Goal: Task Accomplishment & Management: Use online tool/utility

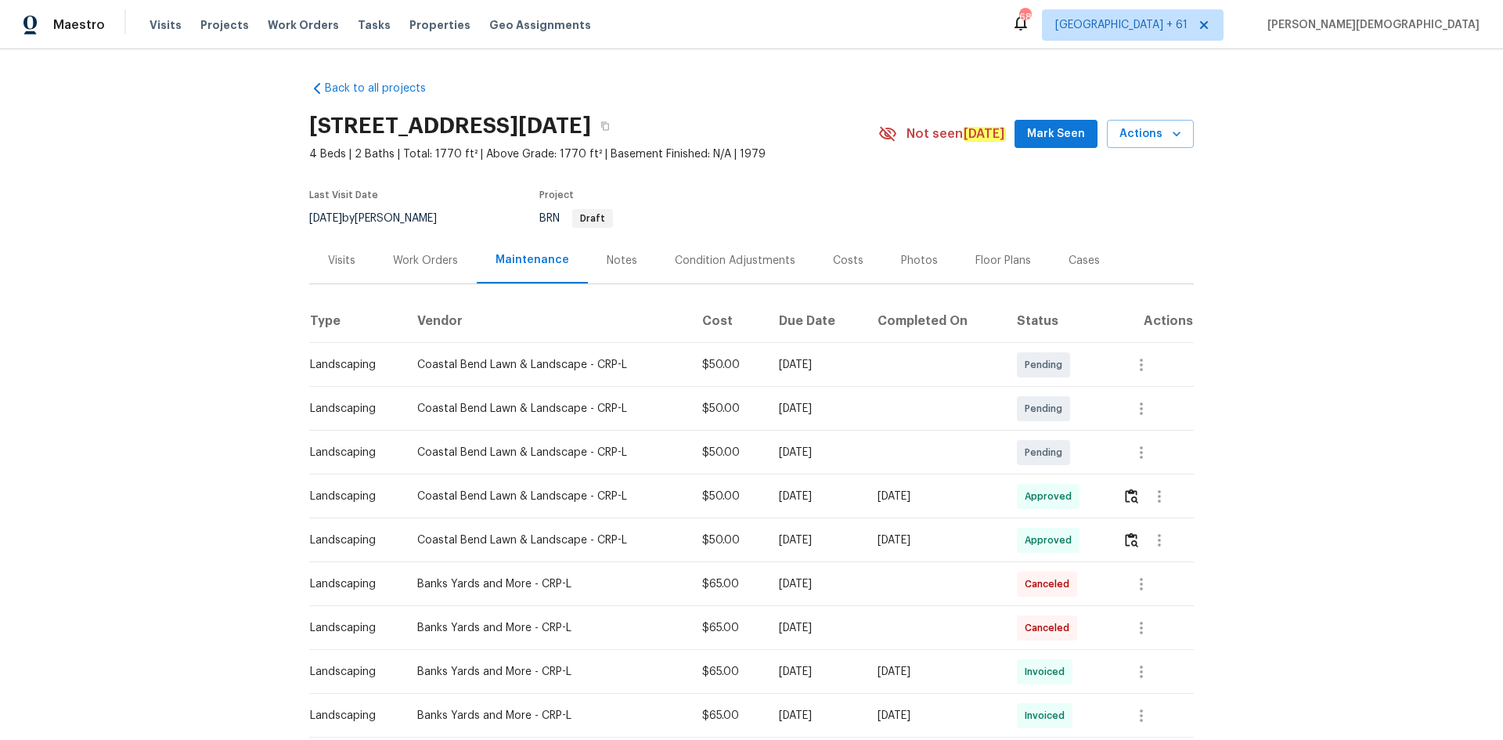
scroll to position [78, 0]
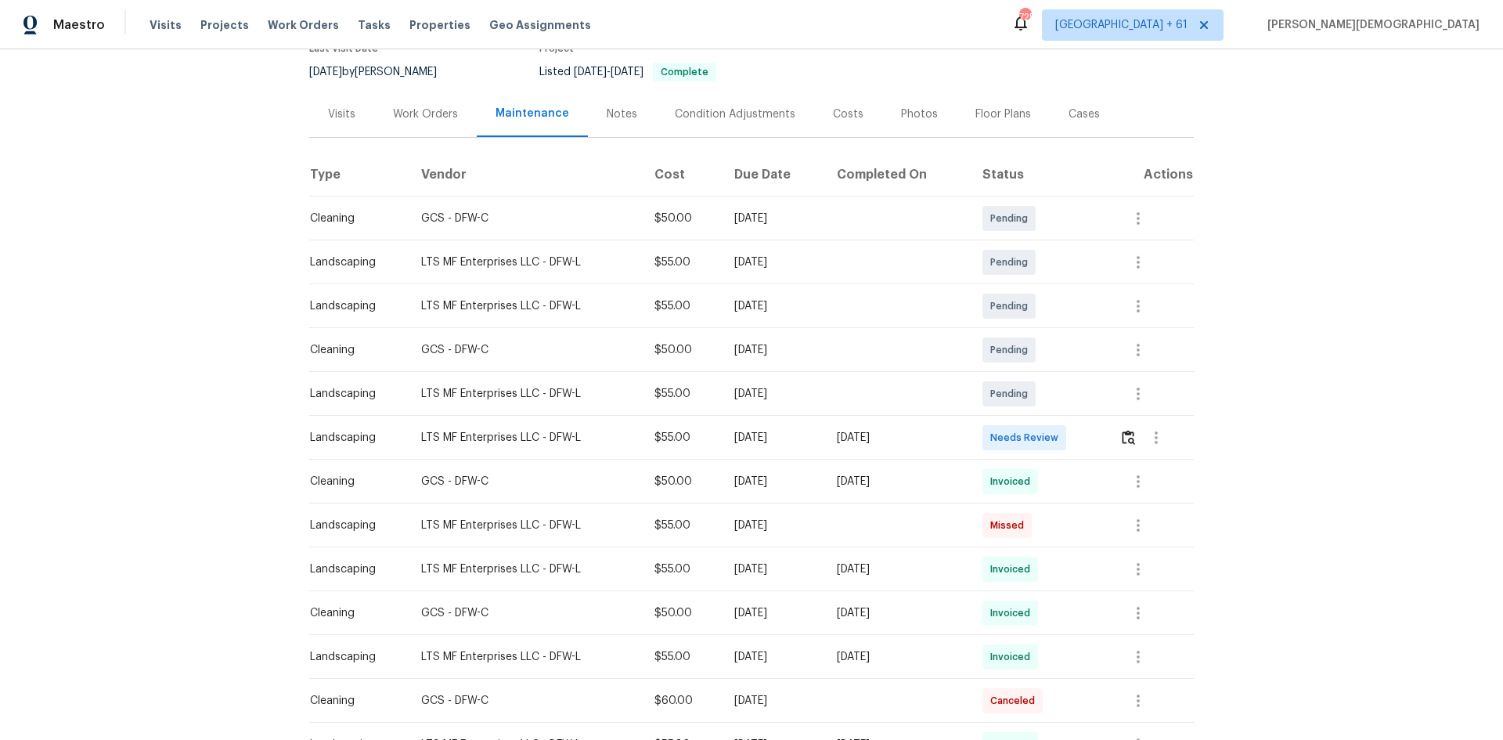
scroll to position [313, 0]
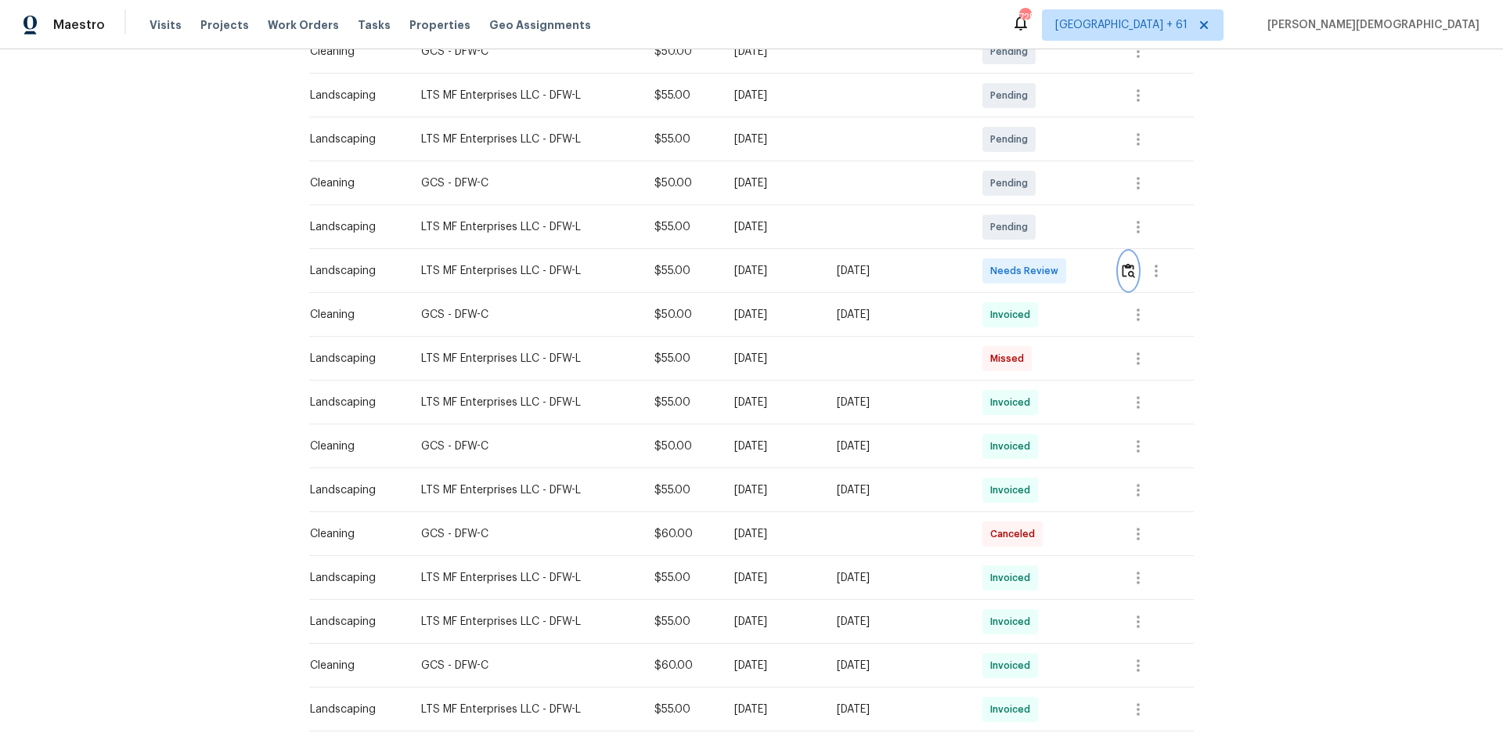
click at [1069, 274] on button "button" at bounding box center [1129, 271] width 18 height 38
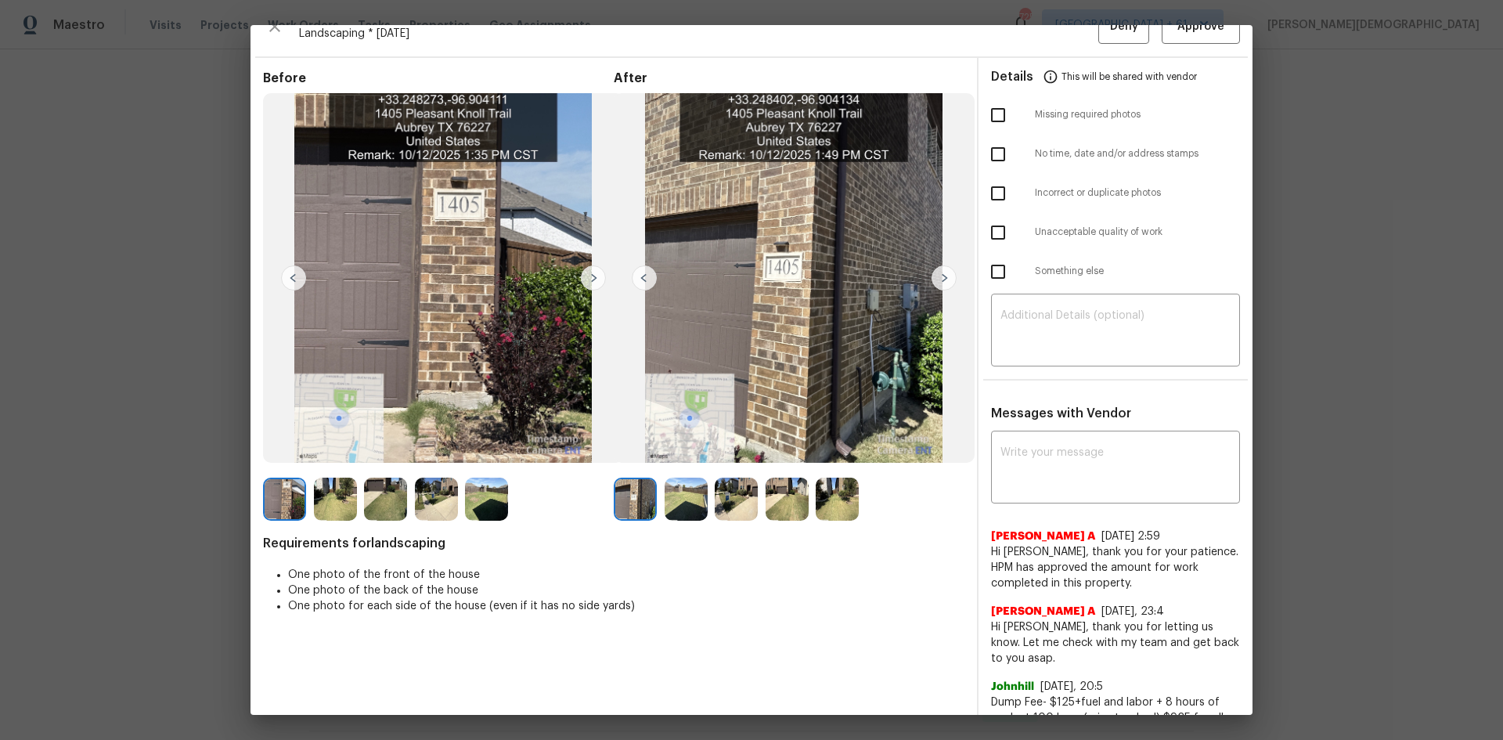
scroll to position [0, 0]
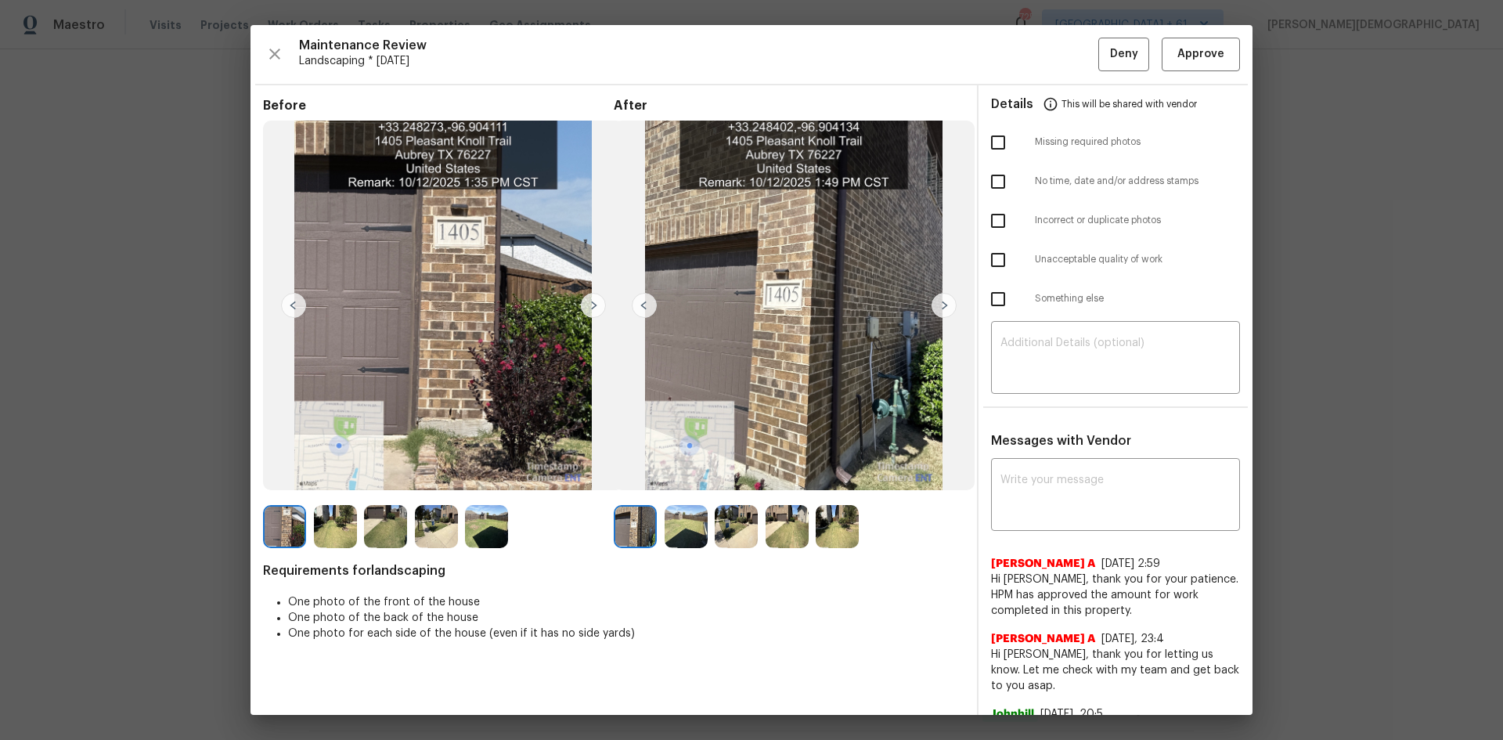
click at [1069, 75] on div "Maintenance Review Landscaping * [DATE] Deny Approve Before After Requirements …" at bounding box center [752, 370] width 1002 height 690
click at [1069, 59] on span "Approve" at bounding box center [1201, 55] width 47 height 20
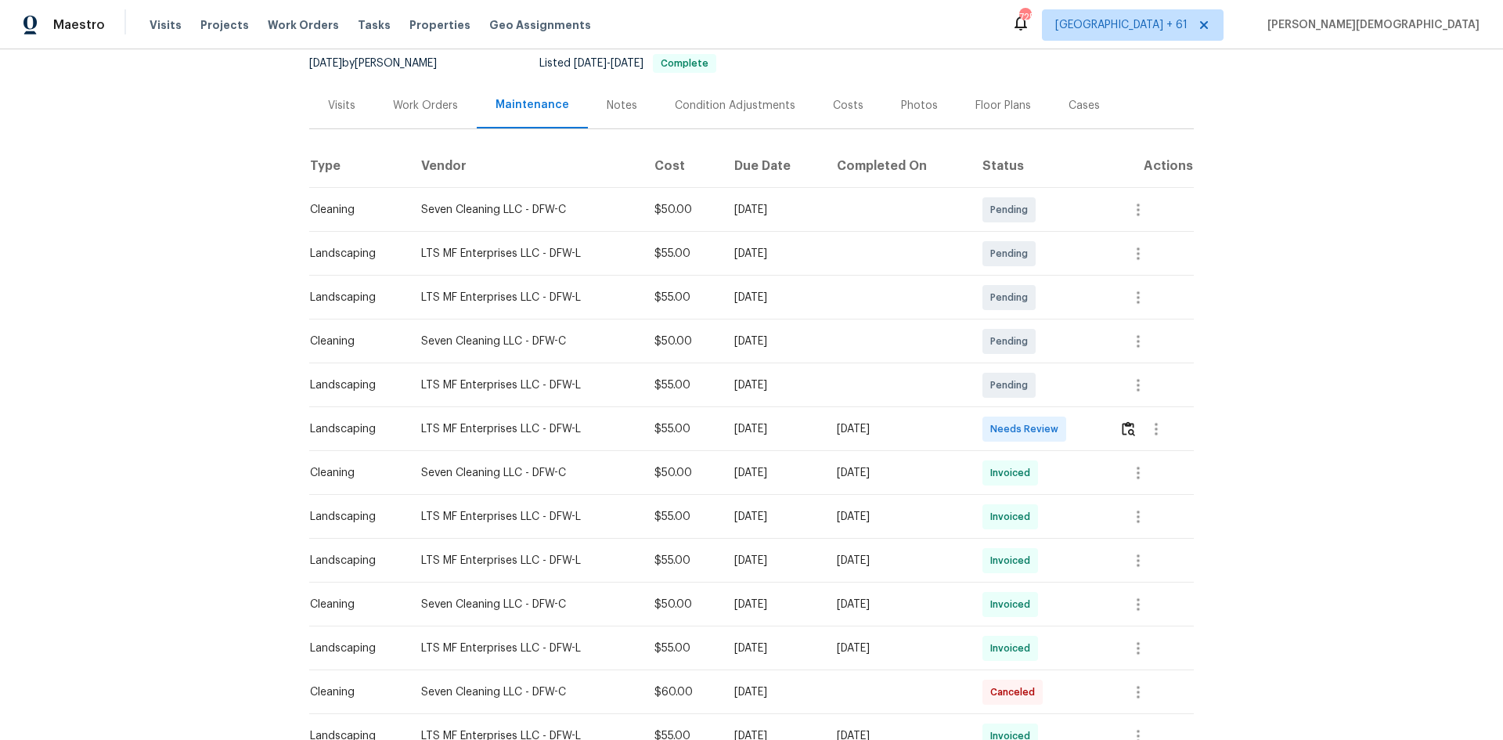
scroll to position [157, 0]
click at [1069, 420] on img "button" at bounding box center [1128, 427] width 13 height 15
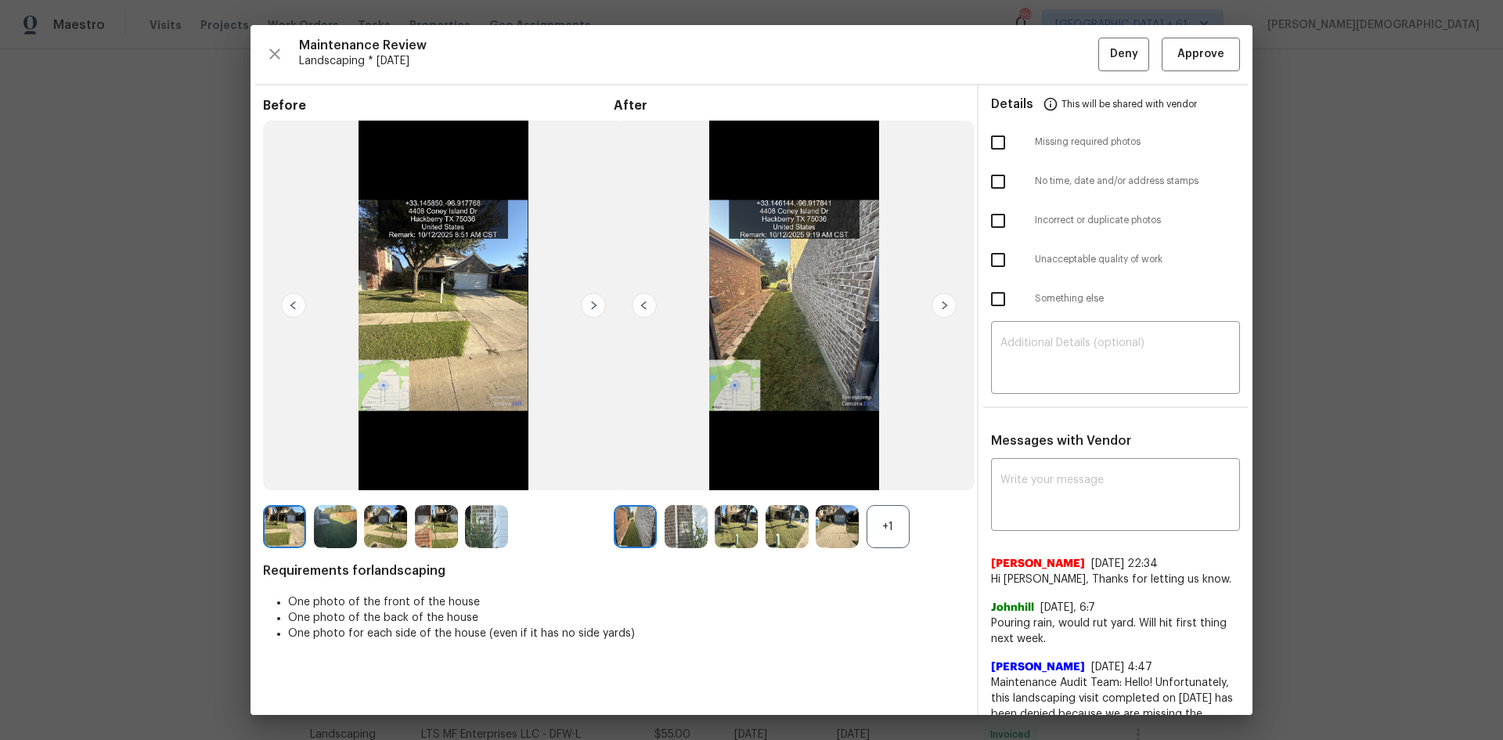
click at [1069, 85] on div "Details This will be shared with vendor" at bounding box center [1115, 104] width 249 height 38
click at [1069, 56] on span "Approve" at bounding box center [1201, 55] width 47 height 20
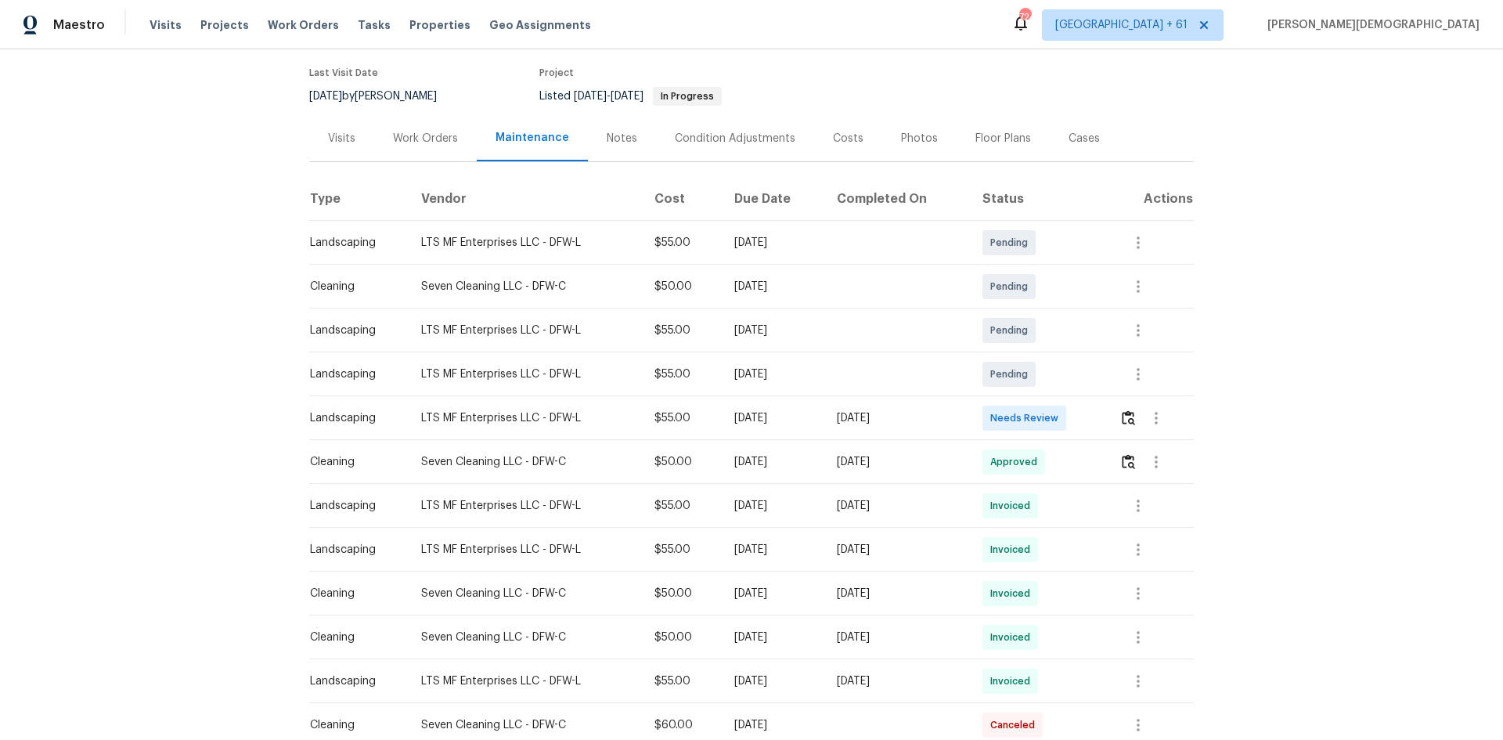
scroll to position [157, 0]
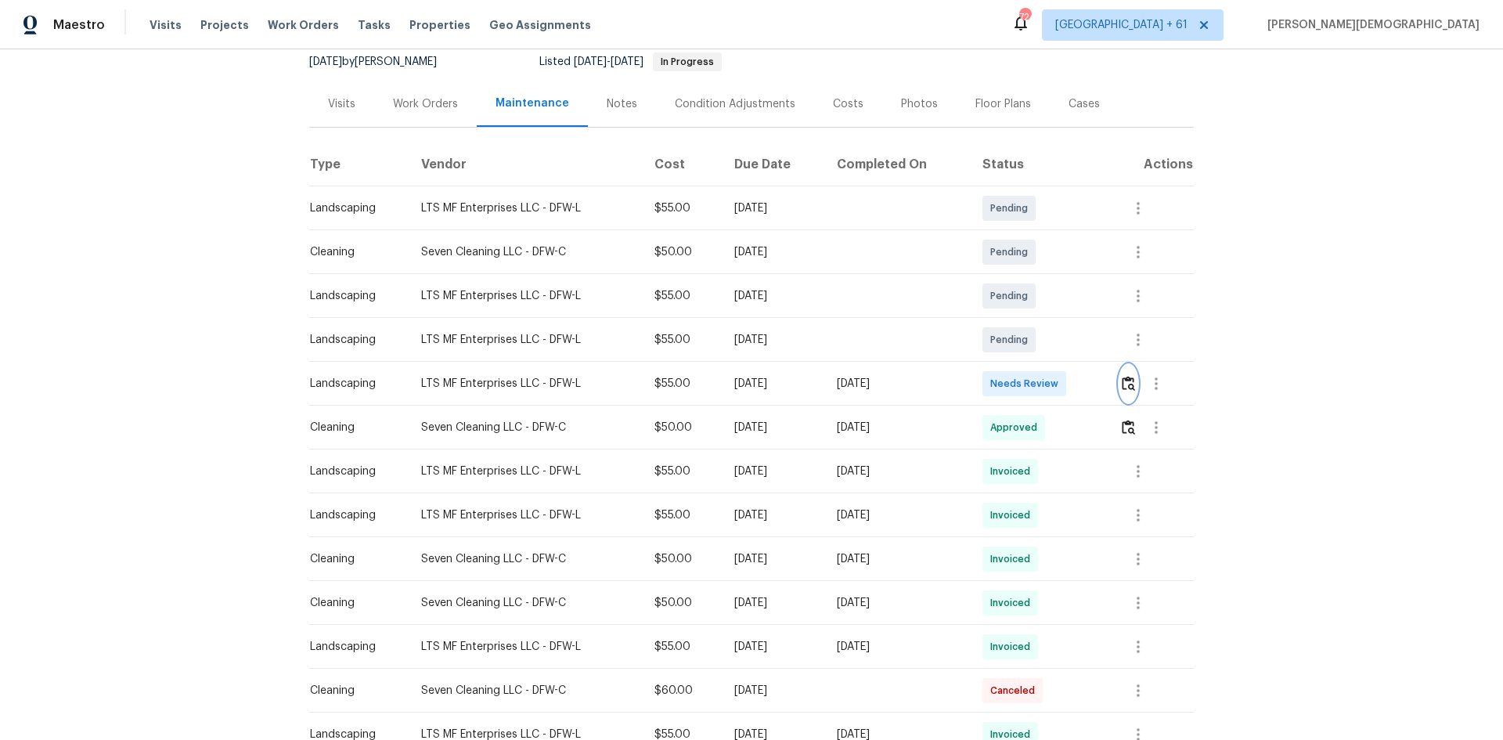
click at [1069, 376] on img "button" at bounding box center [1128, 383] width 13 height 15
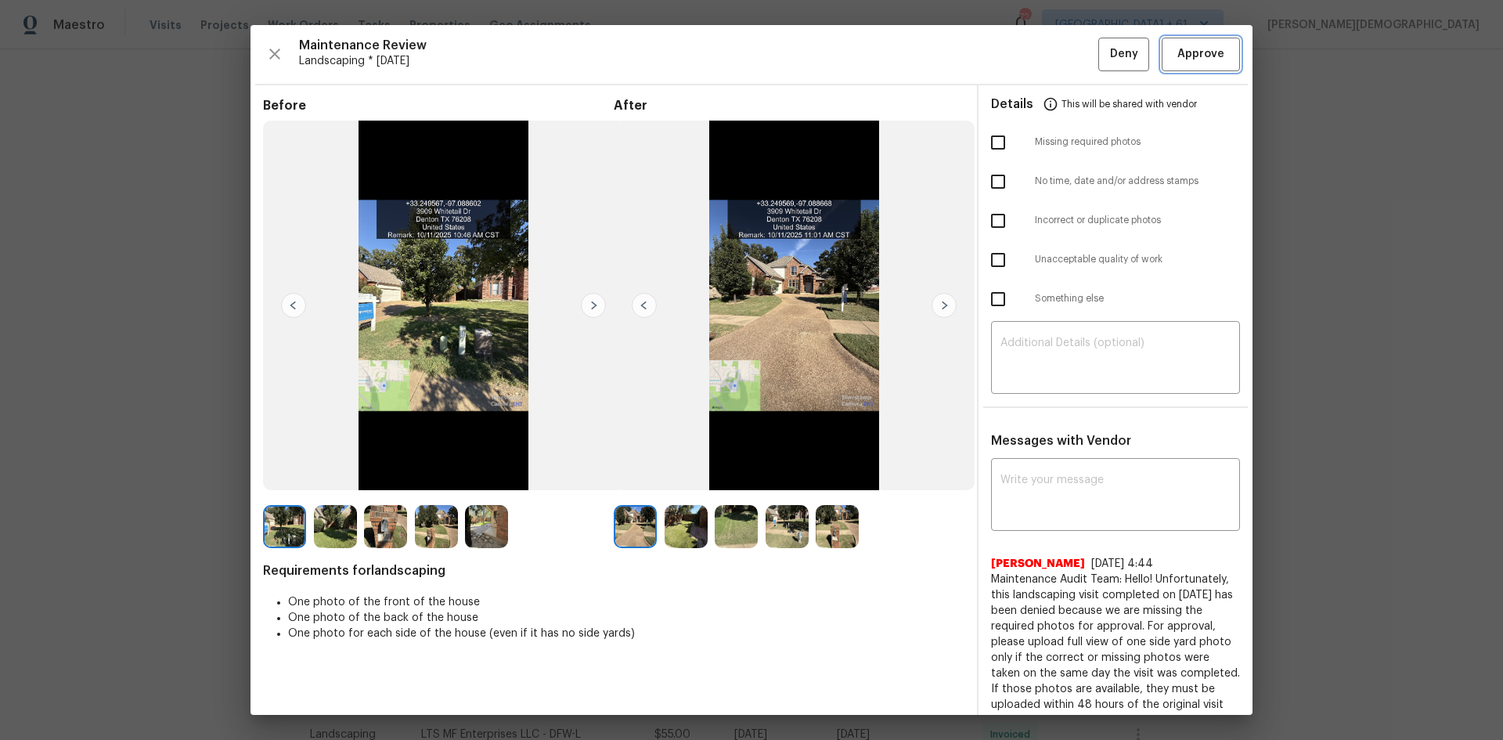
click at [1069, 58] on span "Approve" at bounding box center [1201, 55] width 47 height 20
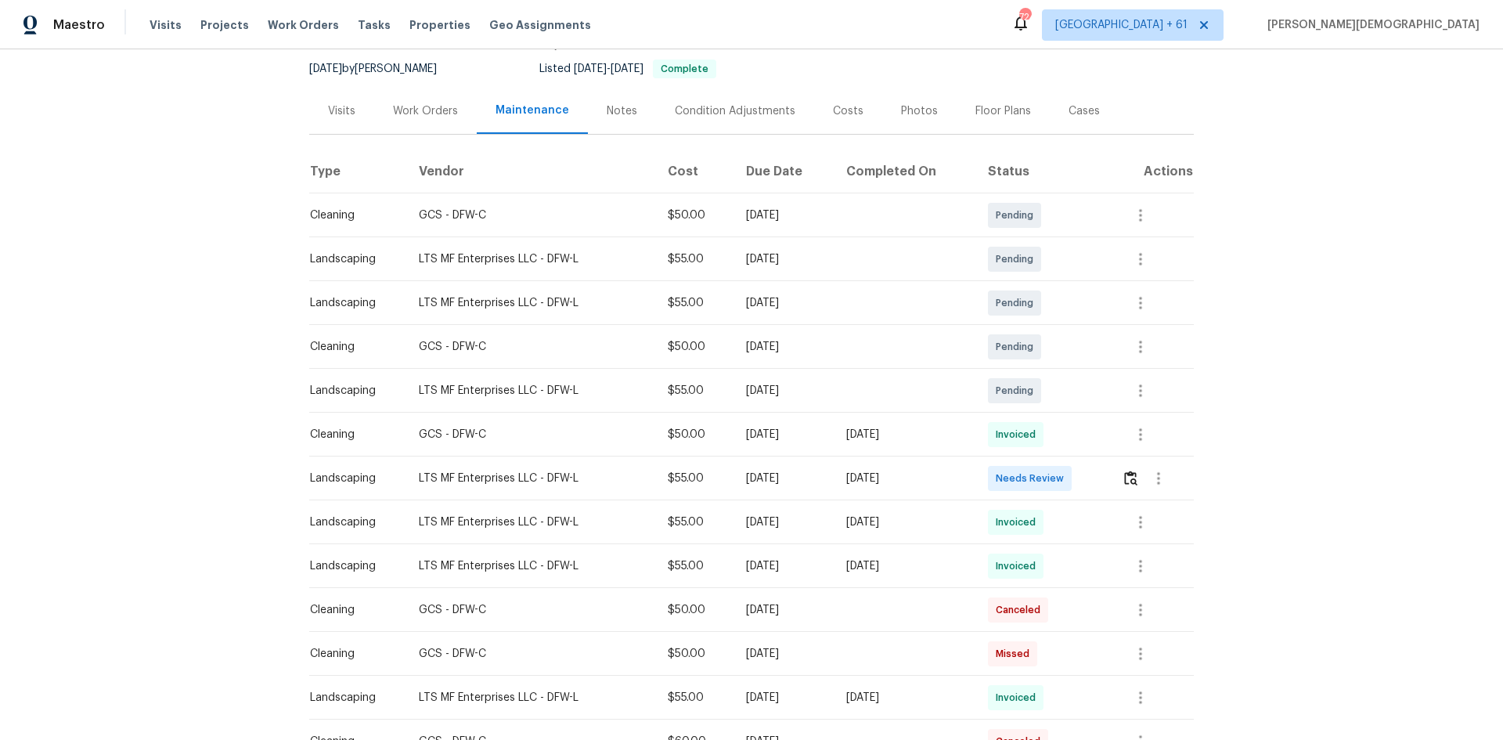
scroll to position [313, 0]
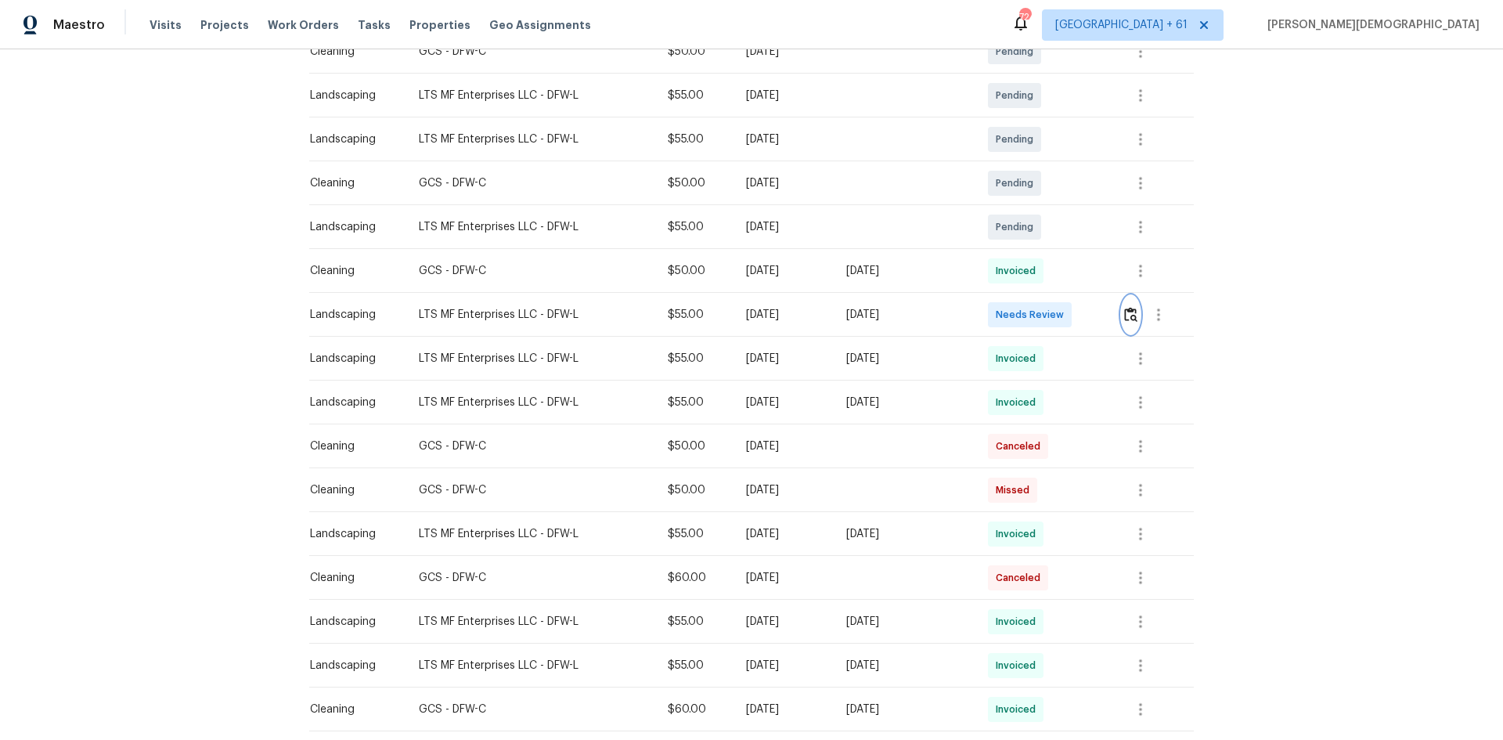
click at [1134, 320] on button "button" at bounding box center [1131, 315] width 18 height 38
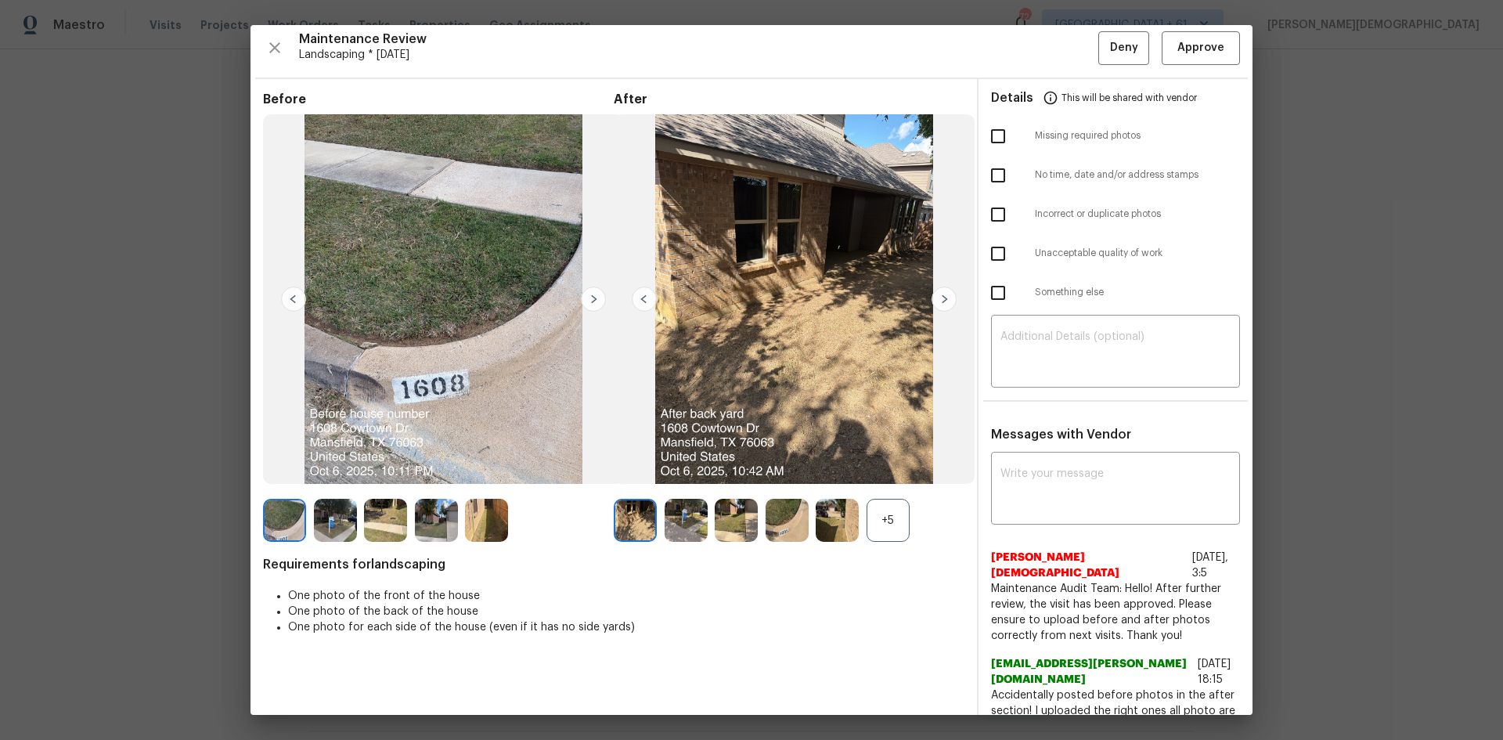
scroll to position [0, 0]
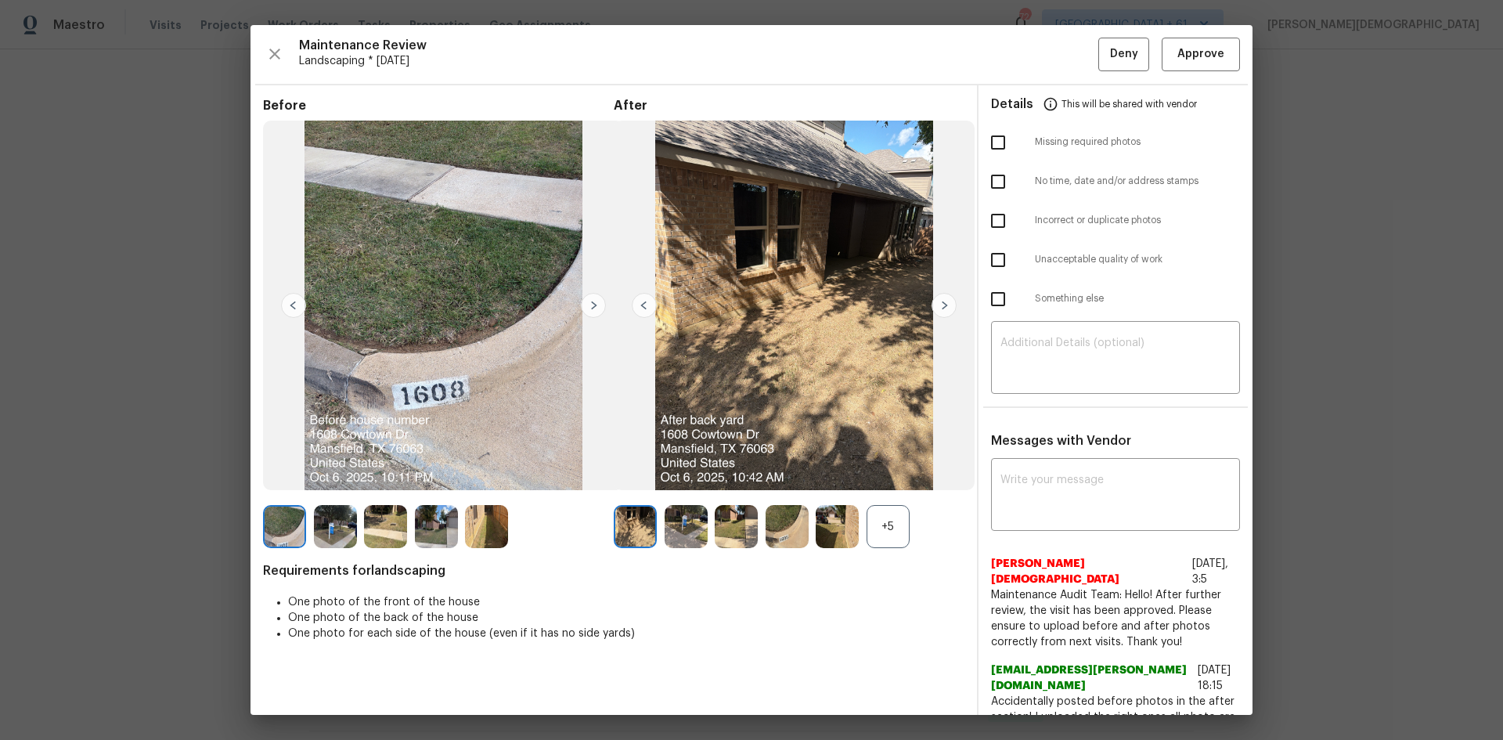
click at [1179, 70] on div "Maintenance Review Landscaping * Mon, Oct 06 Deny Approve Before After +5 Requi…" at bounding box center [752, 370] width 1002 height 690
click at [1186, 66] on button "Approve" at bounding box center [1201, 55] width 78 height 34
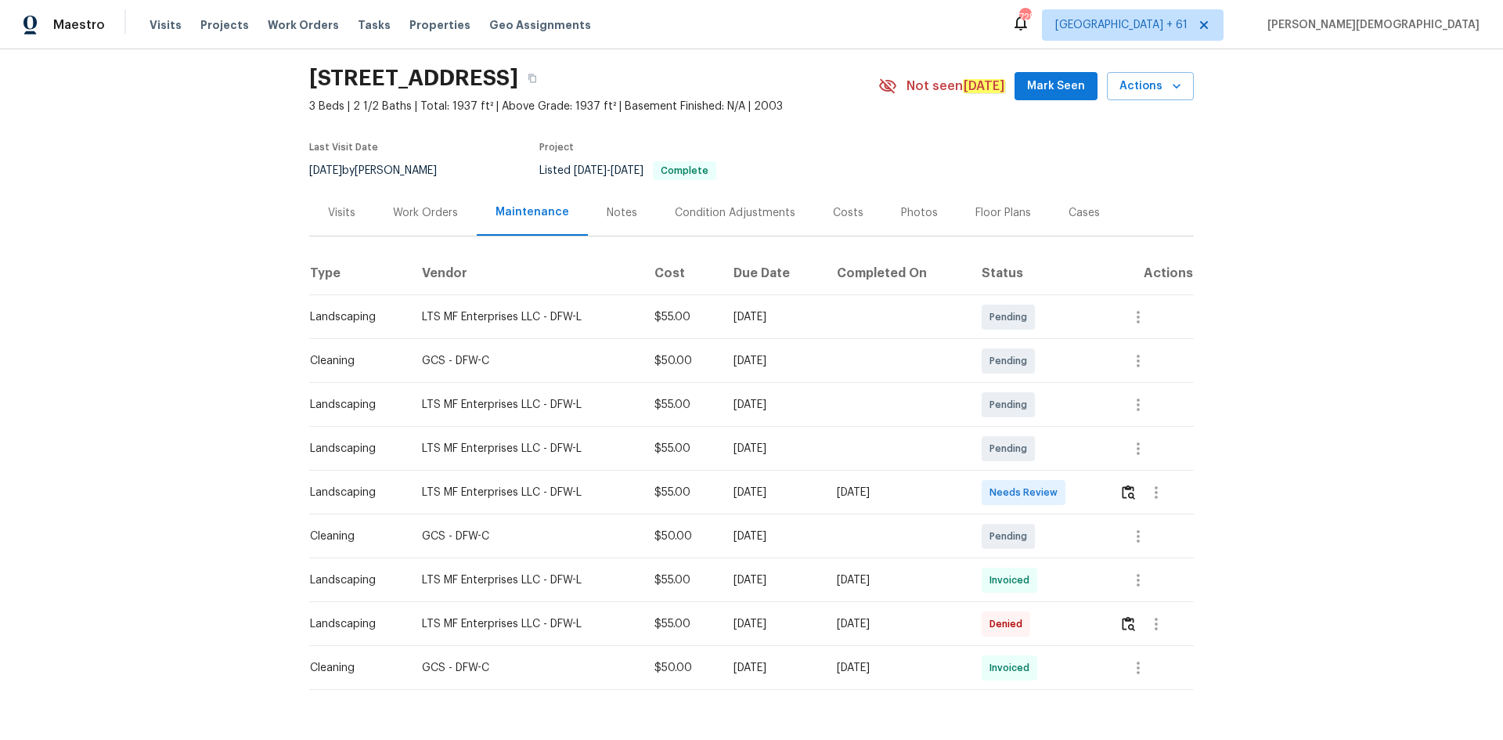
scroll to position [96, 0]
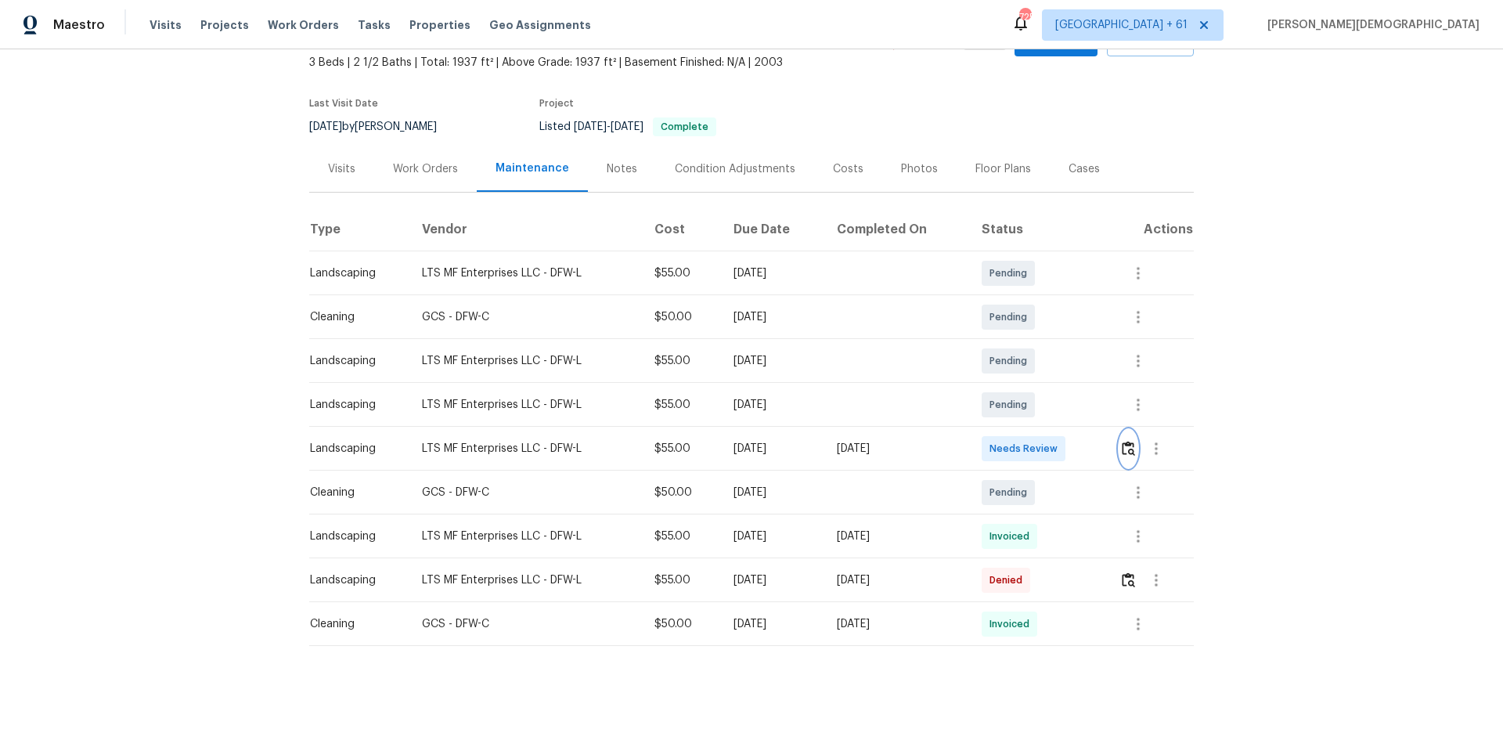
click at [1069, 436] on button "button" at bounding box center [1129, 449] width 18 height 38
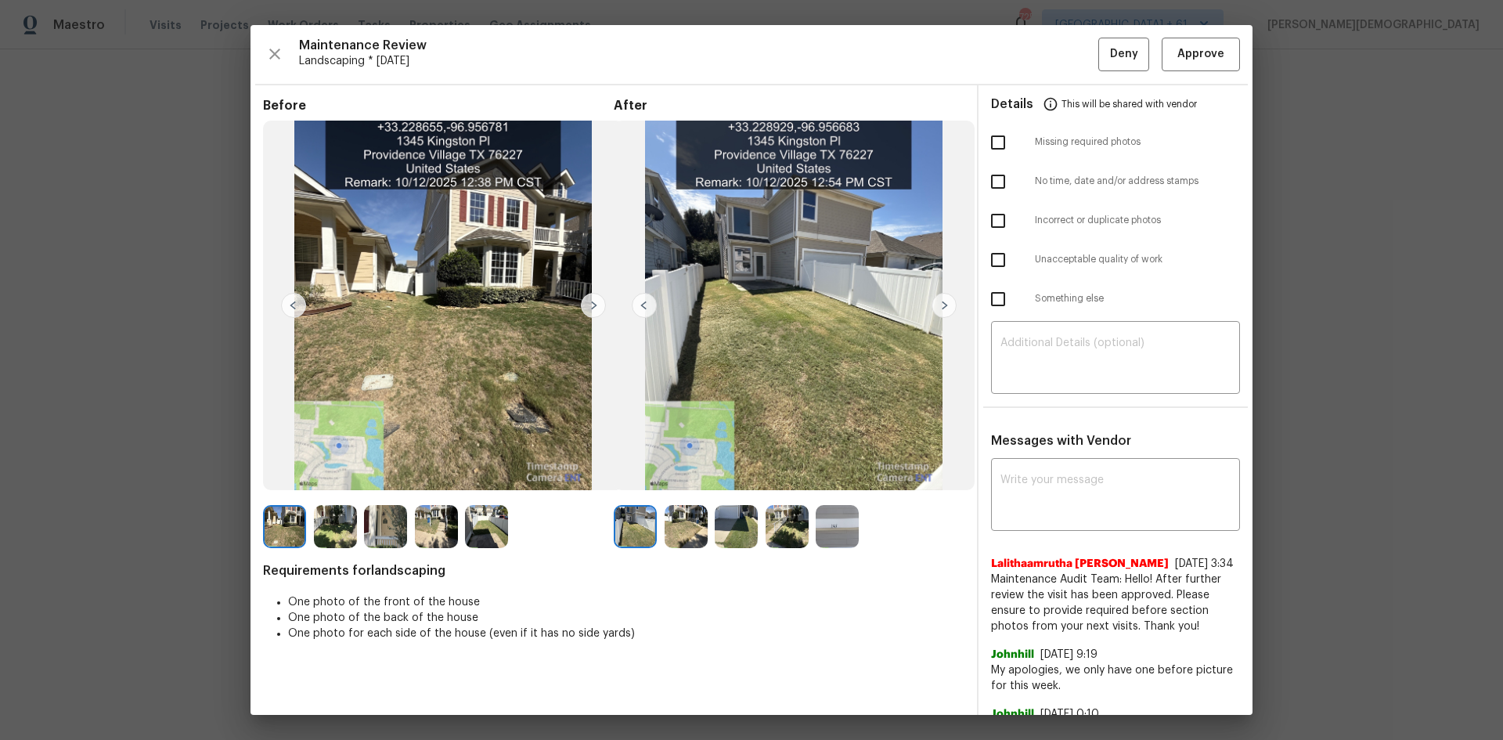
click at [1069, 29] on div "Maintenance Review Landscaping * Mon, Oct 06 Deny Approve Before After Requirem…" at bounding box center [752, 370] width 1002 height 690
click at [1069, 56] on span "Approve" at bounding box center [1201, 55] width 47 height 20
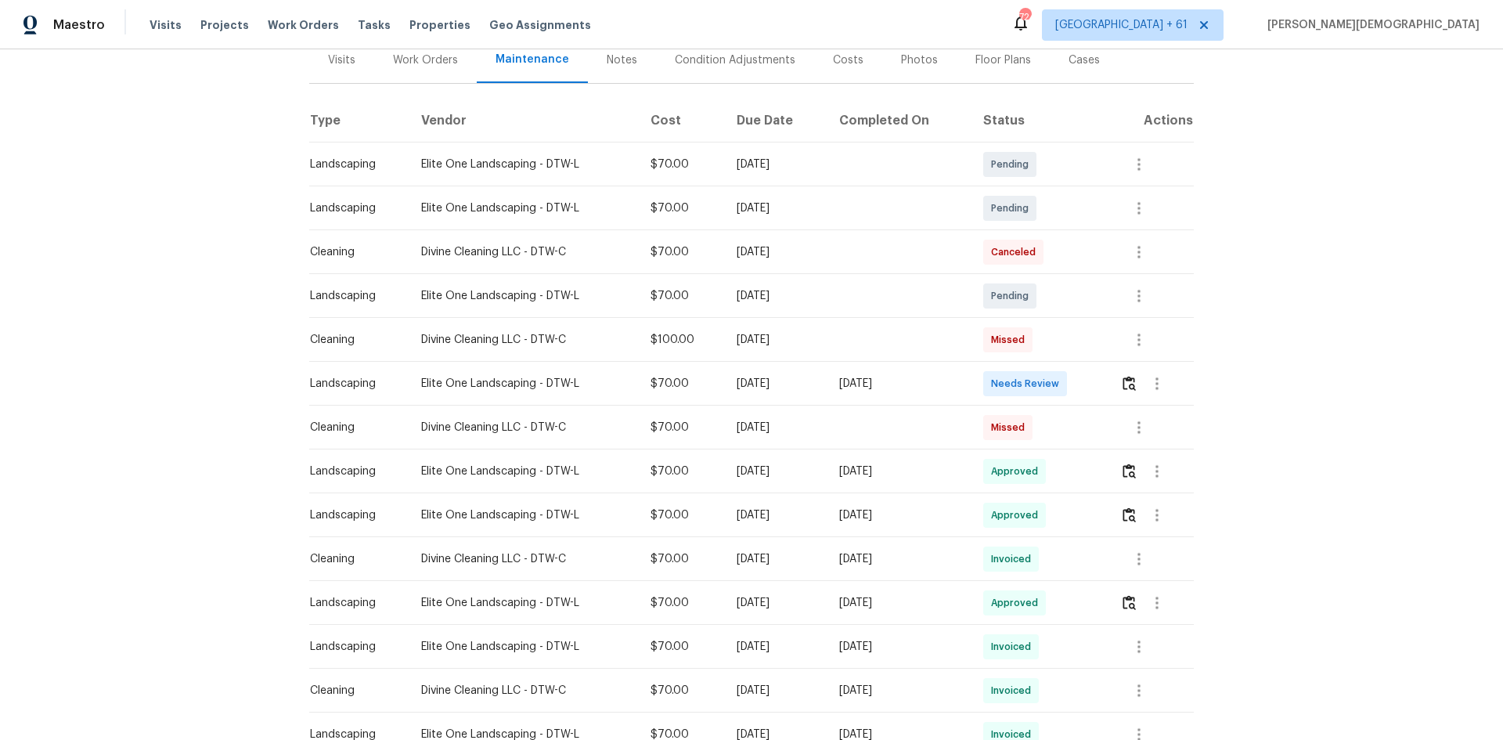
scroll to position [313, 0]
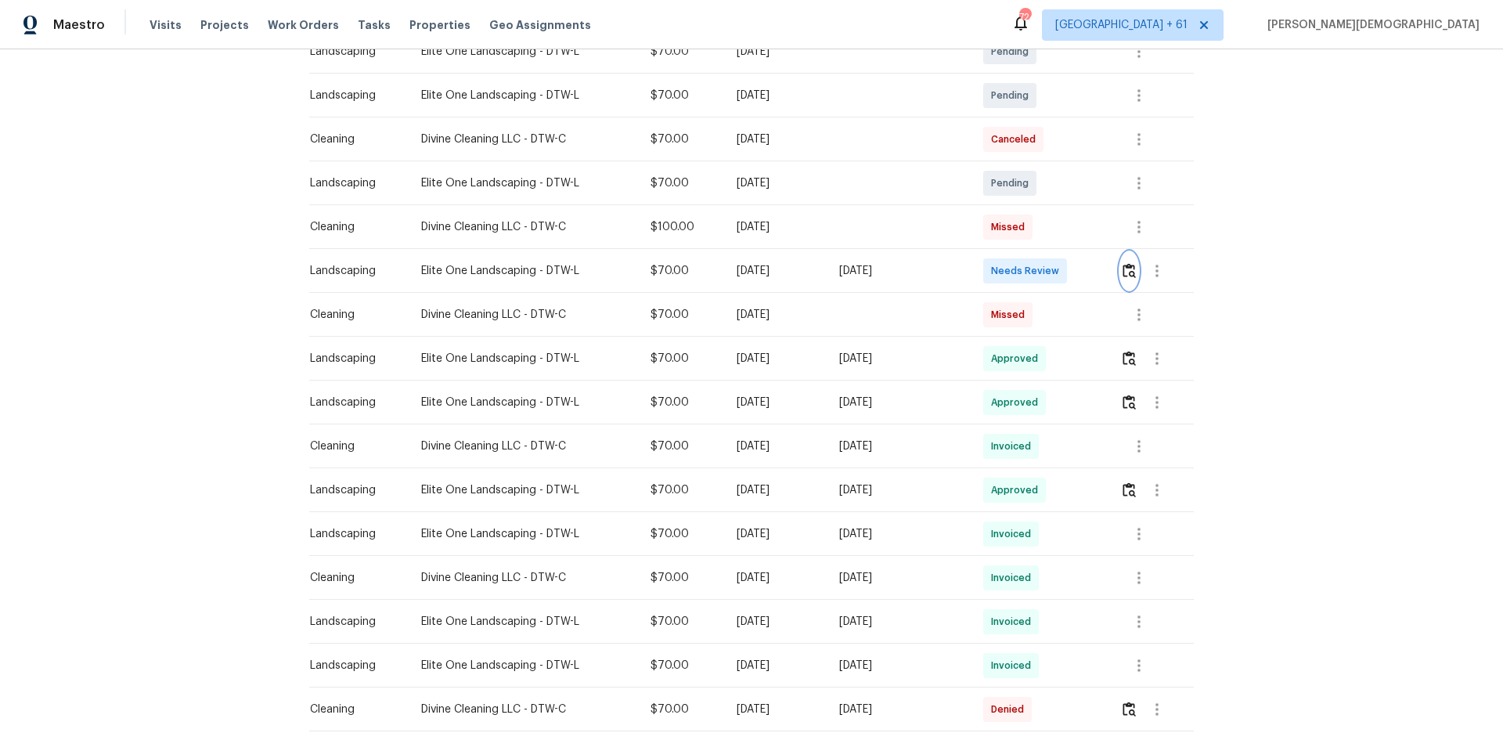
click at [1069, 264] on img "button" at bounding box center [1129, 270] width 13 height 15
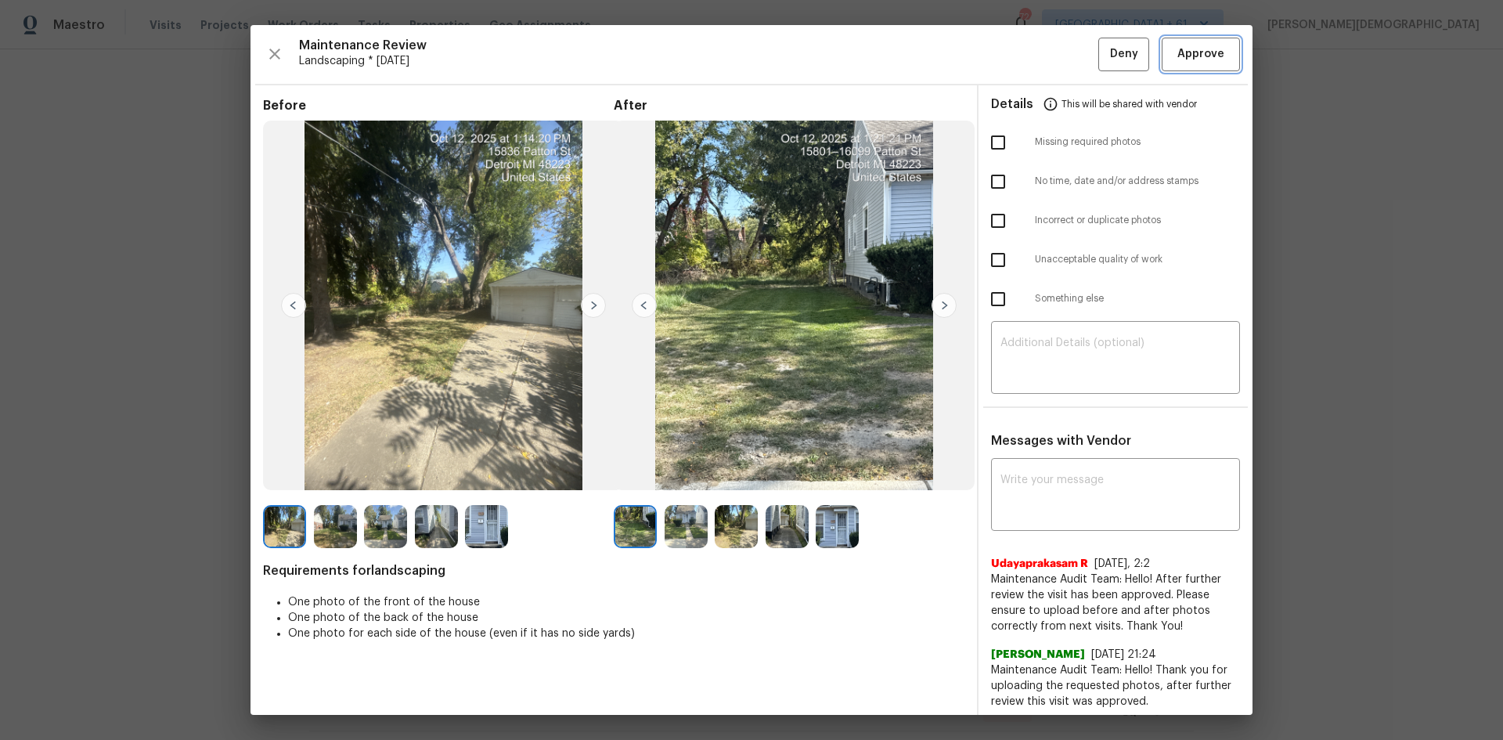
click at [1069, 55] on span "Approve" at bounding box center [1201, 55] width 47 height 20
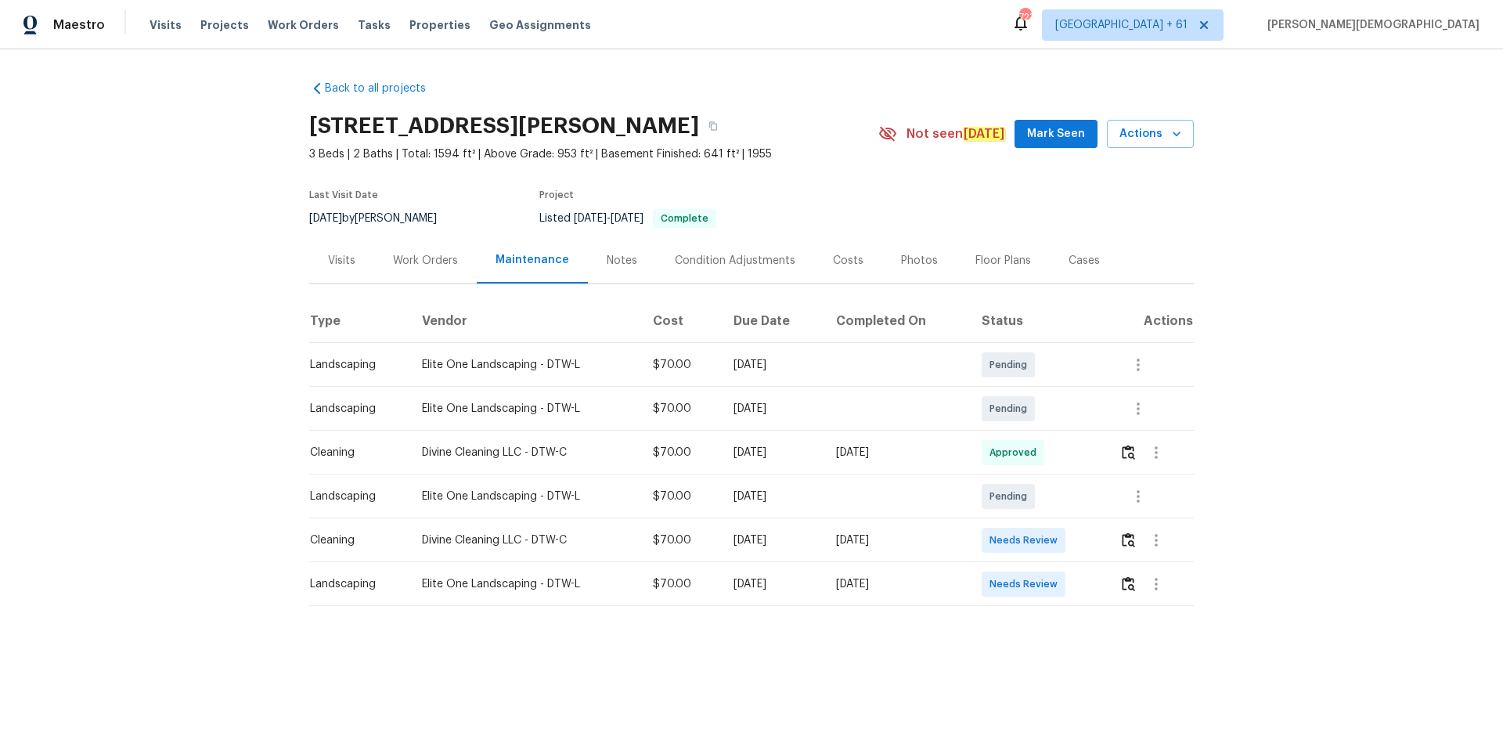
click at [1069, 495] on td at bounding box center [1150, 584] width 87 height 44
click at [1069, 495] on button "button" at bounding box center [1129, 584] width 18 height 38
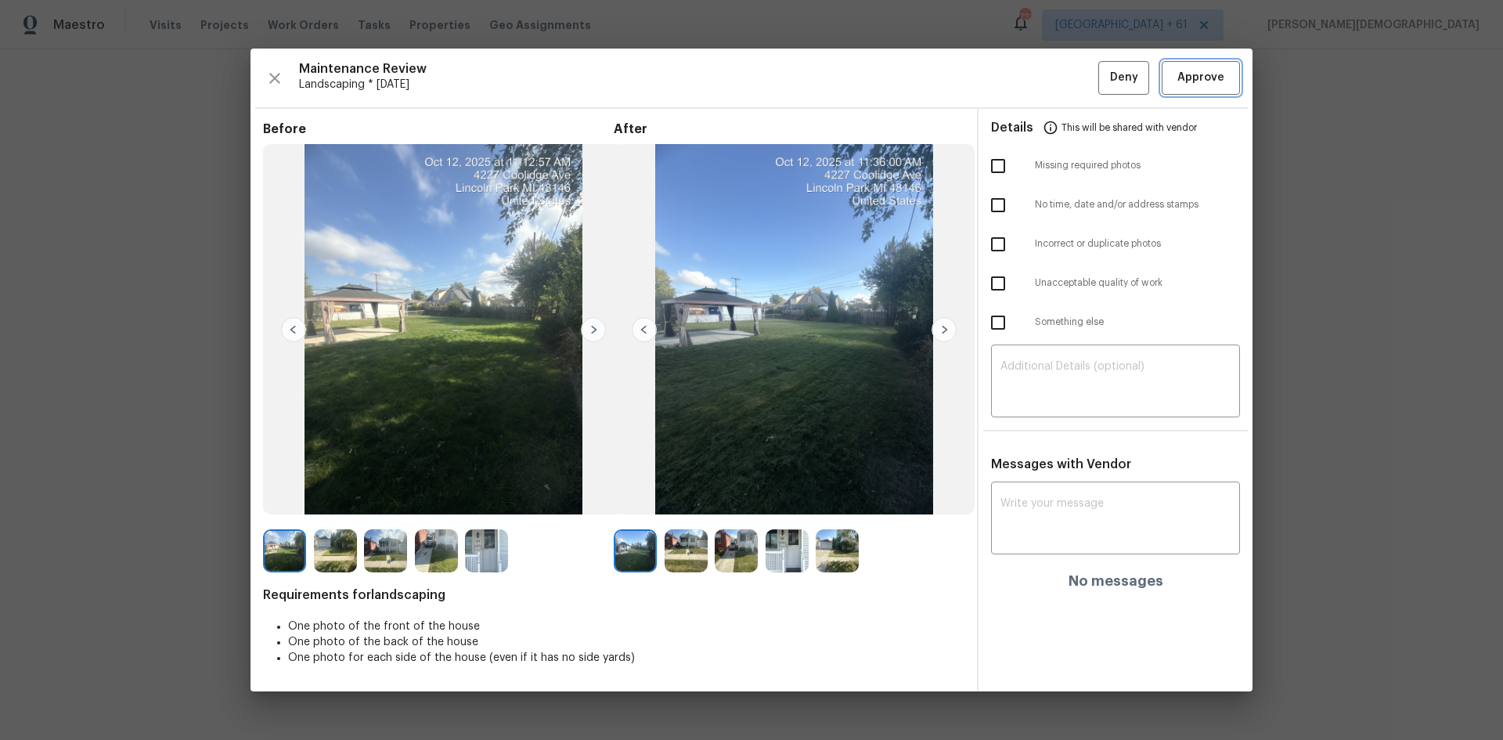
click at [1069, 85] on span "Approve" at bounding box center [1201, 78] width 47 height 20
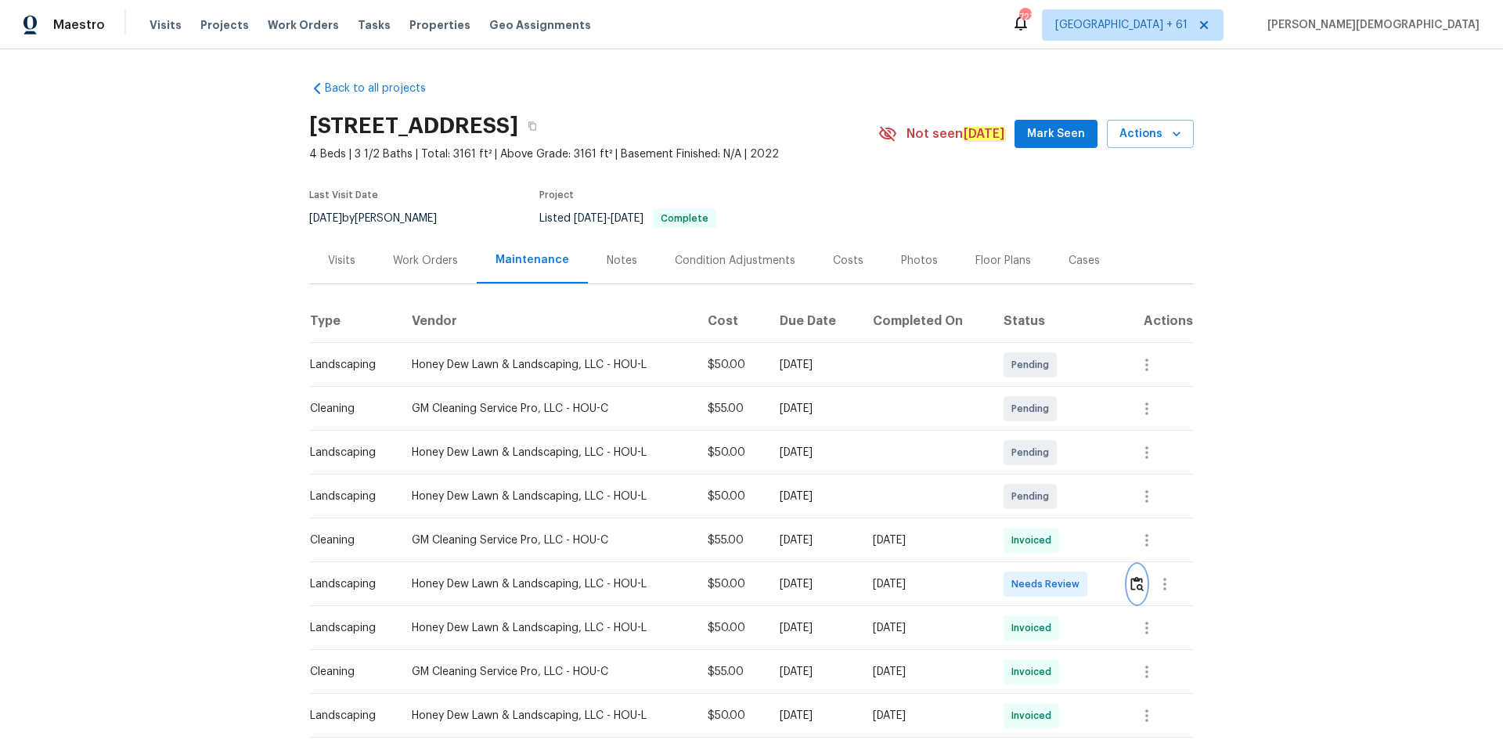
click at [1069, 495] on button "button" at bounding box center [1137, 584] width 18 height 38
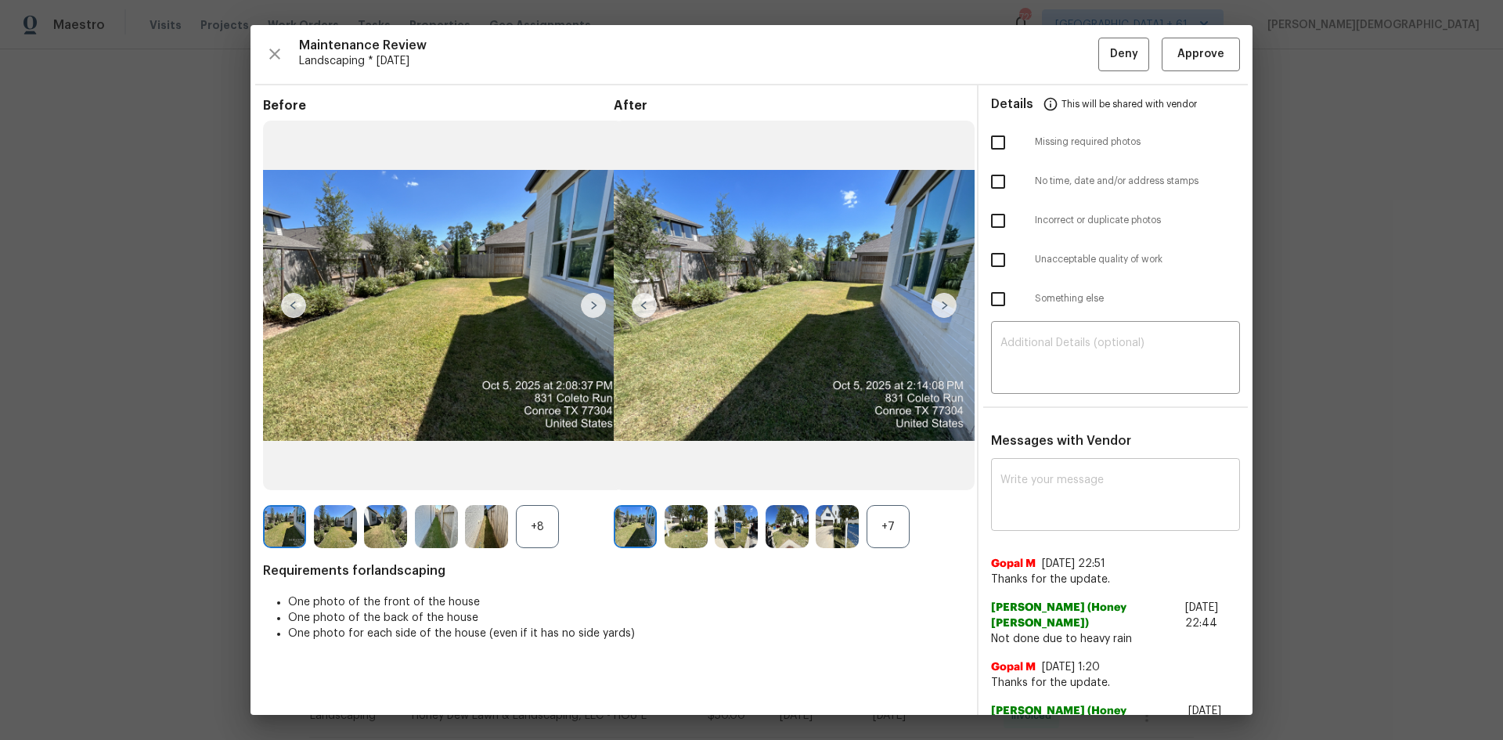
click at [1017, 475] on textarea at bounding box center [1116, 497] width 230 height 44
paste textarea "Maintenance Audit Team: Hello! Unfortunately this landscaping visit completed o…"
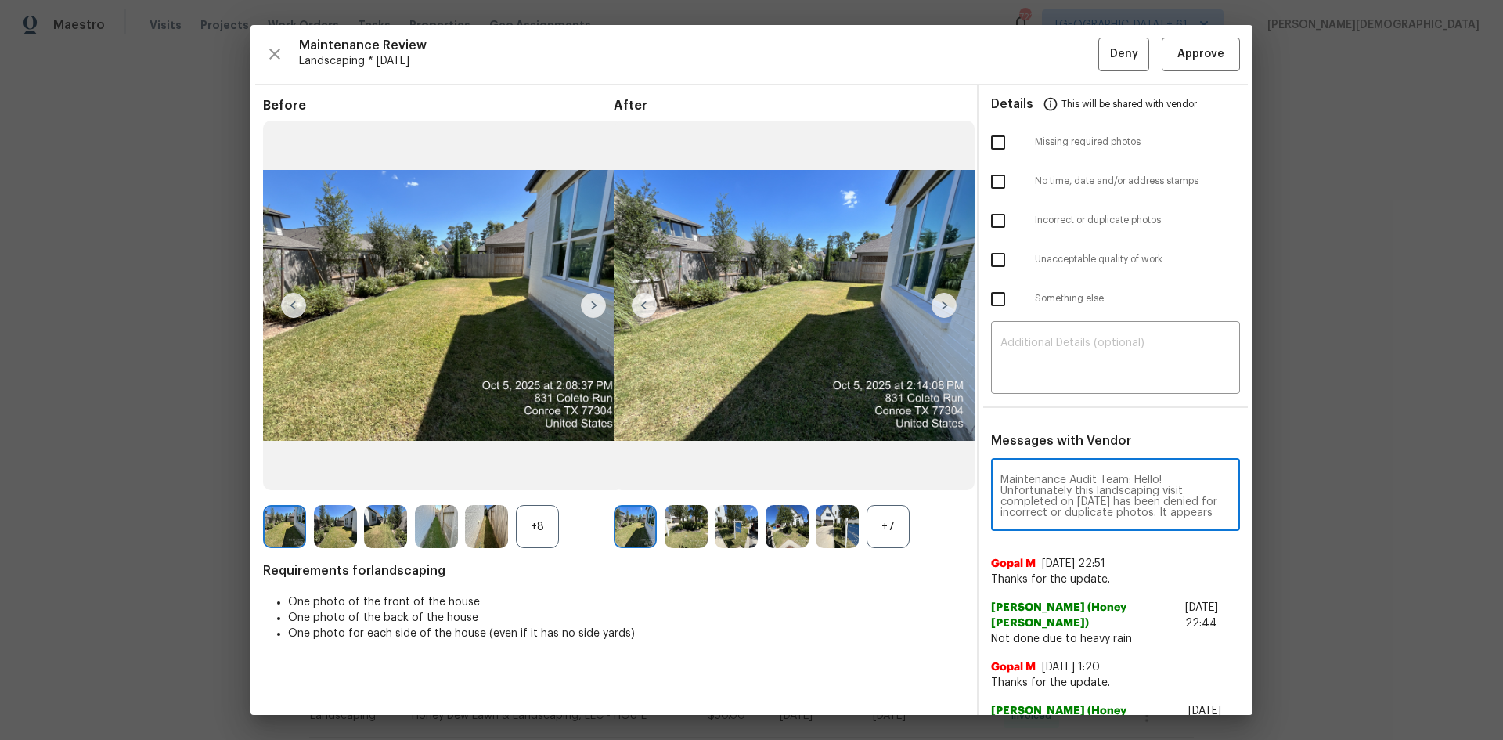
scroll to position [88, 0]
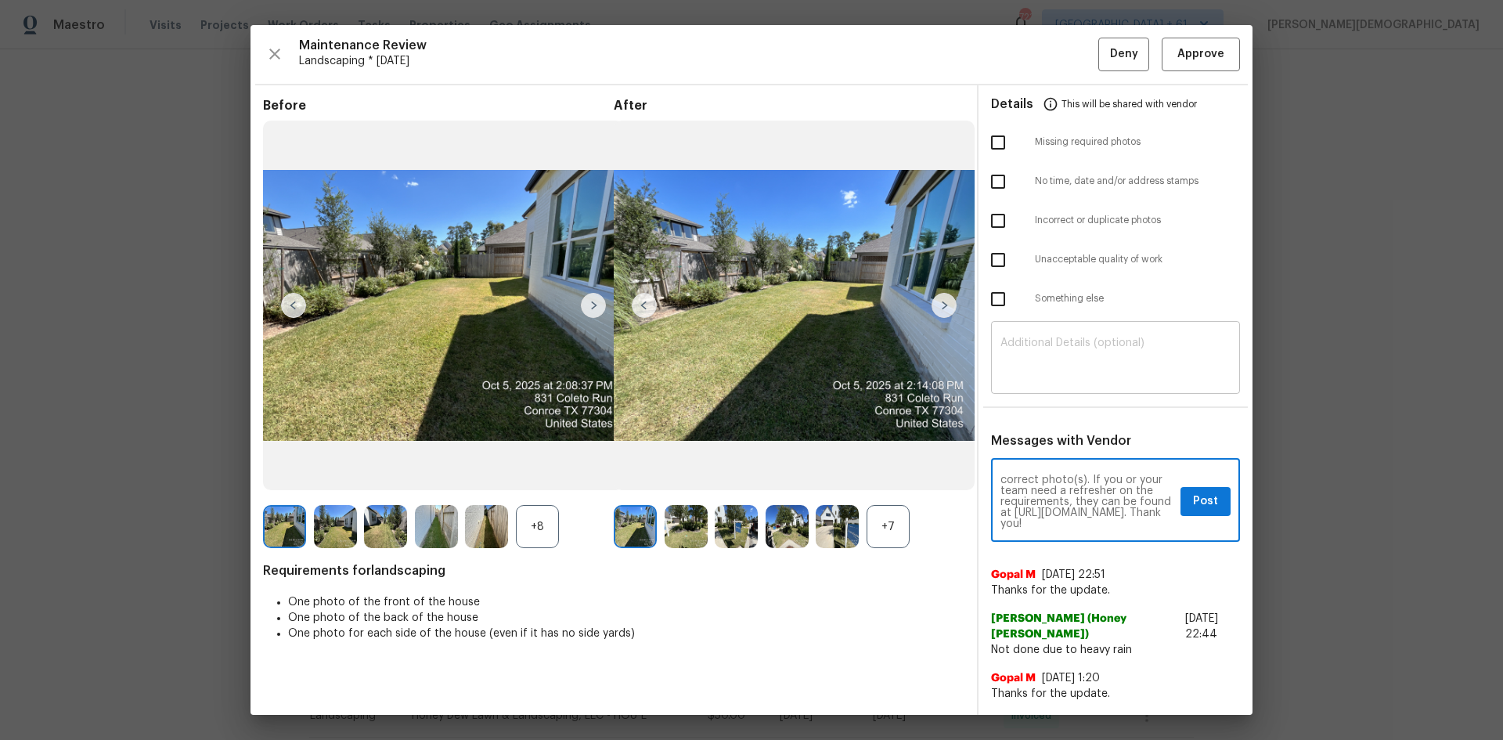
type textarea "Maintenance Audit Team: Hello! Unfortunately this landscaping visit completed o…"
click at [1036, 345] on textarea at bounding box center [1116, 359] width 230 height 44
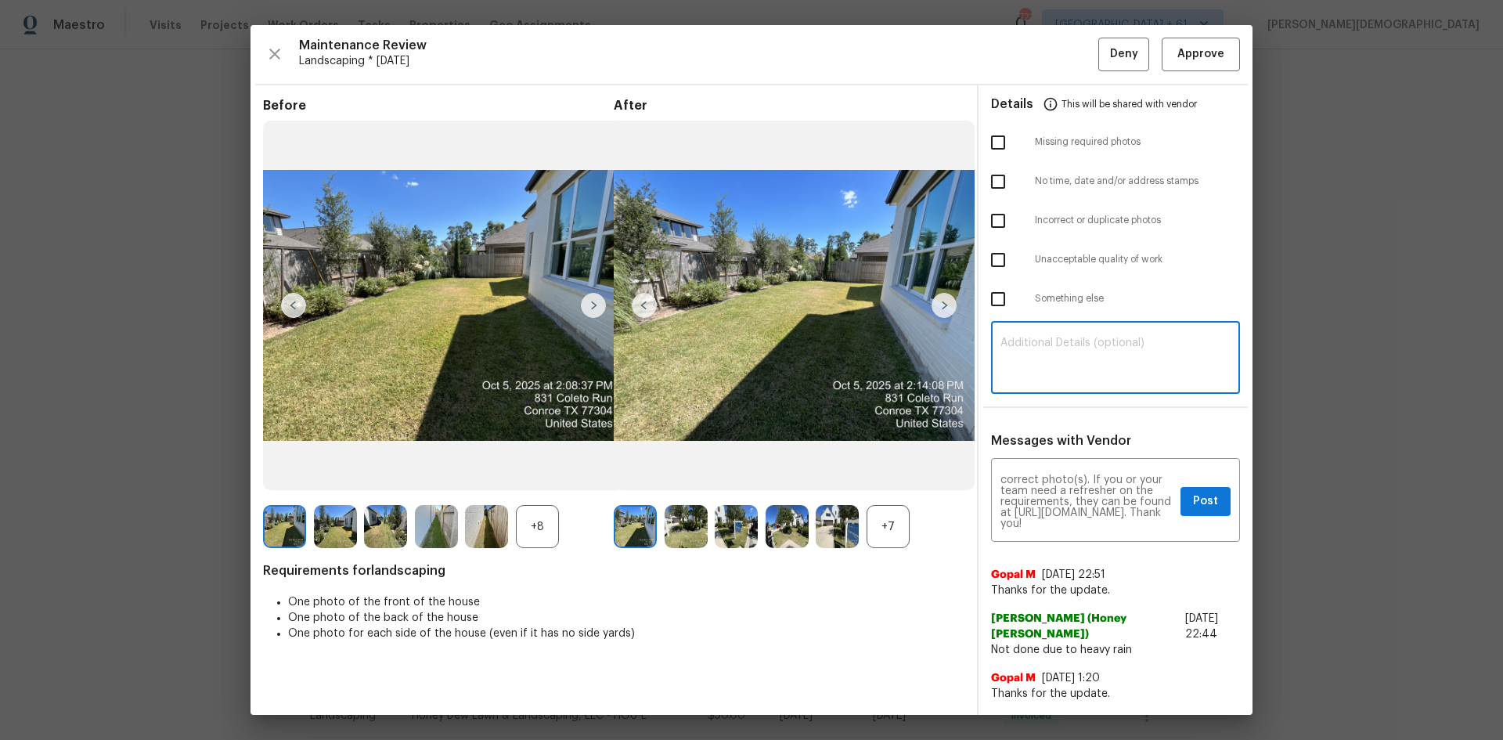
paste textarea "Maintenance Audit Team: Hello! Unfortunately this landscaping visit completed o…"
type textarea "Maintenance Audit Team: Hello! Unfortunately this landscaping visit completed o…"
click at [1069, 492] on span "Post" at bounding box center [1205, 502] width 25 height 20
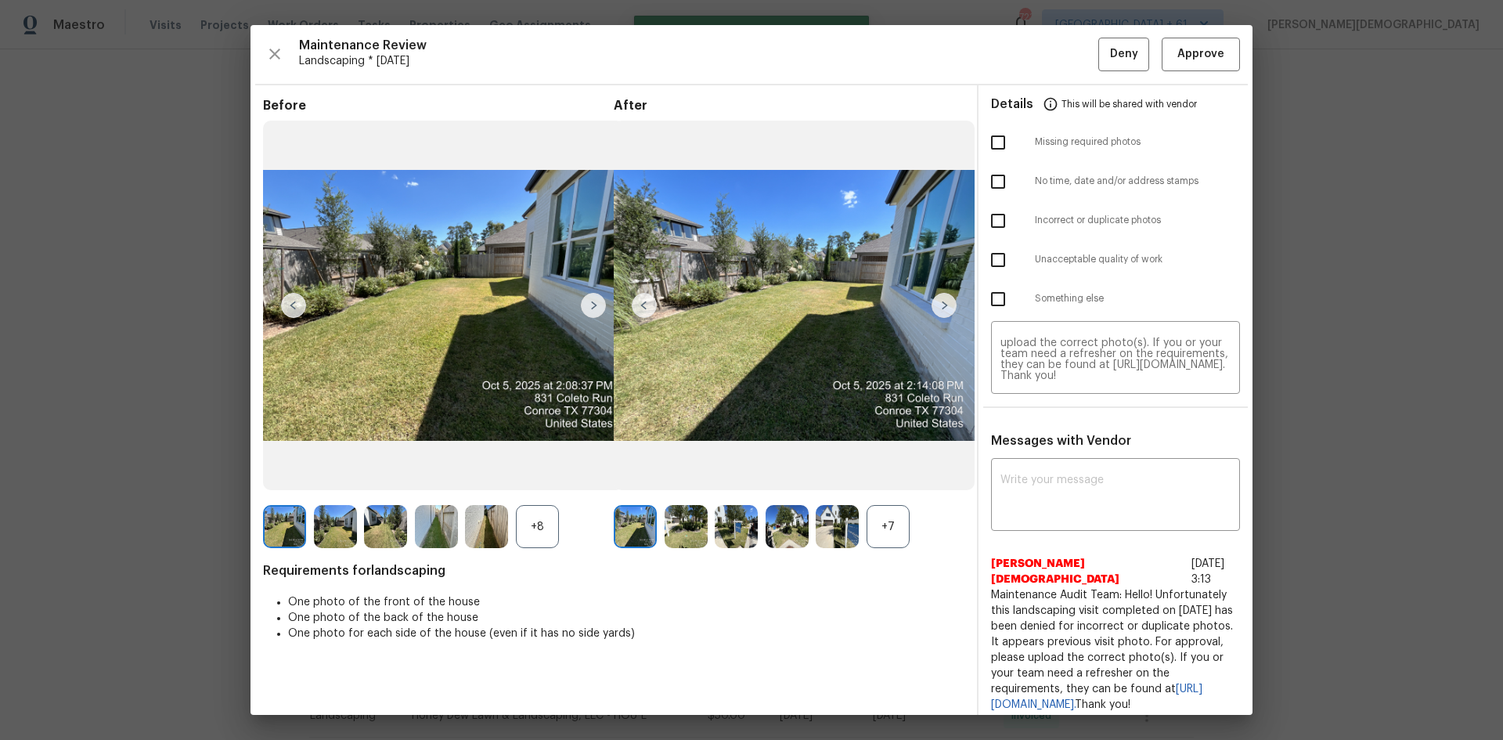
scroll to position [0, 0]
click at [982, 222] on input "checkbox" at bounding box center [998, 220] width 33 height 33
checkbox input "true"
click at [1069, 62] on span "Deny" at bounding box center [1124, 55] width 28 height 20
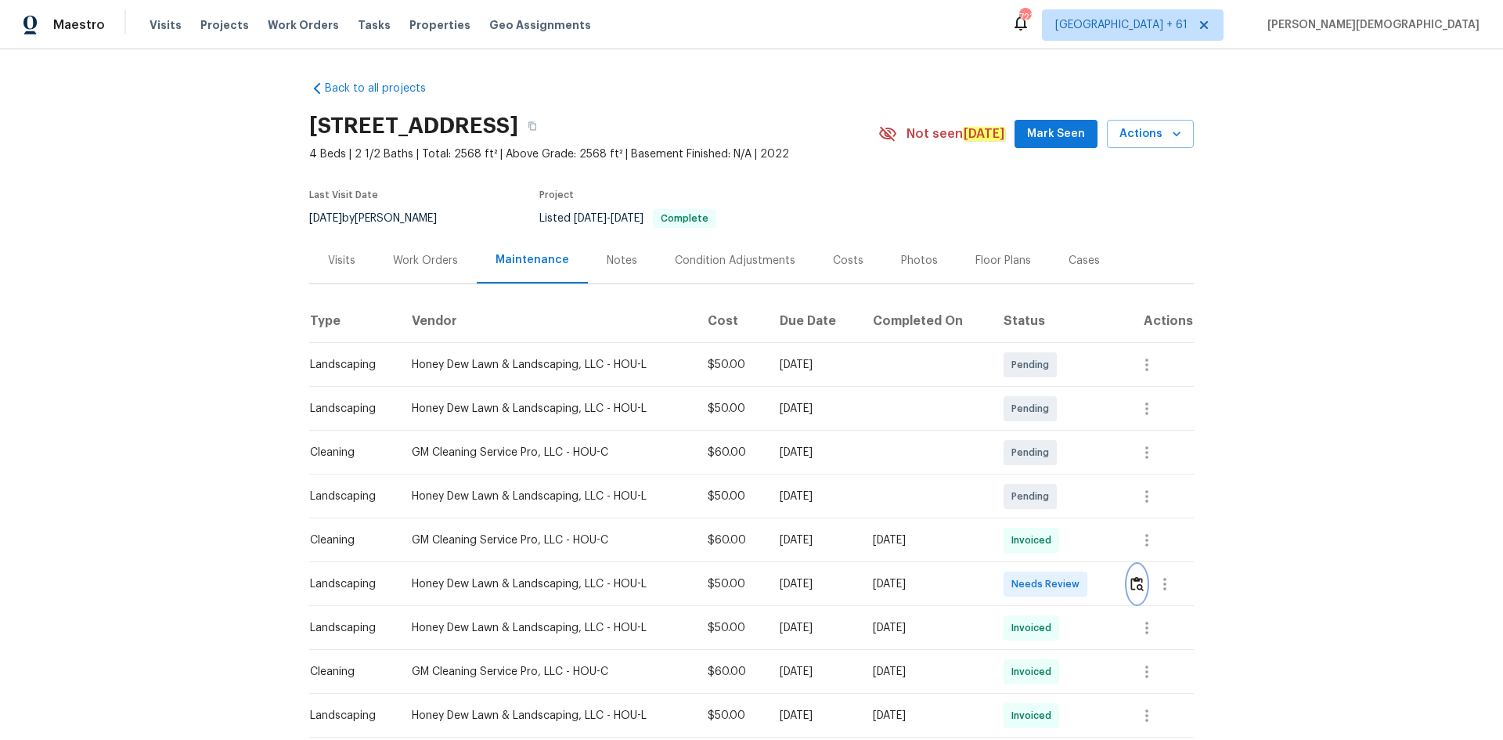
click at [809, 494] on img "button" at bounding box center [1137, 583] width 13 height 15
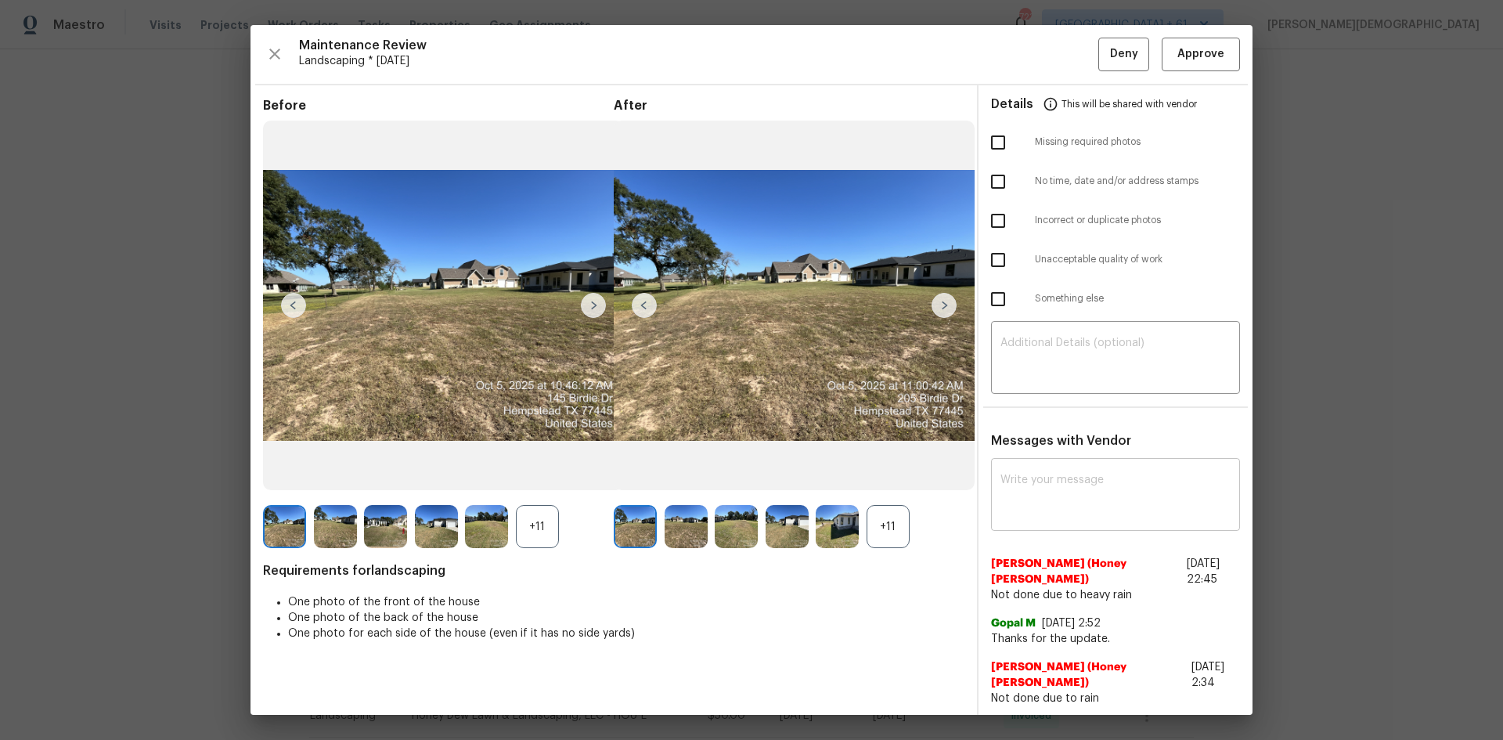
click at [809, 494] on textarea at bounding box center [1116, 497] width 230 height 44
paste textarea "Maintenance Audit Team: Hello! Unfortunately this landscaping visit completed o…"
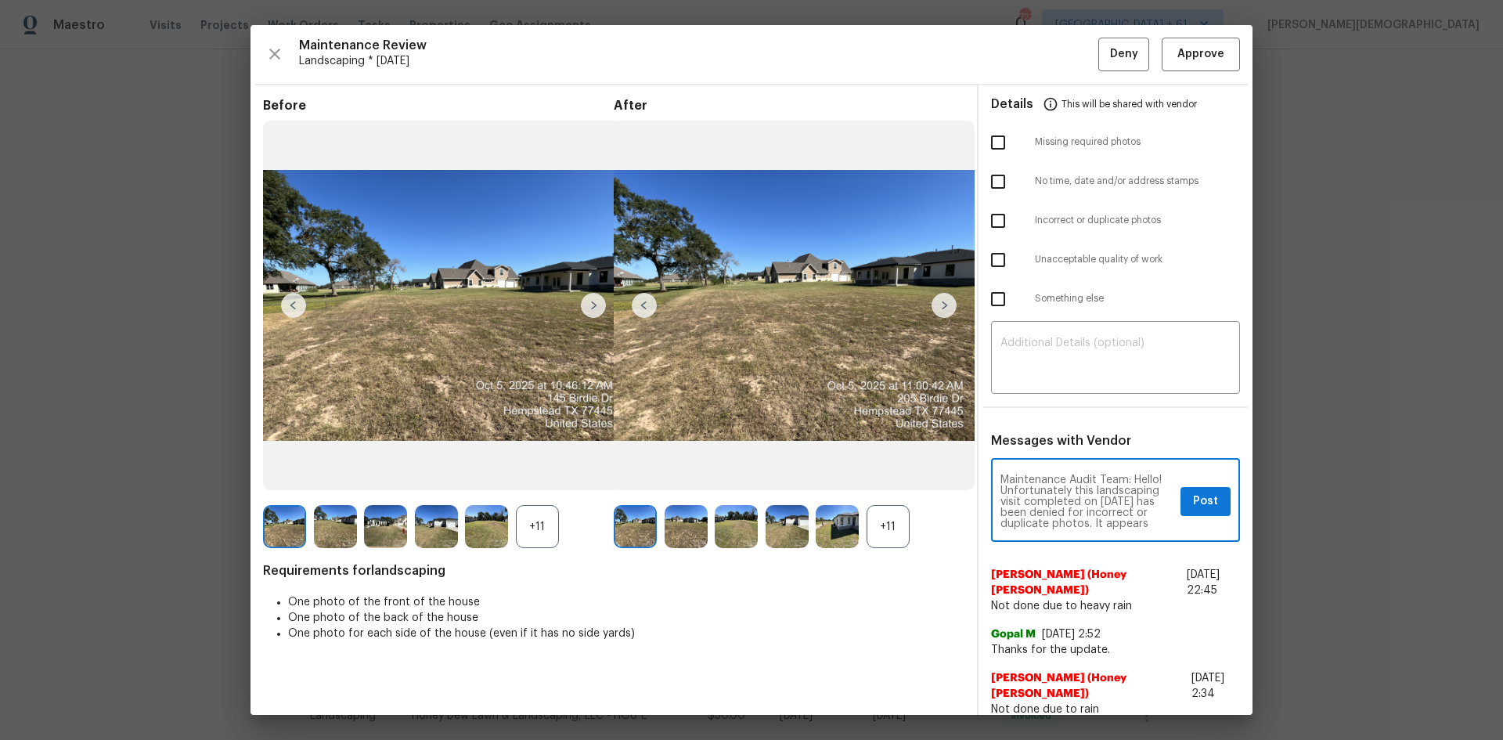
scroll to position [88, 0]
type textarea "Maintenance Audit Team: Hello! Unfortunately this landscaping visit completed o…"
click at [809, 394] on div "​" at bounding box center [1115, 359] width 249 height 69
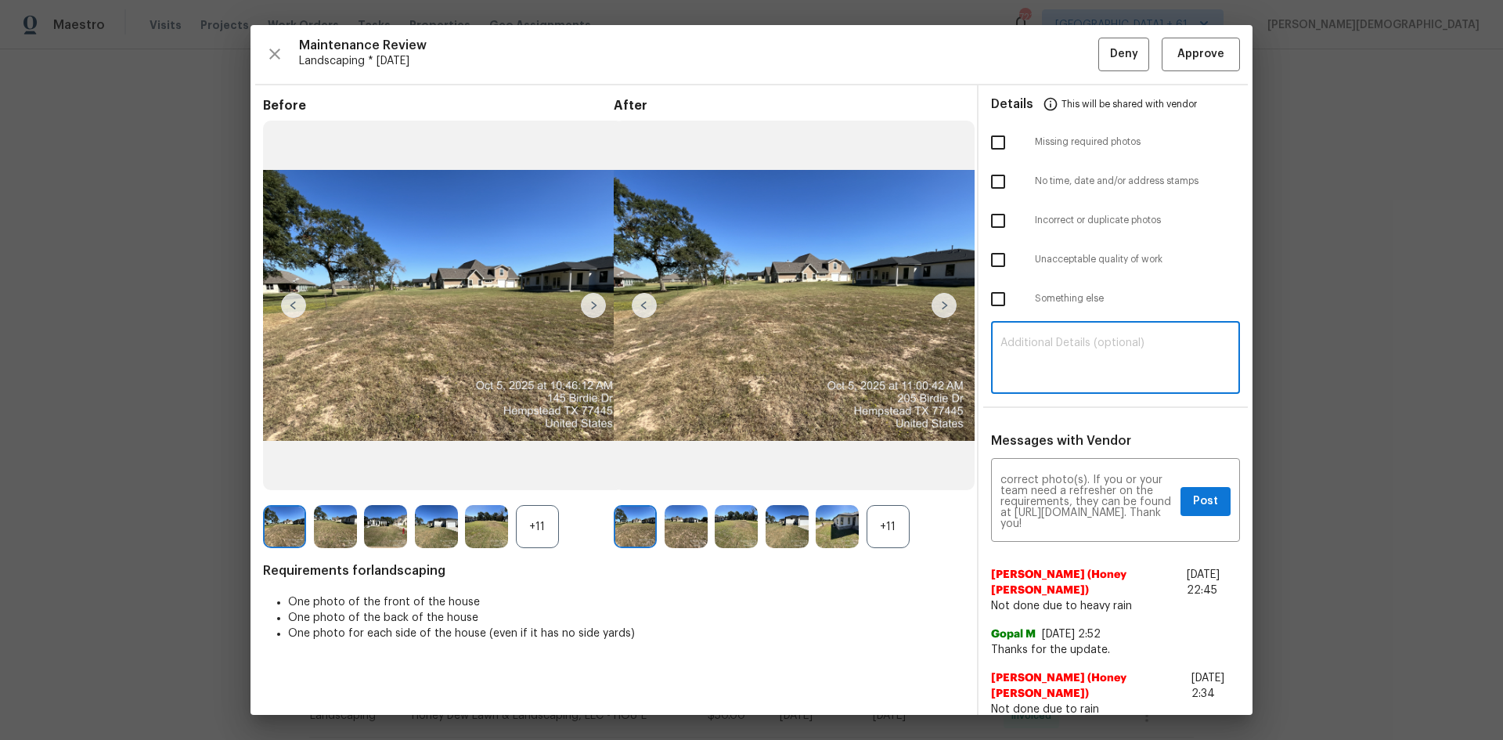
paste textarea "Maintenance Audit Team: Hello! Unfortunately this landscaping visit completed o…"
type textarea "Maintenance Audit Team: Hello! Unfortunately this landscaping visit completed o…"
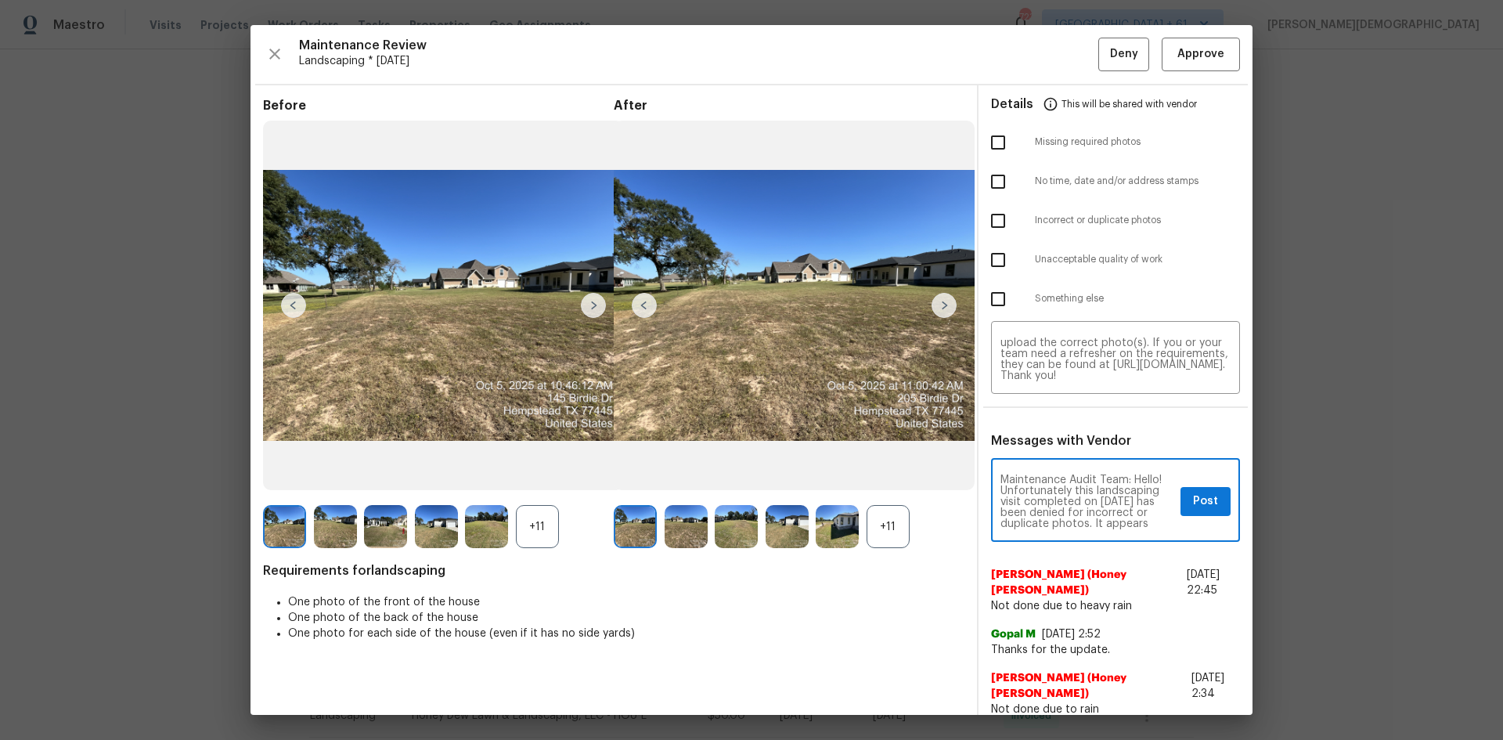
click at [809, 494] on textarea "Maintenance Audit Team: Hello! Unfortunately this landscaping visit completed o…" at bounding box center [1088, 502] width 174 height 55
click at [809, 494] on button "Post" at bounding box center [1206, 501] width 50 height 29
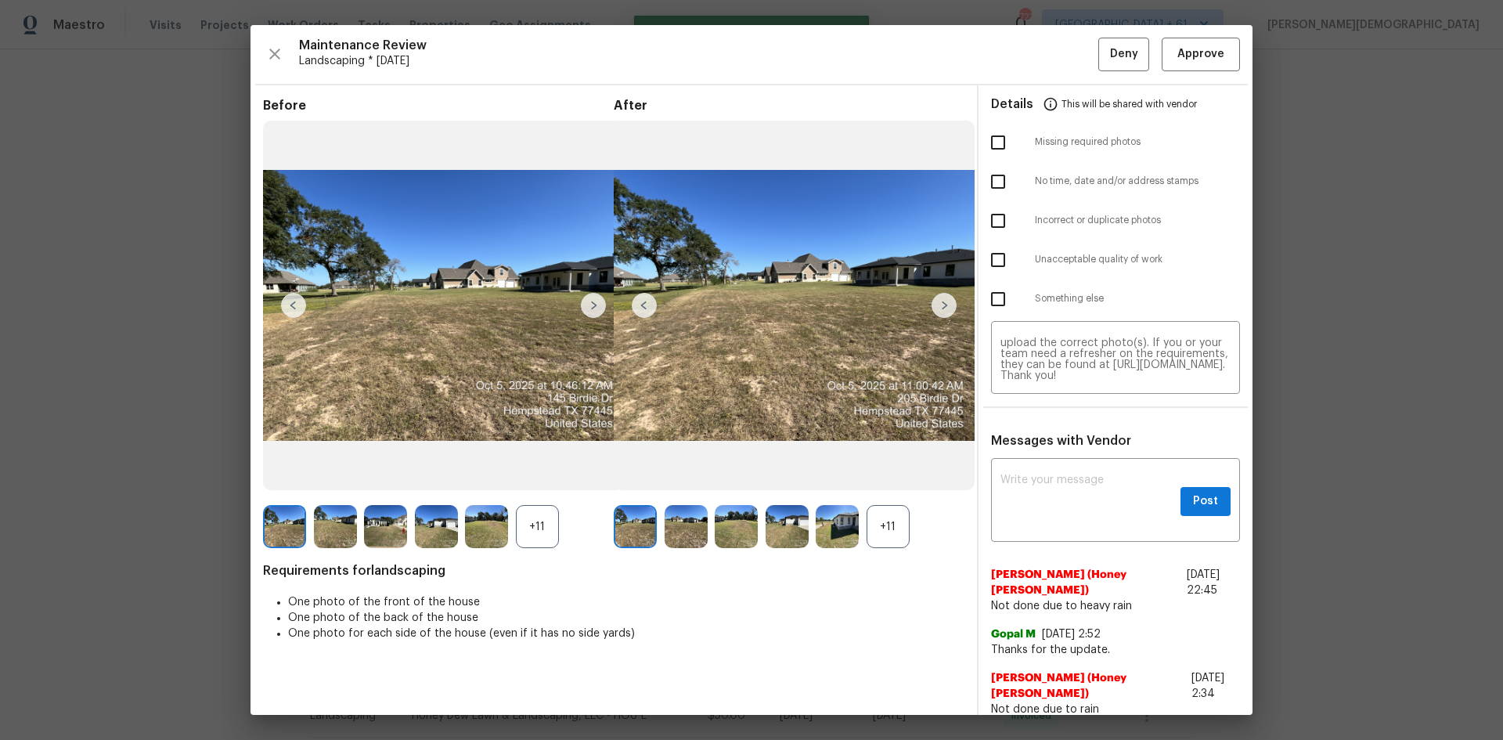
scroll to position [0, 0]
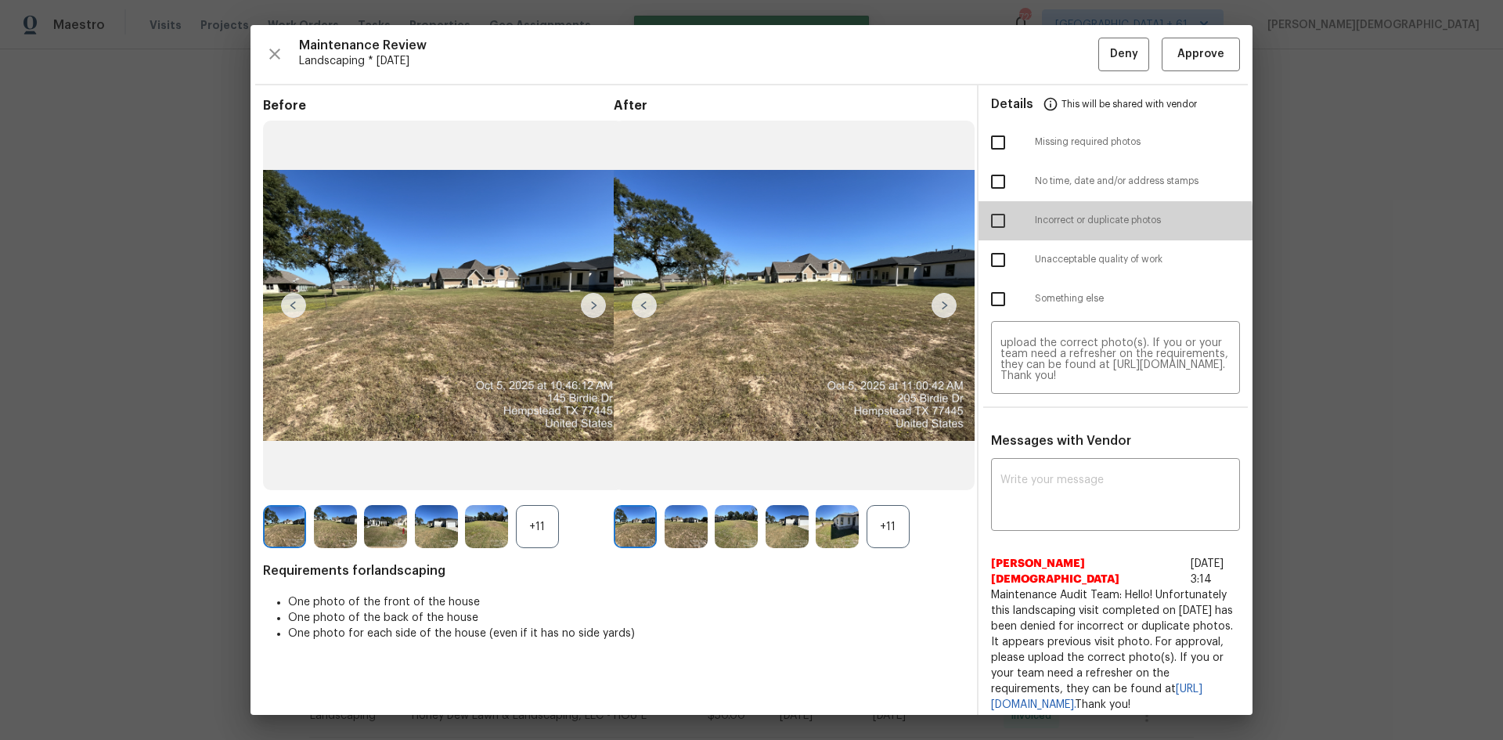
click at [809, 230] on input "checkbox" at bounding box center [998, 220] width 33 height 33
checkbox input "true"
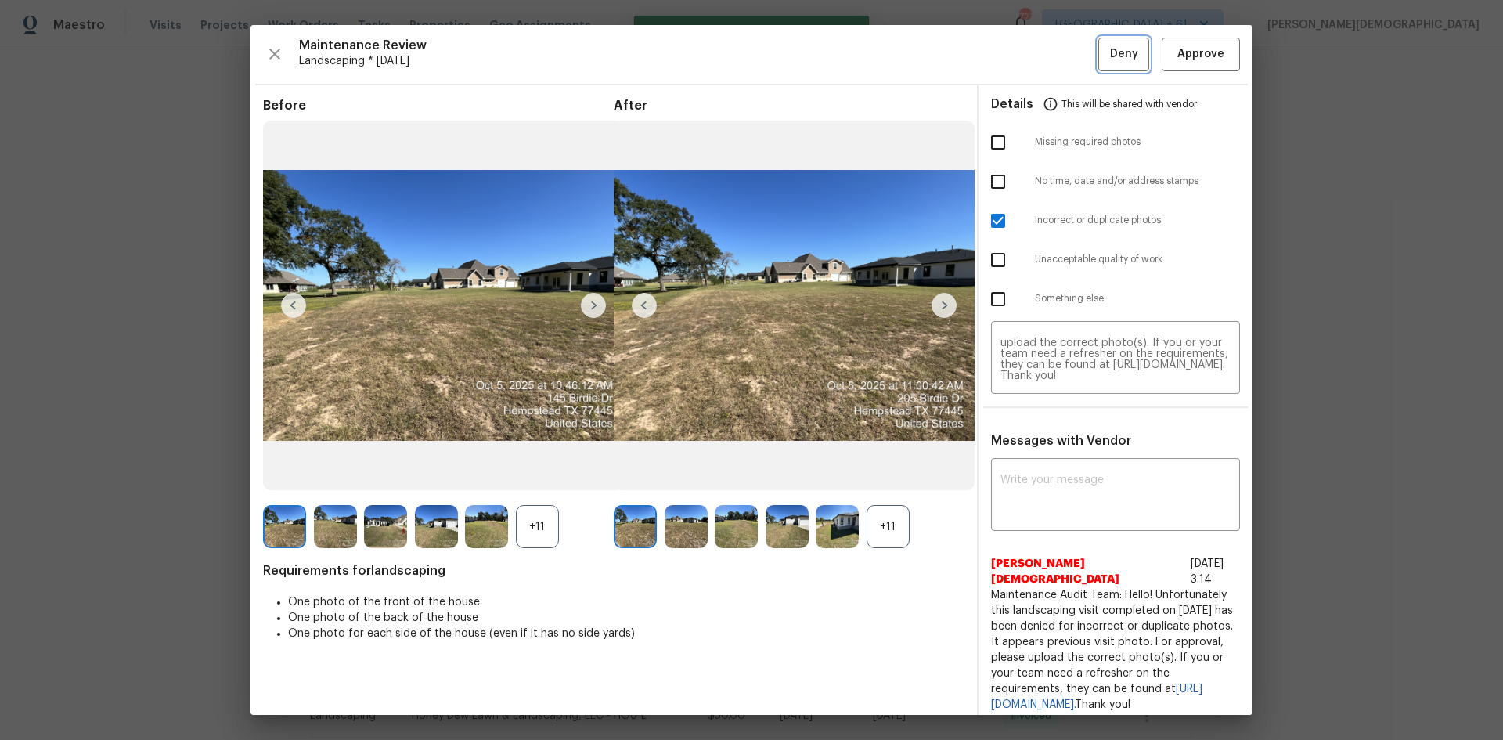
click at [809, 49] on span "Deny" at bounding box center [1124, 55] width 28 height 20
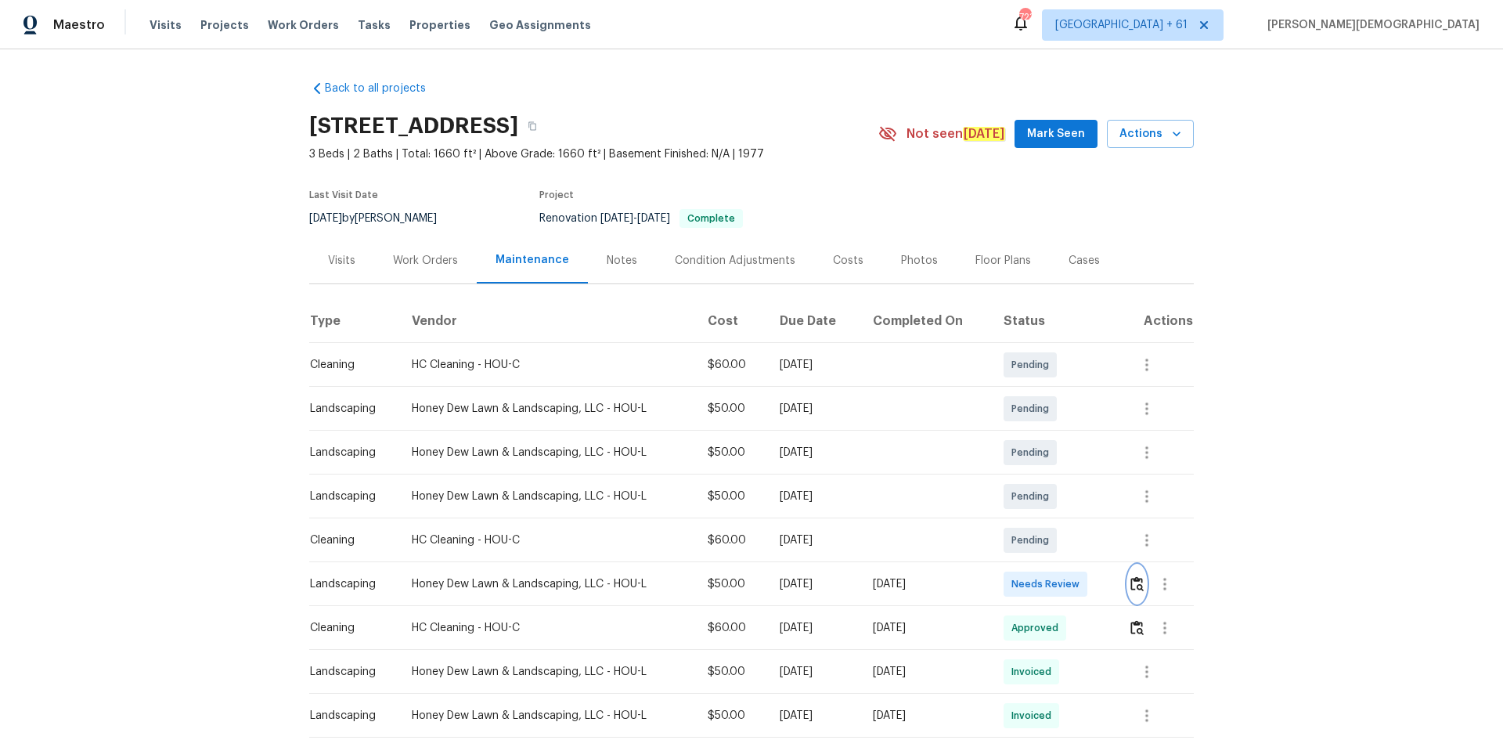
click at [809, 494] on img "button" at bounding box center [1137, 583] width 13 height 15
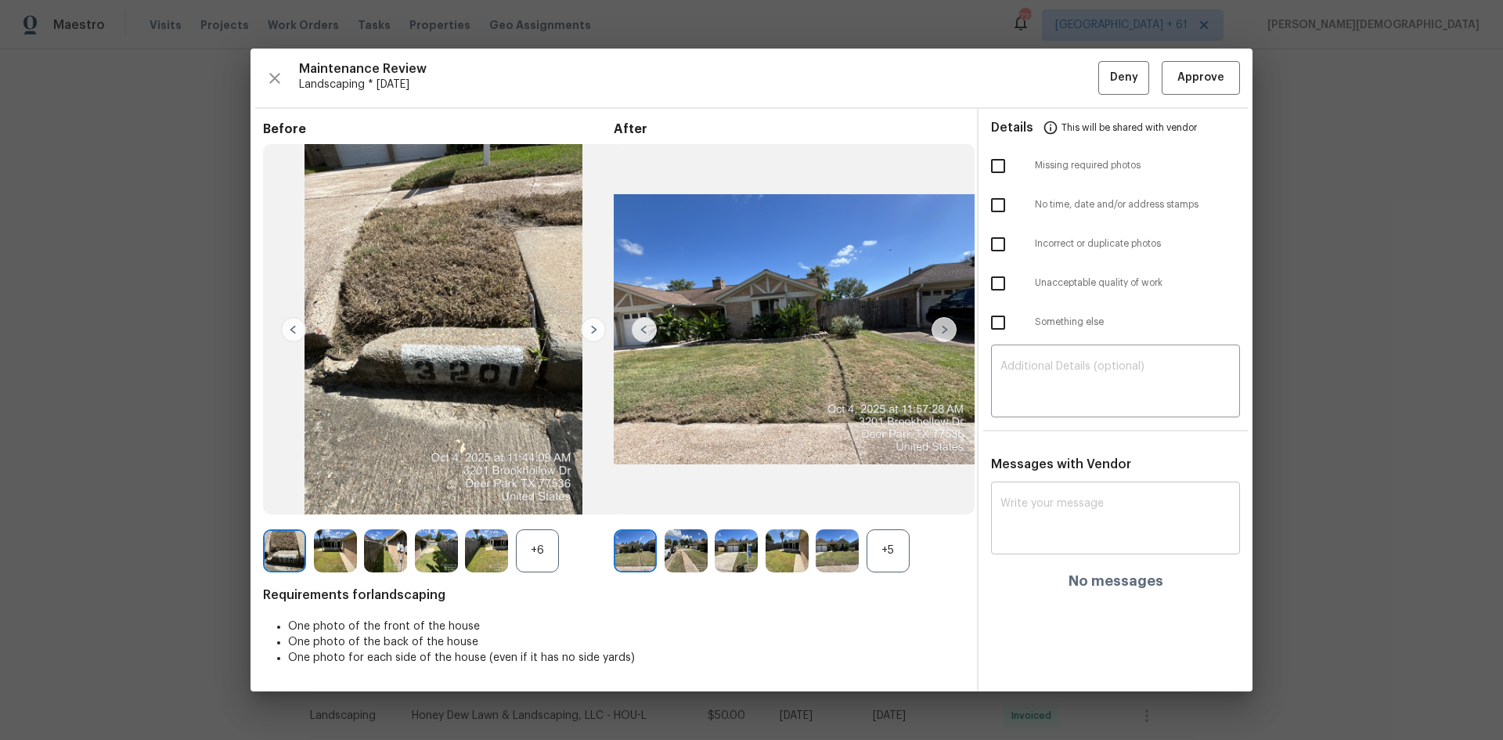
click at [809, 485] on div "x ​" at bounding box center [1115, 519] width 249 height 69
paste textarea "Maintenance Audit Team: Hello! Unfortunately this landscaping visit completed o…"
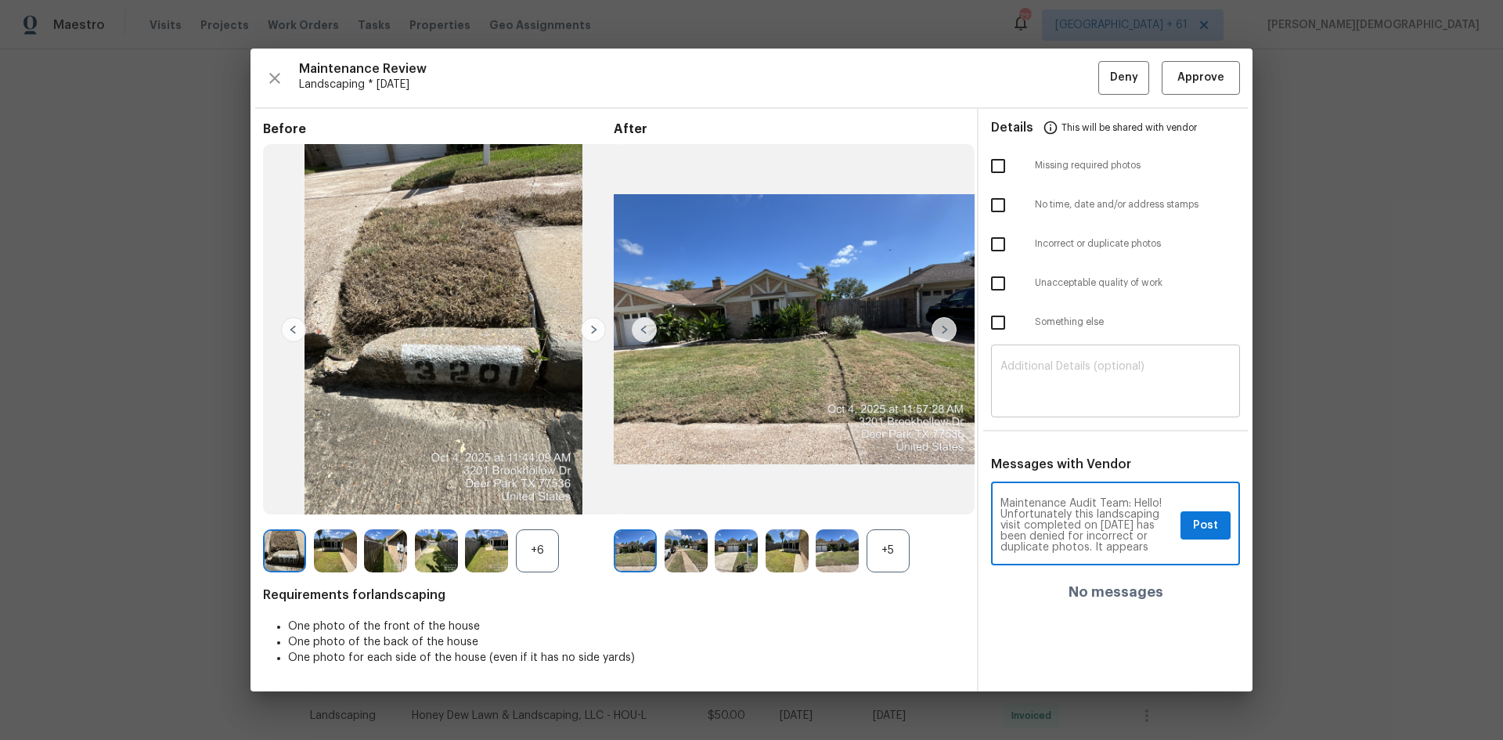
type textarea "Maintenance Audit Team: Hello! Unfortunately this landscaping visit completed o…"
click at [809, 390] on textarea at bounding box center [1116, 383] width 230 height 44
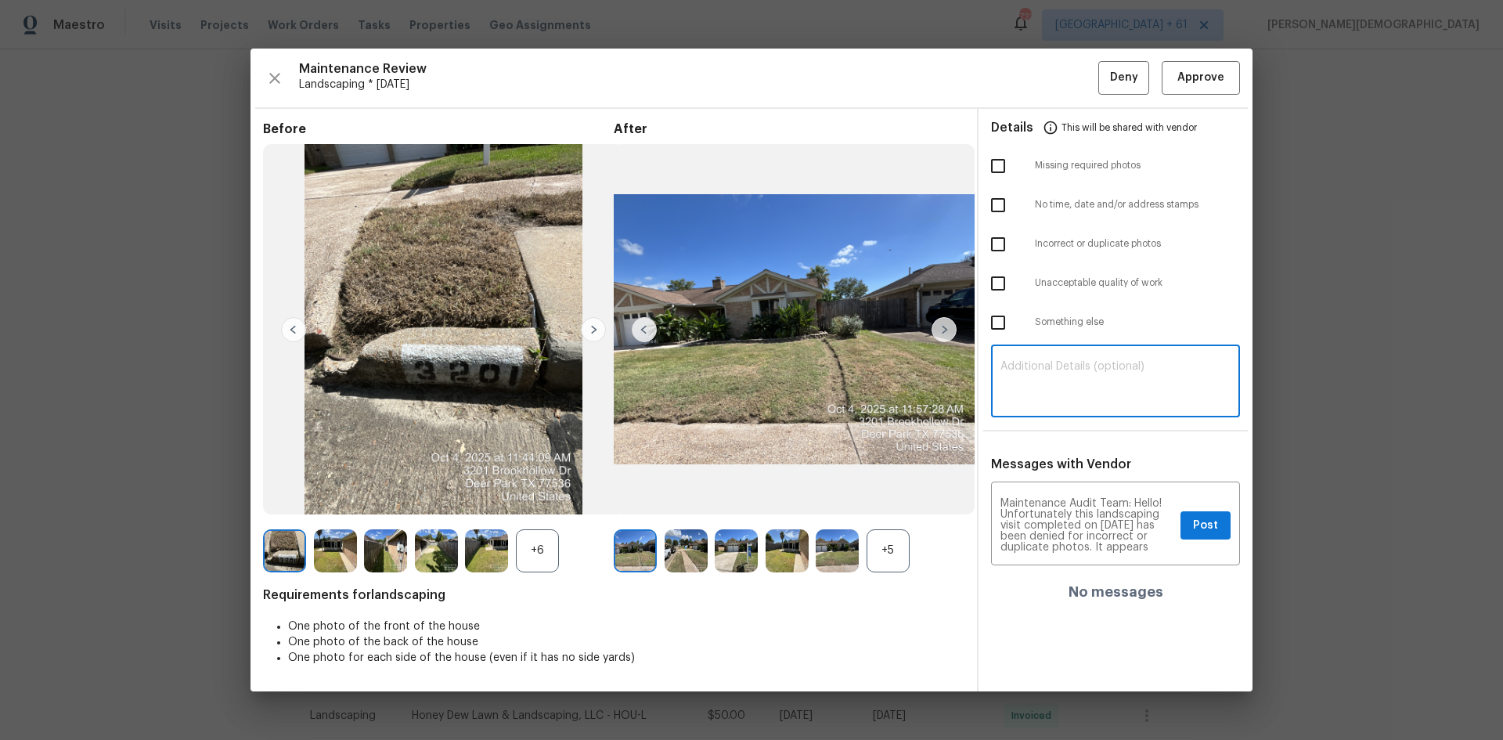
paste textarea "Maintenance Audit Team: Hello! Unfortunately this landscaping visit completed o…"
type textarea "Maintenance Audit Team: Hello! Unfortunately this landscaping visit completed o…"
click at [809, 494] on span "Post" at bounding box center [1205, 526] width 25 height 20
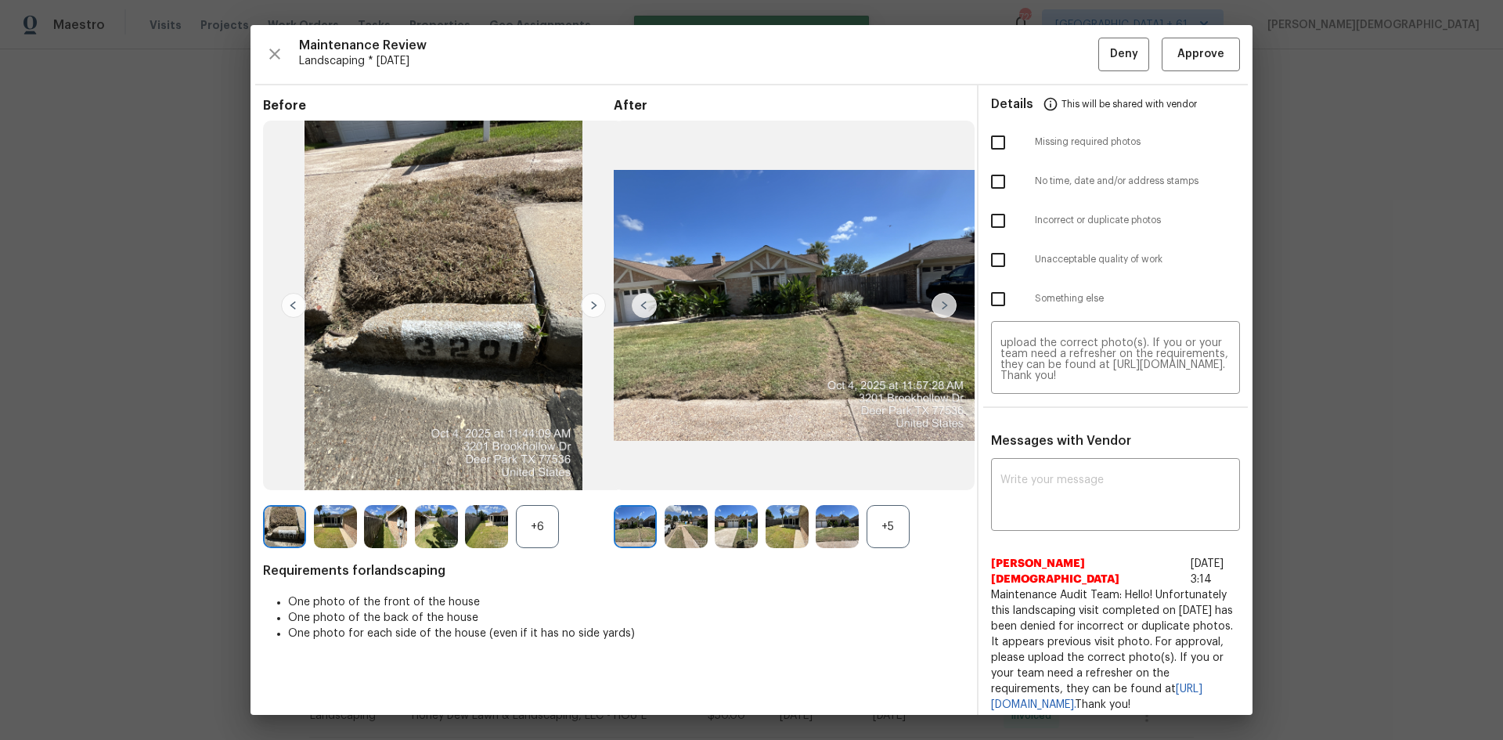
click at [809, 210] on input "checkbox" at bounding box center [998, 220] width 33 height 33
checkbox input "true"
click at [809, 70] on button "Deny" at bounding box center [1124, 55] width 51 height 34
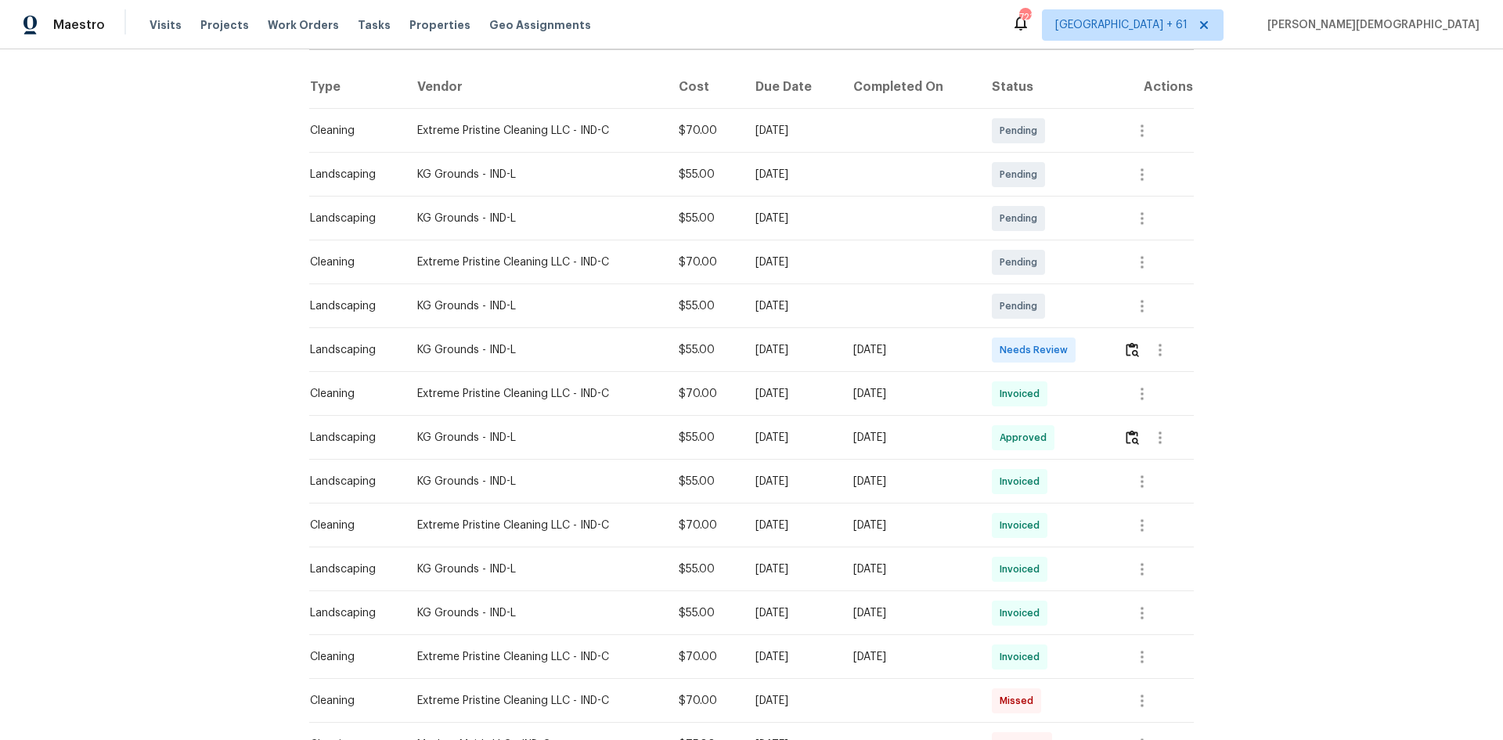
scroll to position [235, 0]
click at [1131, 347] on img "button" at bounding box center [1132, 348] width 13 height 15
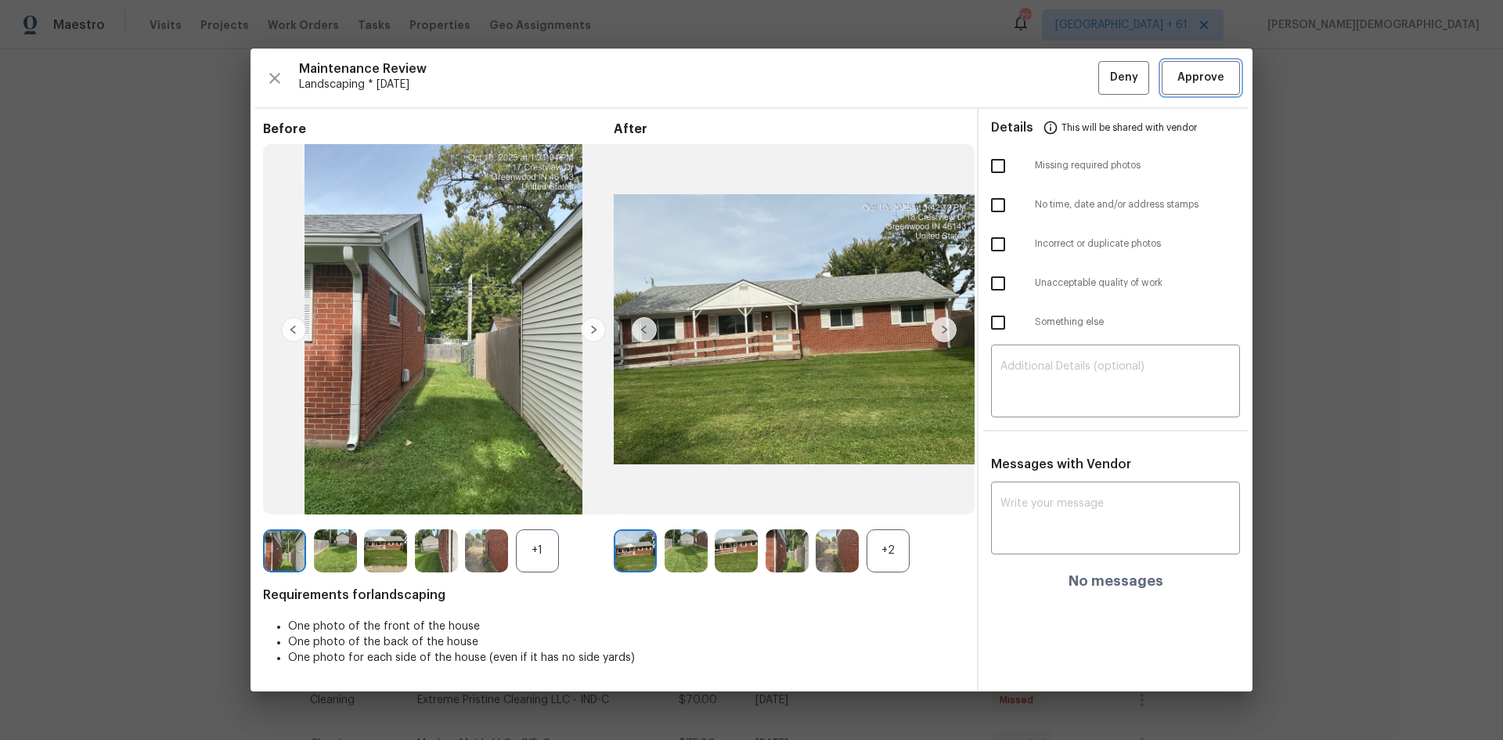
click at [1197, 74] on span "Approve" at bounding box center [1201, 78] width 47 height 20
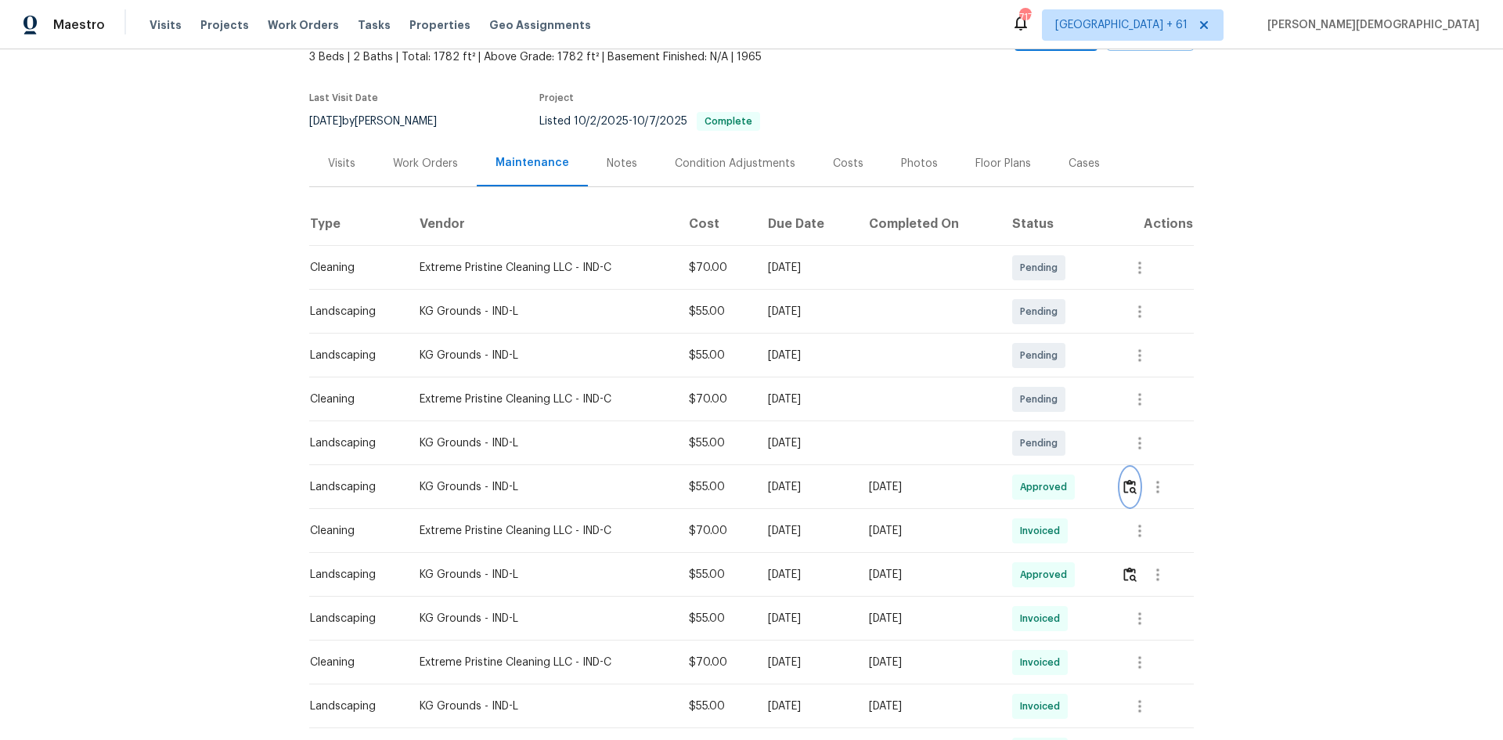
scroll to position [0, 0]
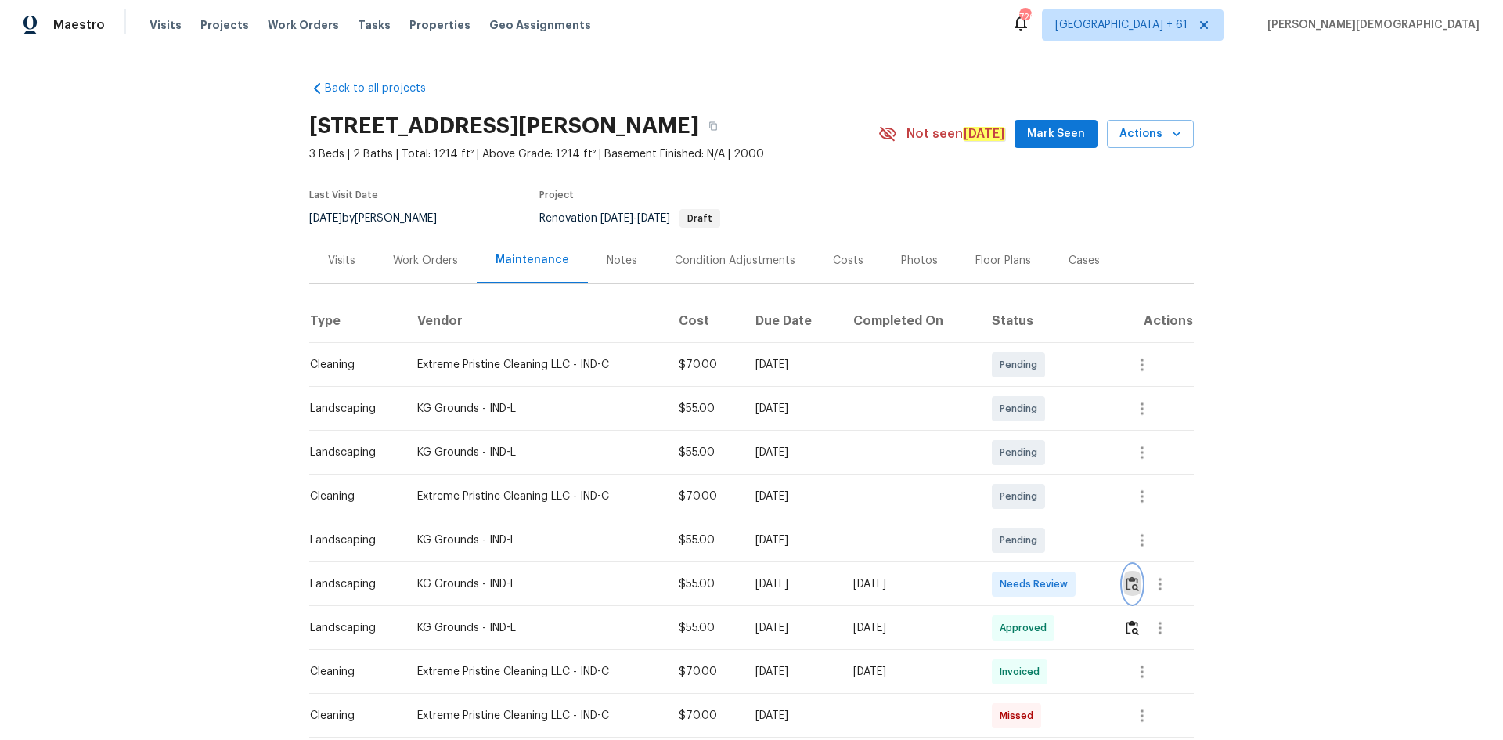
click at [1069, 495] on button "button" at bounding box center [1133, 584] width 18 height 38
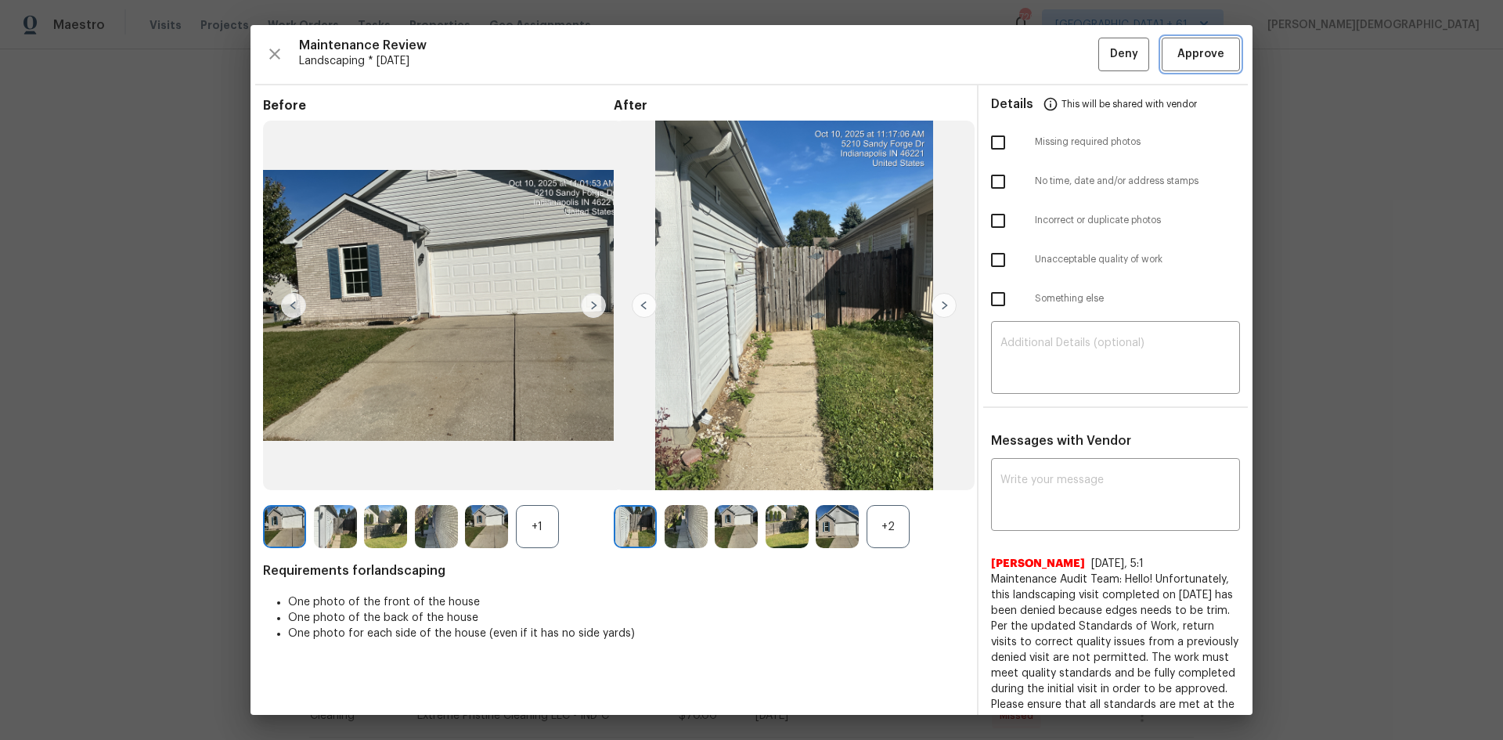
click at [1069, 56] on span "Approve" at bounding box center [1201, 55] width 47 height 20
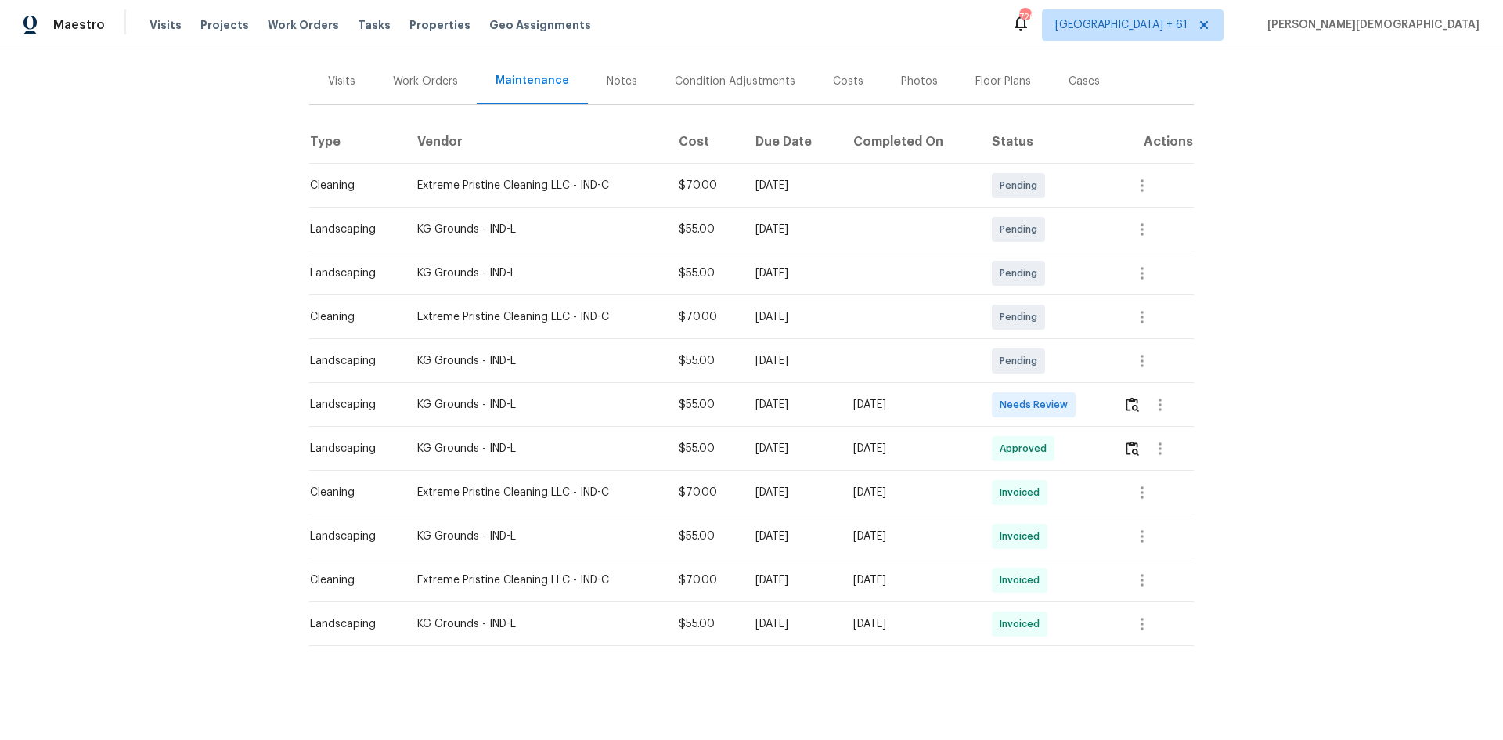
scroll to position [184, 0]
click at [1120, 396] on td at bounding box center [1152, 405] width 83 height 44
click at [1130, 397] on img "button" at bounding box center [1132, 404] width 13 height 15
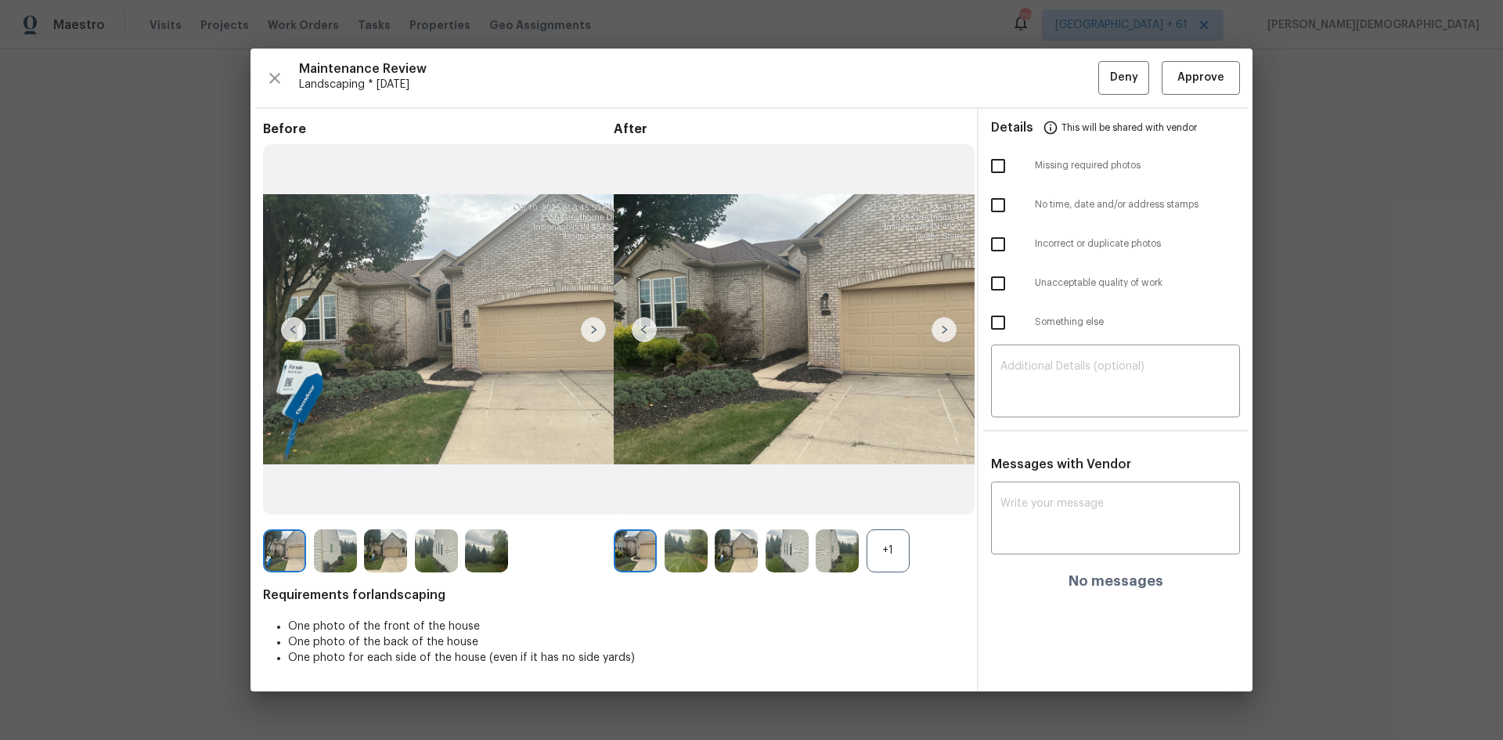
click at [889, 550] on div "+1" at bounding box center [888, 550] width 43 height 43
click at [713, 542] on div at bounding box center [690, 550] width 51 height 43
click at [734, 547] on img at bounding box center [736, 550] width 43 height 43
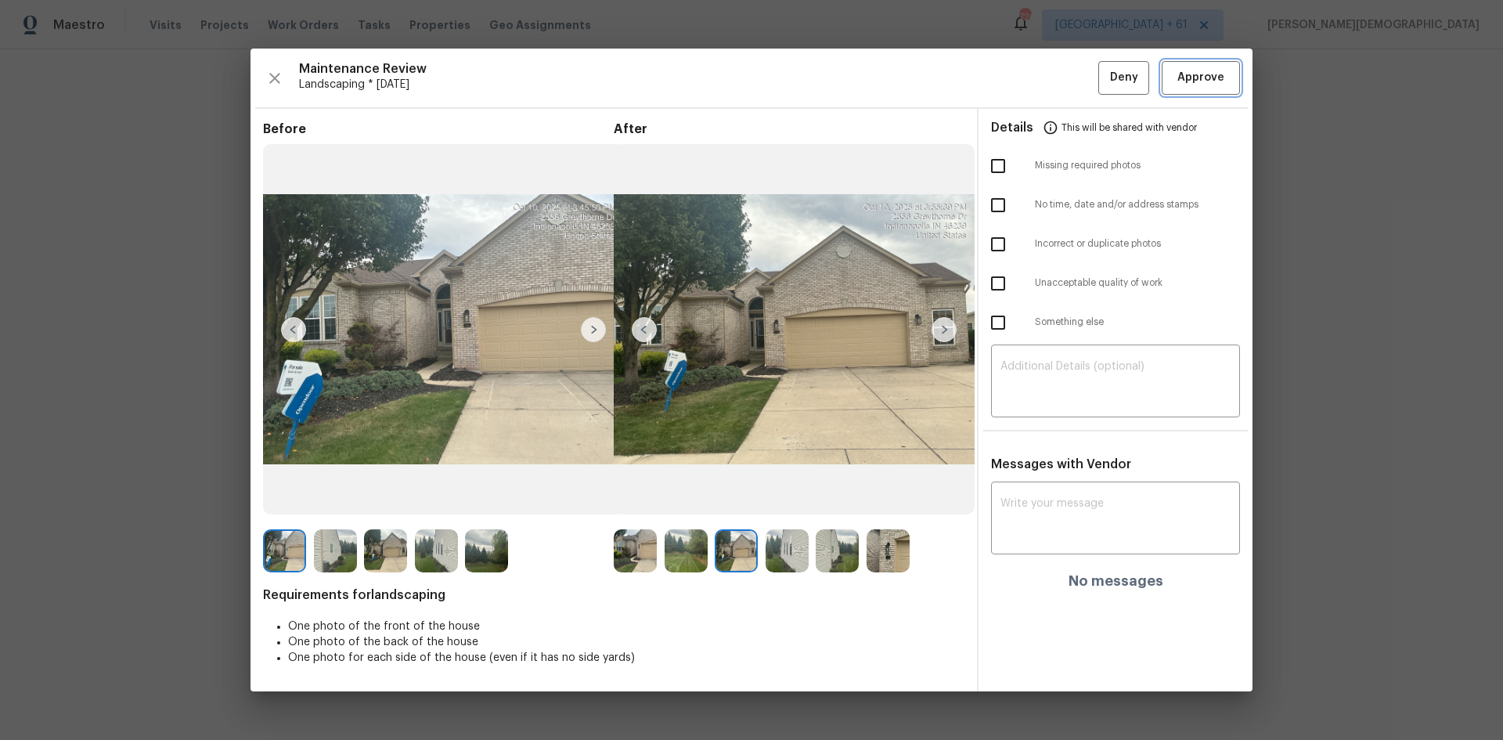
click at [1218, 82] on span "Approve" at bounding box center [1201, 78] width 47 height 20
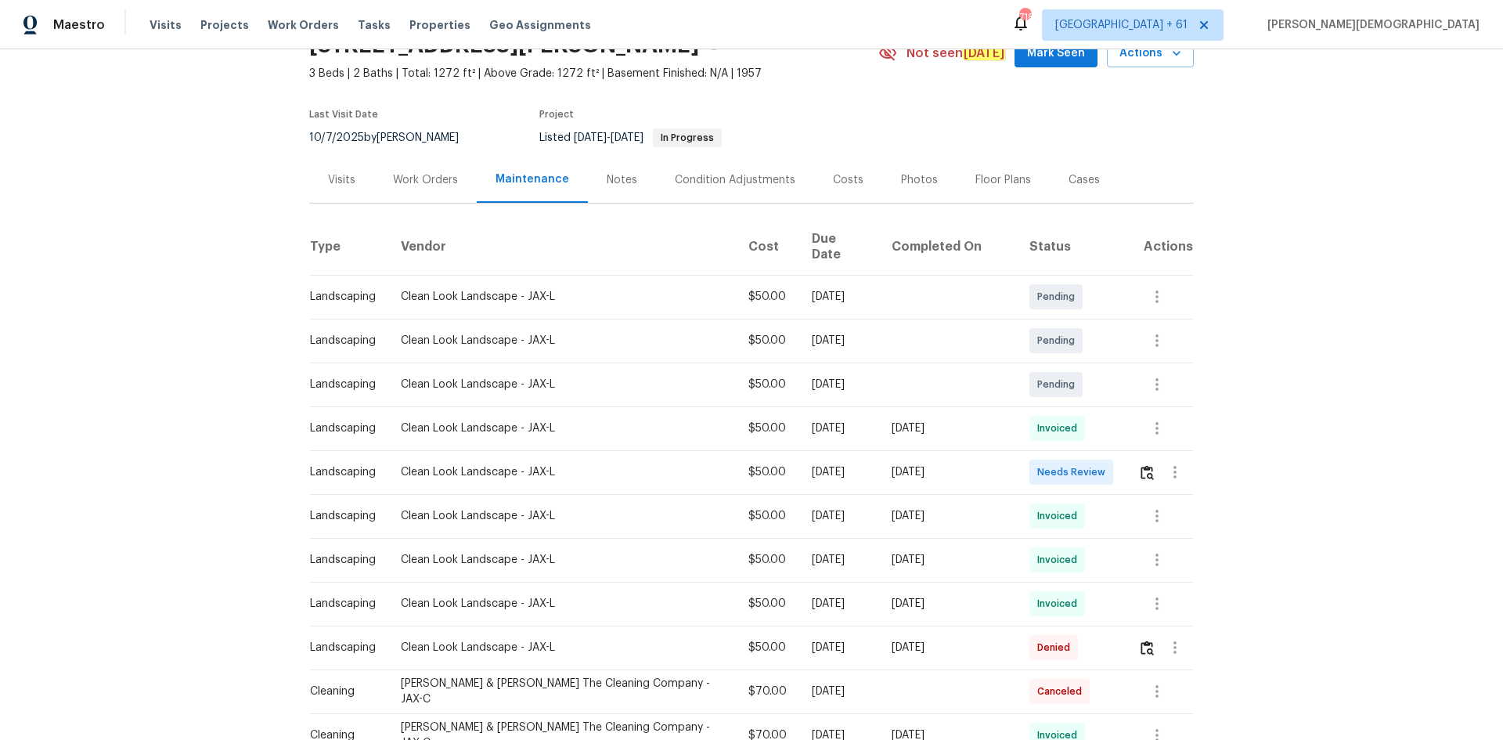
scroll to position [157, 0]
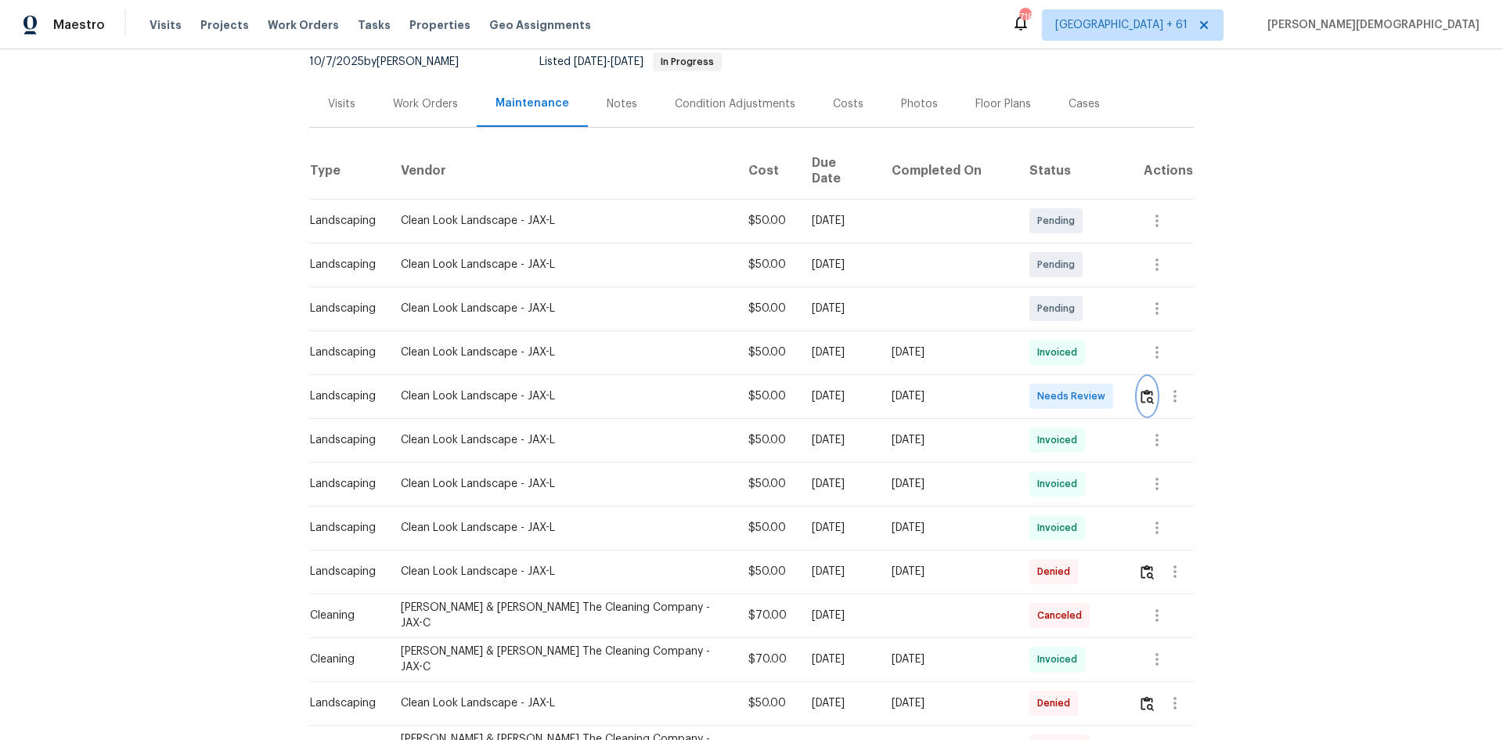
click at [1069, 389] on img "button" at bounding box center [1147, 396] width 13 height 15
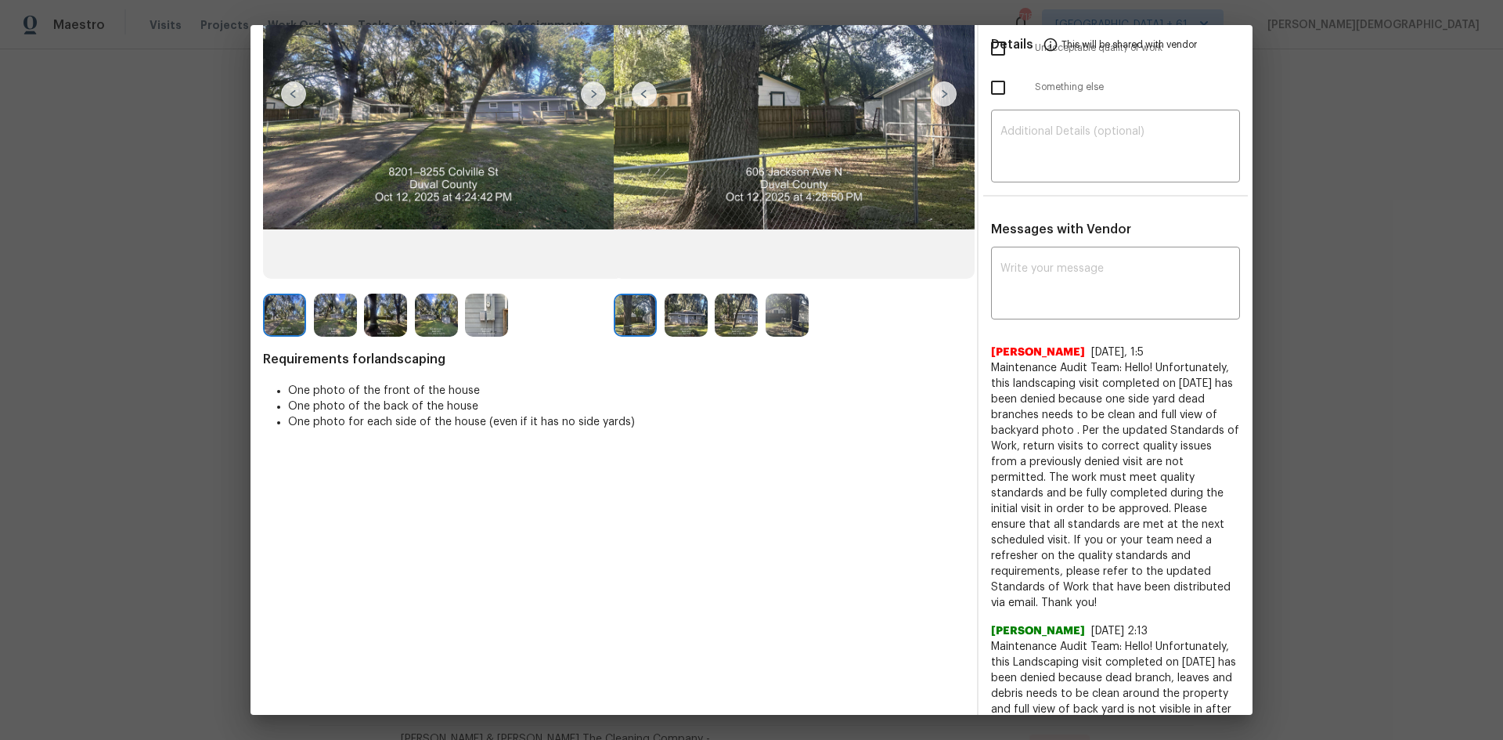
scroll to position [0, 0]
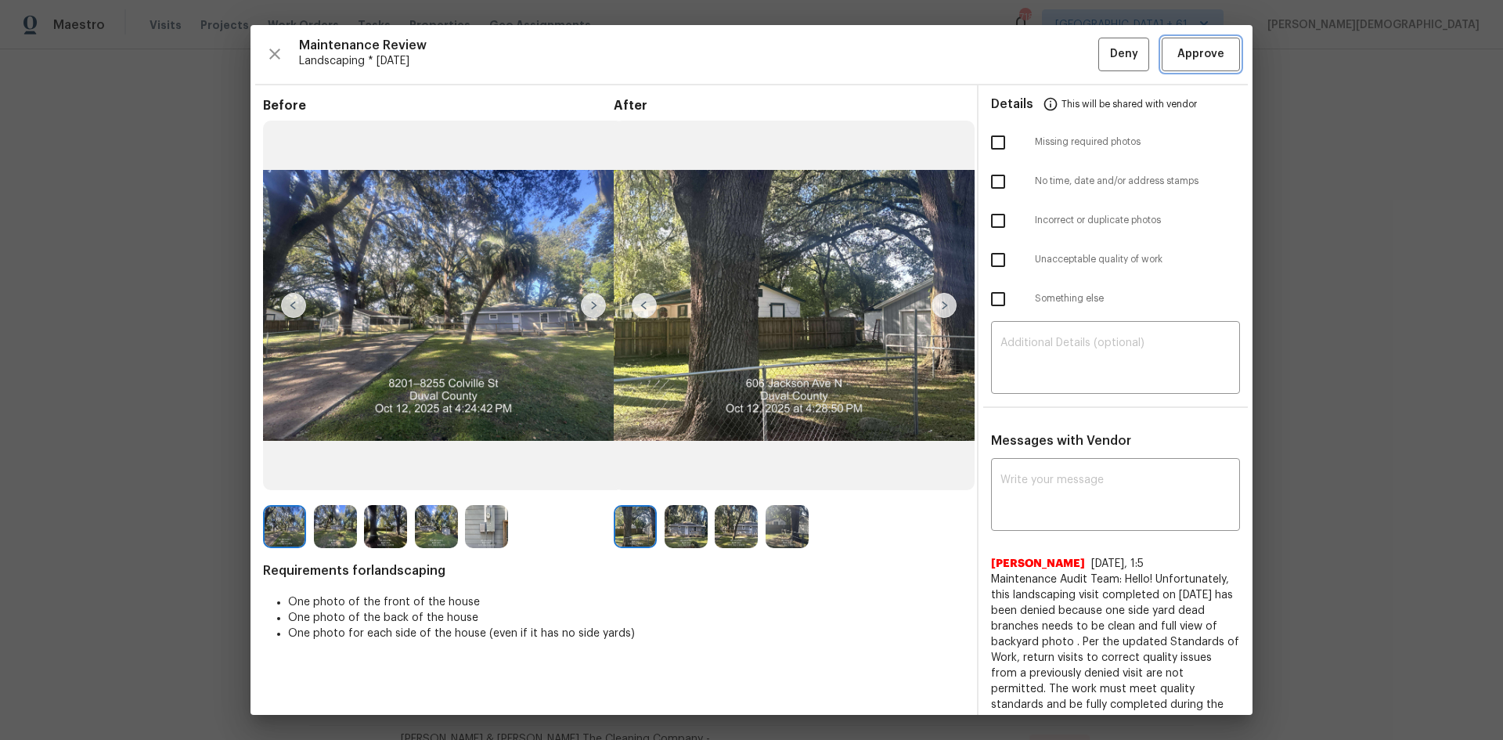
click at [1069, 56] on span "Approve" at bounding box center [1201, 55] width 47 height 20
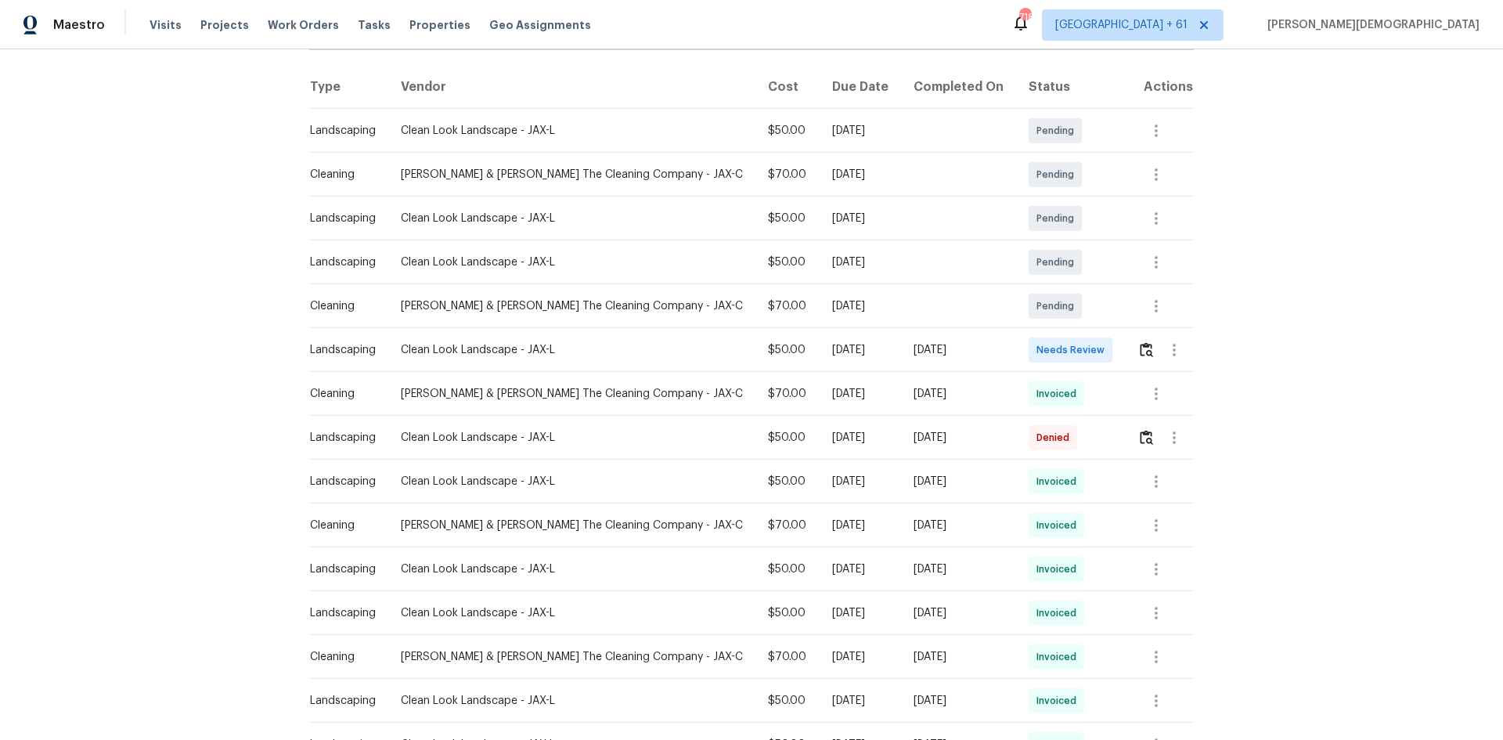
scroll to position [235, 0]
click at [1069, 356] on button "button" at bounding box center [1147, 349] width 18 height 38
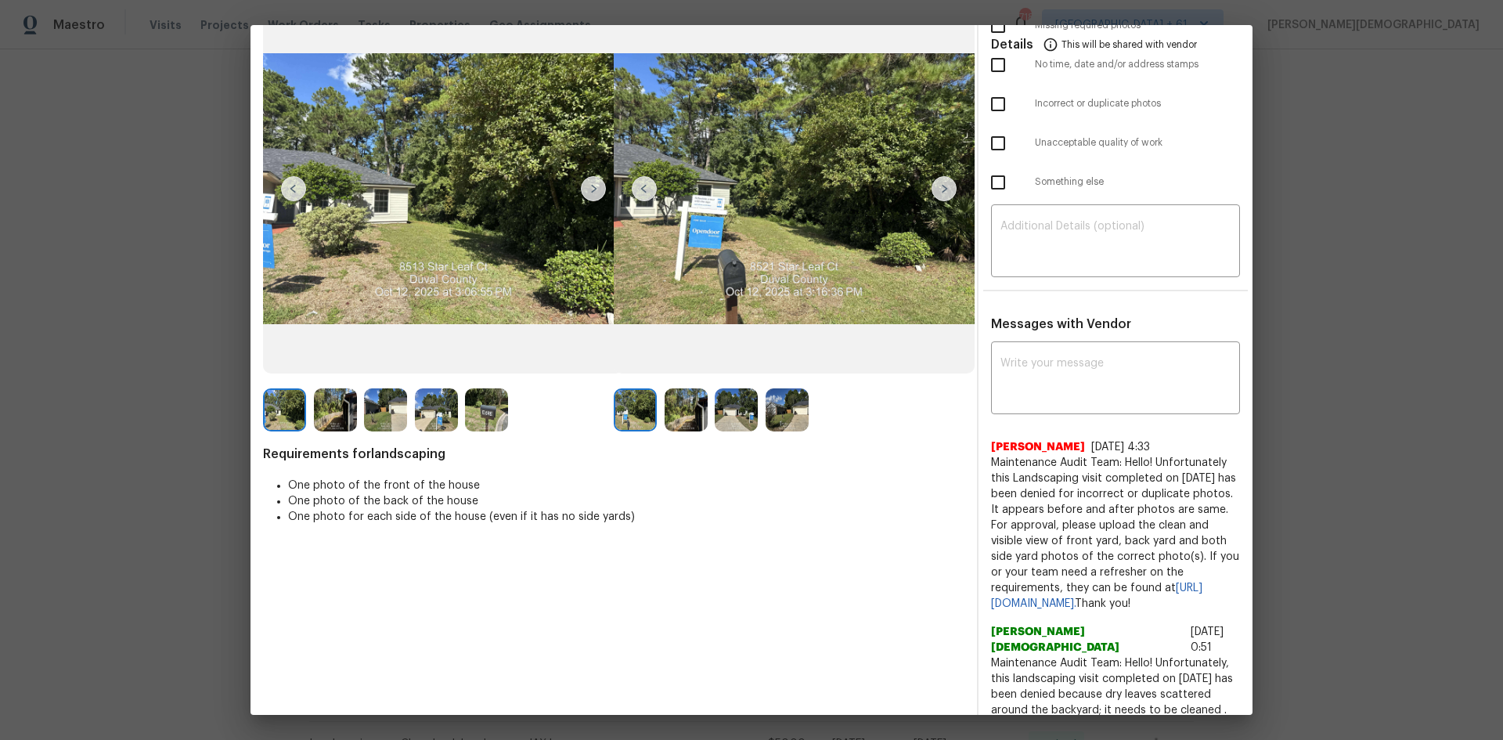
scroll to position [0, 0]
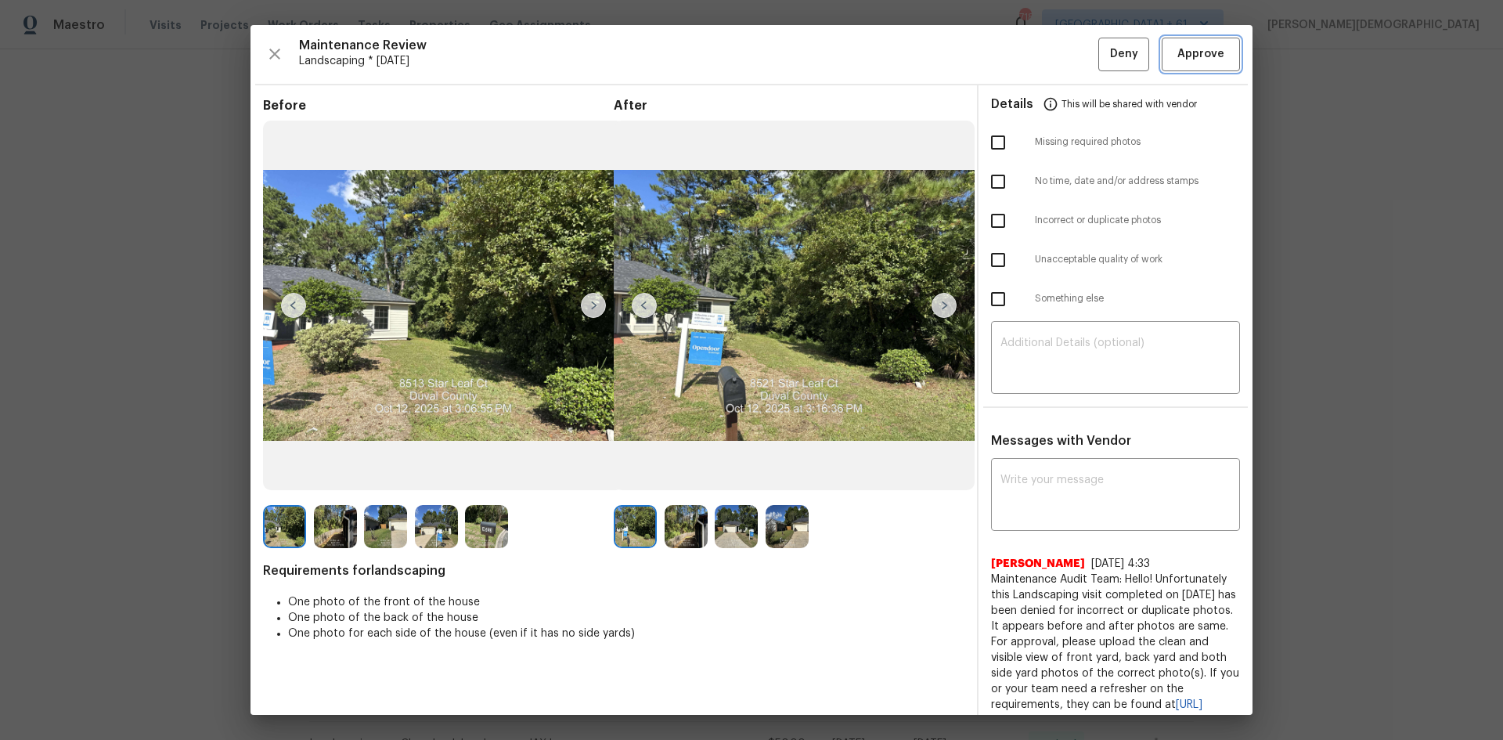
click at [1069, 56] on span "Approve" at bounding box center [1201, 55] width 47 height 20
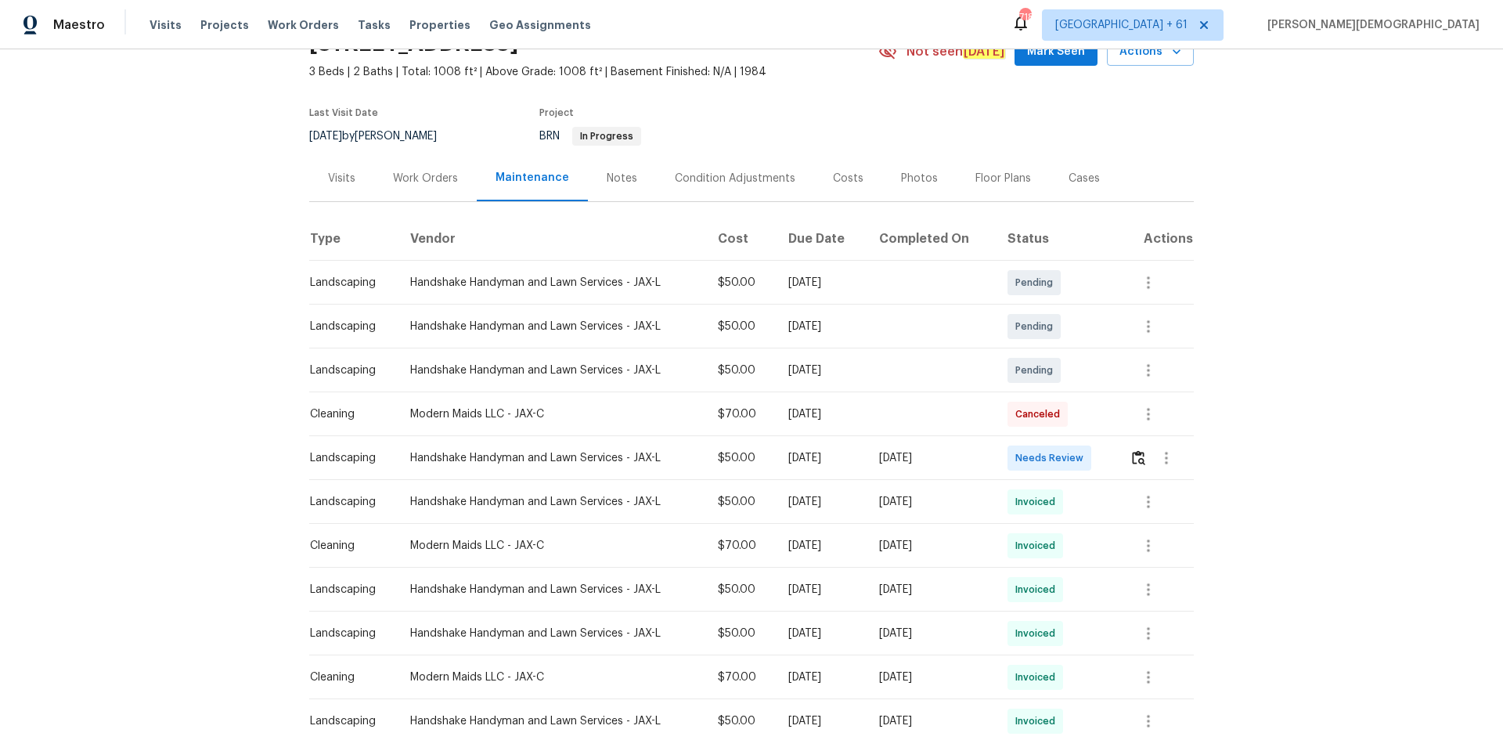
scroll to position [157, 0]
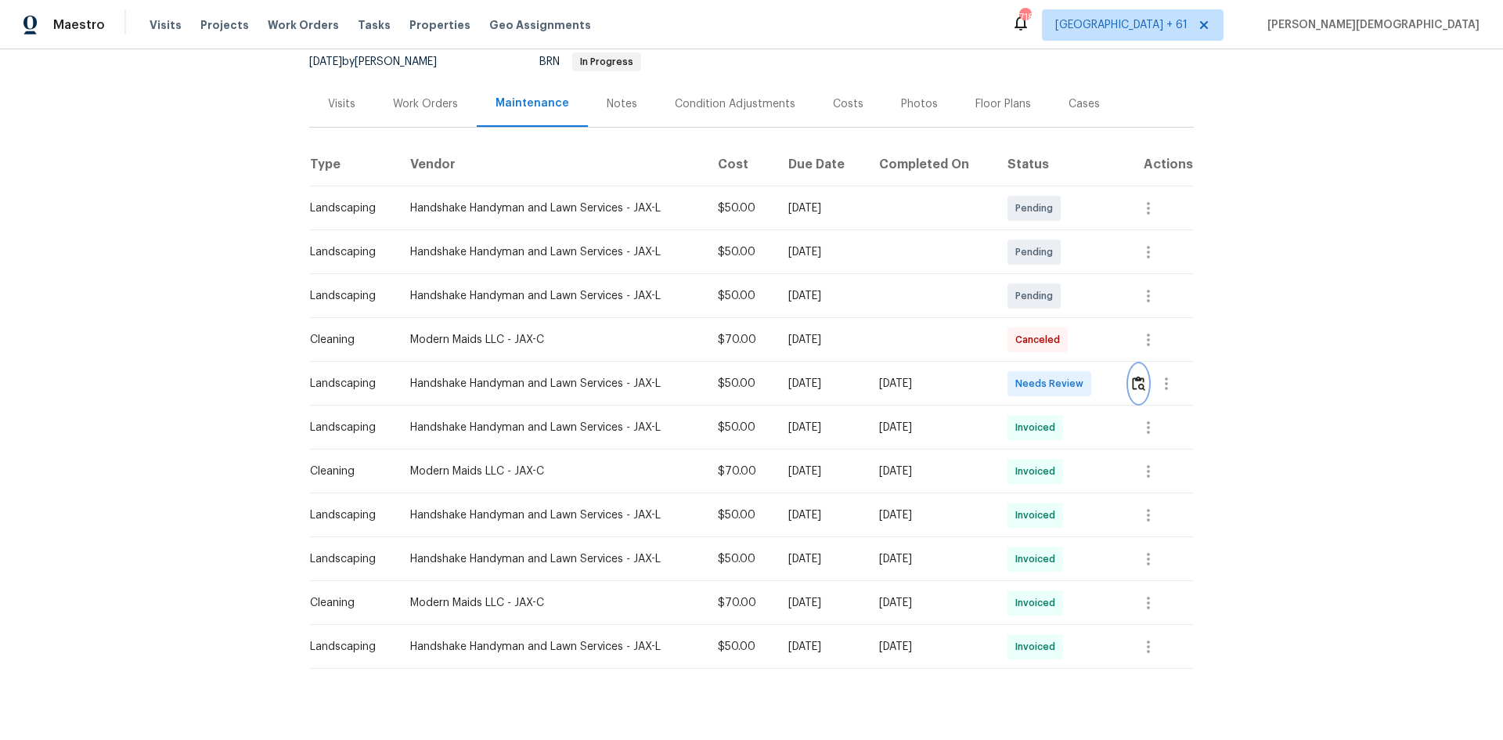
click at [1069, 376] on img "button" at bounding box center [1138, 383] width 13 height 15
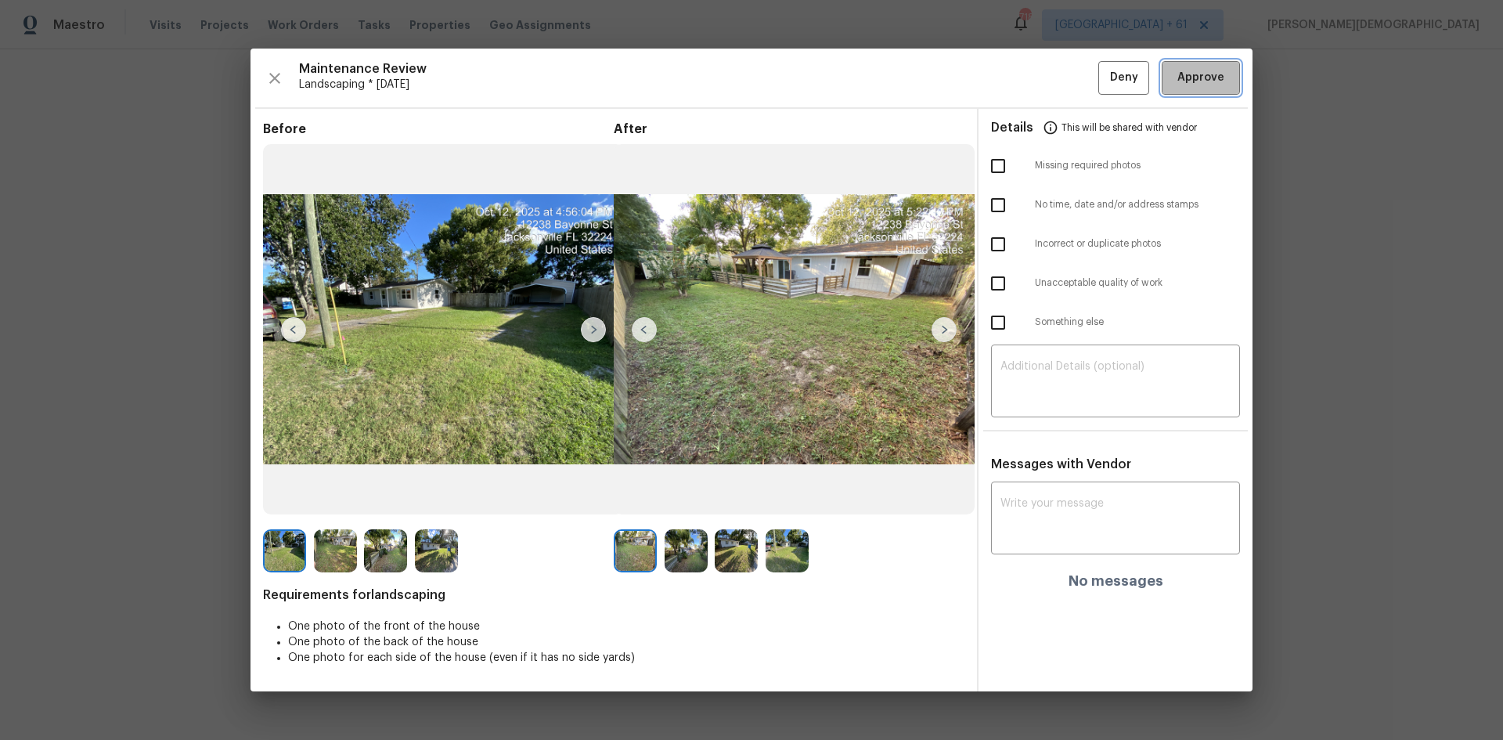
click at [1069, 76] on span "Approve" at bounding box center [1201, 78] width 47 height 20
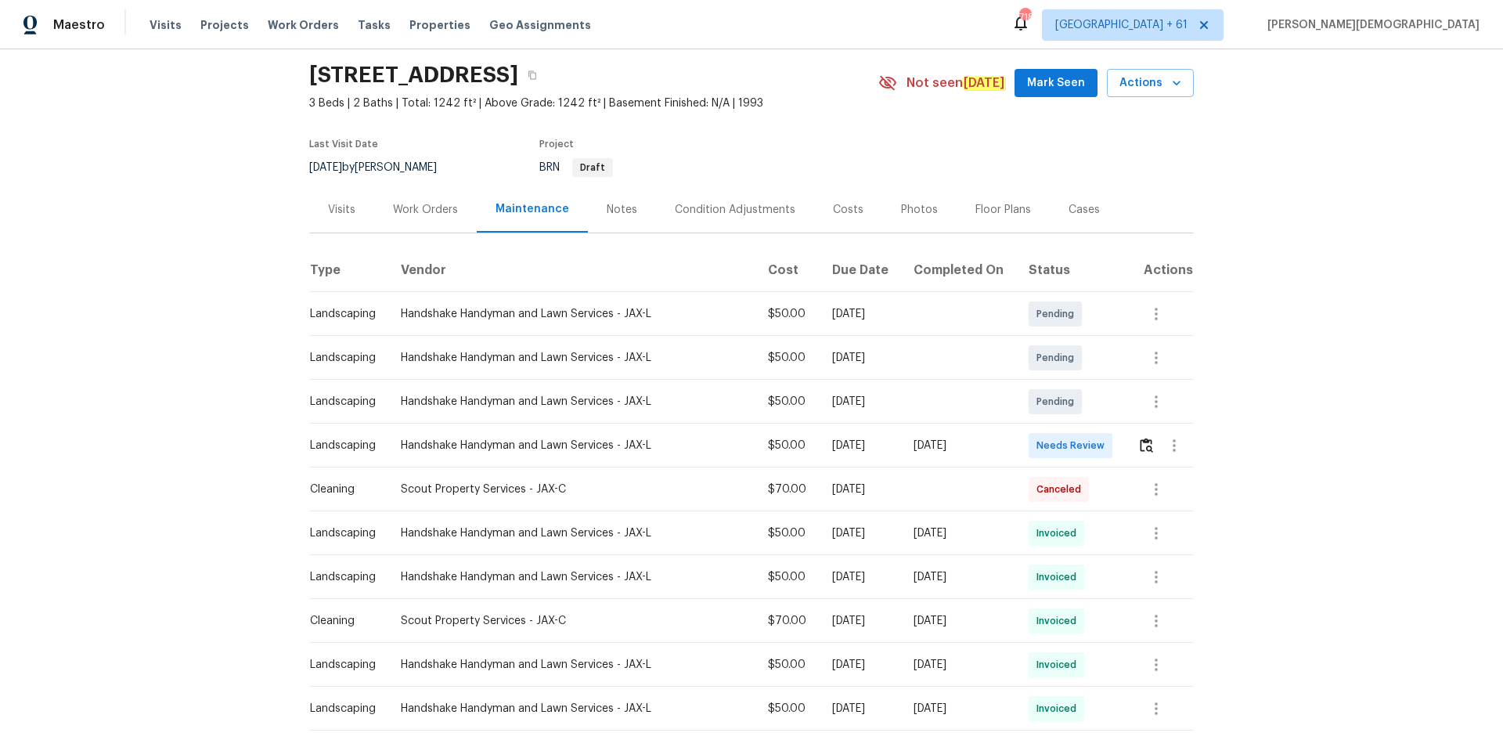
scroll to position [78, 0]
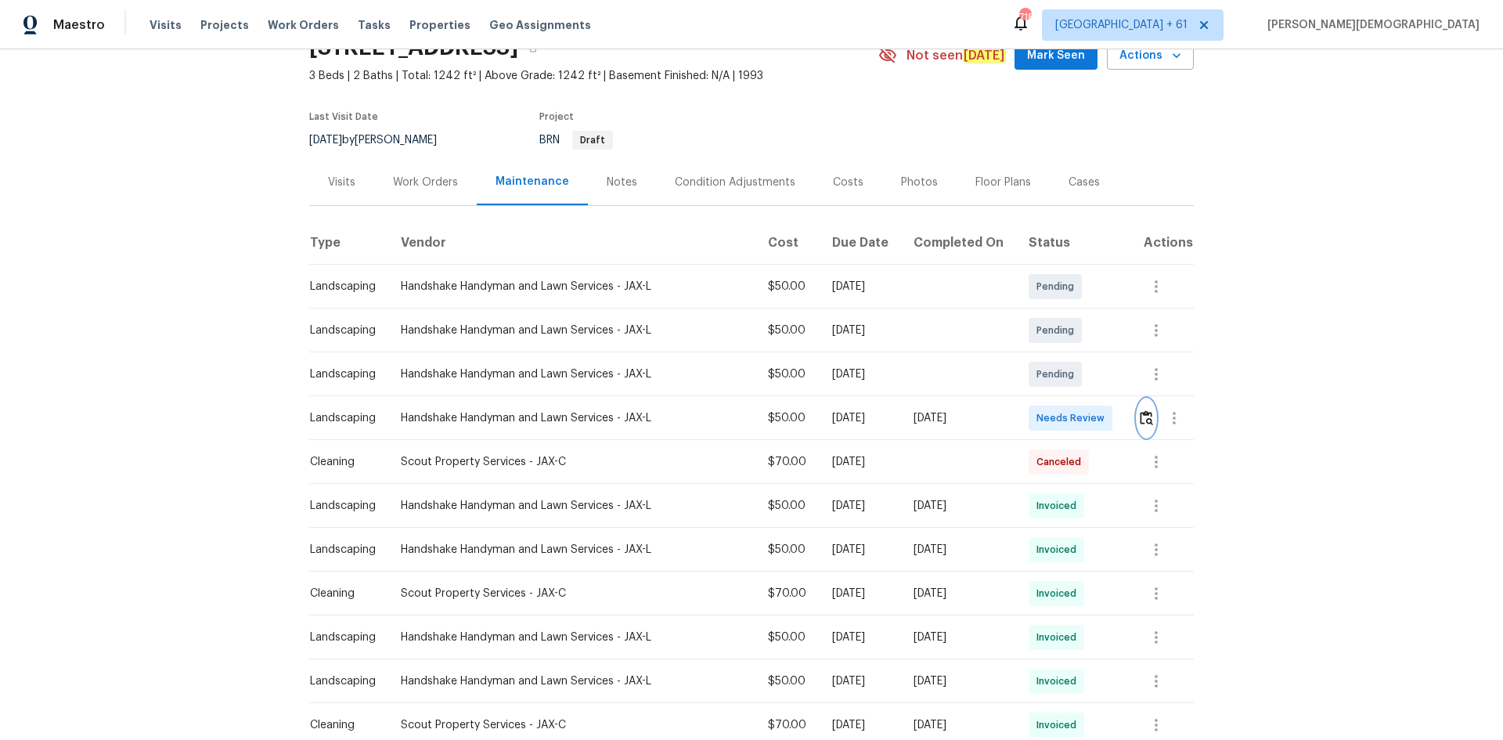
click at [1069, 406] on button "button" at bounding box center [1147, 418] width 18 height 38
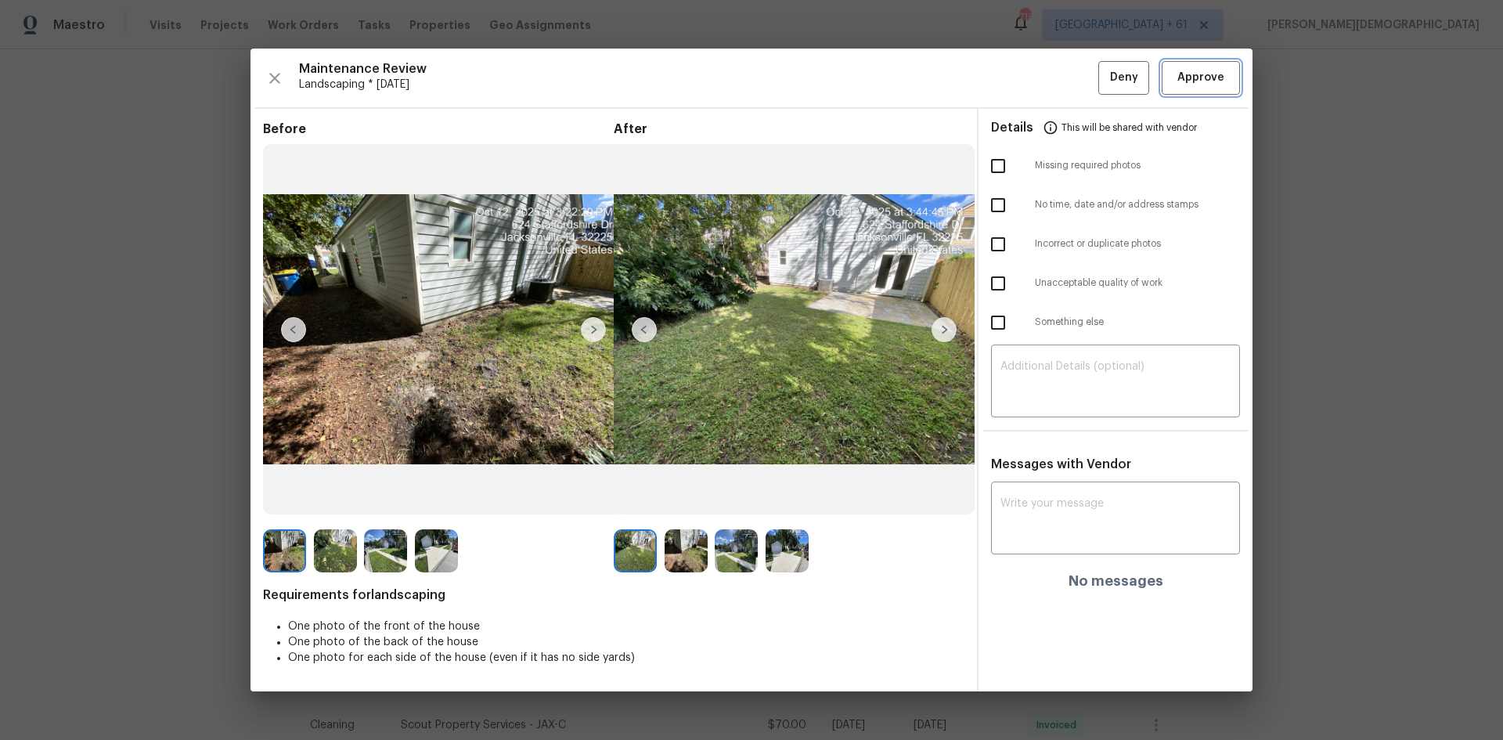
click at [1069, 84] on span "Approve" at bounding box center [1201, 78] width 47 height 20
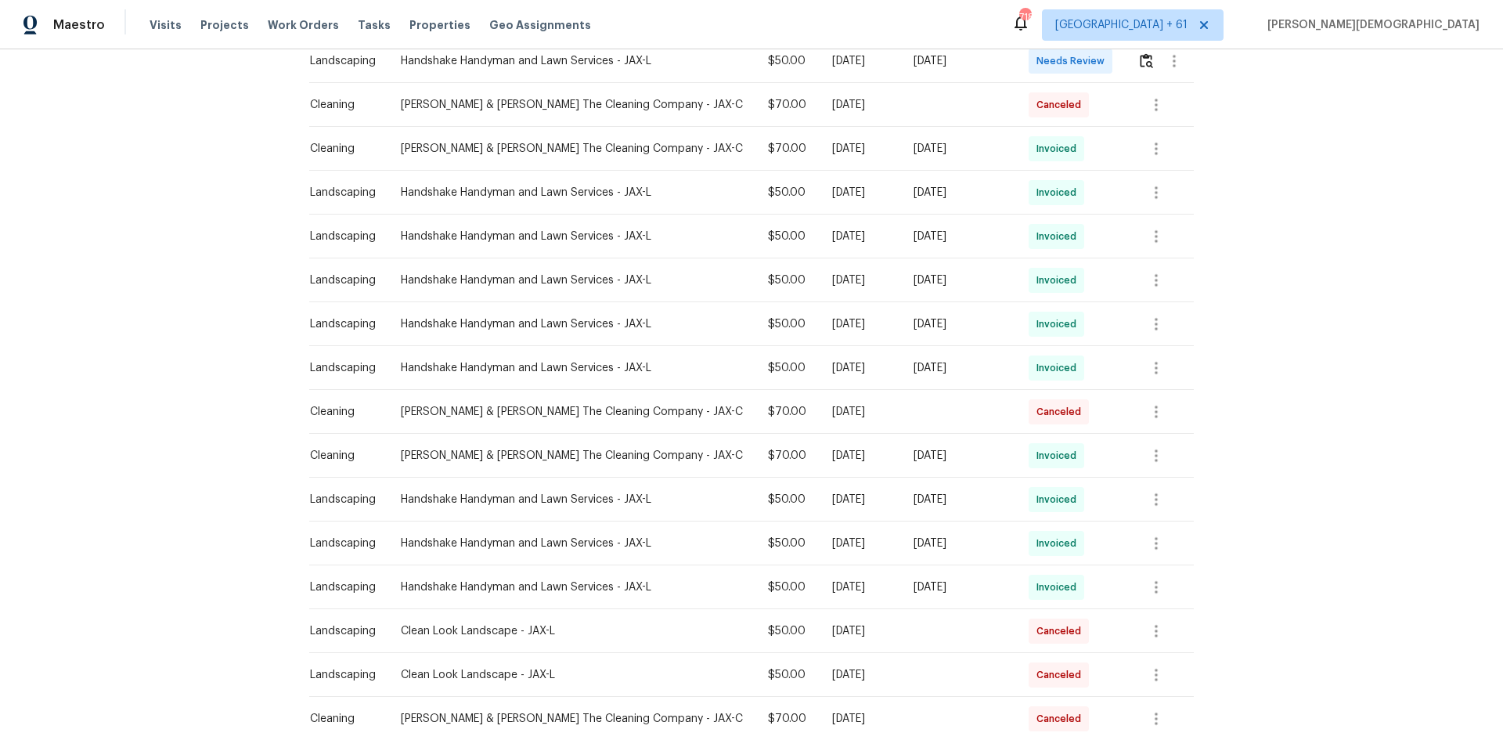
scroll to position [157, 0]
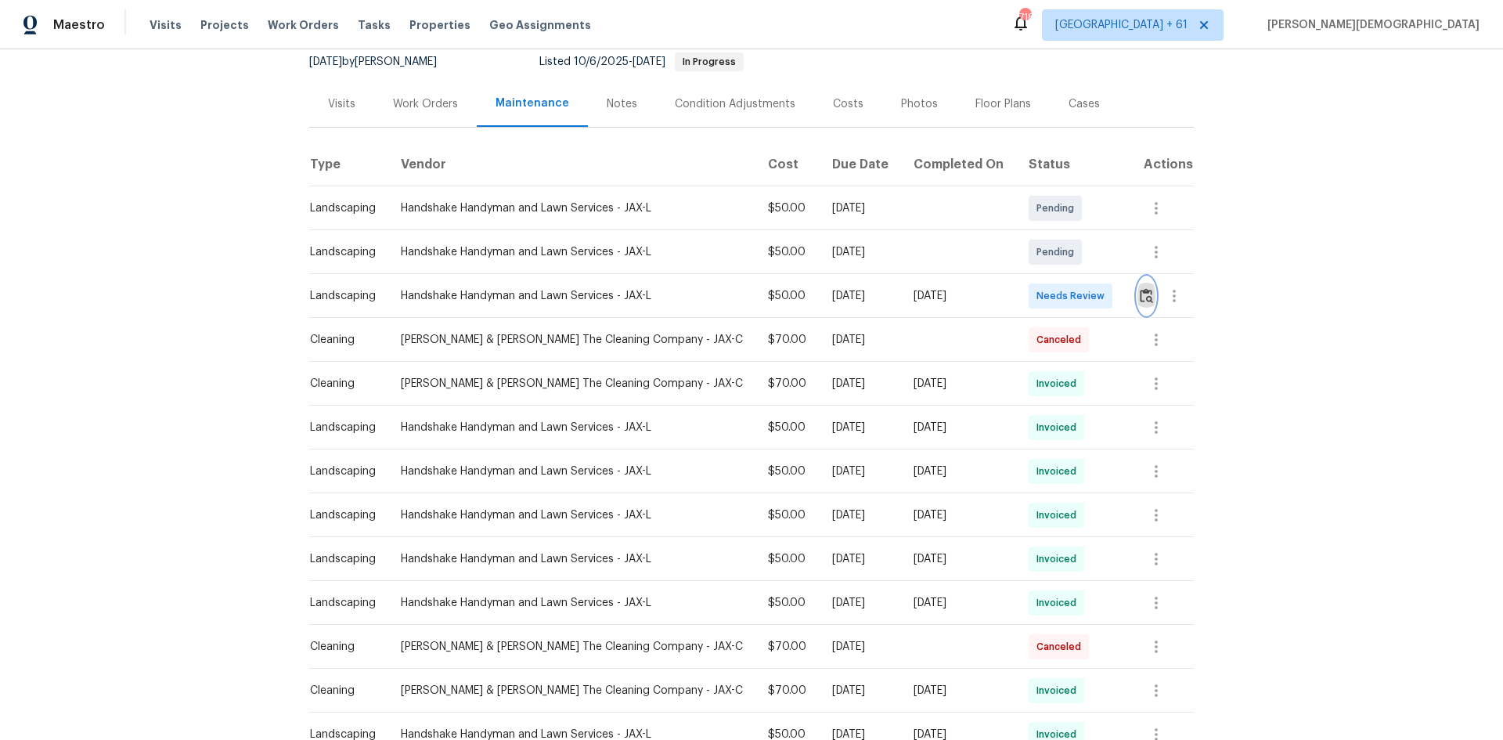
click at [1069, 290] on img "button" at bounding box center [1146, 295] width 13 height 15
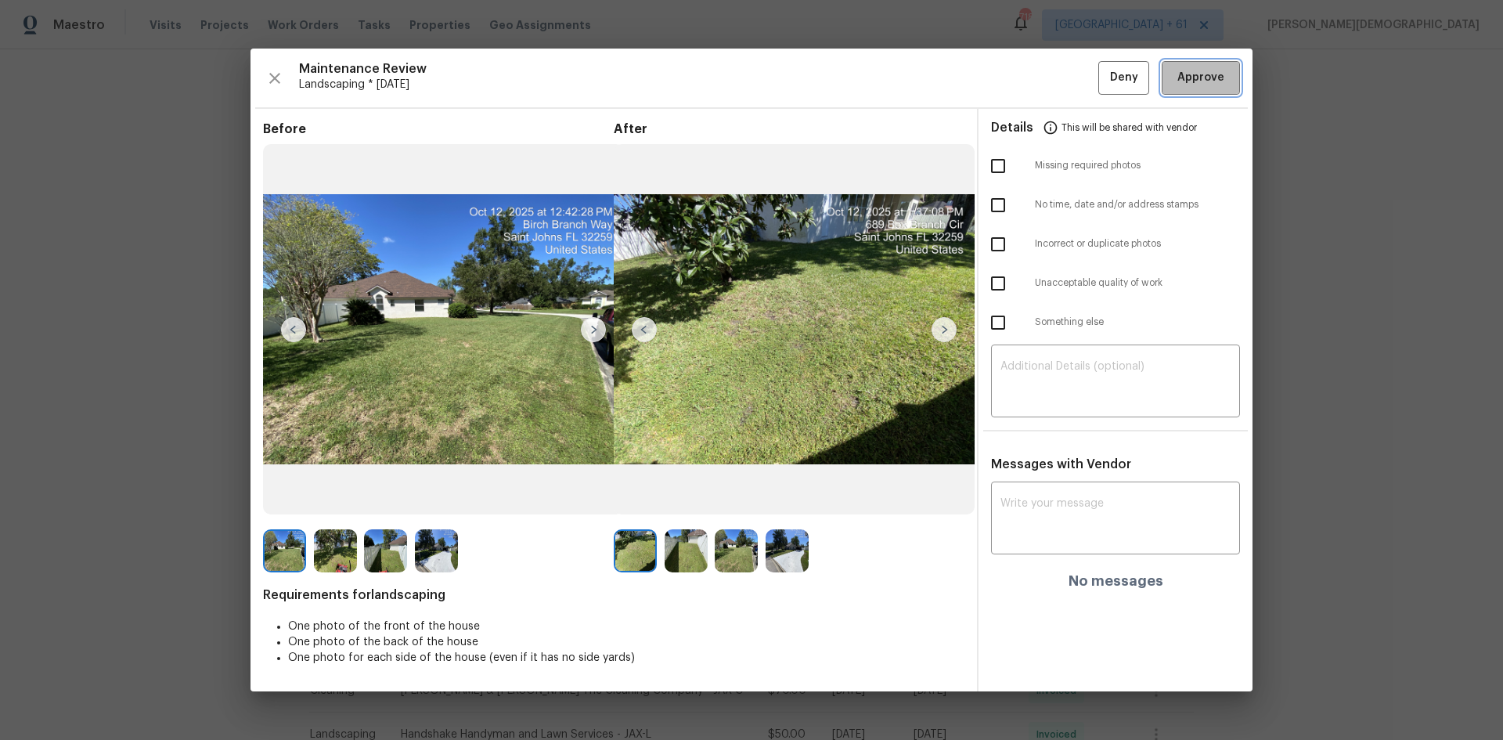
click at [1069, 82] on span "Approve" at bounding box center [1201, 78] width 47 height 20
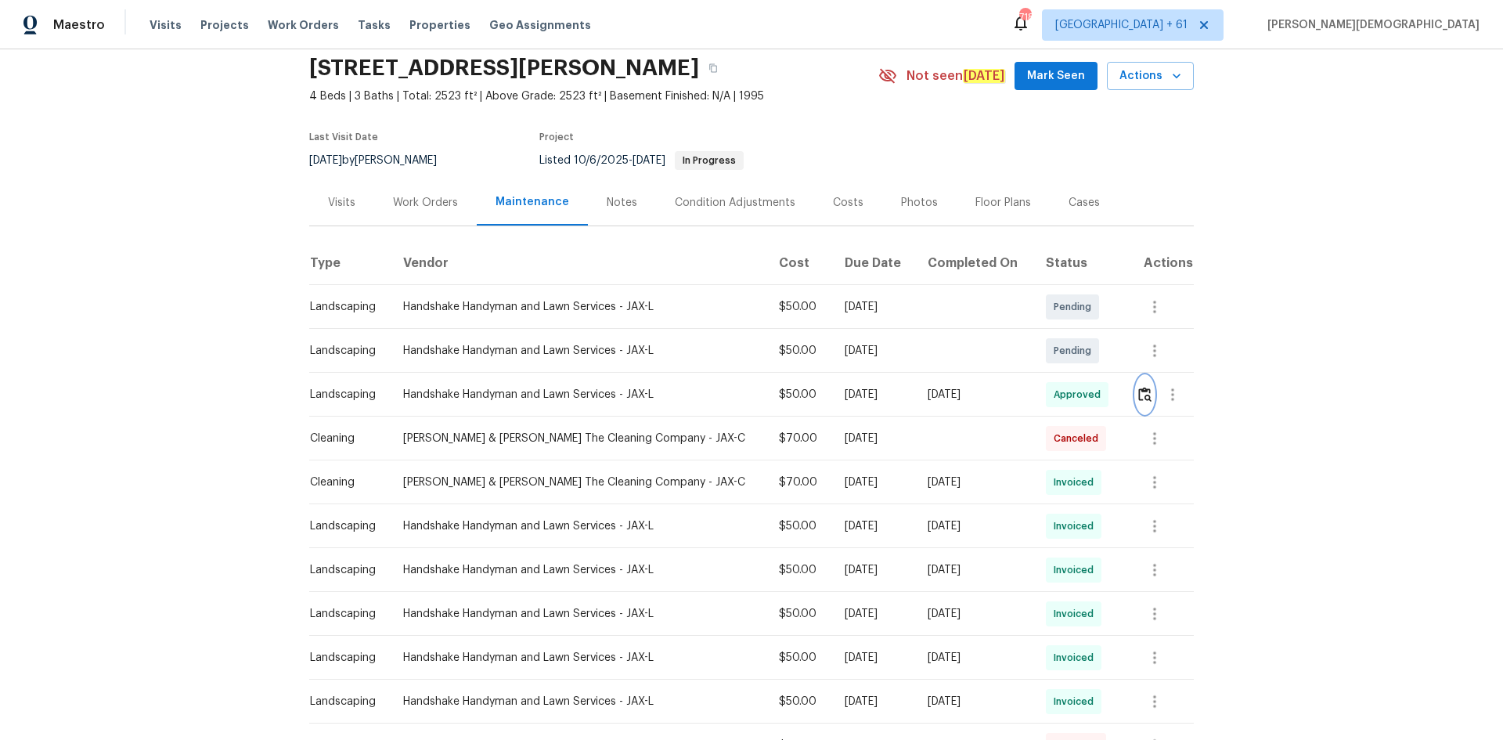
scroll to position [0, 0]
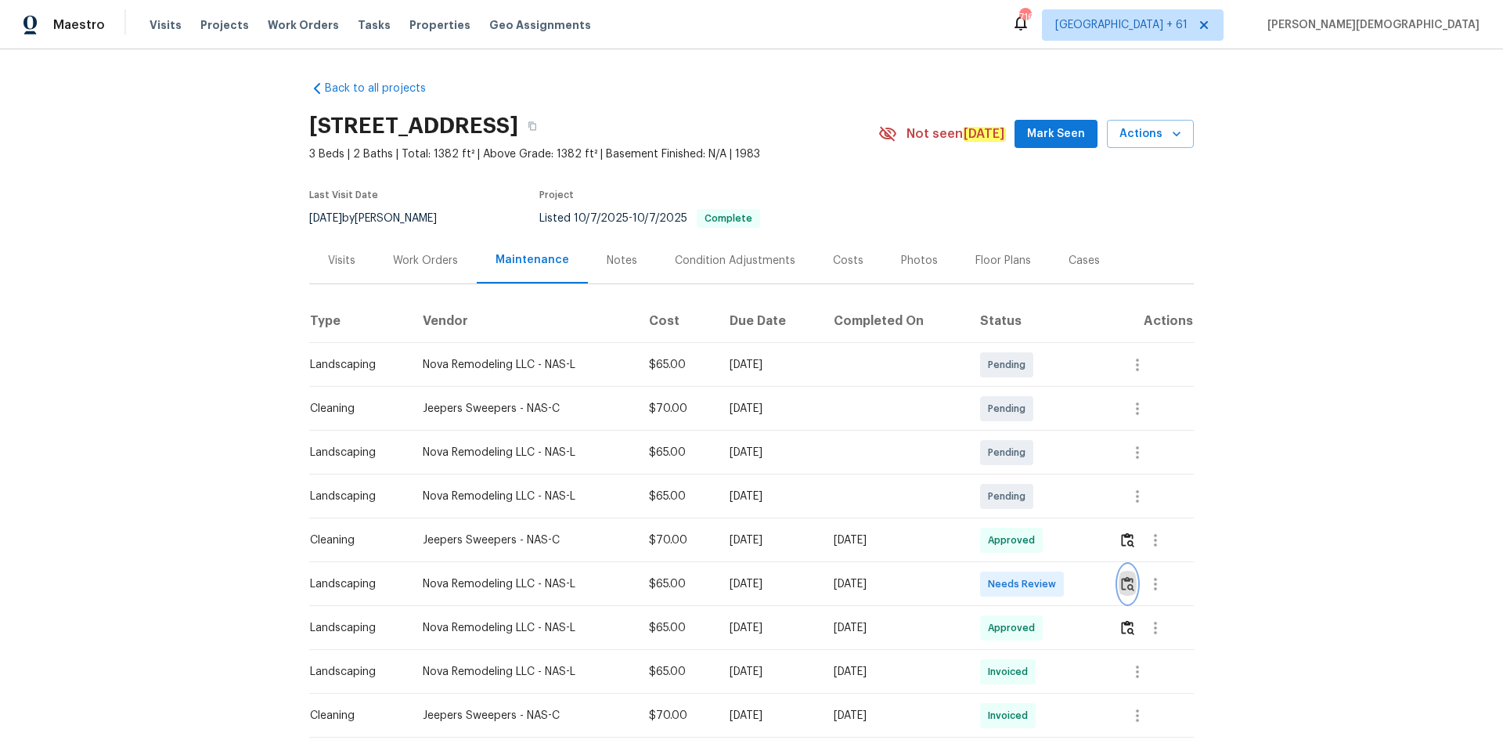
click at [1069, 495] on img "button" at bounding box center [1127, 583] width 13 height 15
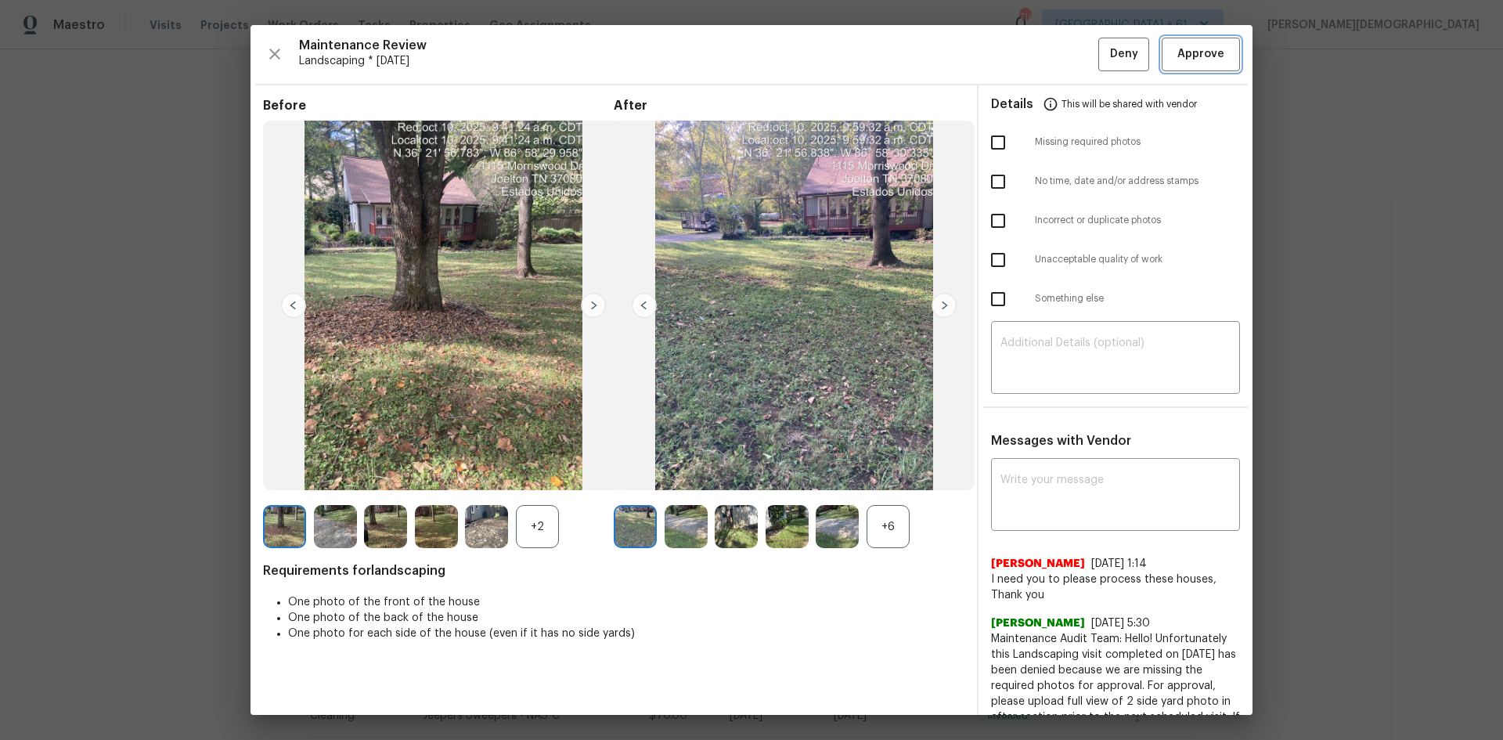
click at [1069, 39] on button "Approve" at bounding box center [1201, 55] width 78 height 34
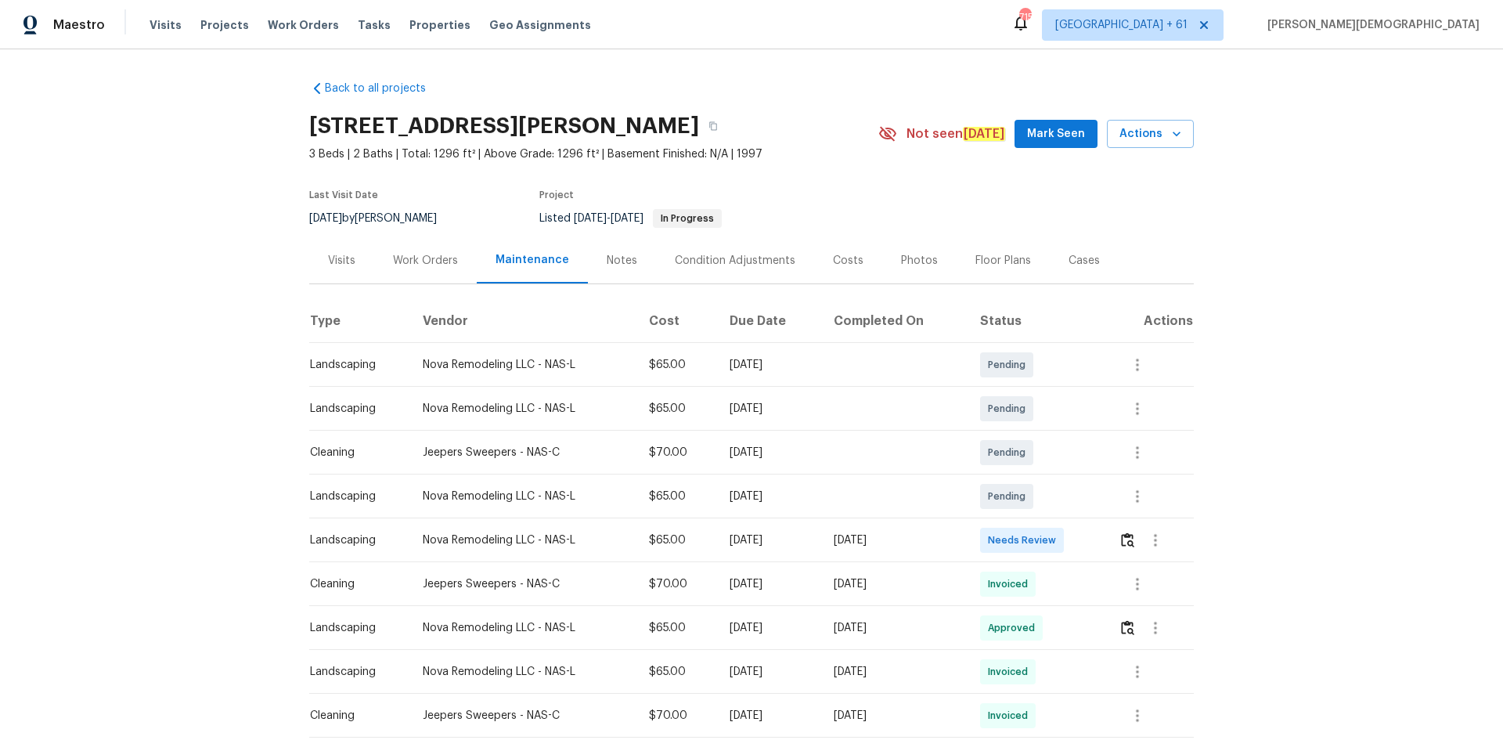
scroll to position [235, 0]
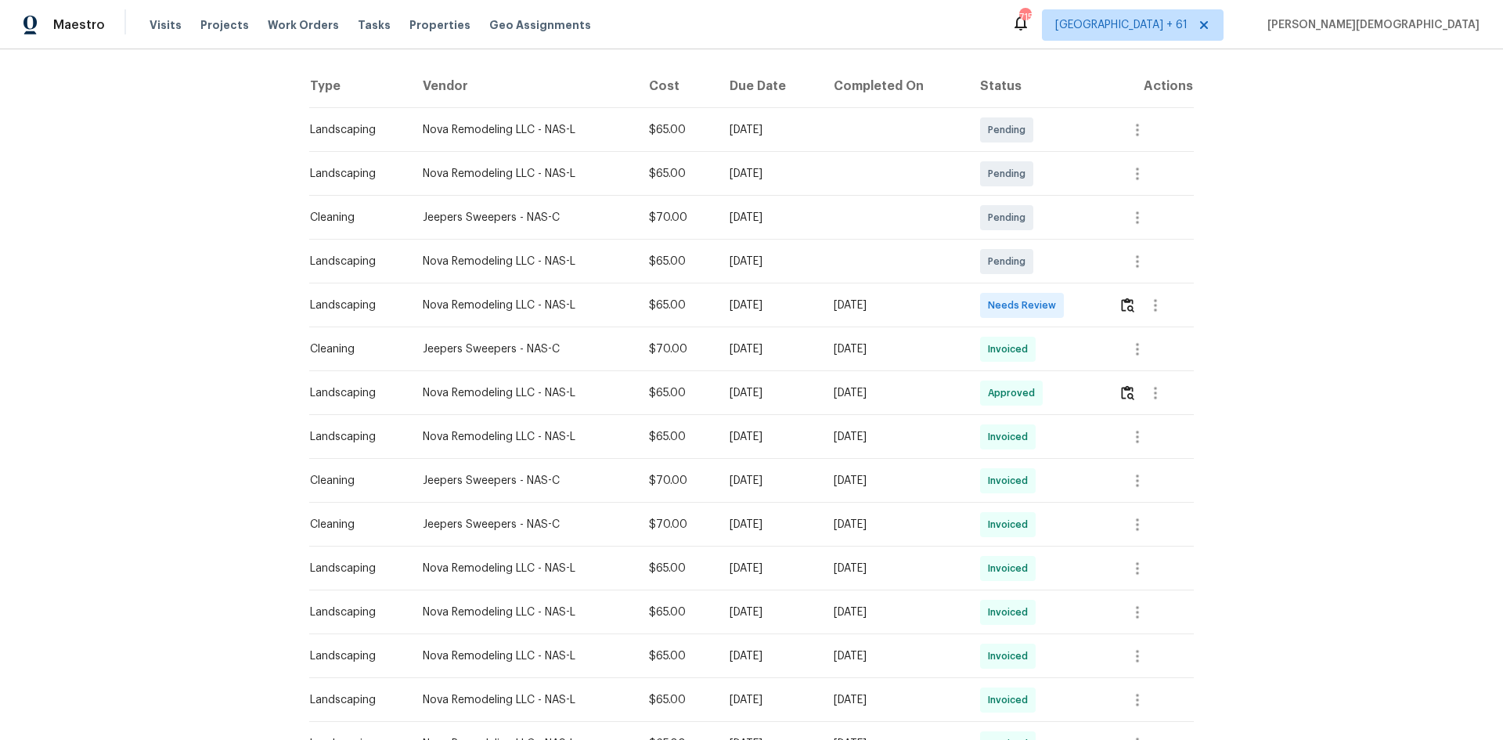
click at [1069, 307] on td at bounding box center [1150, 305] width 88 height 44
click at [1069, 298] on img "button" at bounding box center [1127, 305] width 13 height 15
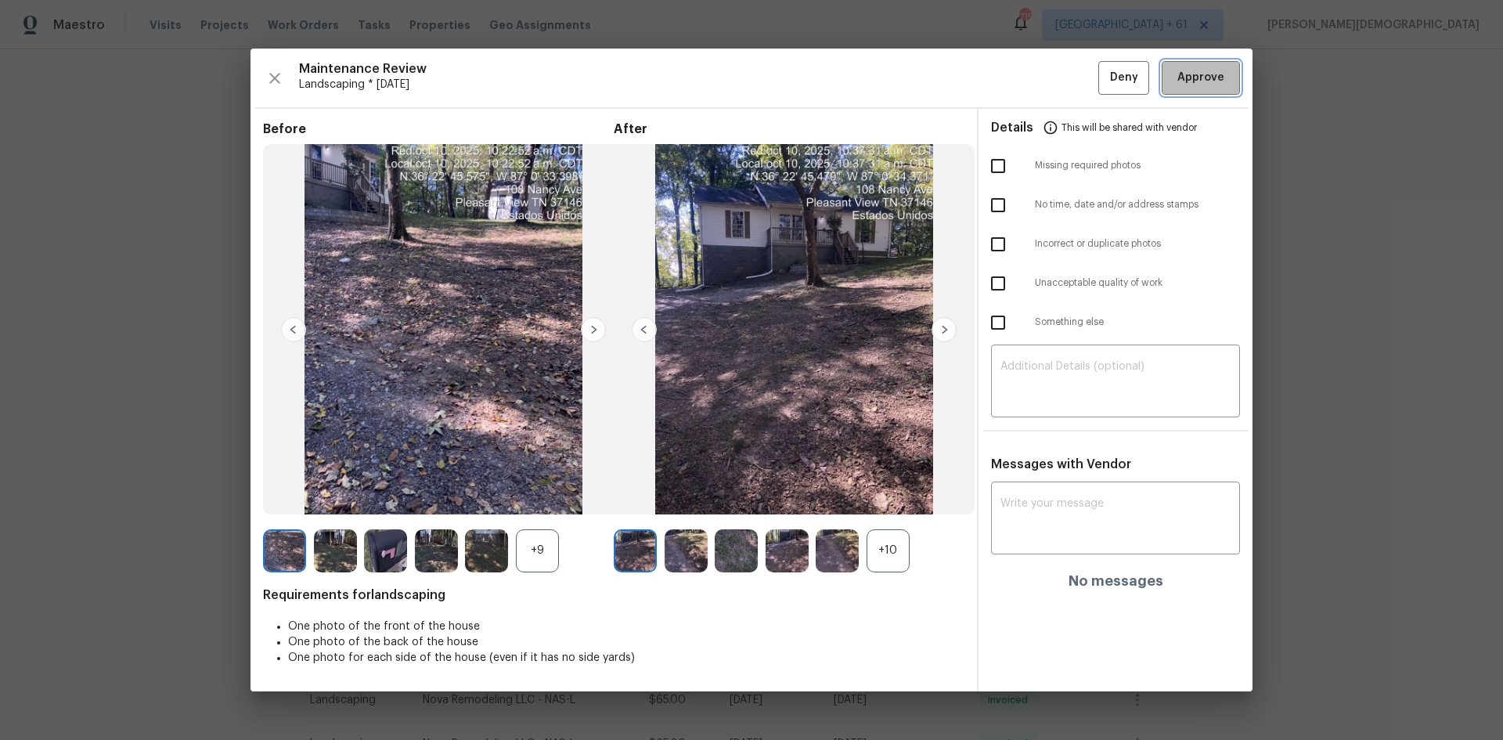
click at [1069, 88] on button "Approve" at bounding box center [1201, 78] width 78 height 34
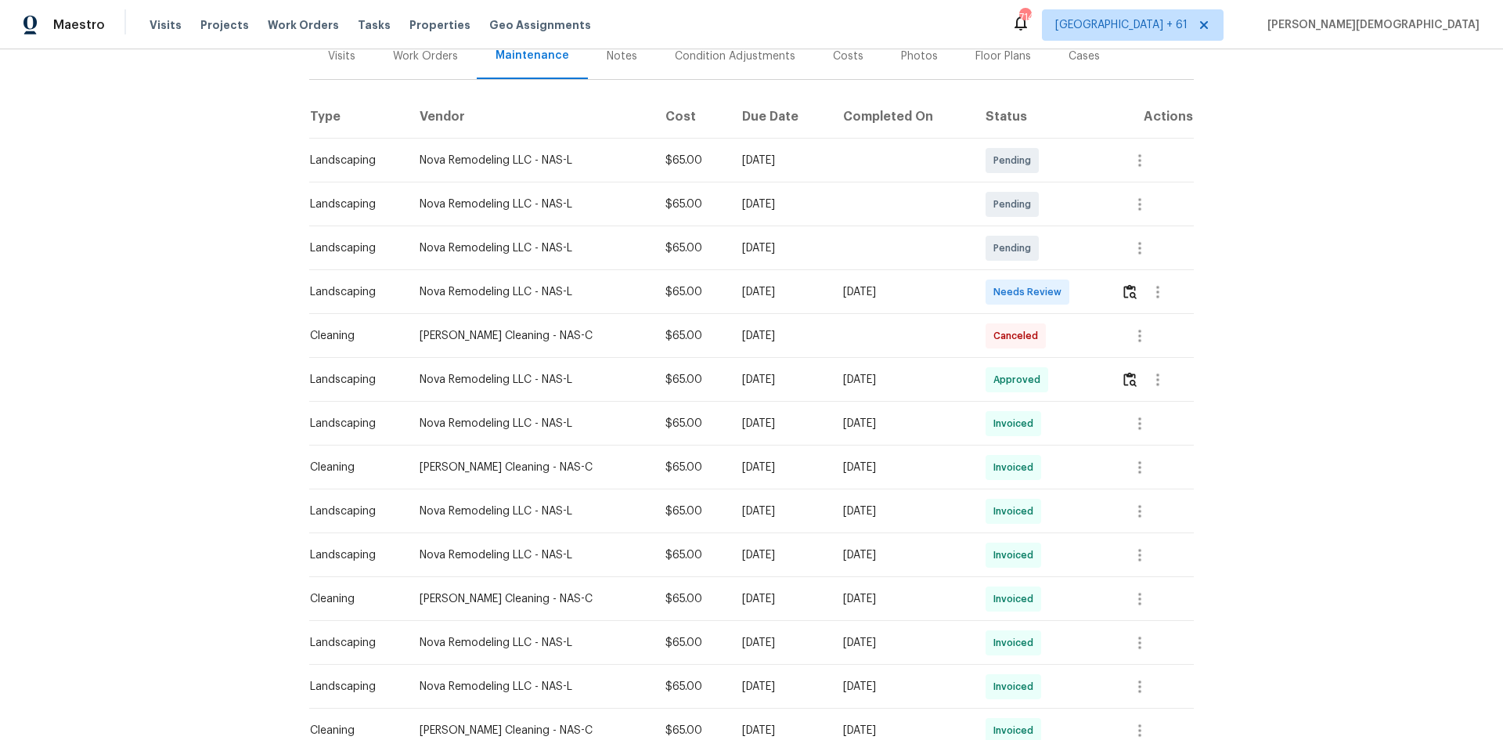
scroll to position [313, 0]
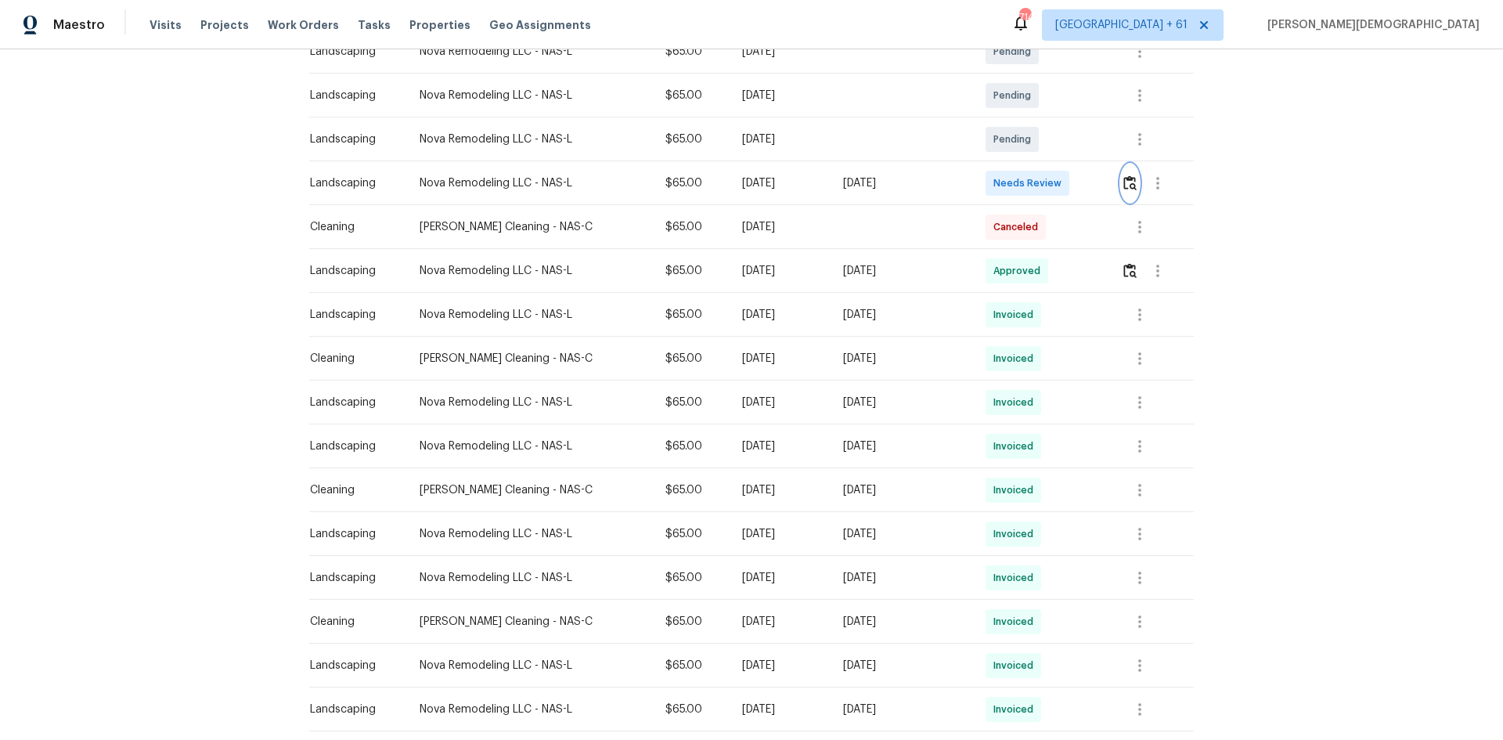
click at [1069, 188] on button "button" at bounding box center [1130, 183] width 18 height 38
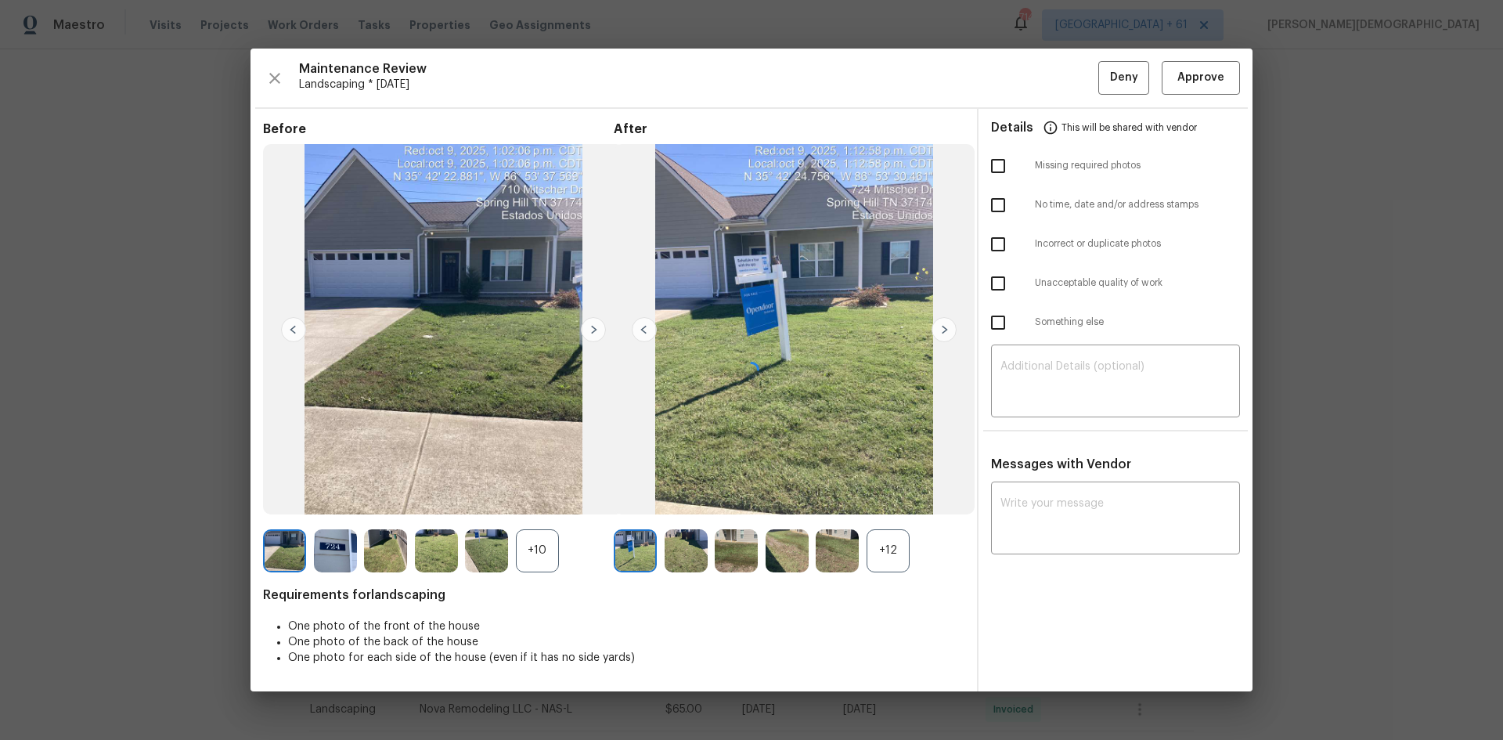
click at [1069, 91] on div at bounding box center [752, 370] width 1002 height 642
click at [1069, 83] on div at bounding box center [752, 370] width 1002 height 642
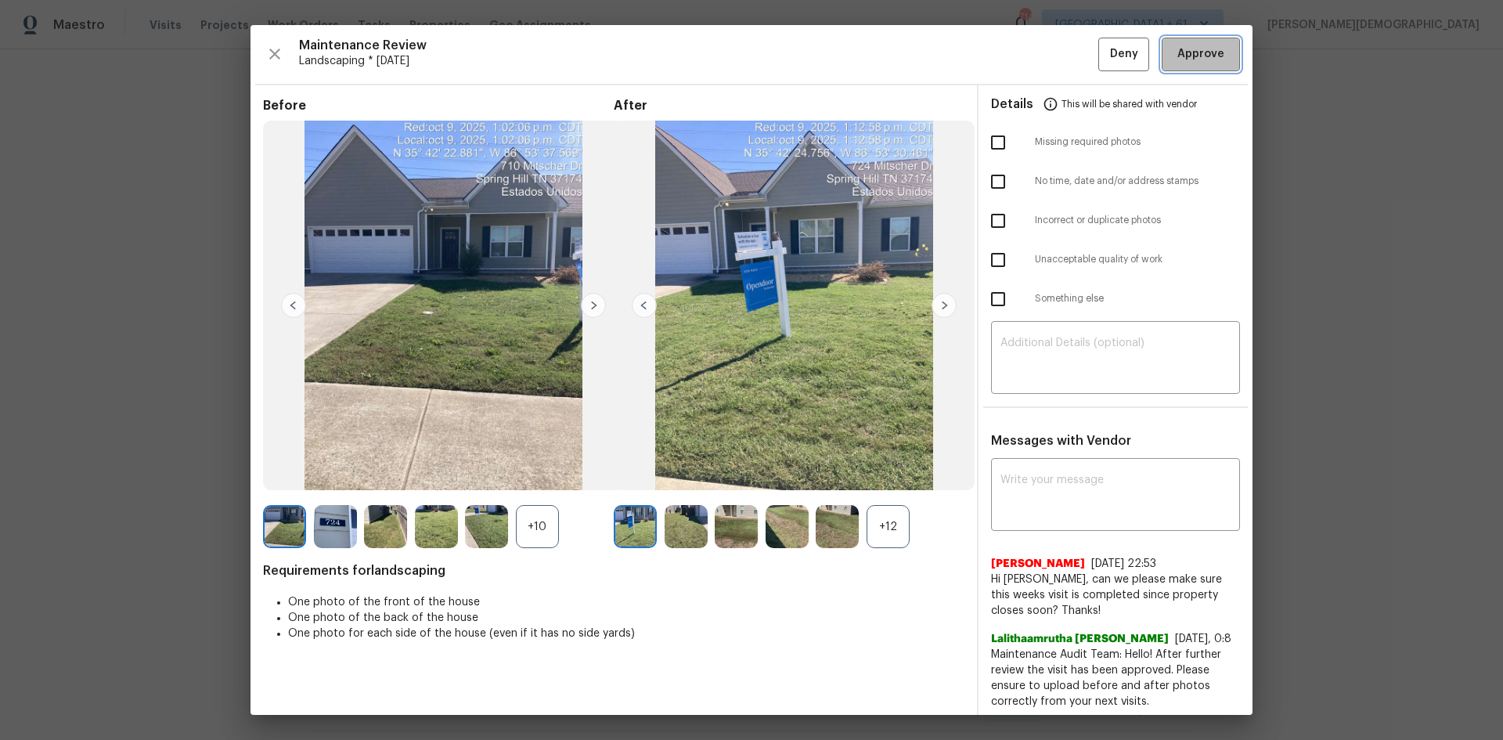
click at [1069, 62] on span "Approve" at bounding box center [1201, 55] width 47 height 20
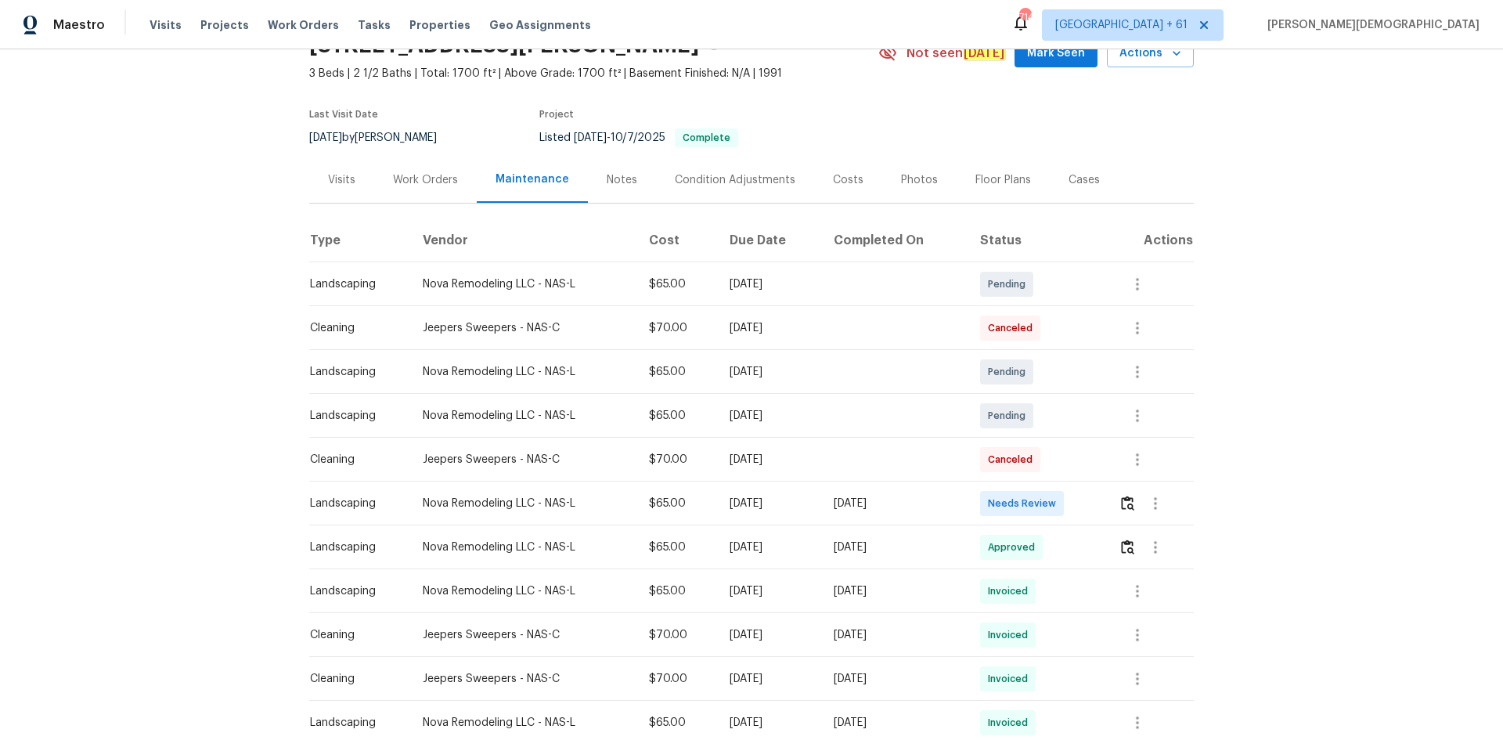
scroll to position [157, 0]
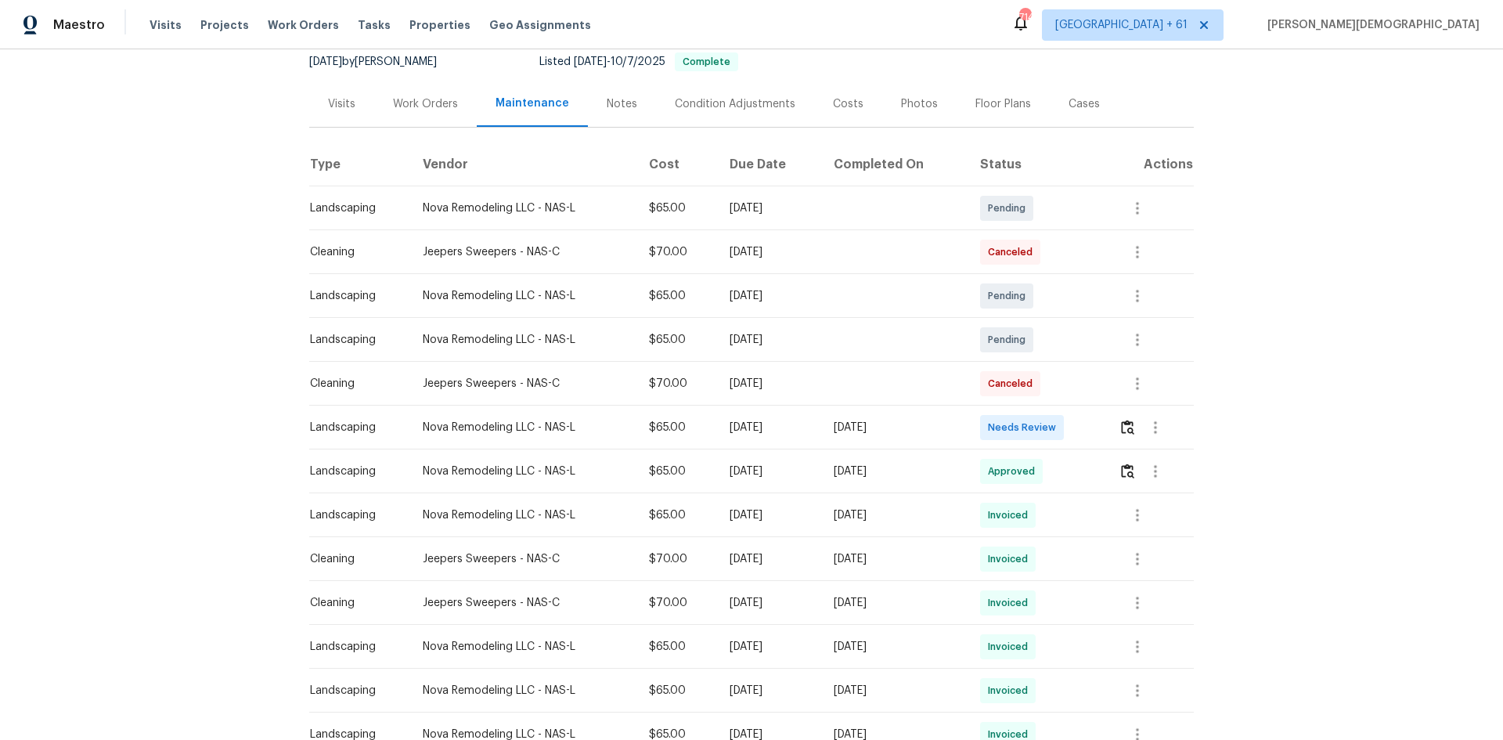
click at [1069, 424] on td at bounding box center [1150, 428] width 88 height 44
click at [1069, 429] on button "button" at bounding box center [1128, 428] width 18 height 38
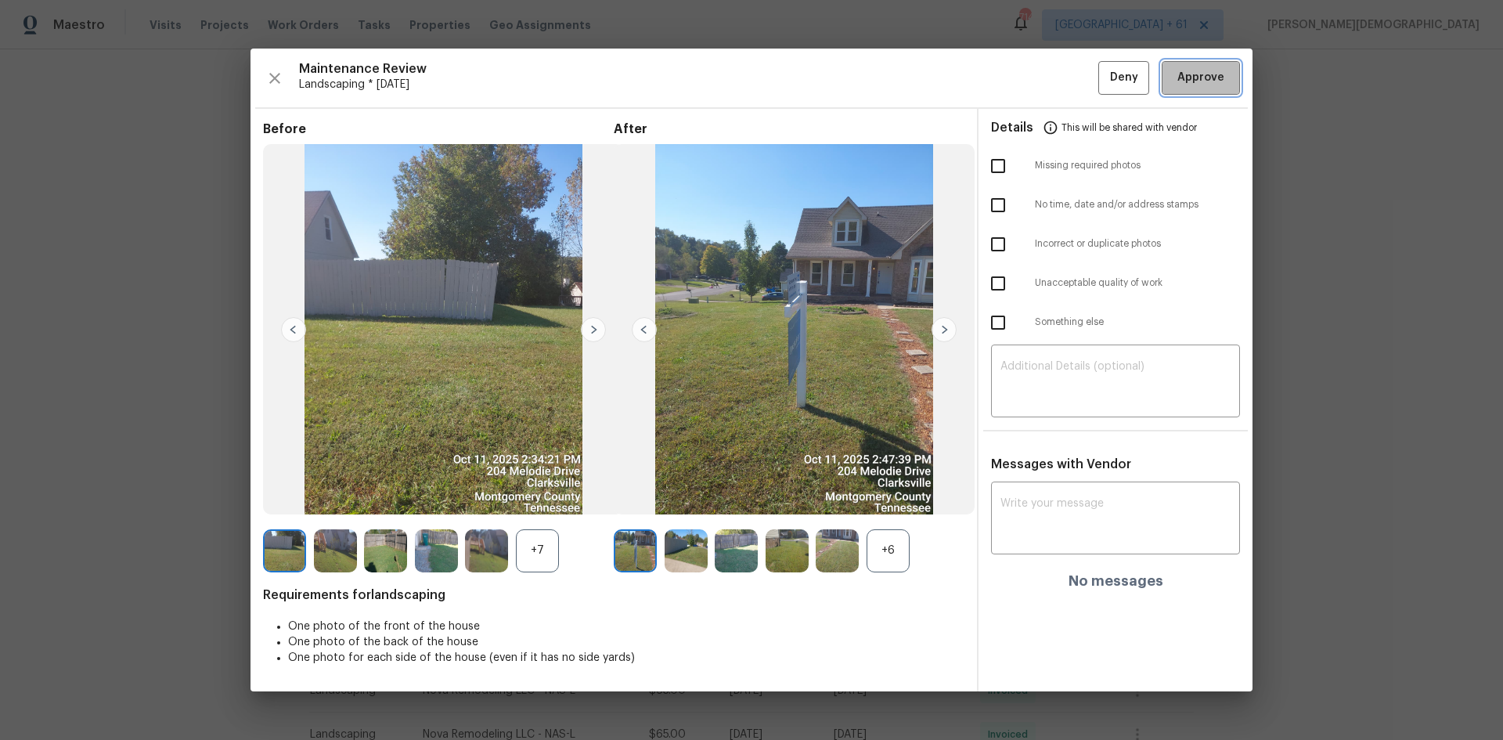
click at [1069, 76] on span "Approve" at bounding box center [1201, 78] width 47 height 20
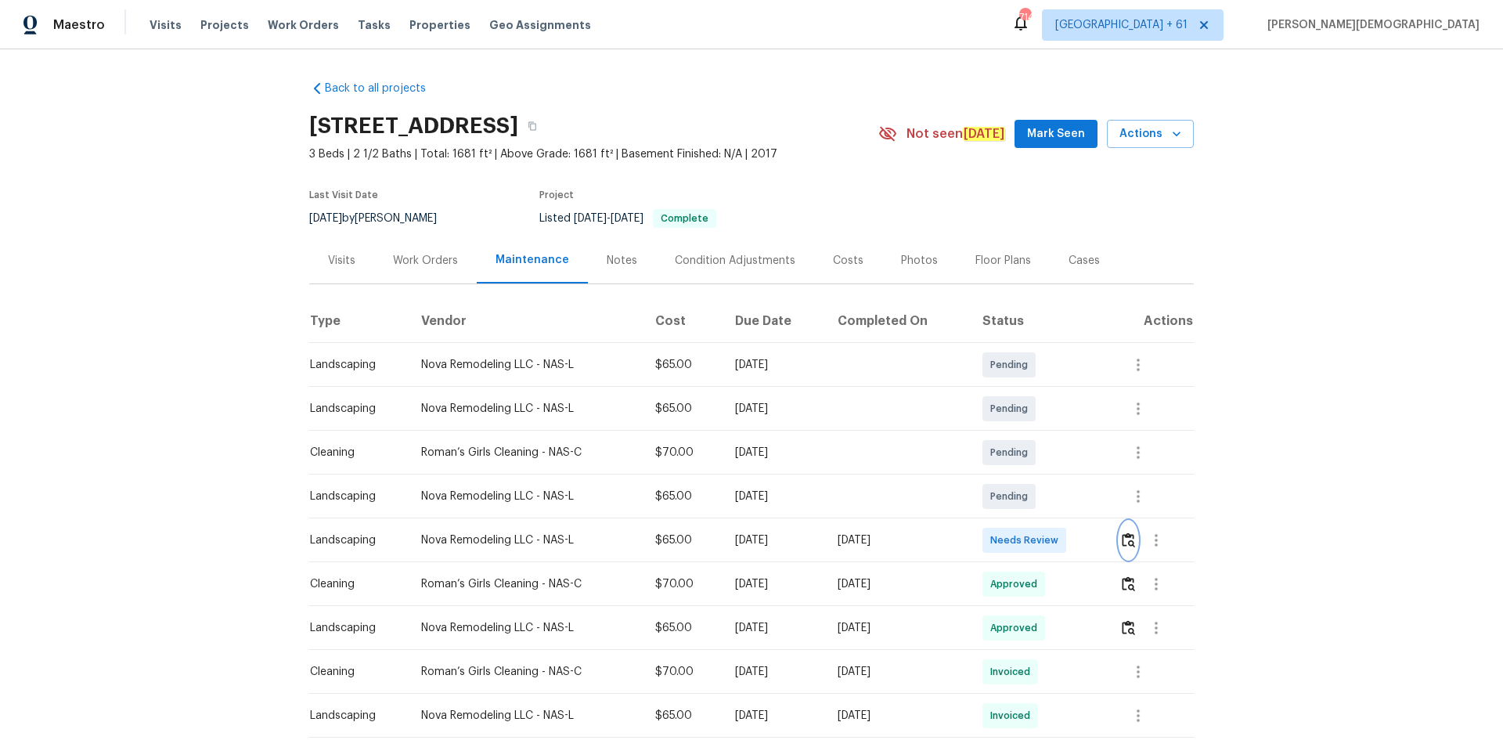
click at [809, 494] on img "button" at bounding box center [1128, 539] width 13 height 15
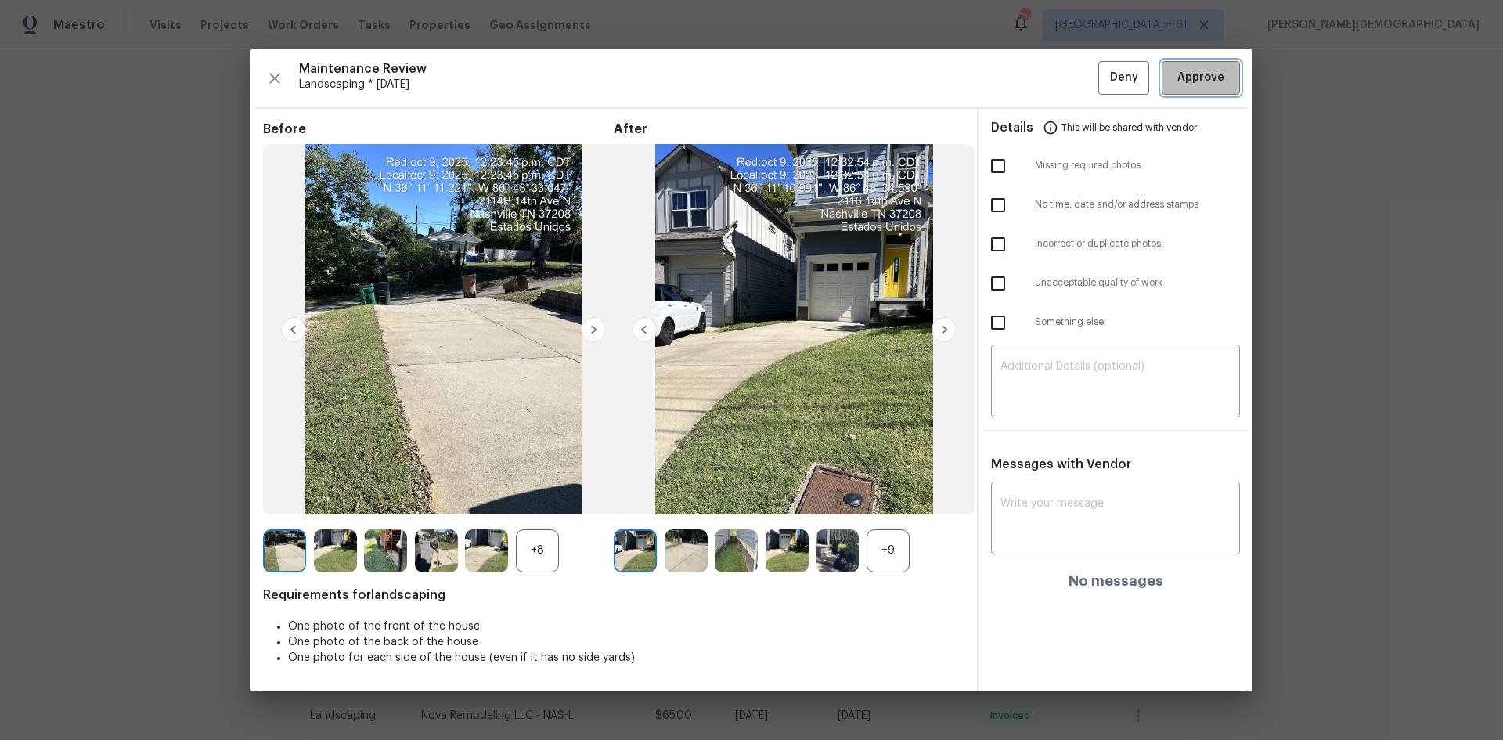
click at [809, 83] on span "Approve" at bounding box center [1201, 78] width 47 height 20
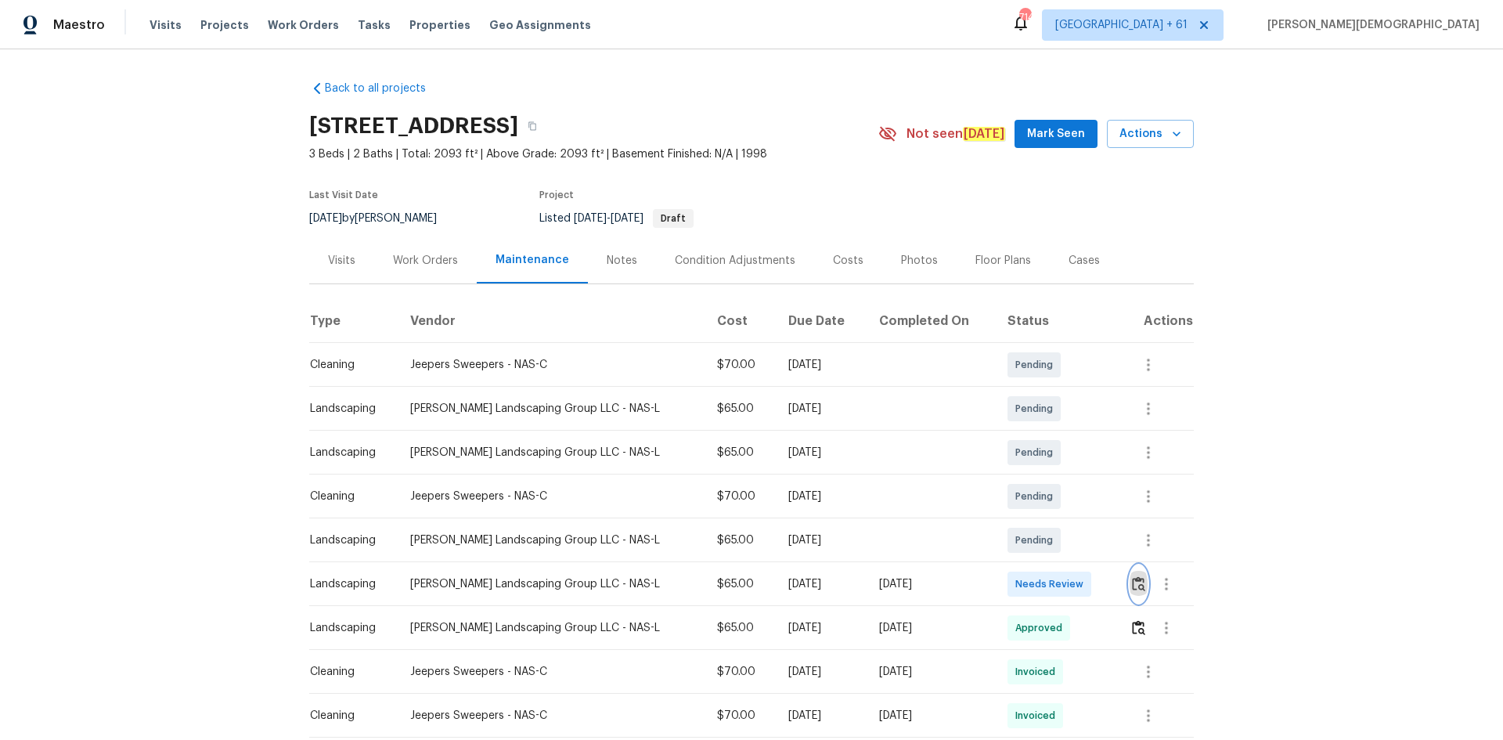
click at [809, 494] on button "button" at bounding box center [1139, 584] width 18 height 38
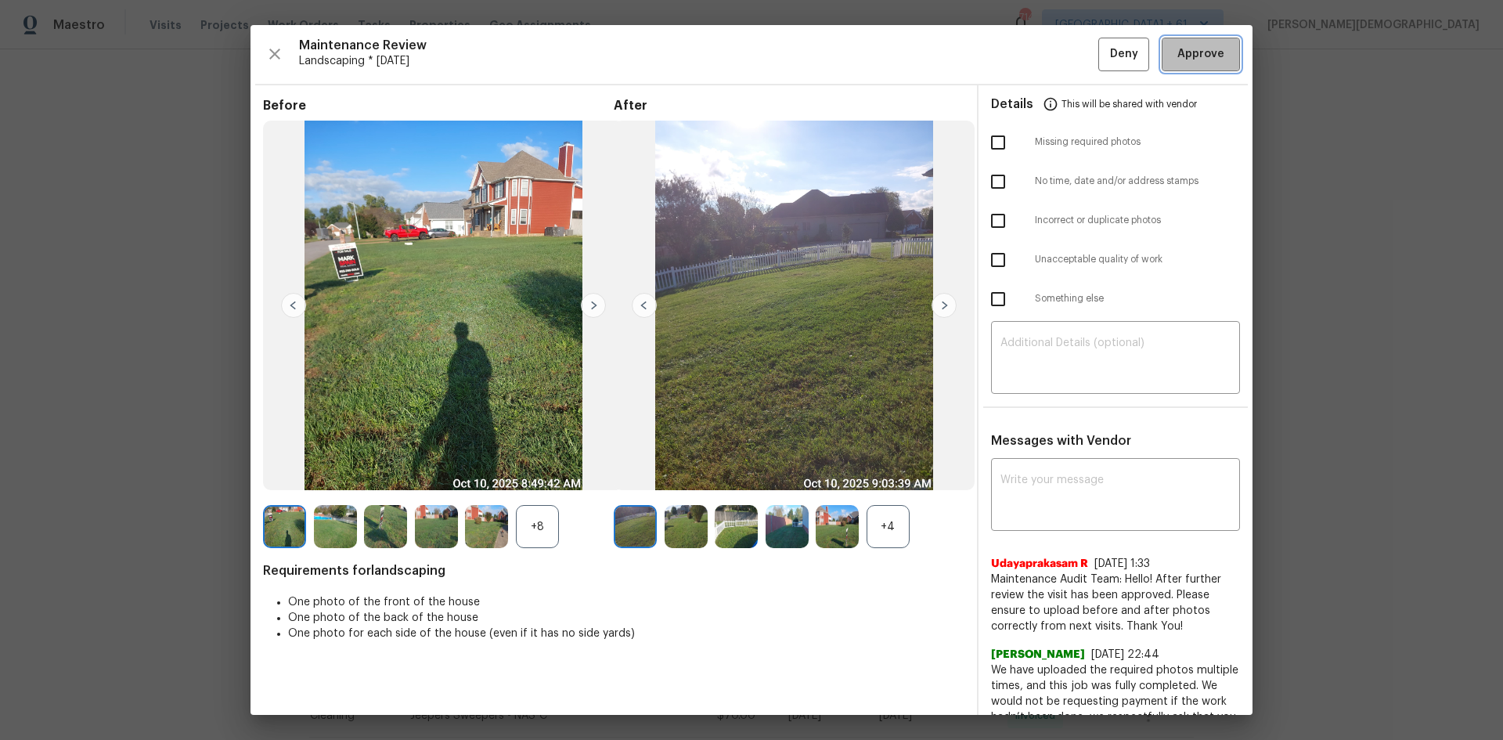
click at [809, 48] on span "Approve" at bounding box center [1201, 55] width 47 height 20
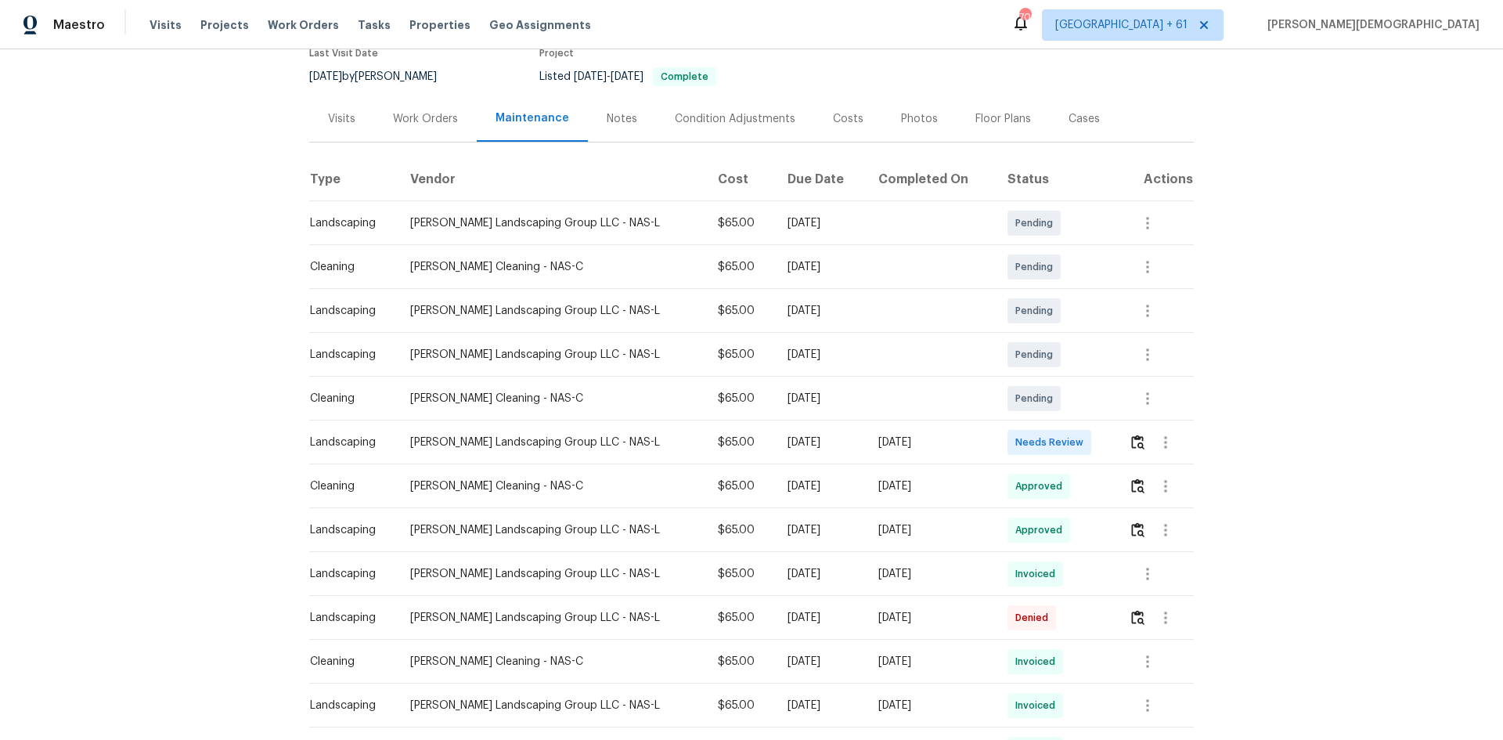
scroll to position [313, 0]
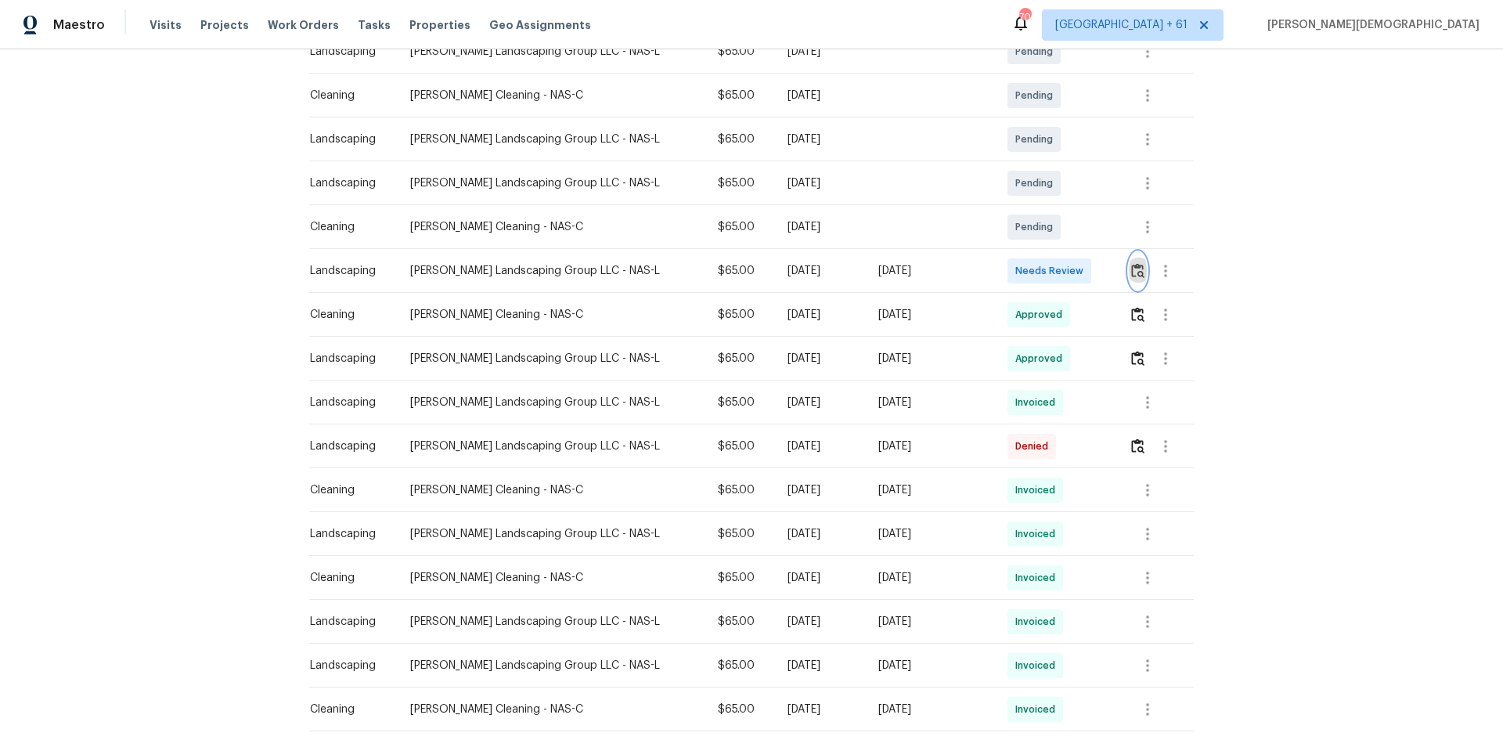
click at [1069, 269] on button "button" at bounding box center [1138, 271] width 18 height 38
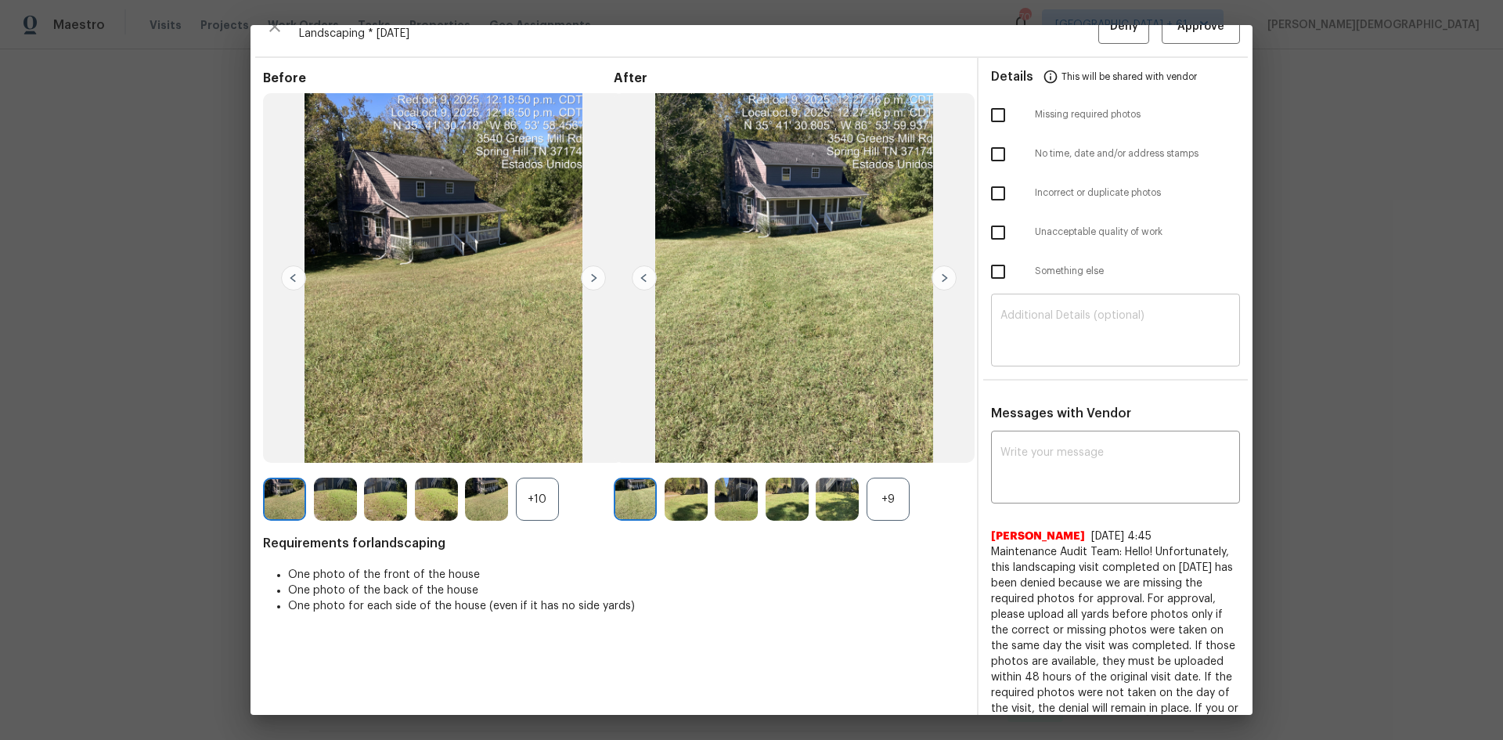
scroll to position [0, 0]
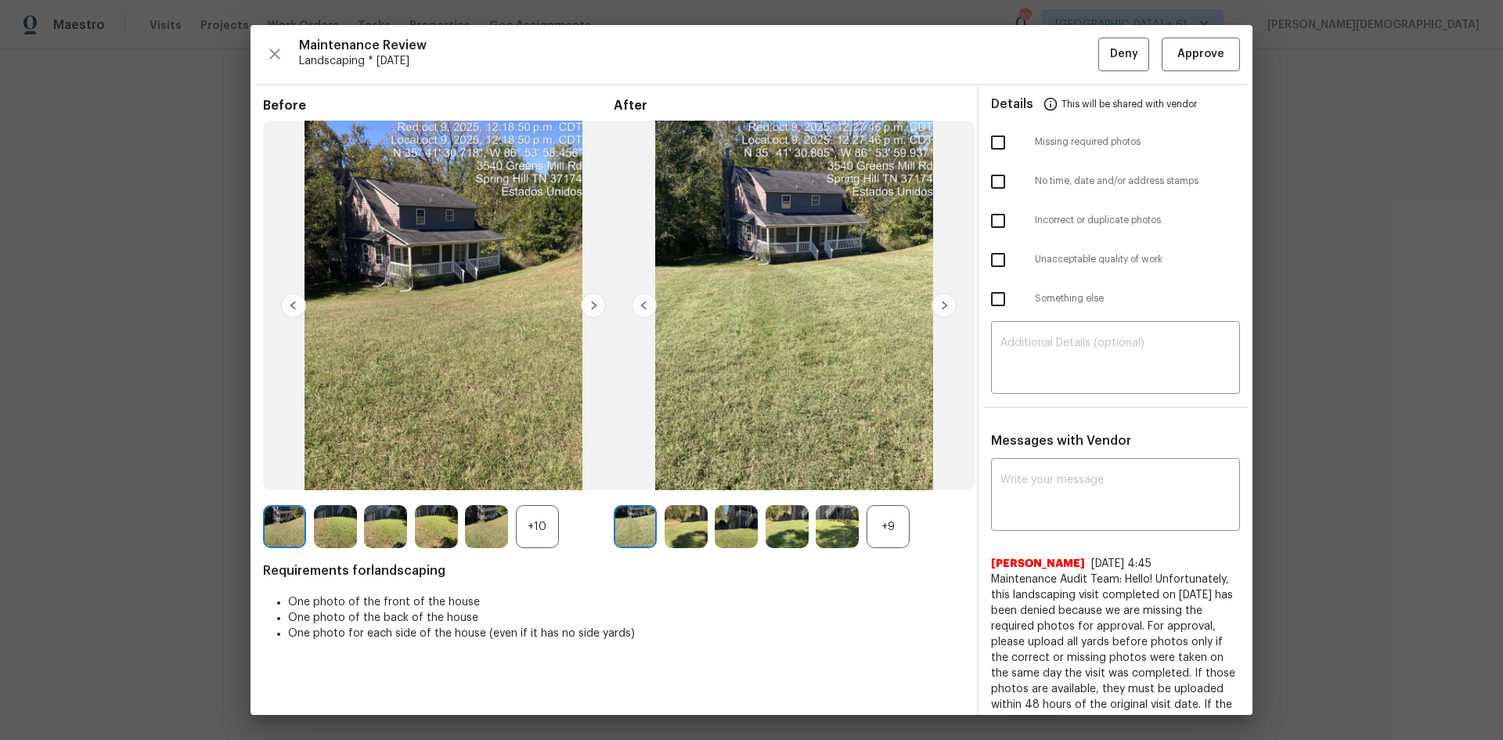
click at [1069, 71] on div "Maintenance Review Landscaping * Mon, Oct 06 Deny Approve Before +10 After +9 R…" at bounding box center [752, 370] width 1002 height 690
click at [1069, 67] on button "Approve" at bounding box center [1201, 55] width 78 height 34
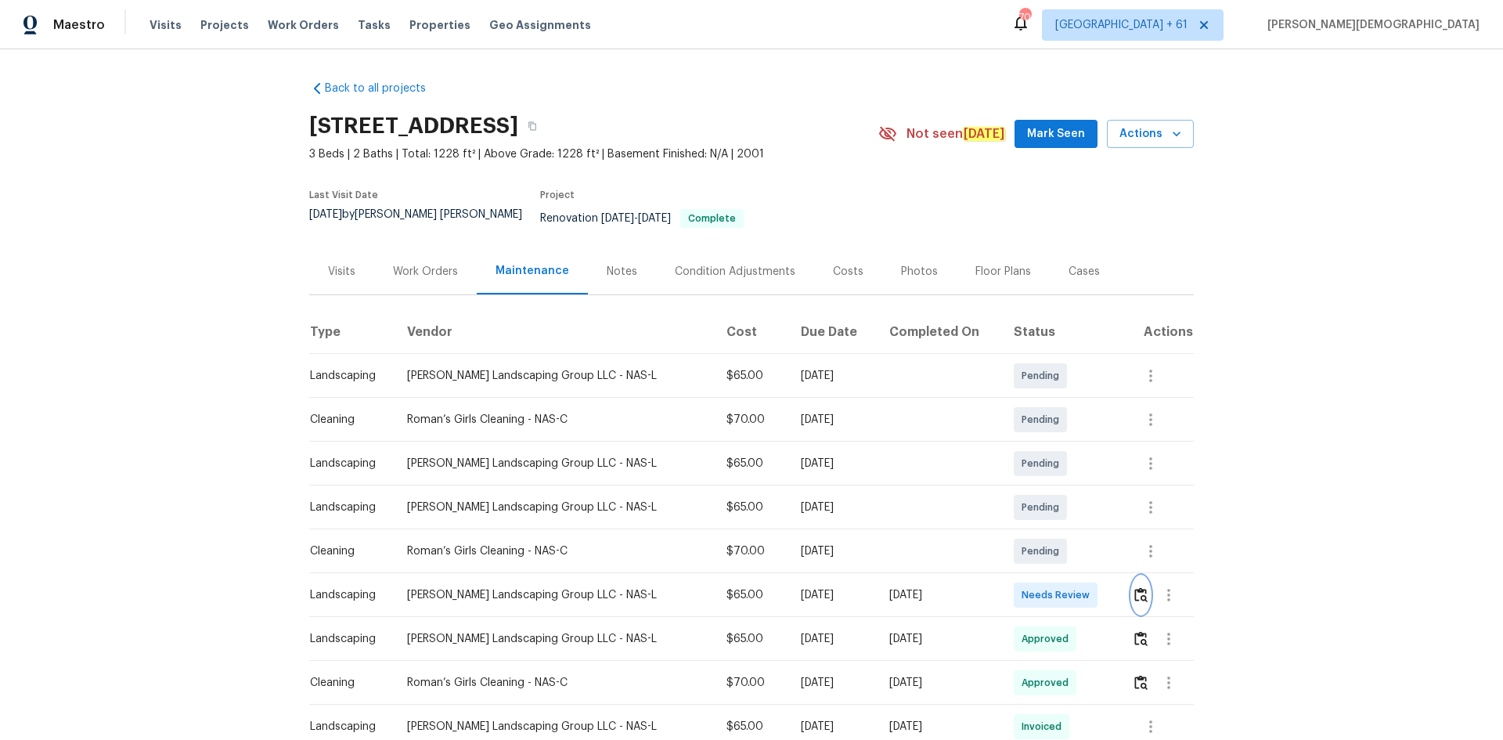
click at [809, 494] on button "button" at bounding box center [1141, 595] width 18 height 38
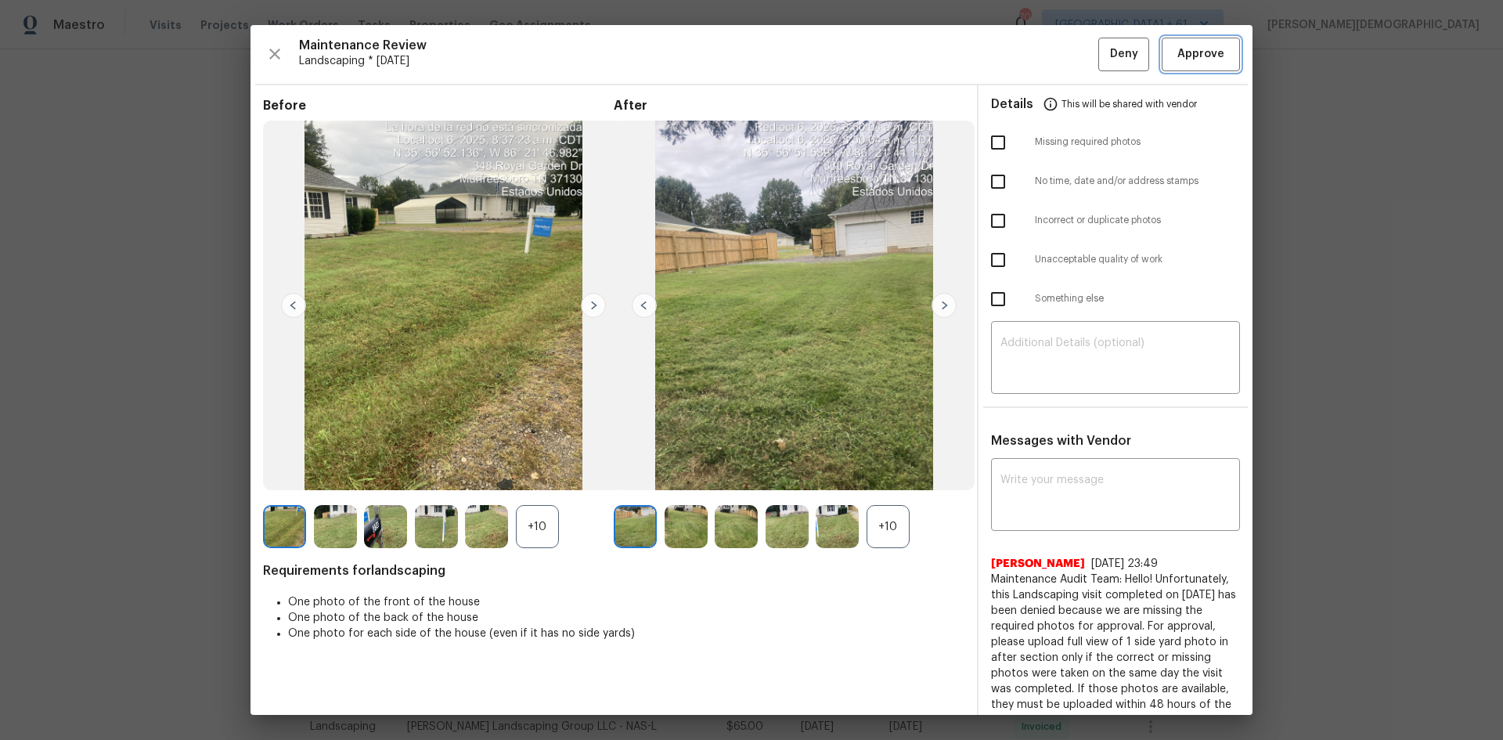
click at [809, 56] on span "Approve" at bounding box center [1201, 55] width 47 height 20
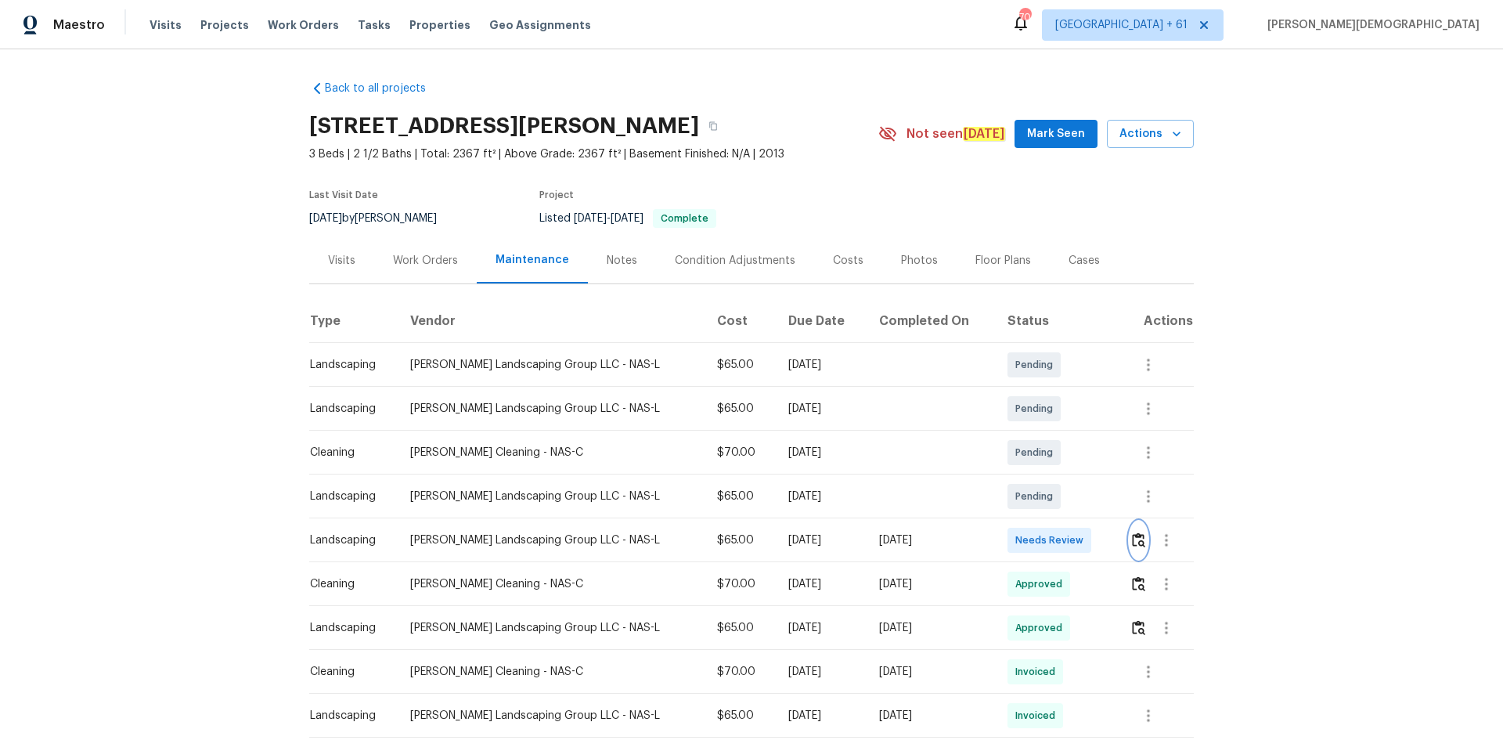
click at [809, 494] on img "button" at bounding box center [1138, 539] width 13 height 15
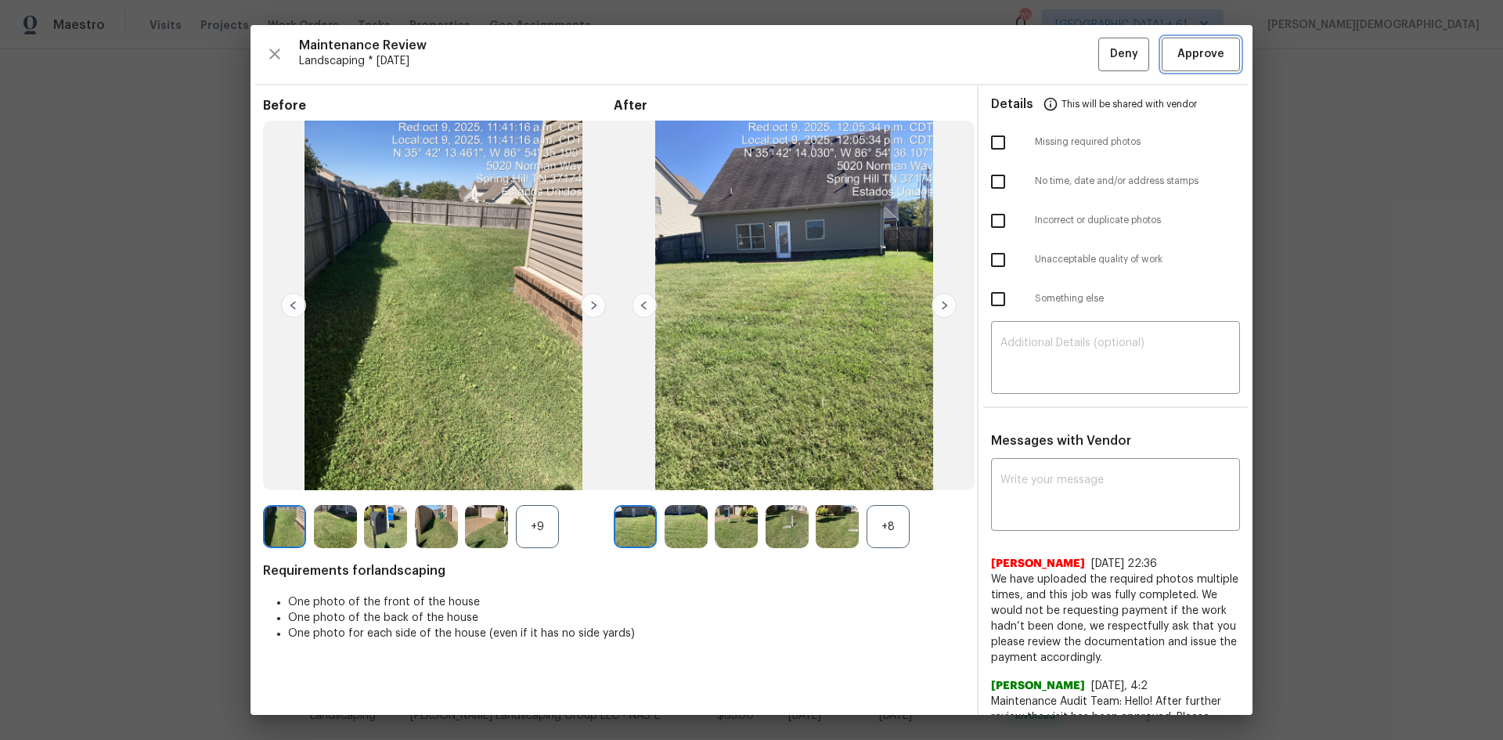
click at [809, 46] on span "Approve" at bounding box center [1201, 55] width 53 height 20
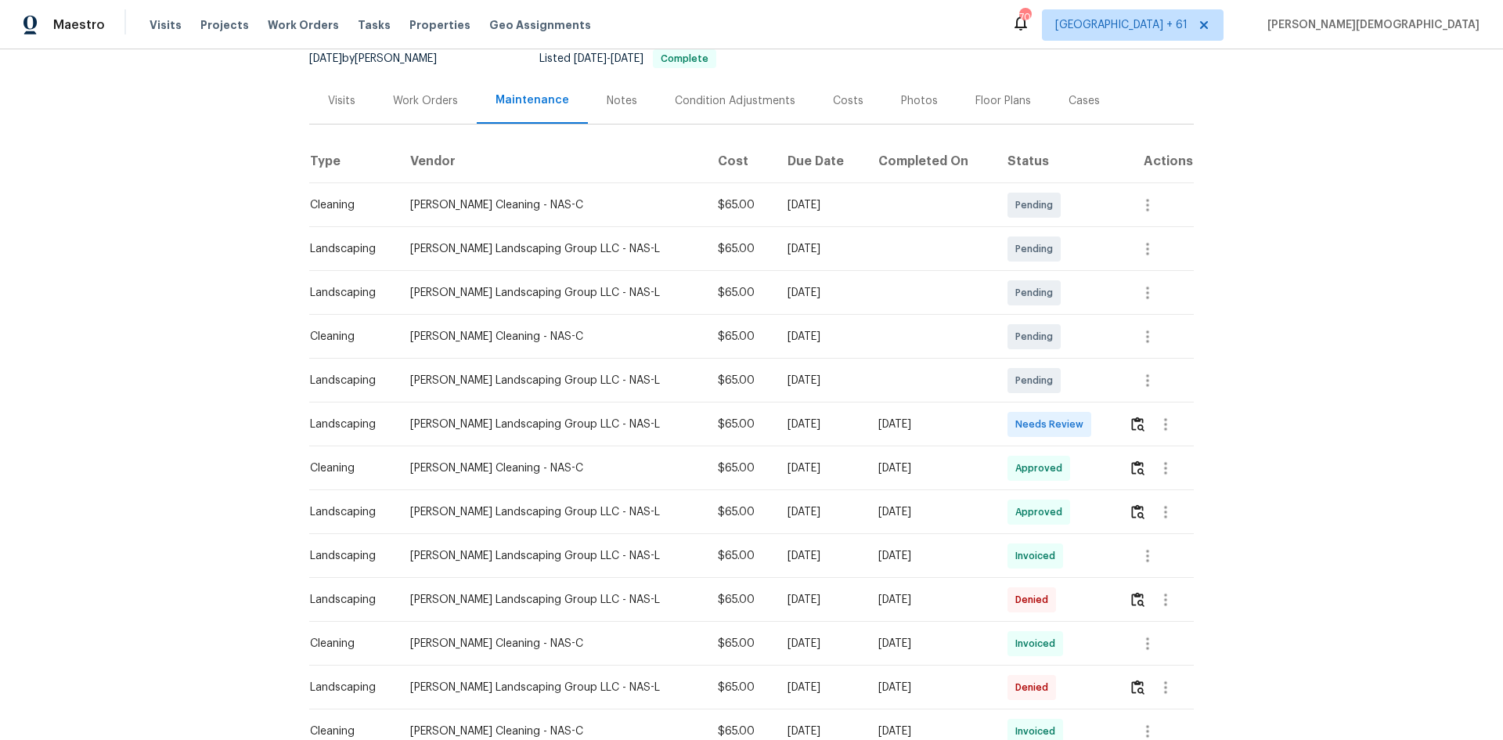
scroll to position [313, 0]
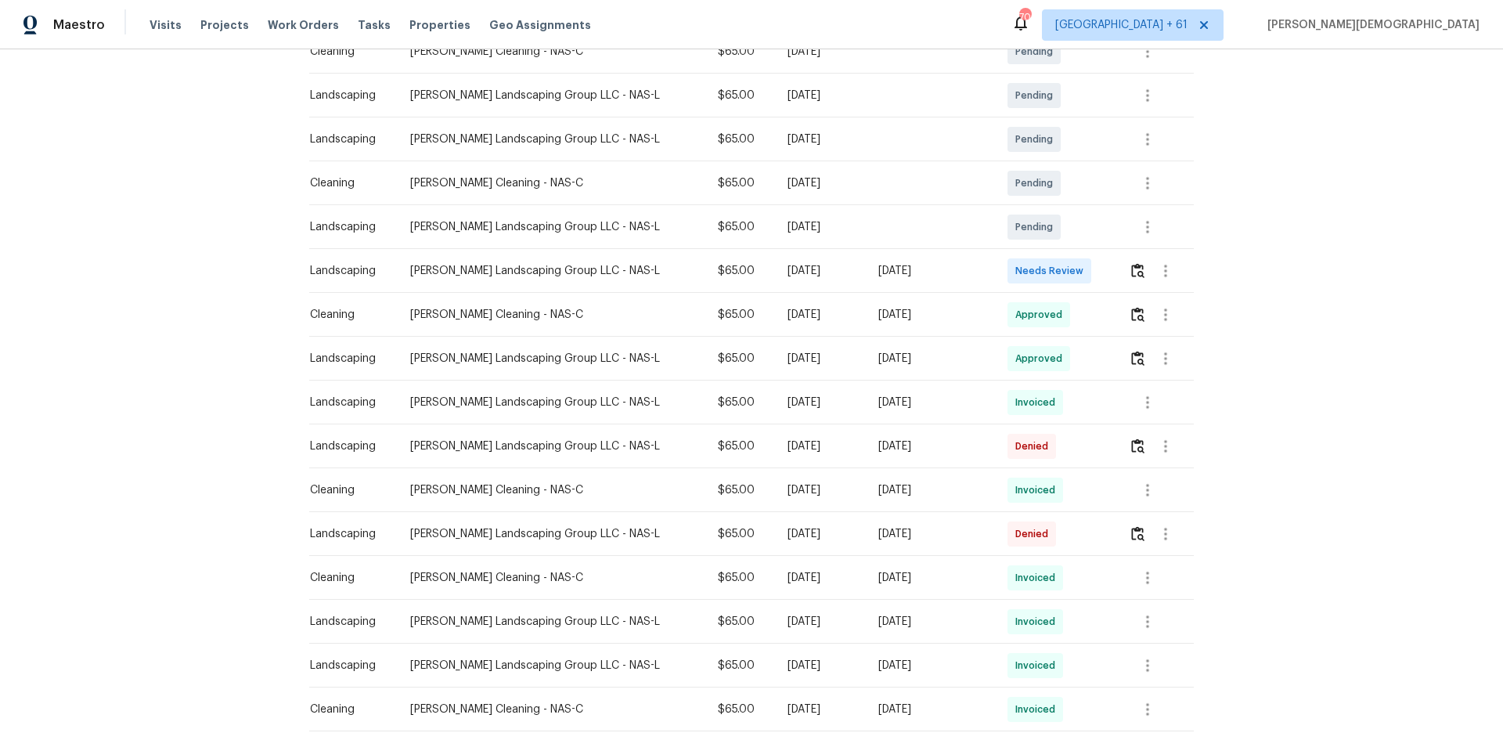
click at [1069, 263] on td at bounding box center [1156, 271] width 78 height 44
click at [1069, 263] on button "button" at bounding box center [1138, 271] width 18 height 38
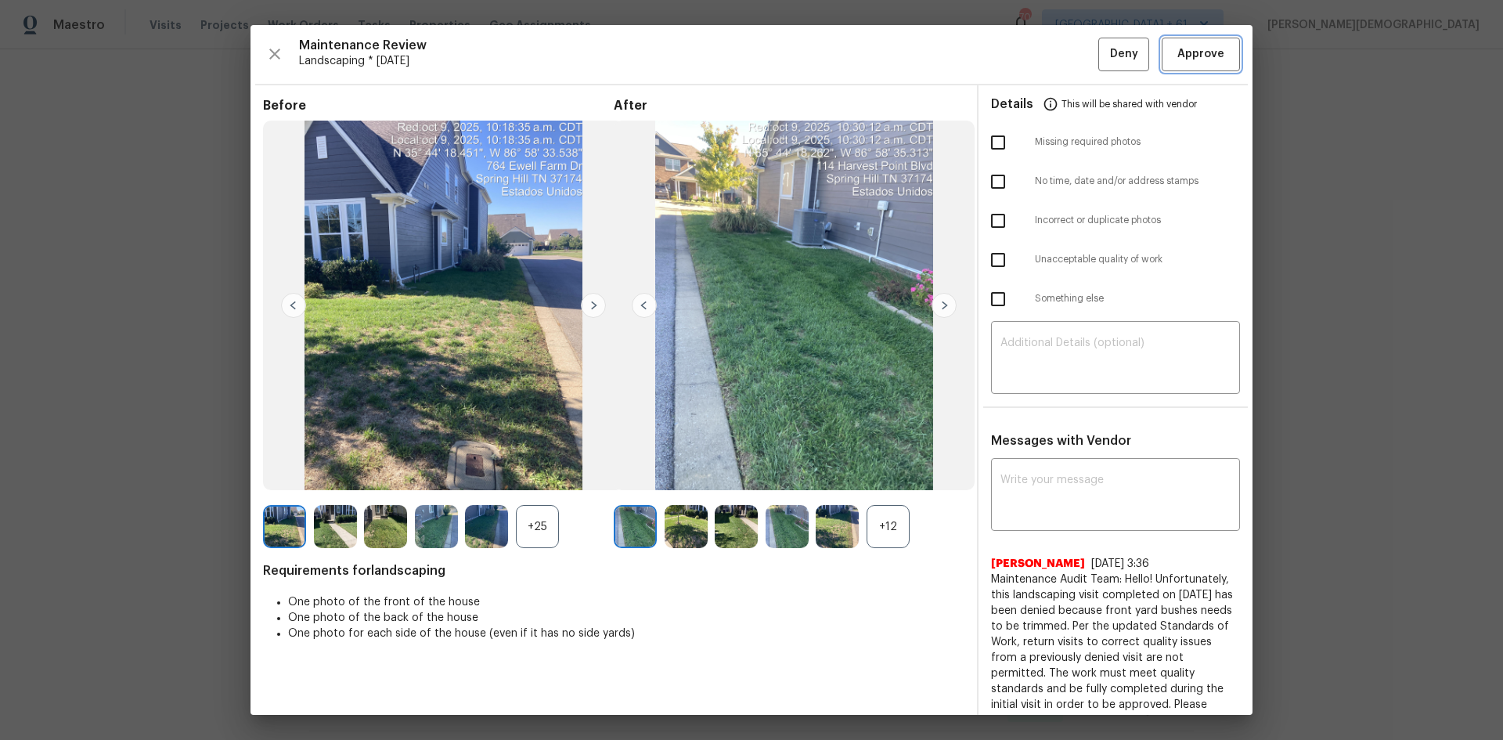
click at [1069, 58] on span "Approve" at bounding box center [1201, 55] width 47 height 20
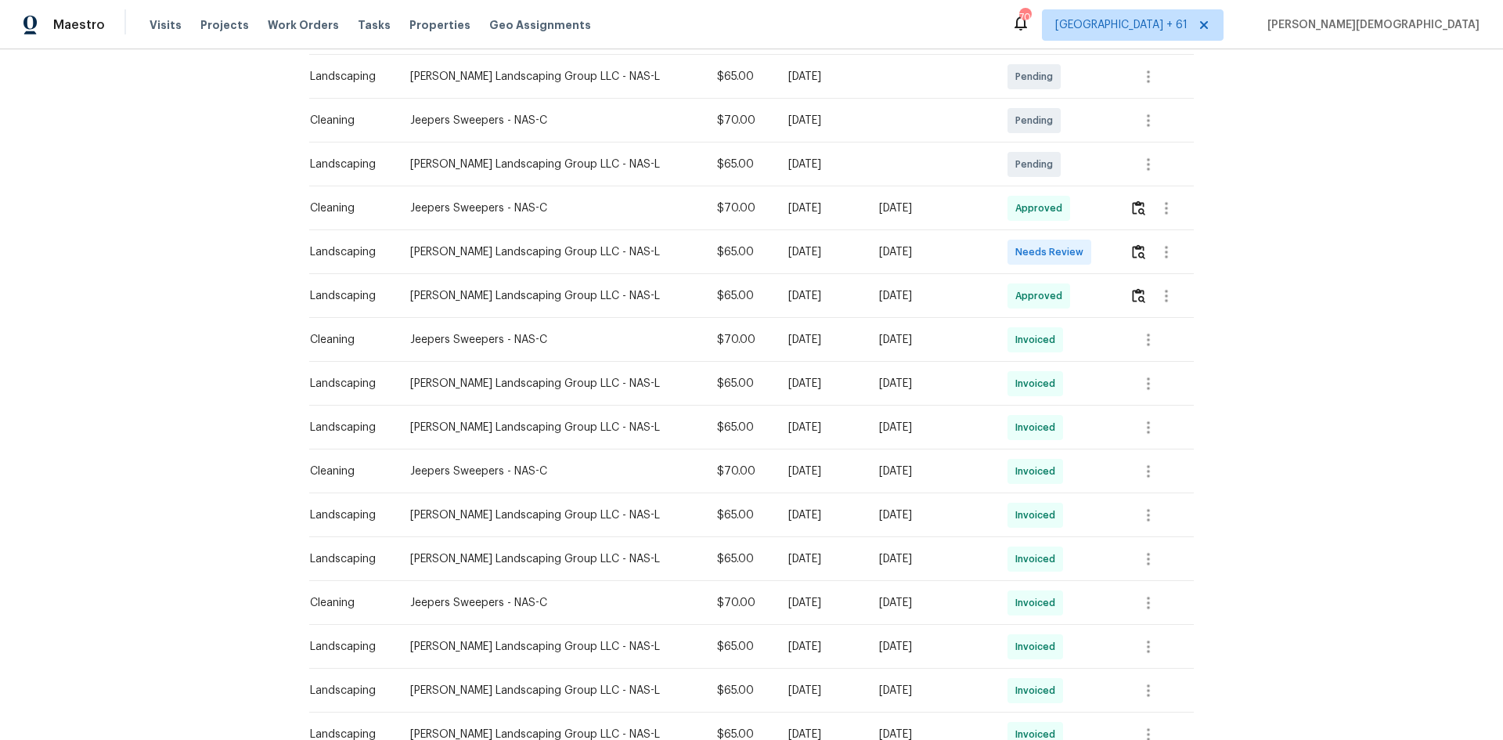
scroll to position [392, 0]
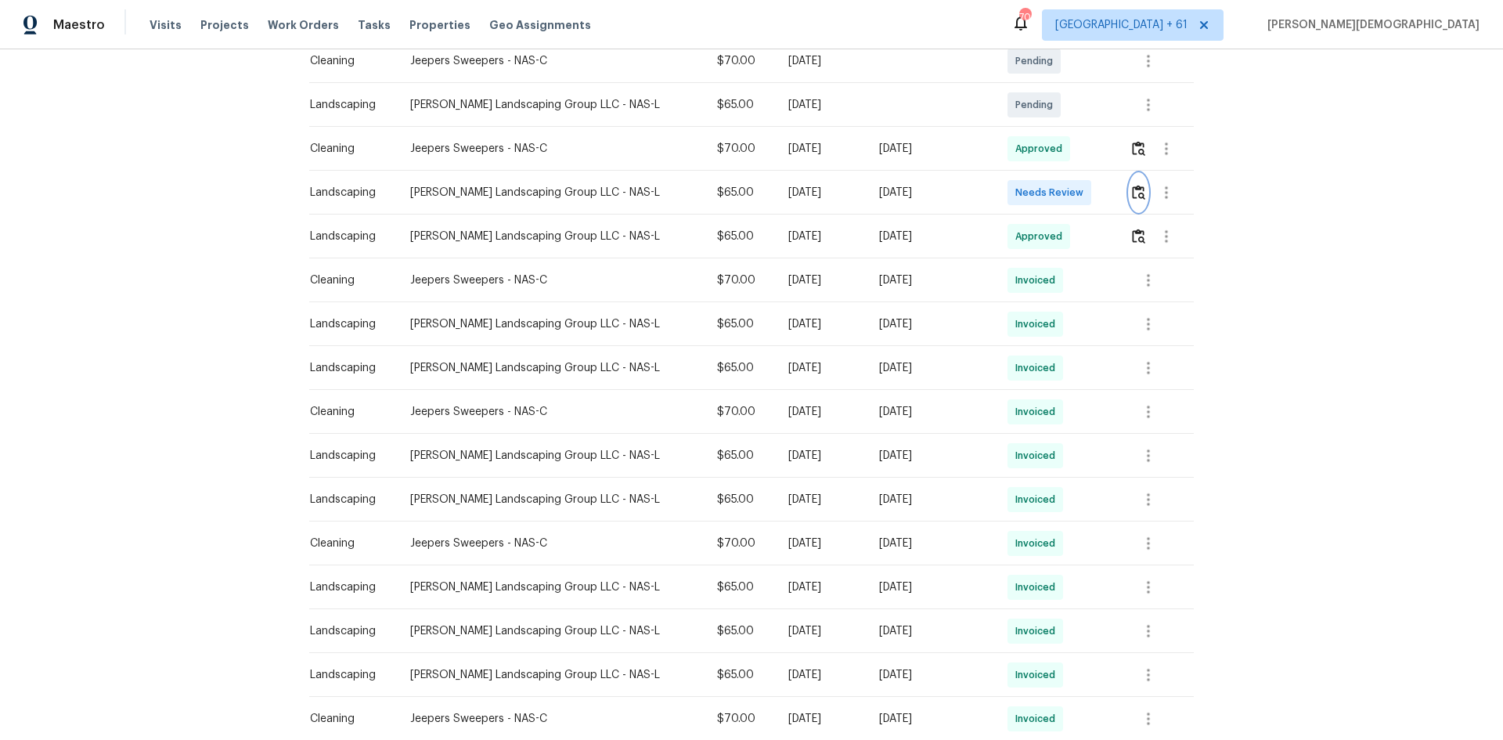
click at [1069, 186] on img "button" at bounding box center [1138, 192] width 13 height 15
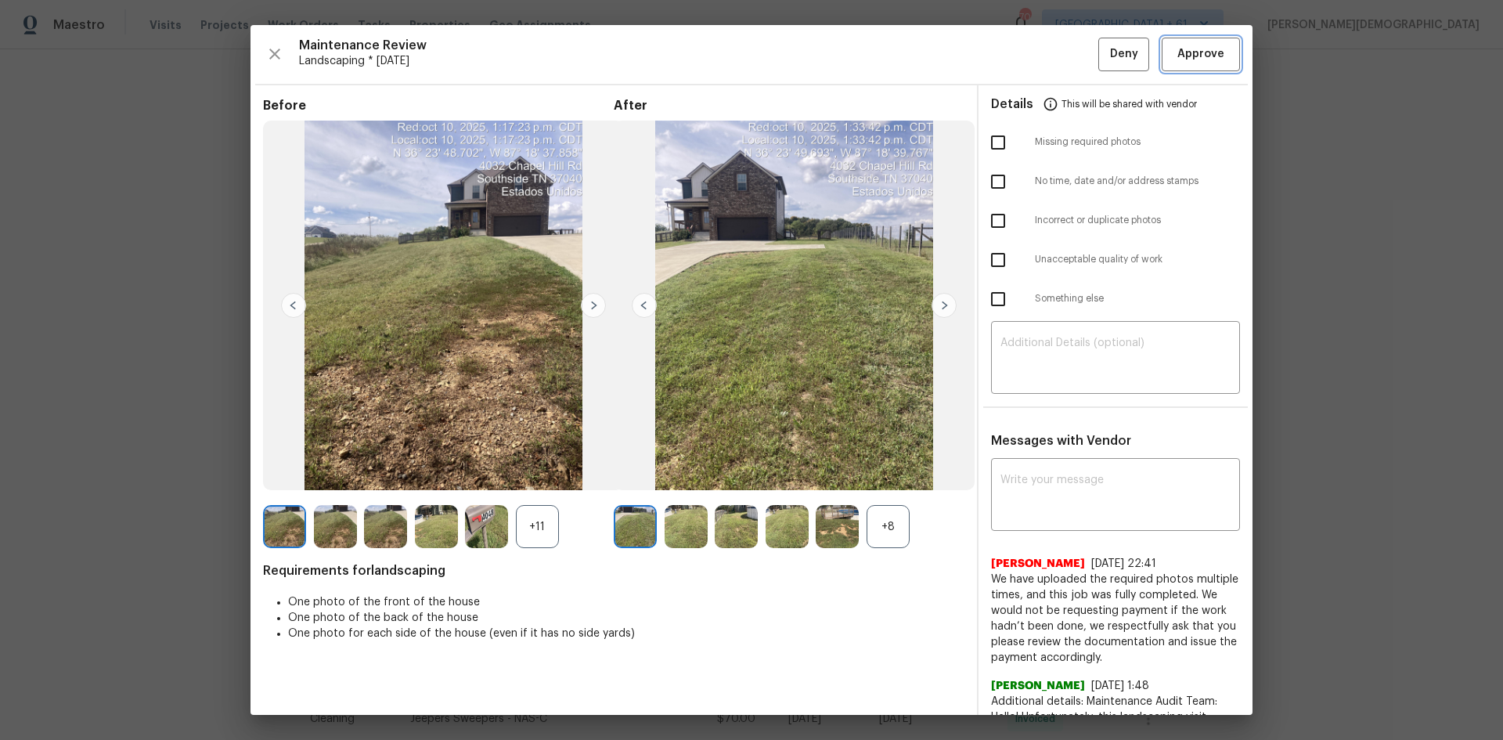
click at [1069, 59] on span "Approve" at bounding box center [1201, 55] width 47 height 20
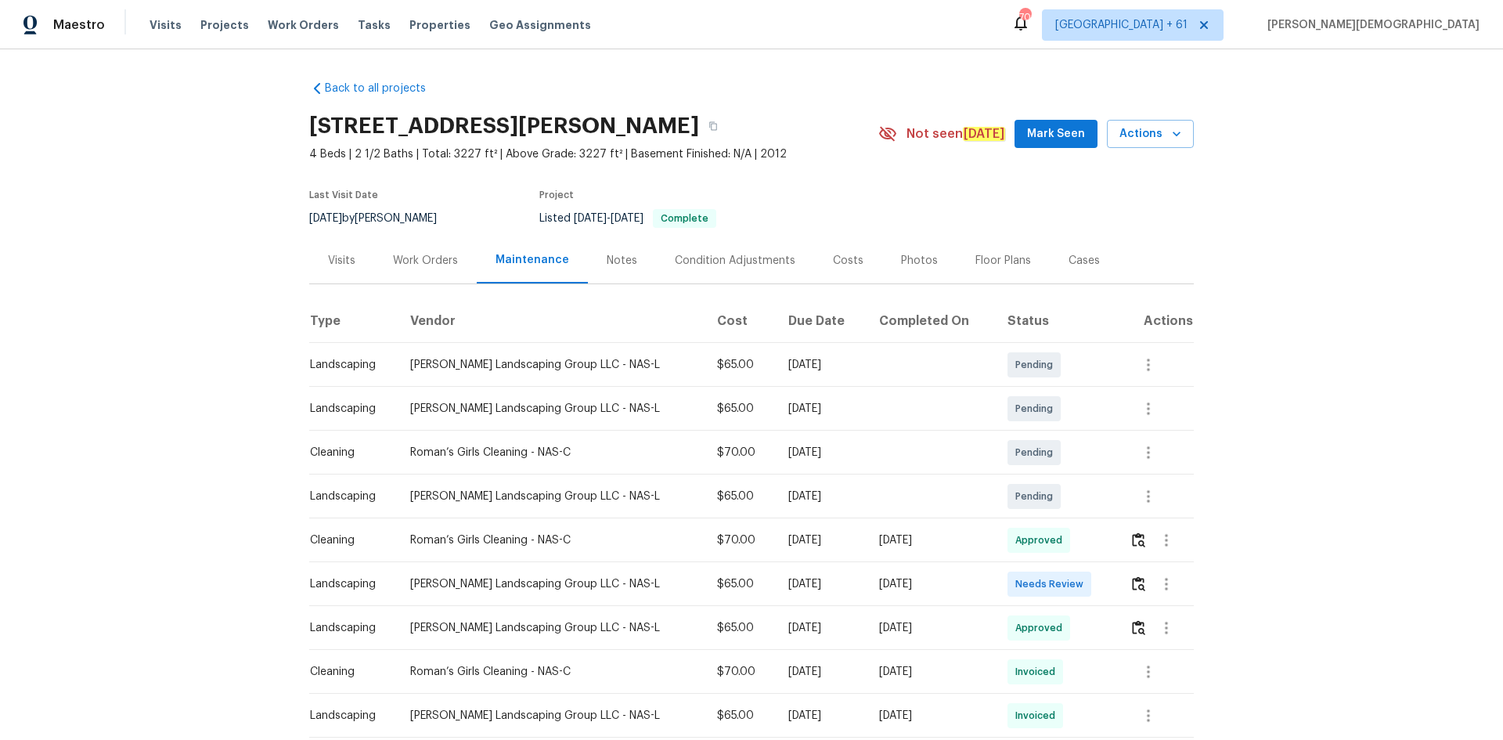
scroll to position [235, 0]
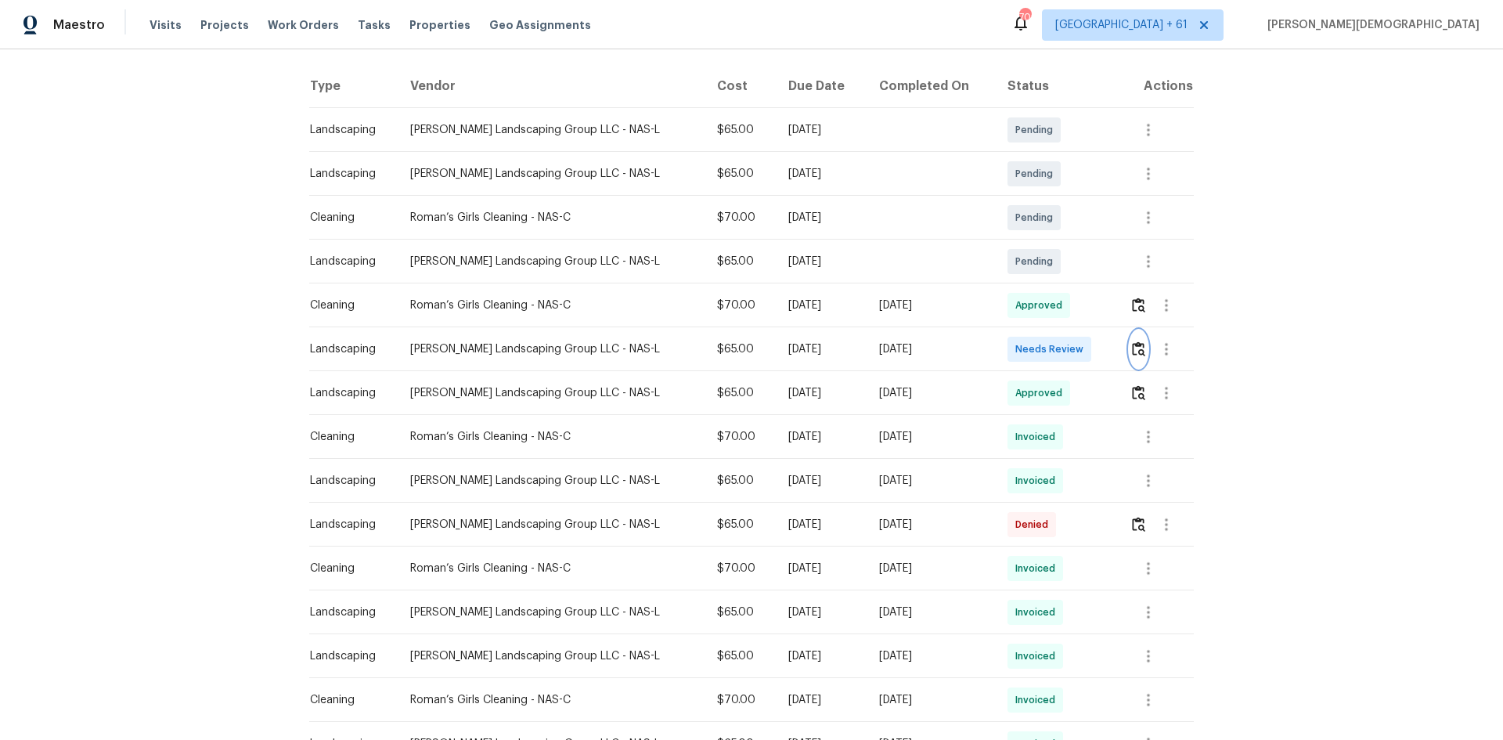
click at [809, 337] on button "button" at bounding box center [1139, 349] width 18 height 38
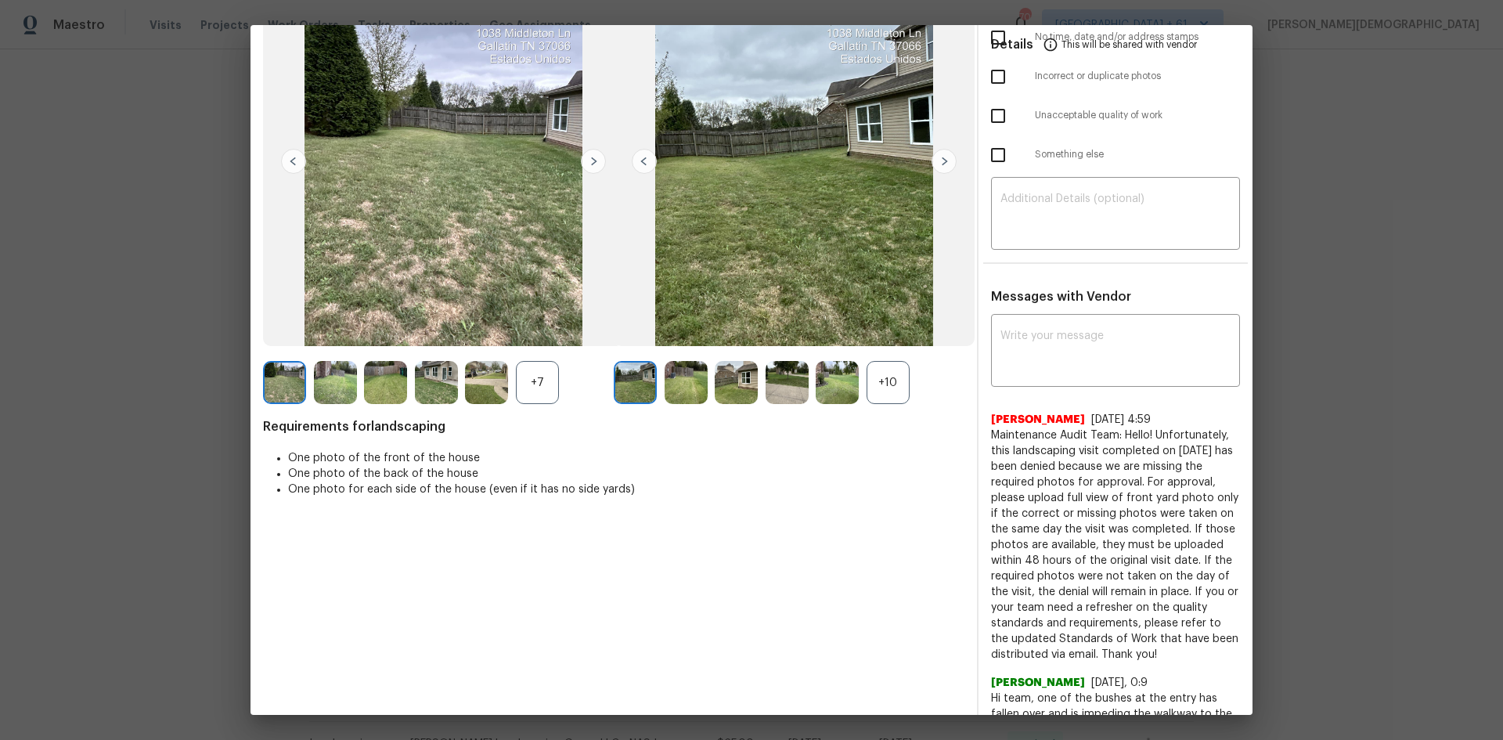
scroll to position [313, 0]
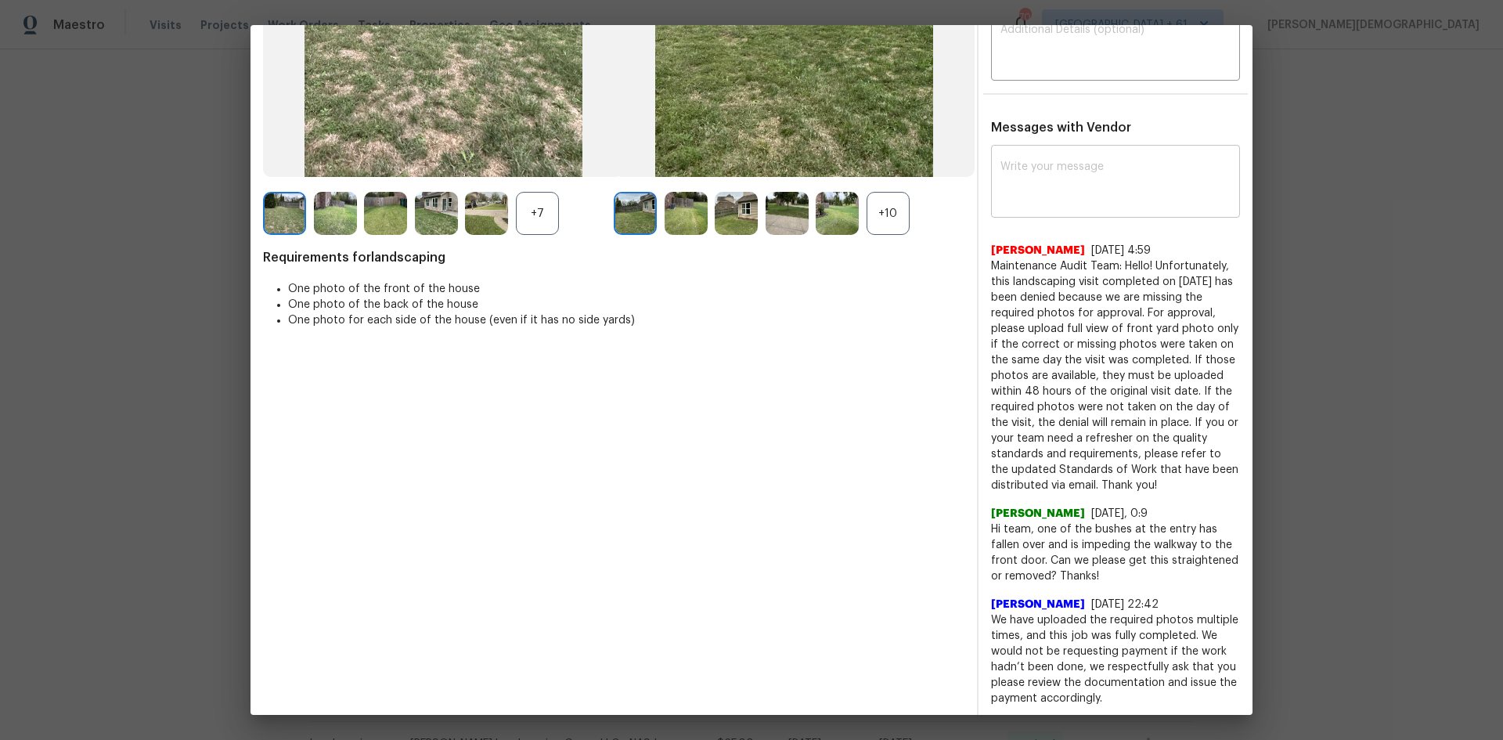
click at [809, 161] on textarea at bounding box center [1116, 183] width 230 height 44
paste textarea "Maintenance Audit Team: Hello! Unfortunately, this landscaping visit completed …"
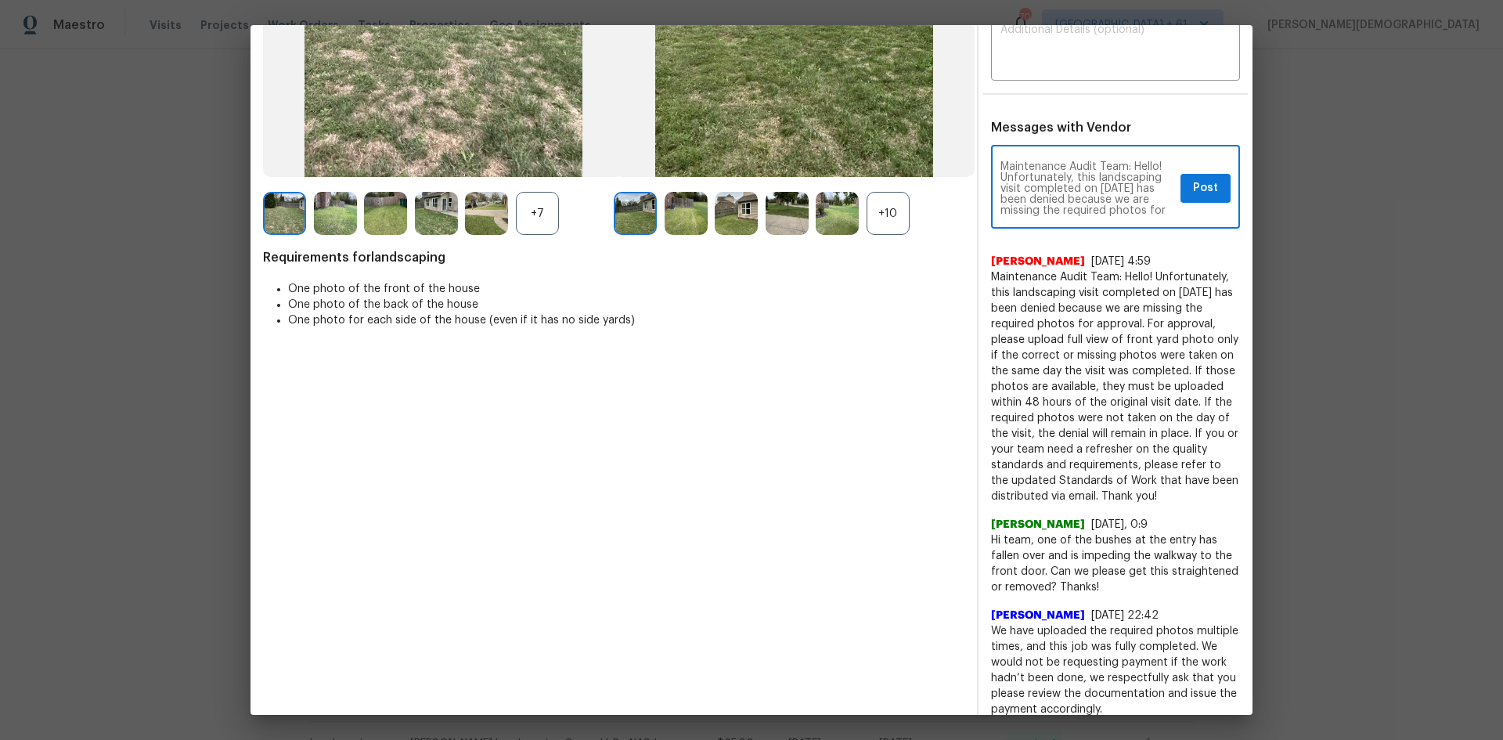
scroll to position [0, 0]
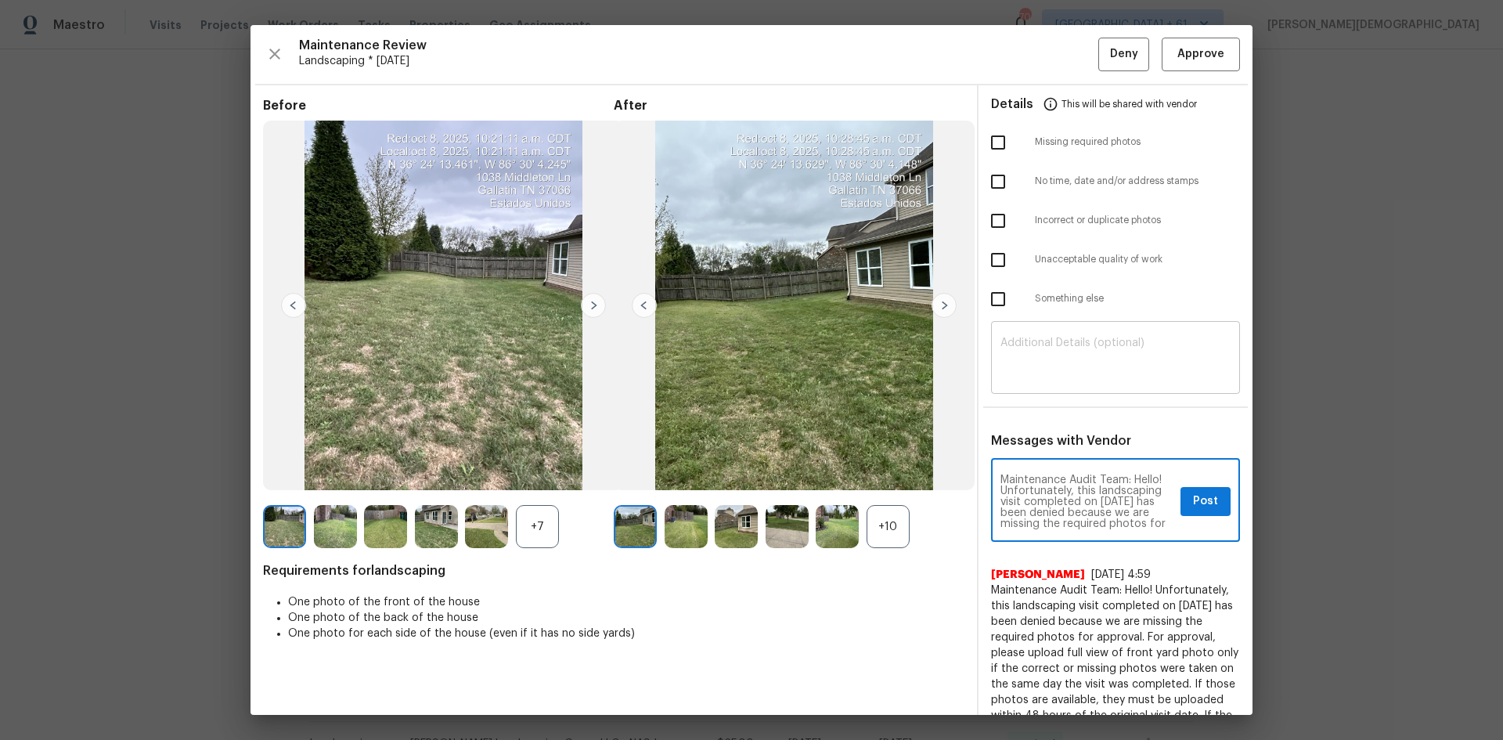
type textarea "Maintenance Audit Team: Hello! Unfortunately, this landscaping visit completed …"
drag, startPoint x: 1033, startPoint y: 357, endPoint x: 1025, endPoint y: 363, distance: 9.6
click at [809, 362] on textarea at bounding box center [1116, 359] width 230 height 44
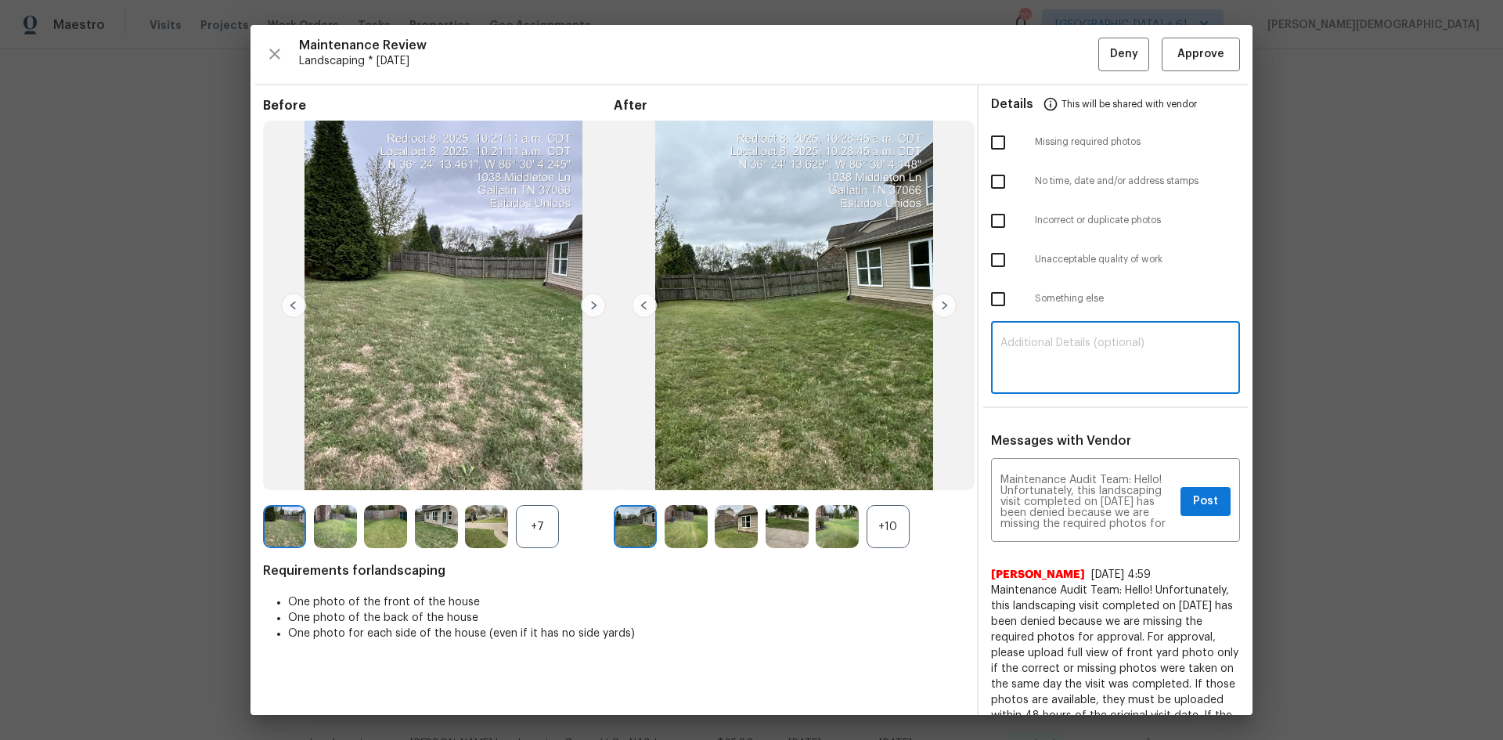
paste textarea "Maintenance Audit Team: Hello! Unfortunately, this landscaping visit completed …"
type textarea "Maintenance Audit Team: Hello! Unfortunately, this landscaping visit completed …"
click at [809, 487] on button "Post" at bounding box center [1206, 501] width 50 height 29
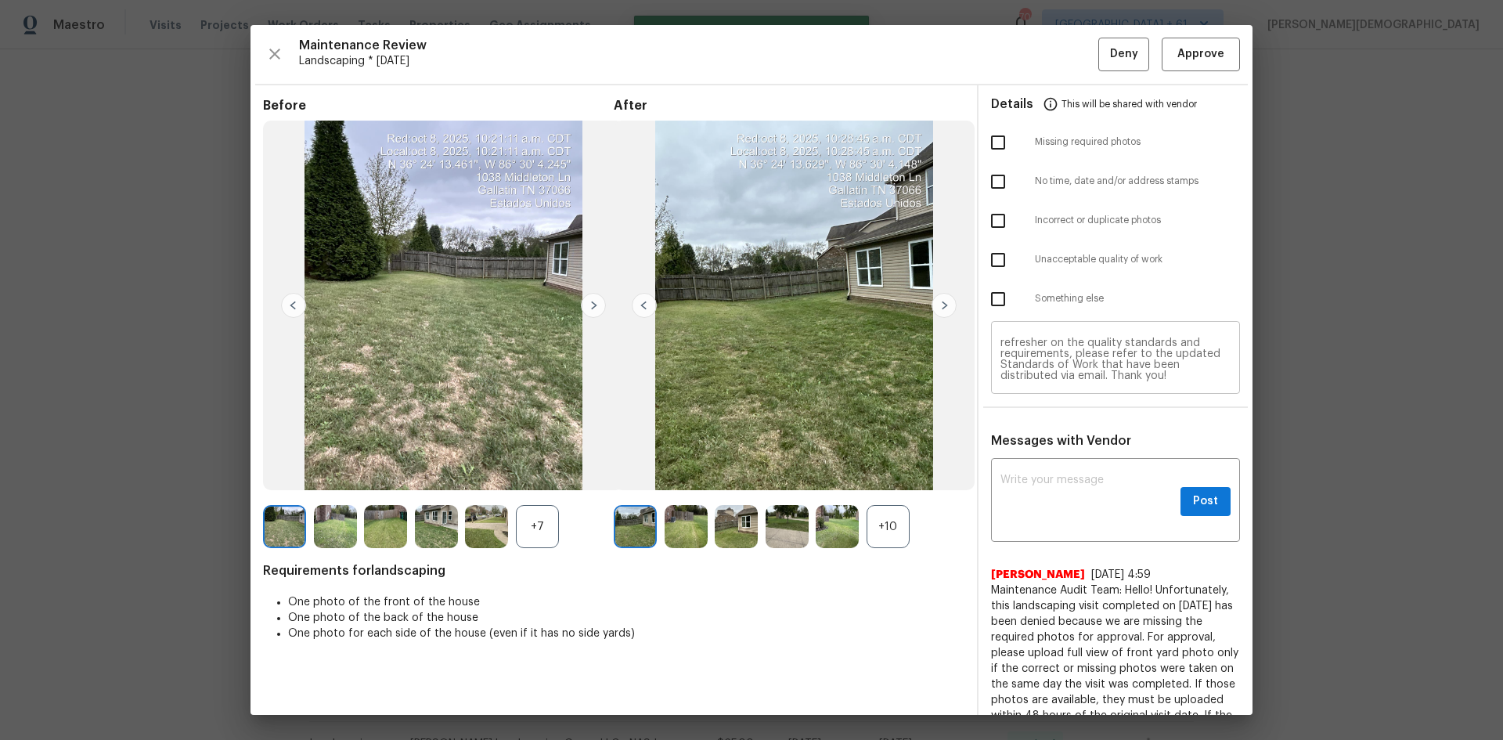
scroll to position [0, 0]
click at [809, 143] on input "checkbox" at bounding box center [998, 142] width 33 height 33
checkbox input "true"
click at [809, 52] on button "Deny" at bounding box center [1124, 55] width 51 height 34
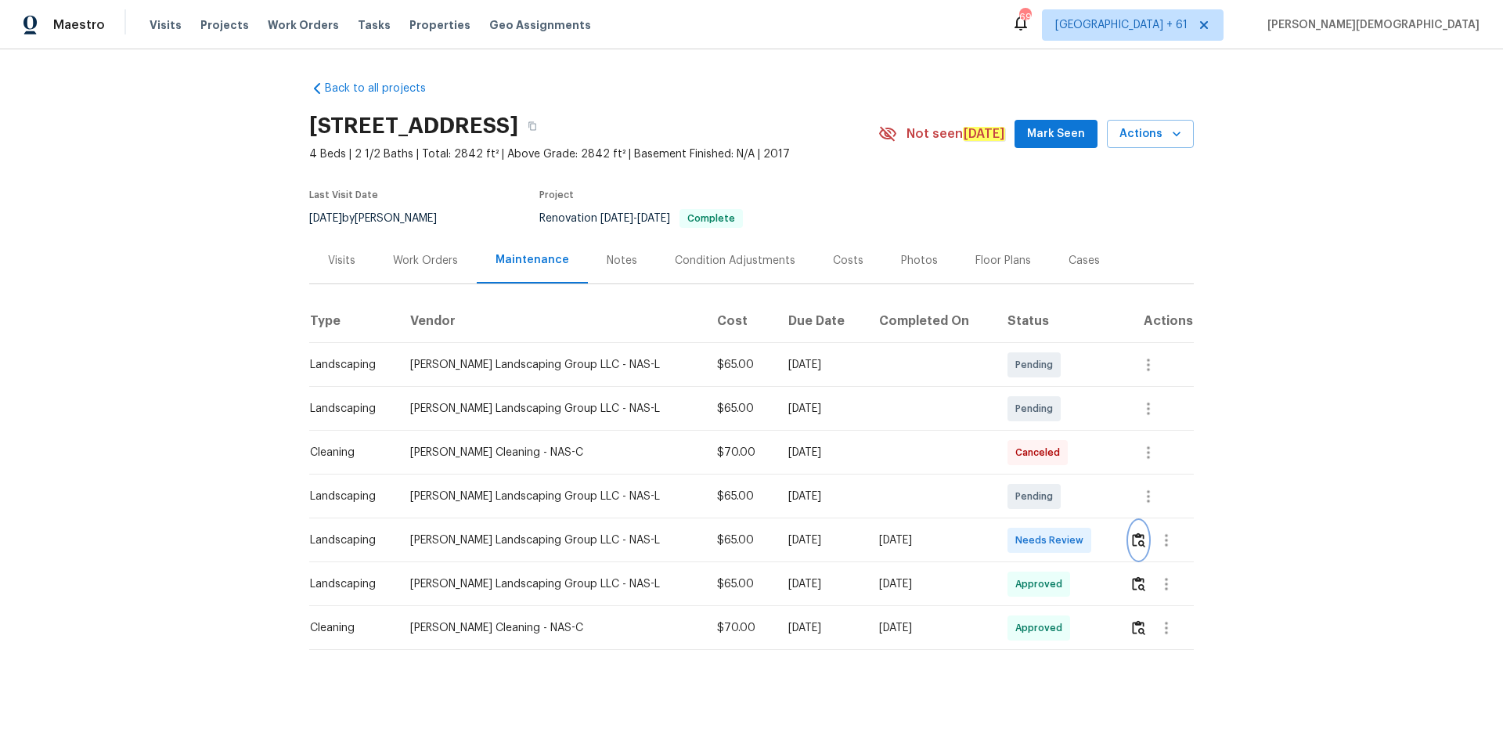
click at [1131, 542] on button "button" at bounding box center [1139, 540] width 18 height 38
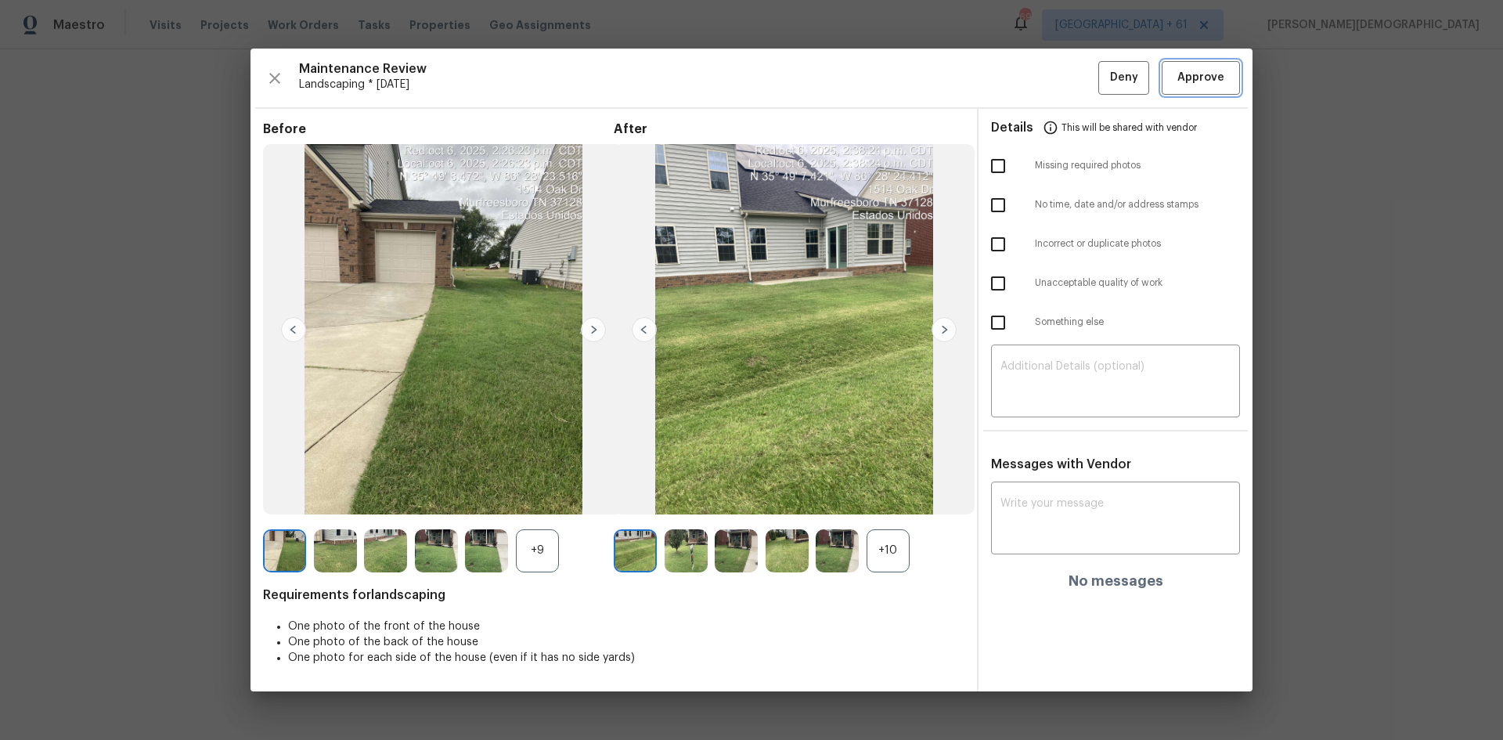
click at [1194, 87] on span "Approve" at bounding box center [1201, 78] width 47 height 20
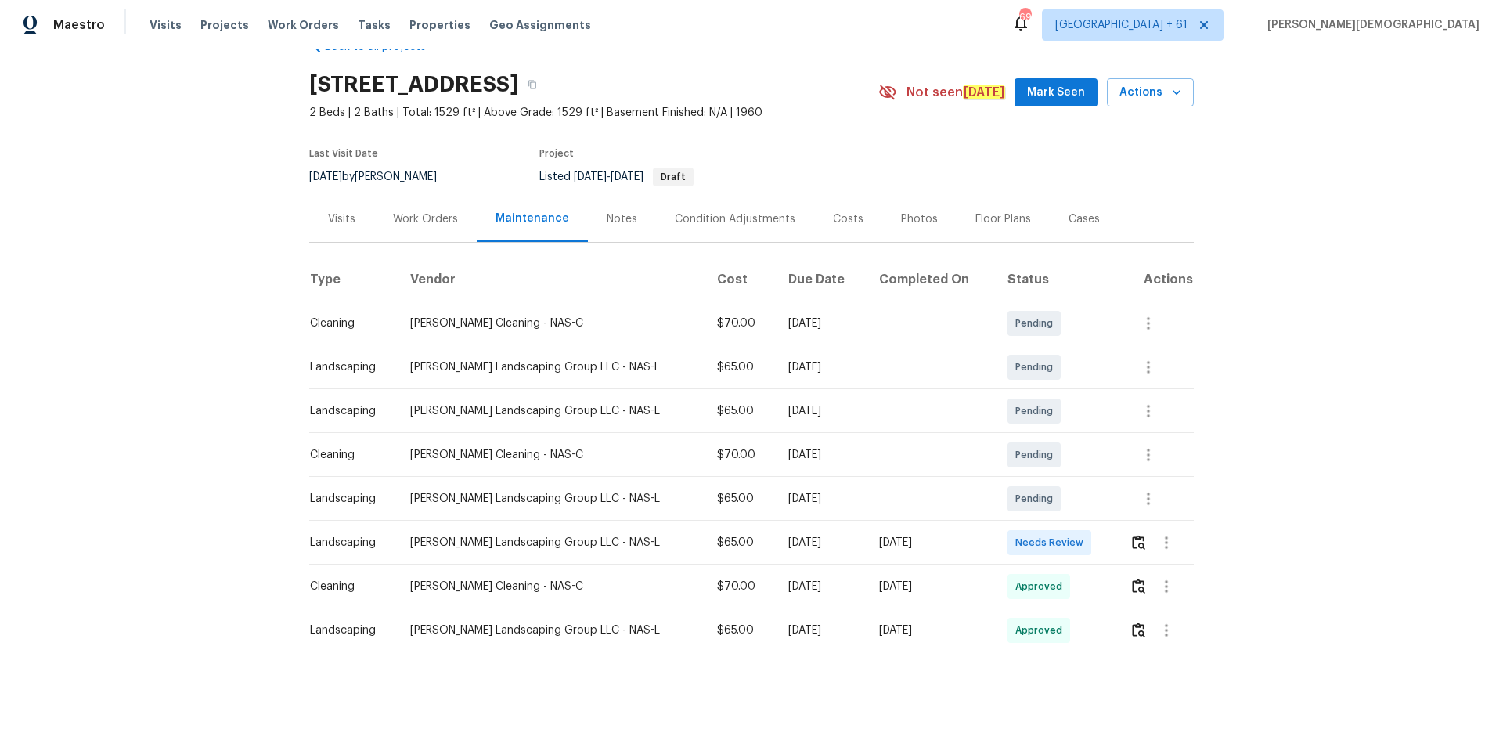
scroll to position [52, 0]
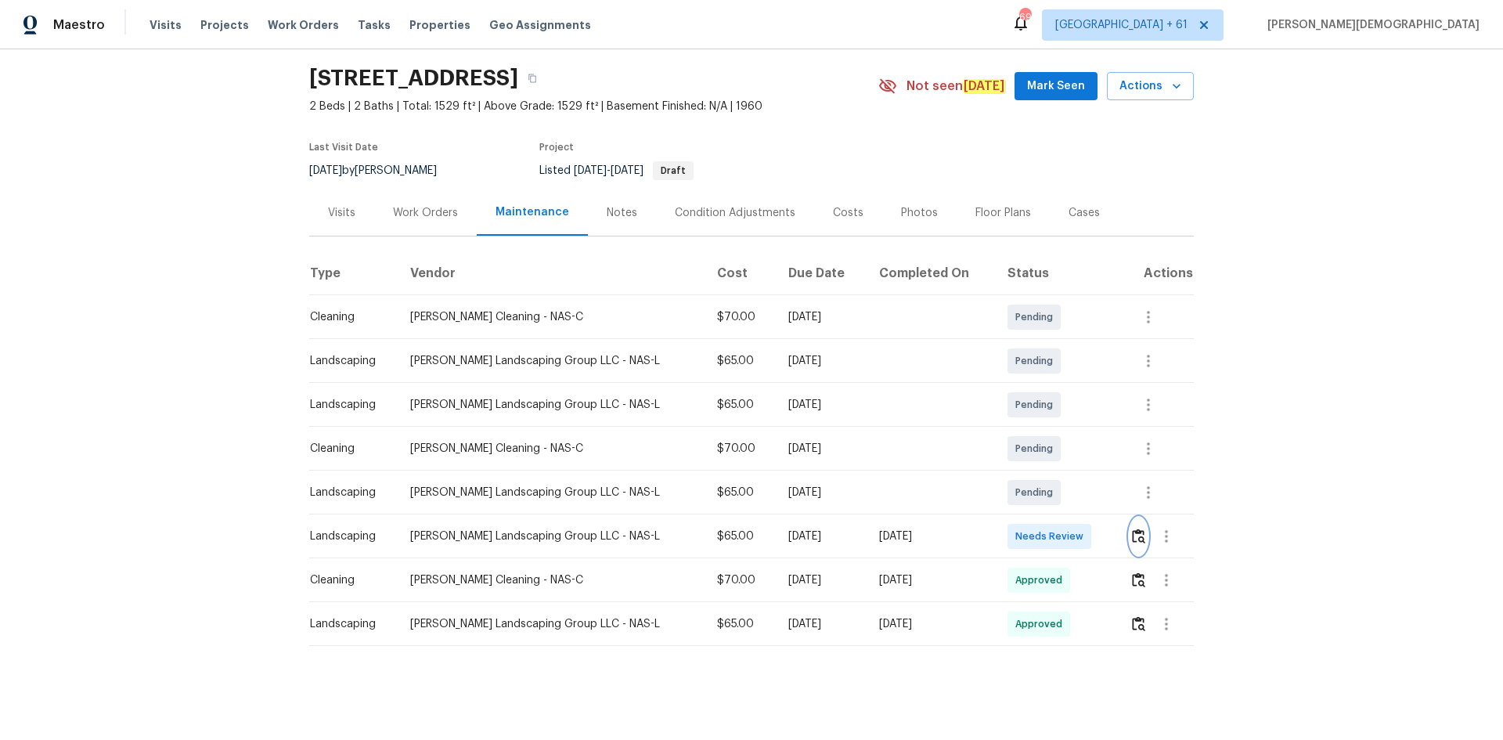
click at [1069, 495] on img "button" at bounding box center [1138, 536] width 13 height 15
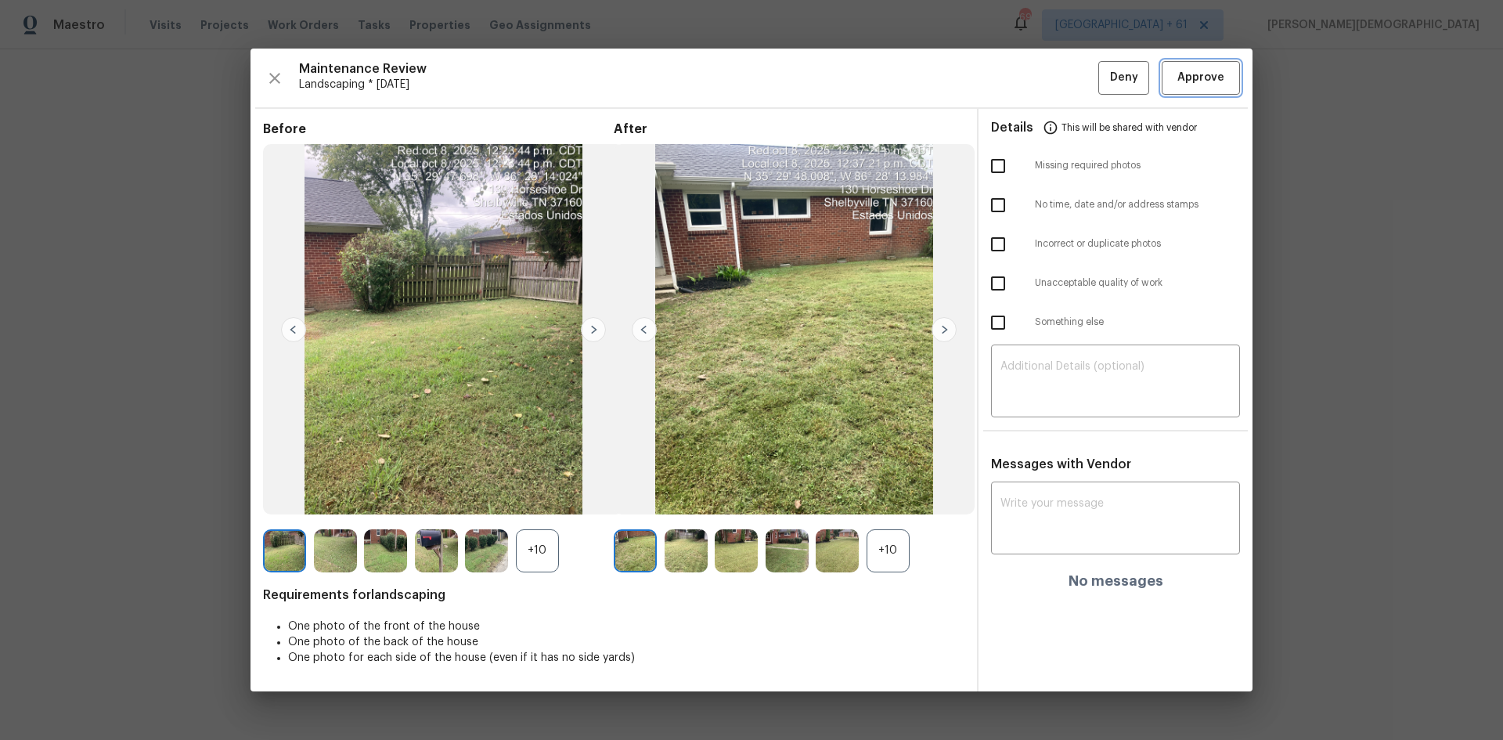
click at [1069, 70] on span "Approve" at bounding box center [1201, 78] width 47 height 20
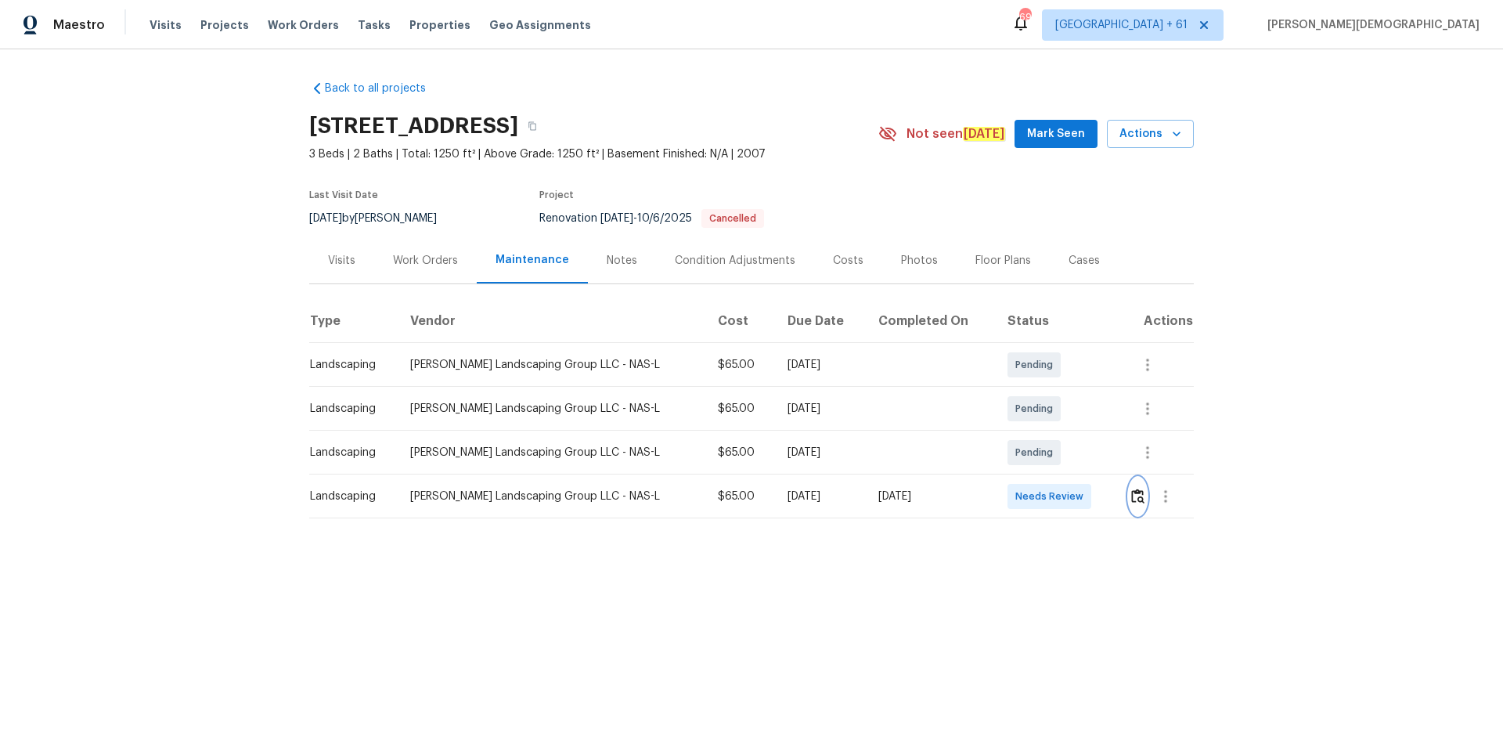
click at [1069, 478] on button "button" at bounding box center [1138, 497] width 18 height 38
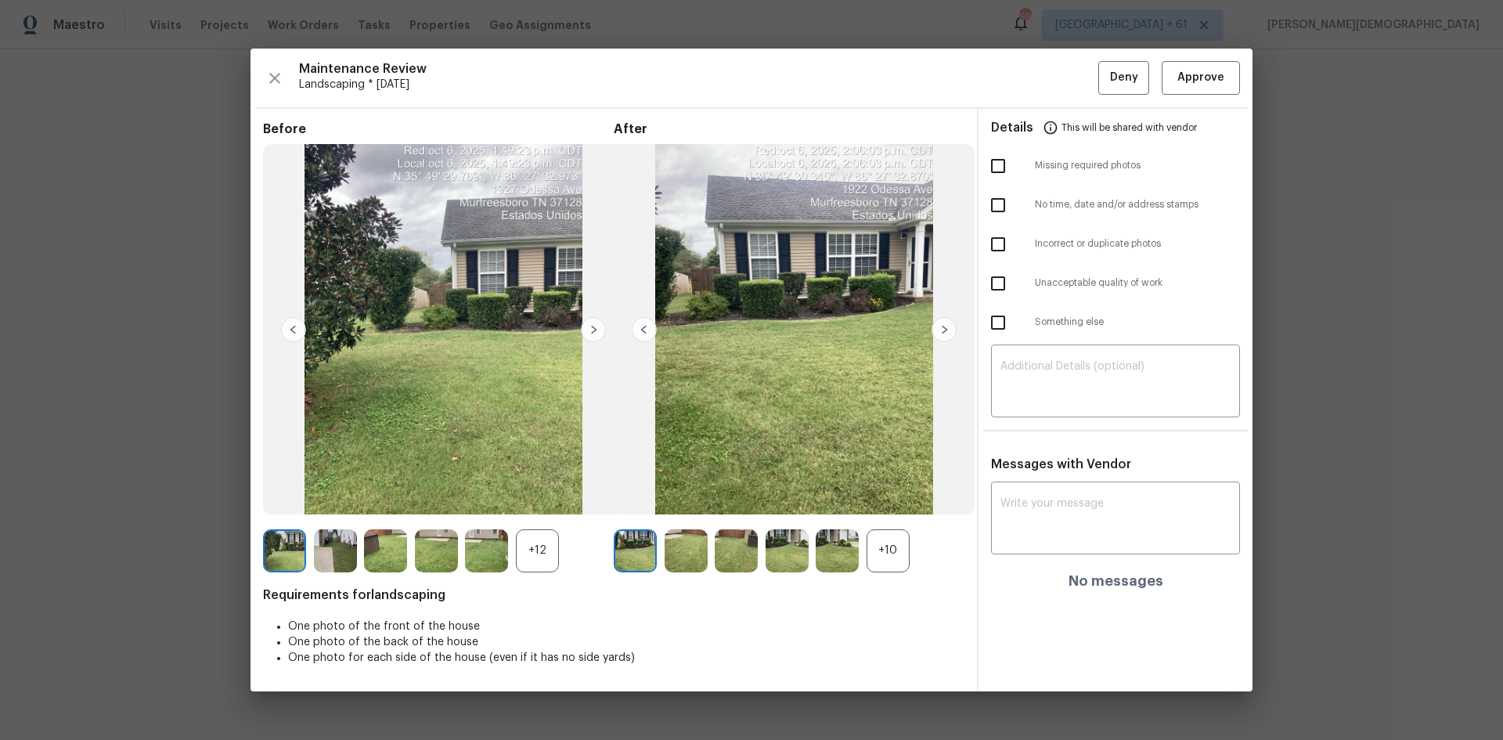
click at [1069, 96] on div "Maintenance Review Landscaping * [DATE] Deny Approve Before +12 After +10 Requi…" at bounding box center [752, 370] width 1002 height 642
click at [1069, 83] on span "Approve" at bounding box center [1201, 78] width 47 height 20
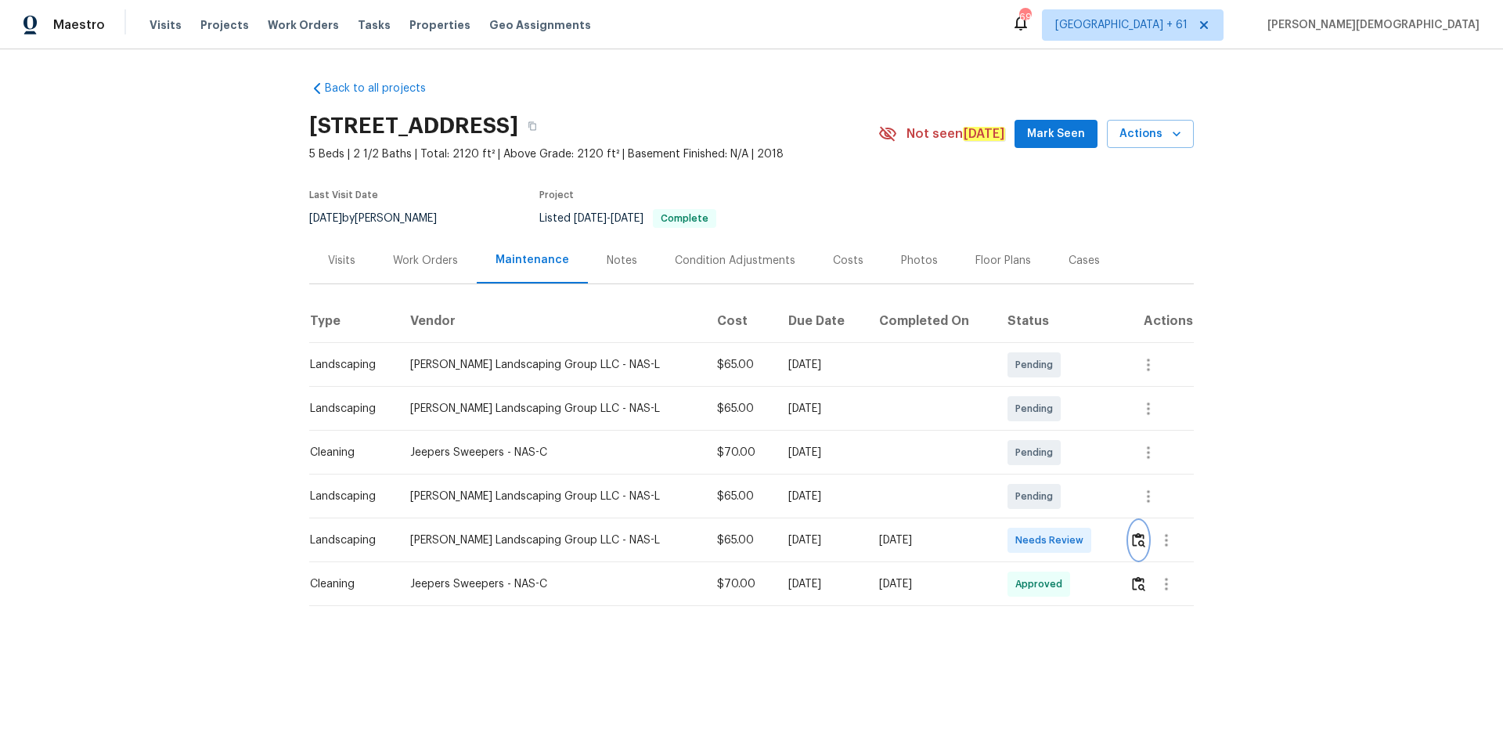
click at [1069, 495] on img "button" at bounding box center [1138, 539] width 13 height 15
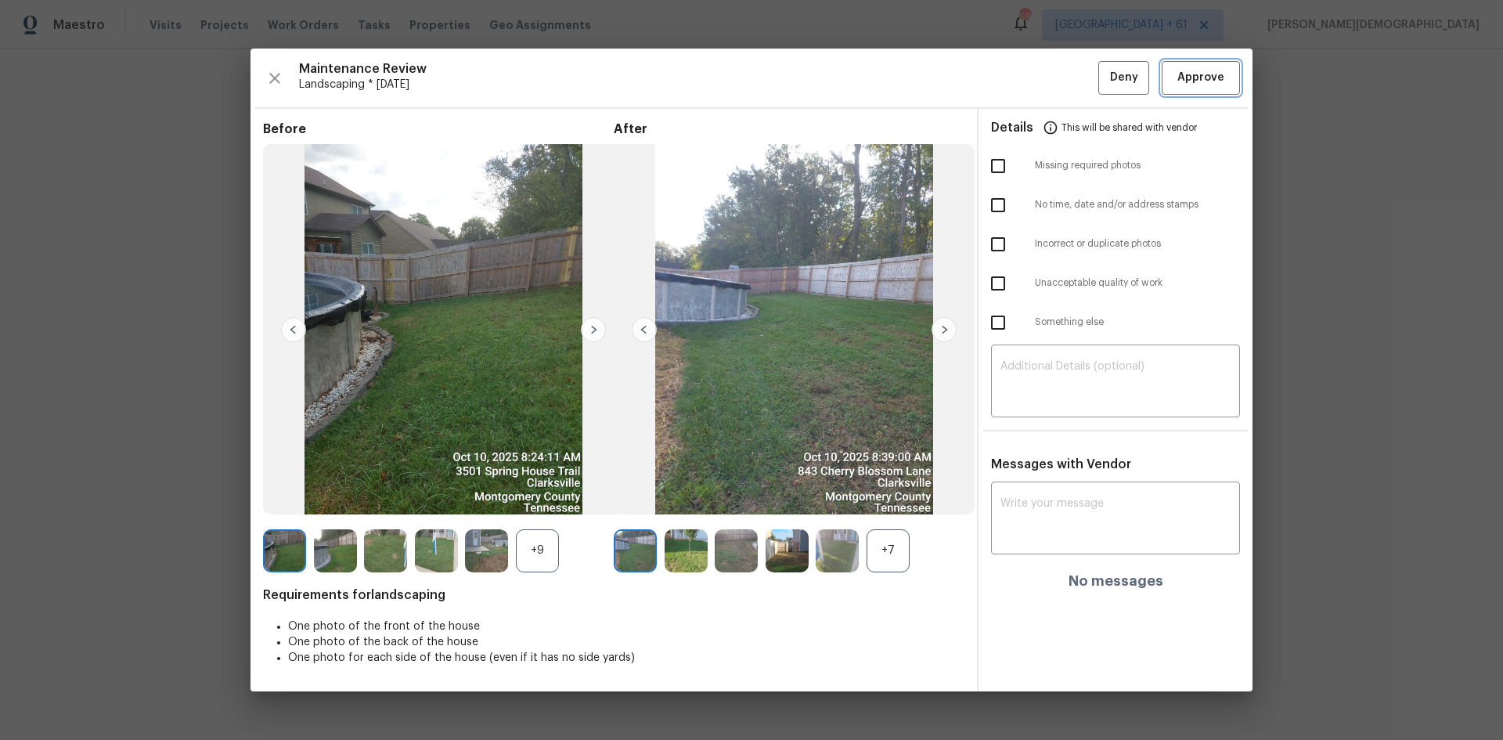
click at [1069, 85] on span "Approve" at bounding box center [1201, 78] width 53 height 20
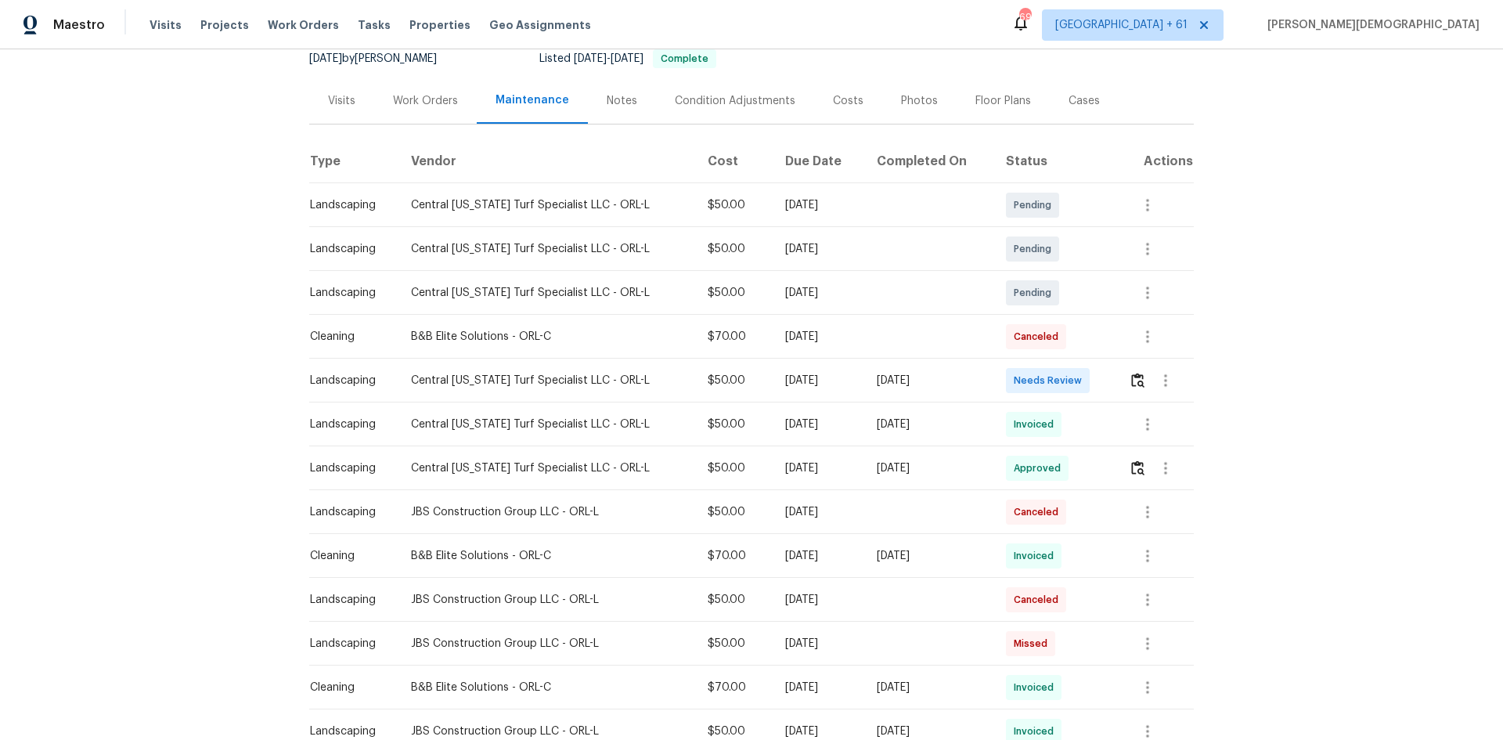
scroll to position [313, 0]
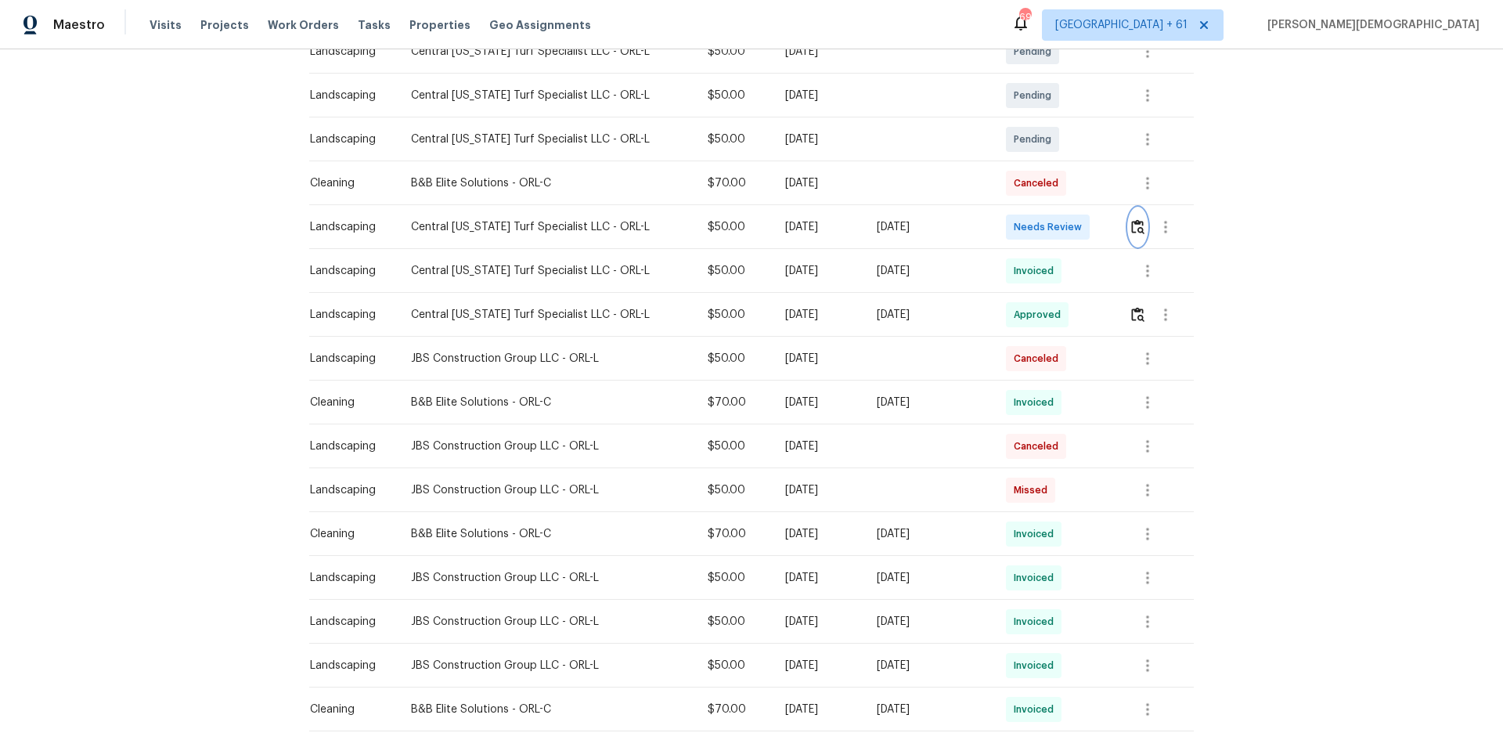
click at [1069, 226] on button "button" at bounding box center [1138, 227] width 18 height 38
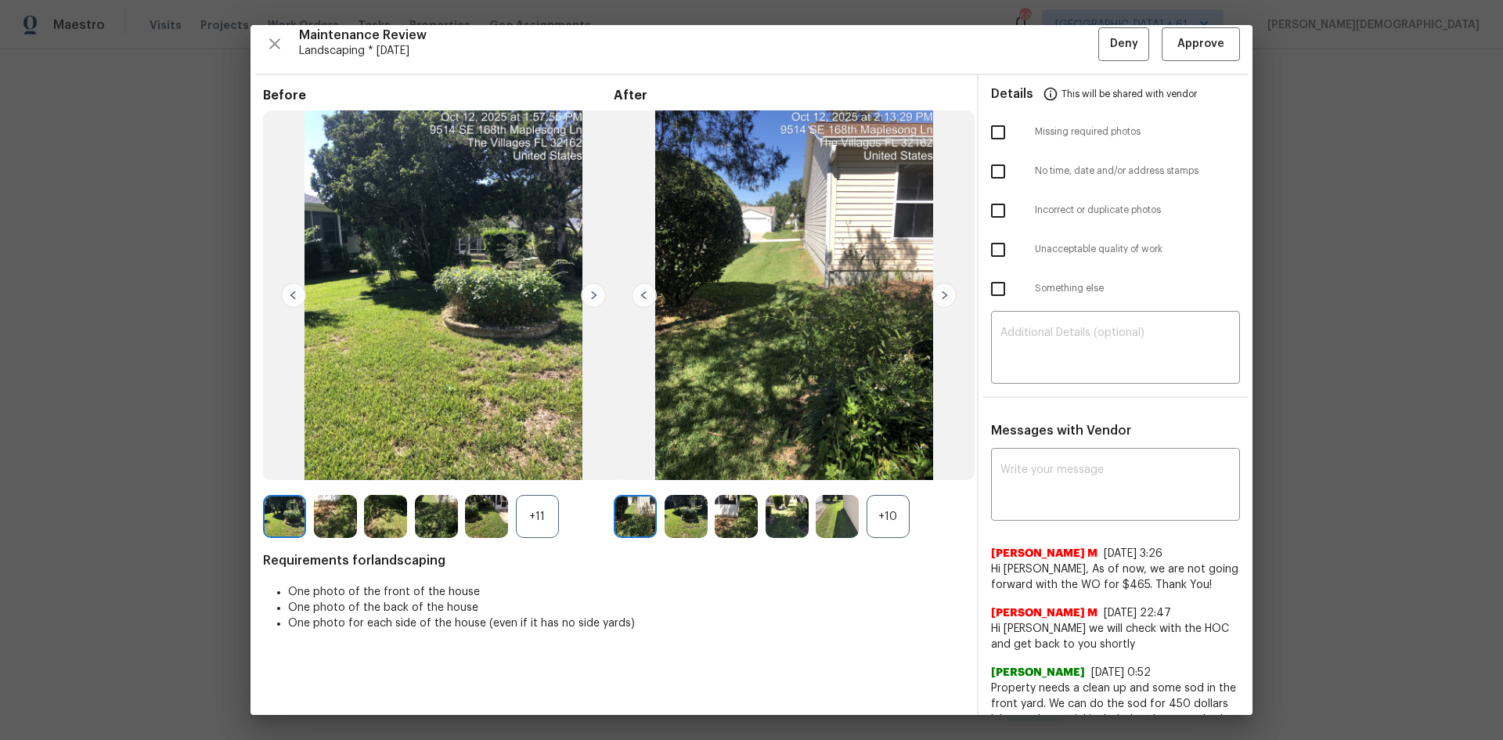
scroll to position [0, 0]
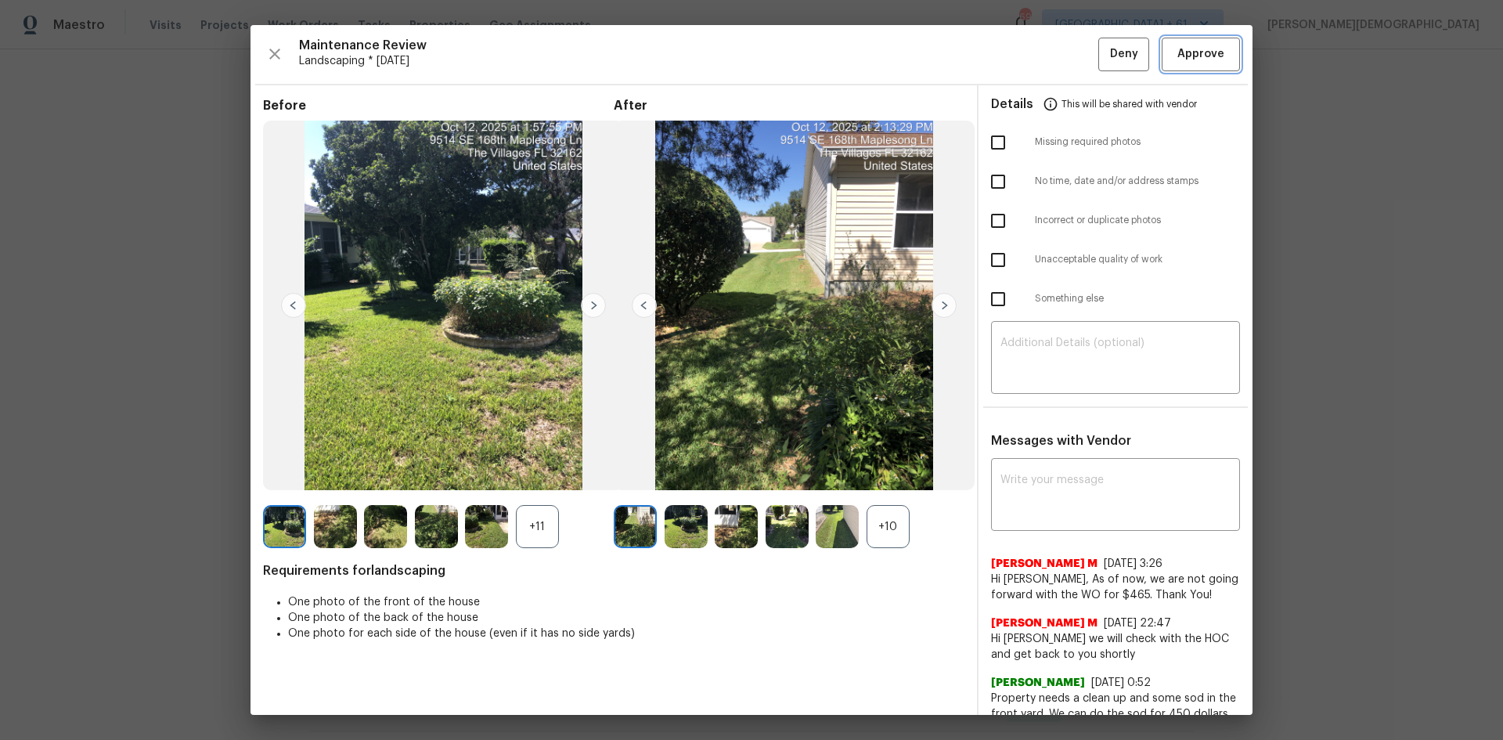
click at [1069, 63] on button "Approve" at bounding box center [1201, 55] width 78 height 34
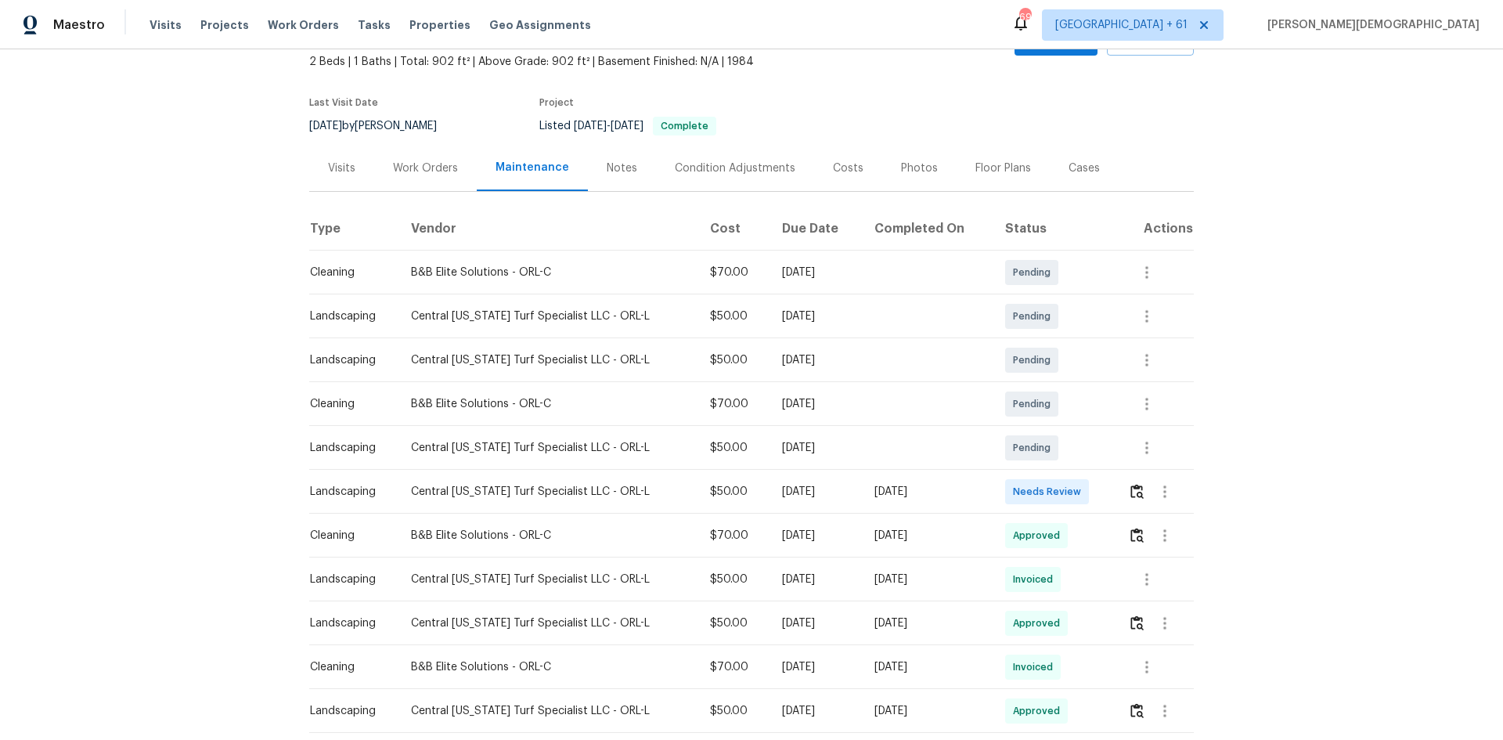
scroll to position [235, 0]
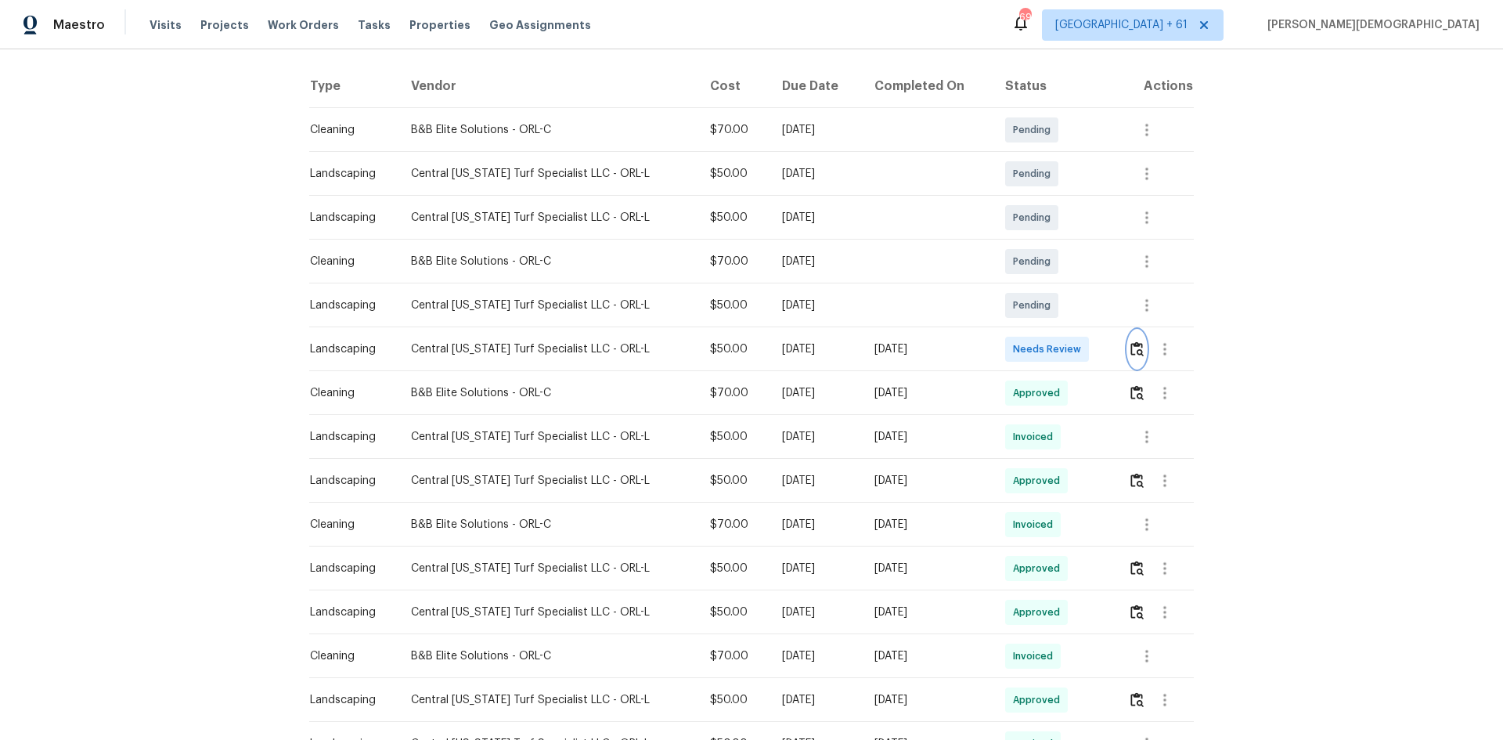
click at [1069, 332] on button "button" at bounding box center [1137, 349] width 18 height 38
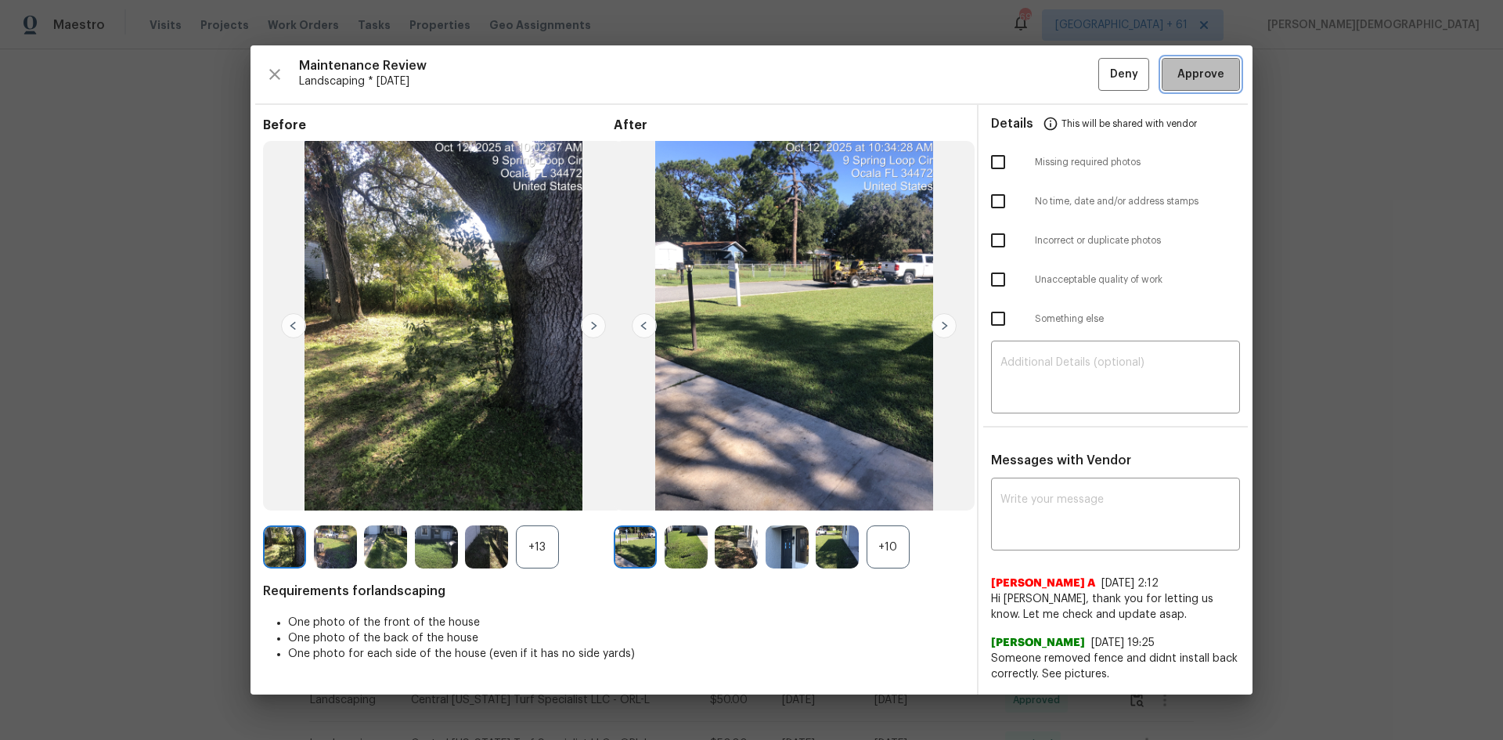
click at [1069, 92] on button "Approve" at bounding box center [1201, 75] width 78 height 34
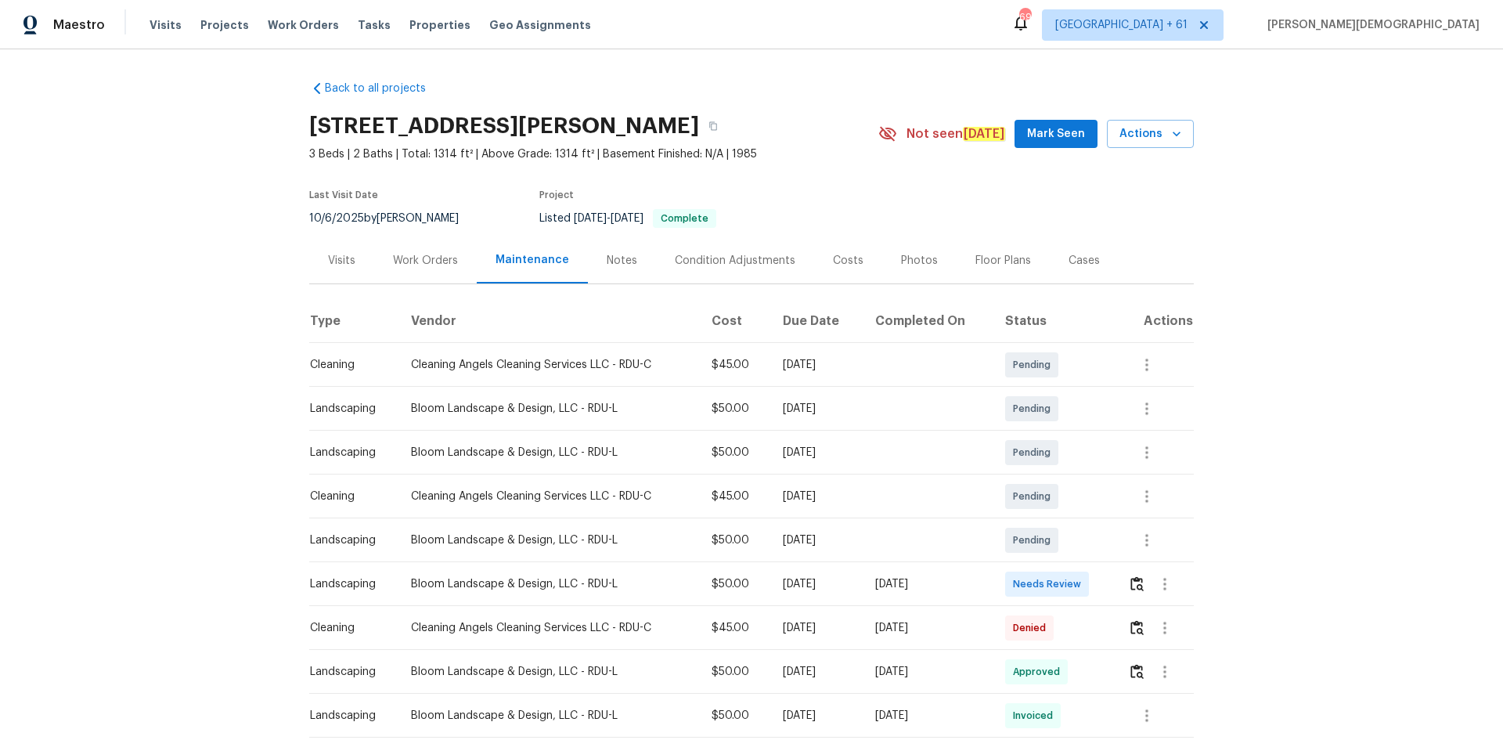
click at [1069, 495] on td at bounding box center [1155, 584] width 78 height 44
click at [1069, 495] on img "button" at bounding box center [1137, 583] width 13 height 15
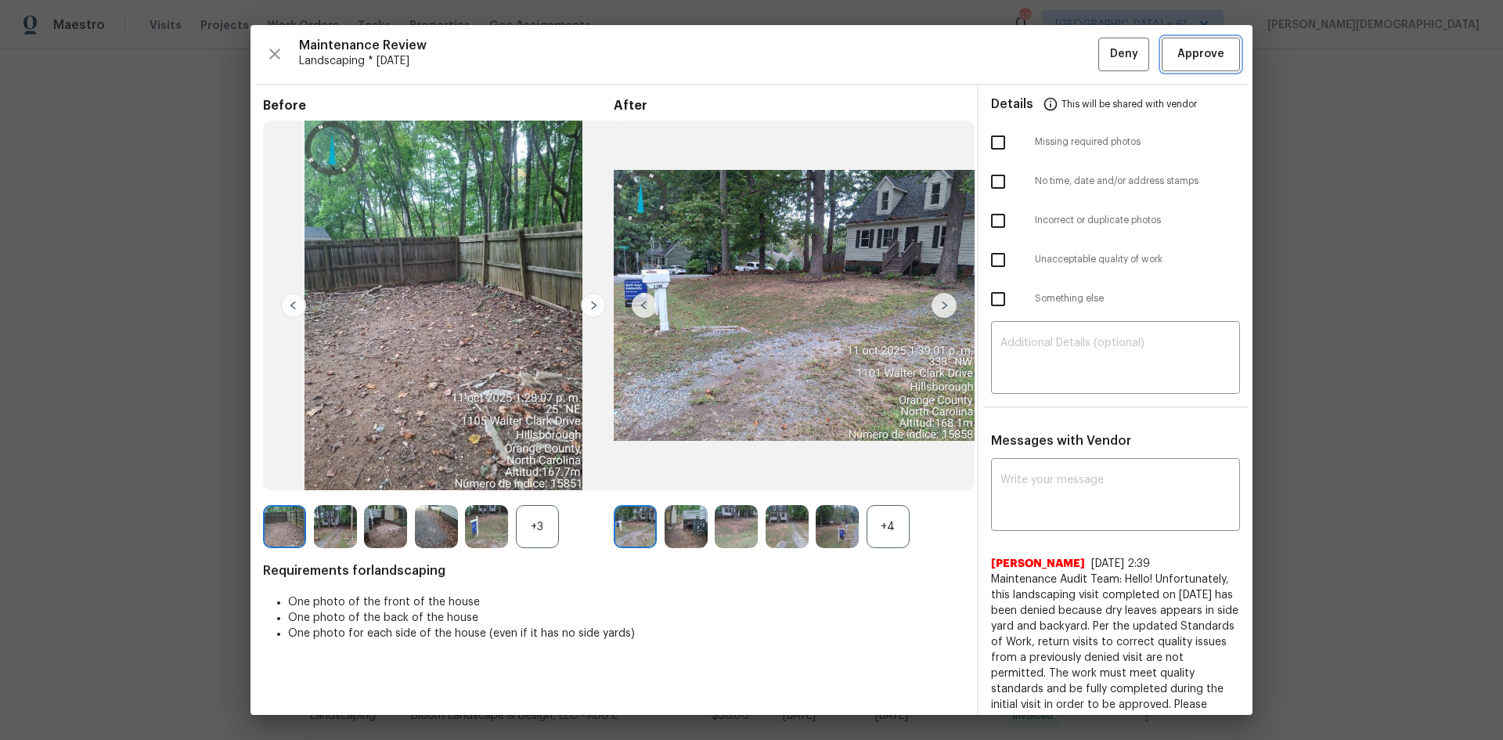
click at [1069, 46] on span "Approve" at bounding box center [1201, 55] width 47 height 20
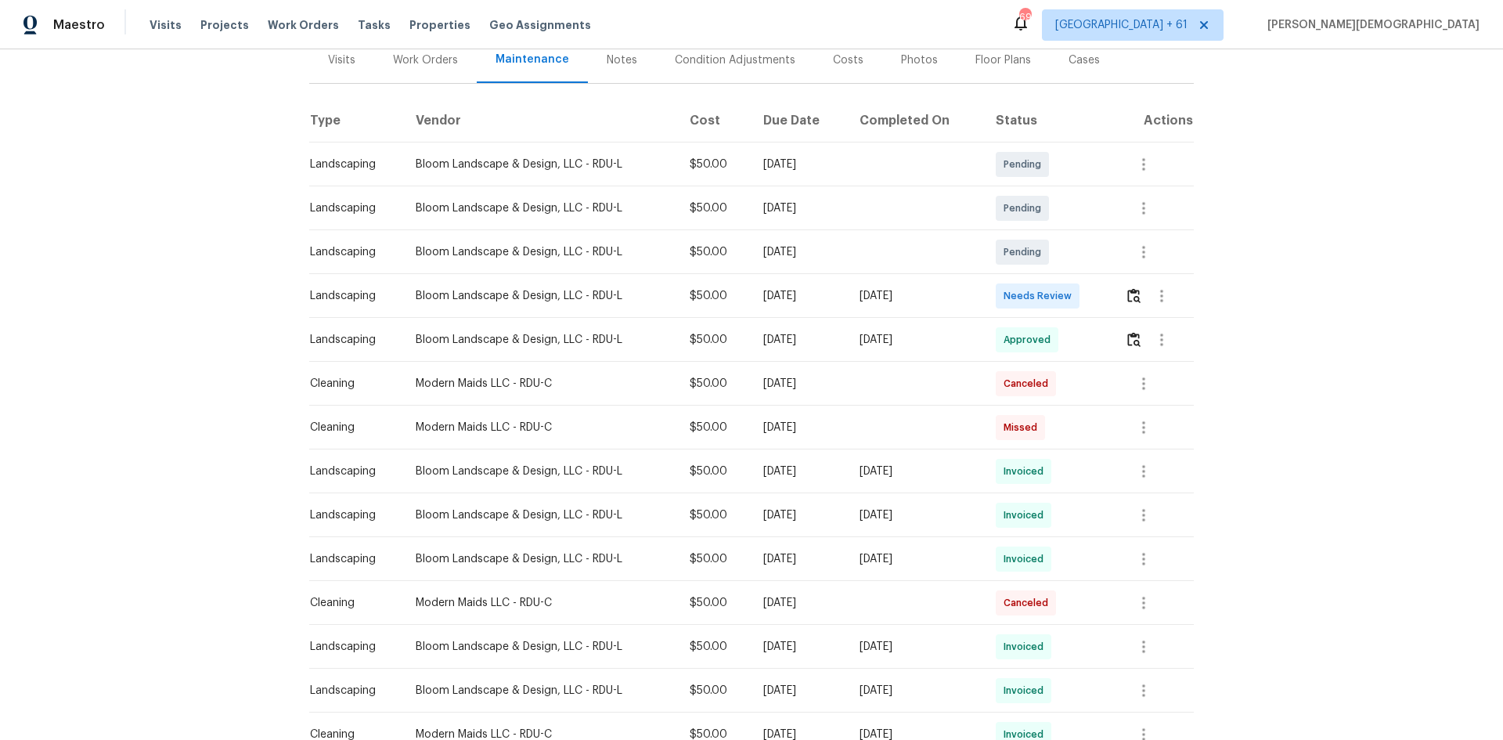
scroll to position [313, 0]
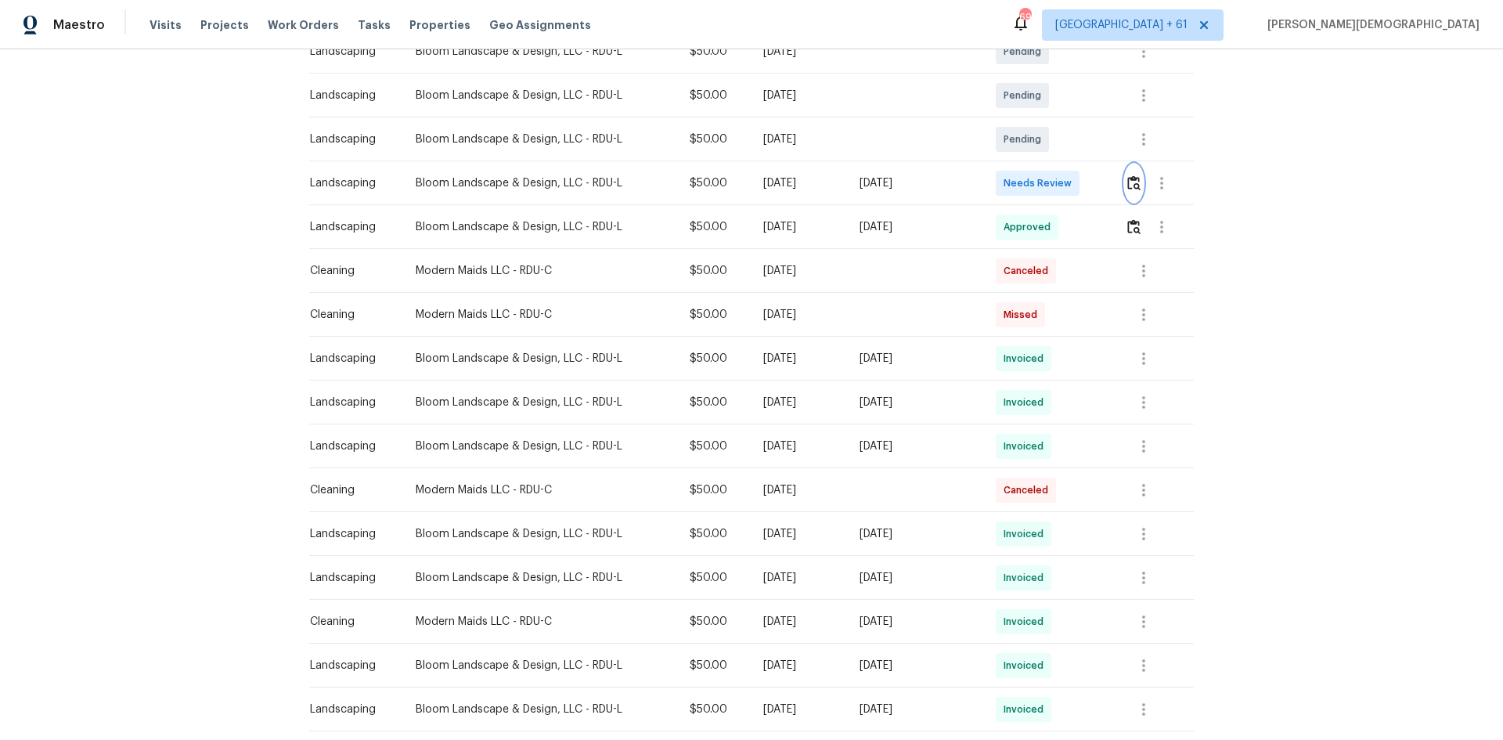
click at [1069, 178] on img "button" at bounding box center [1134, 182] width 13 height 15
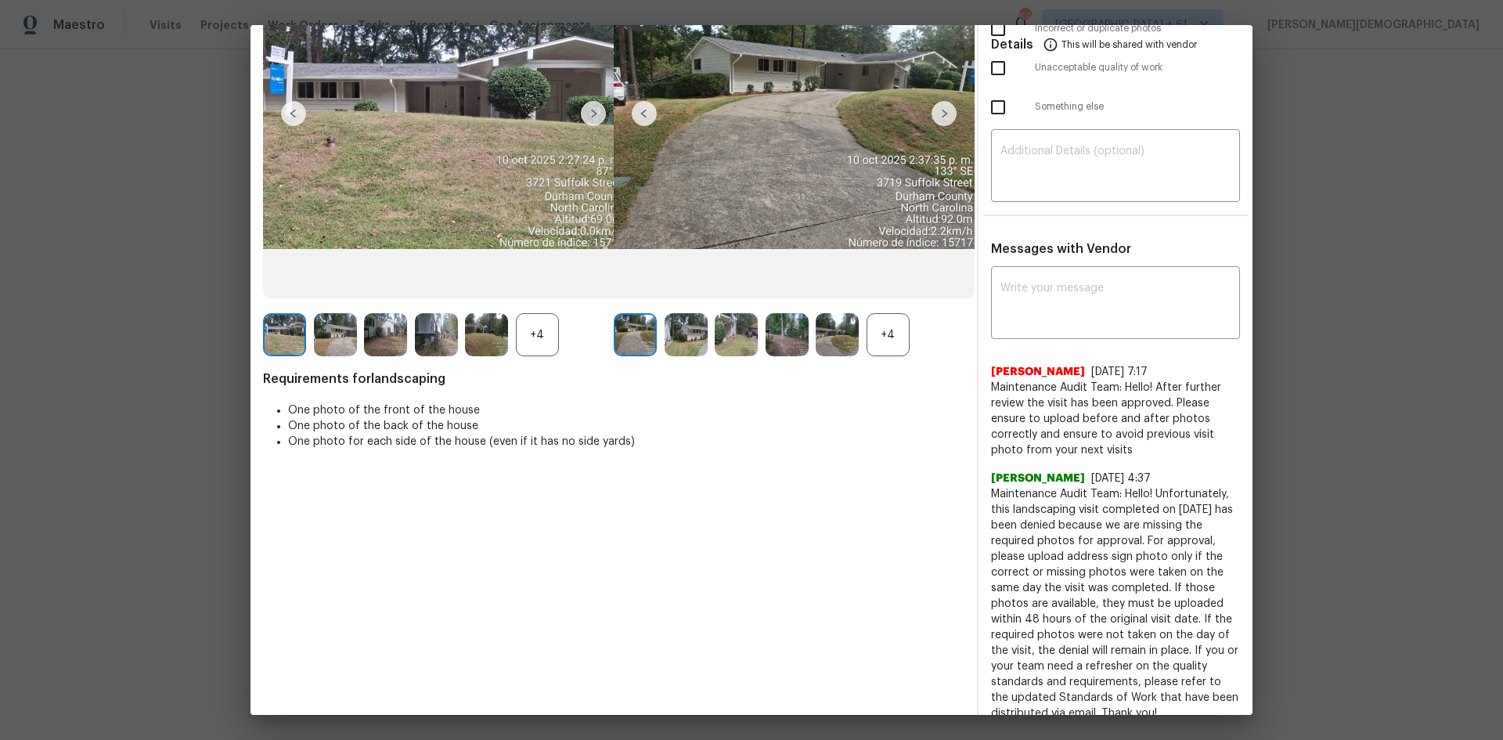
scroll to position [0, 0]
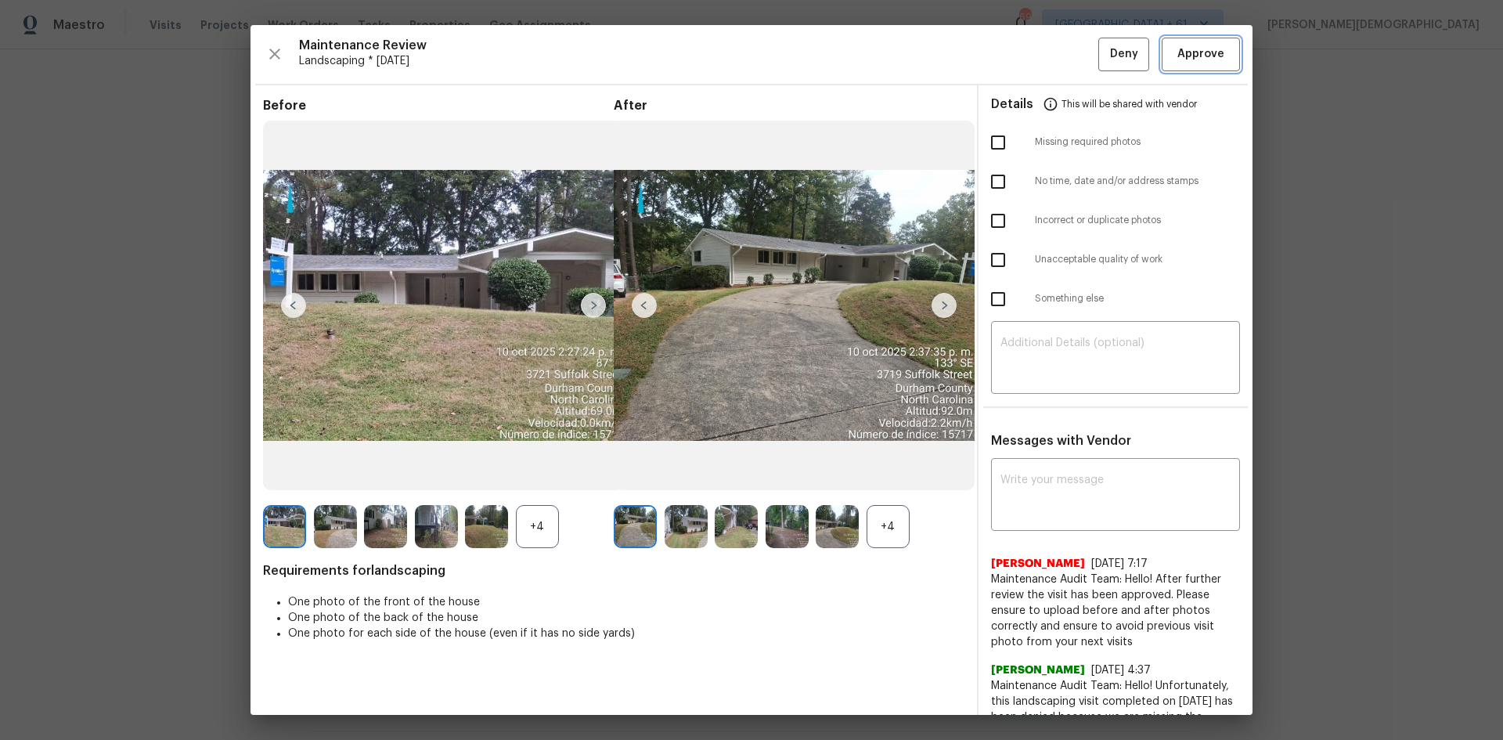
click at [1069, 66] on button "Approve" at bounding box center [1201, 55] width 78 height 34
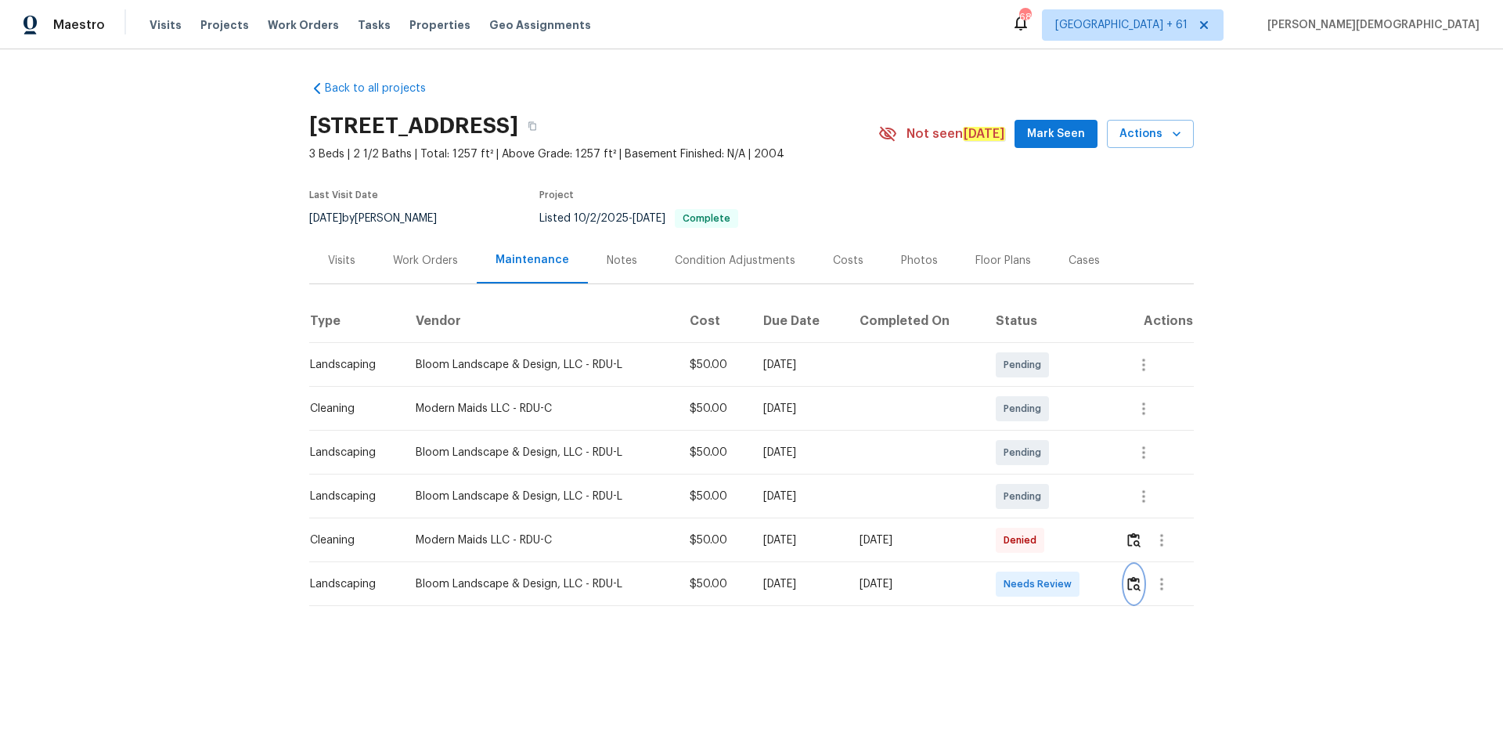
click at [1069, 495] on img "button" at bounding box center [1134, 583] width 13 height 15
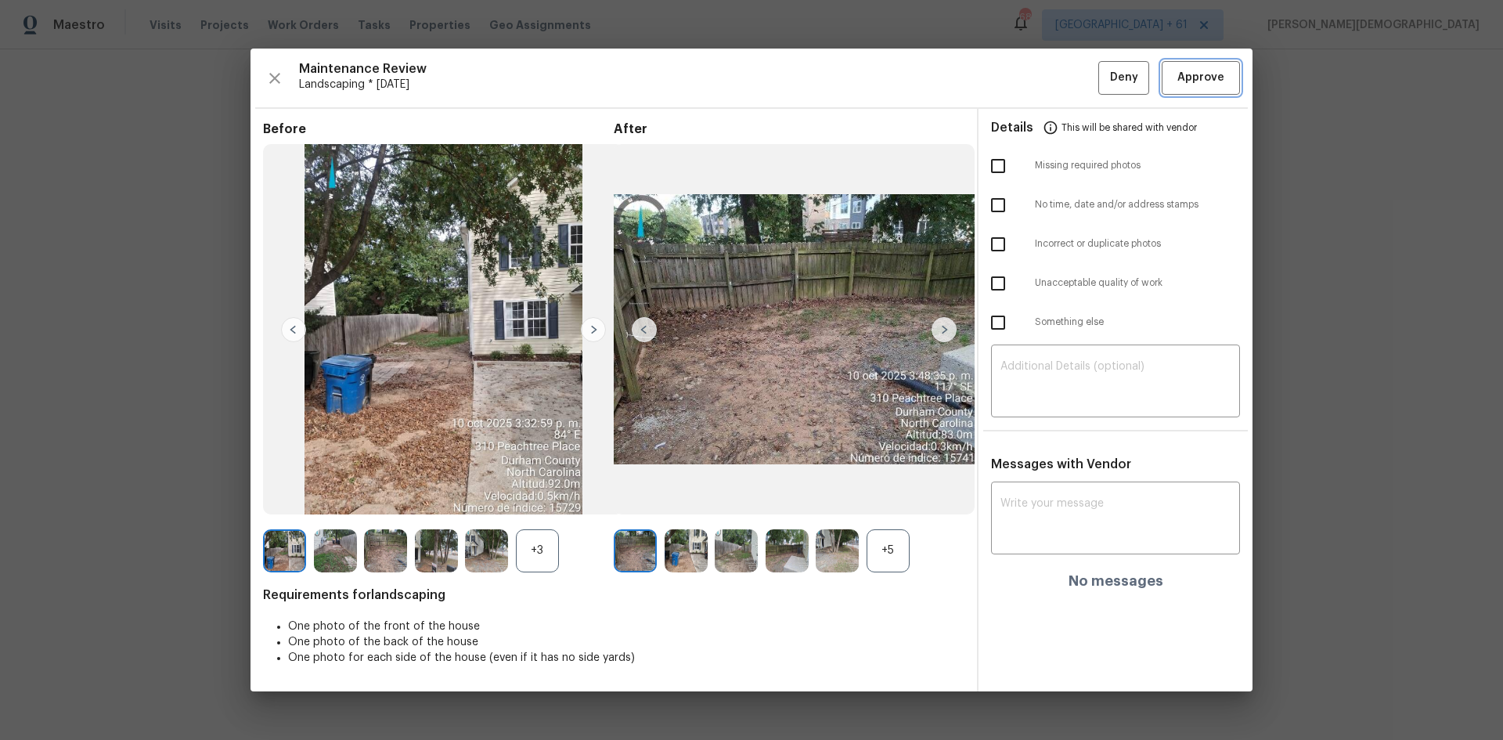
click at [1069, 74] on span "Approve" at bounding box center [1201, 78] width 47 height 20
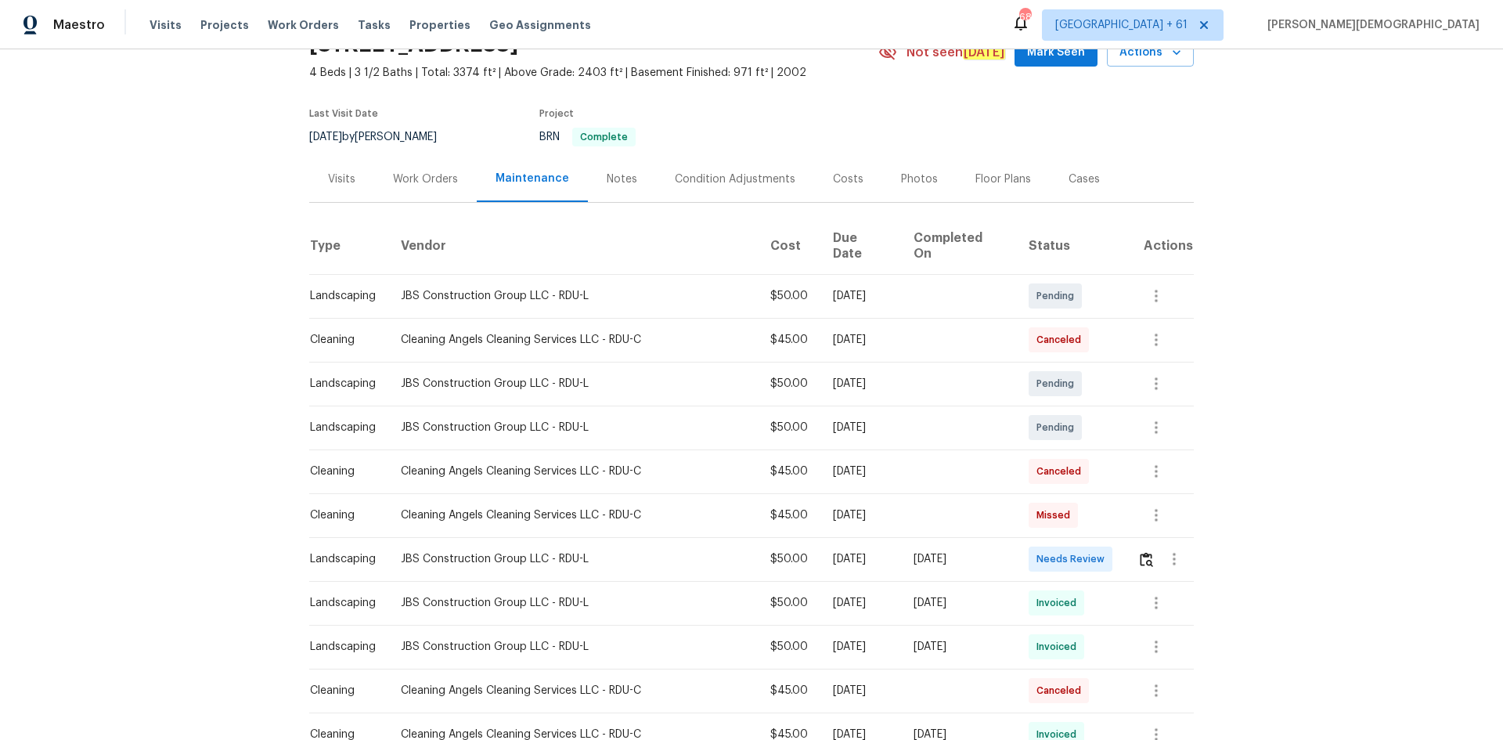
scroll to position [157, 0]
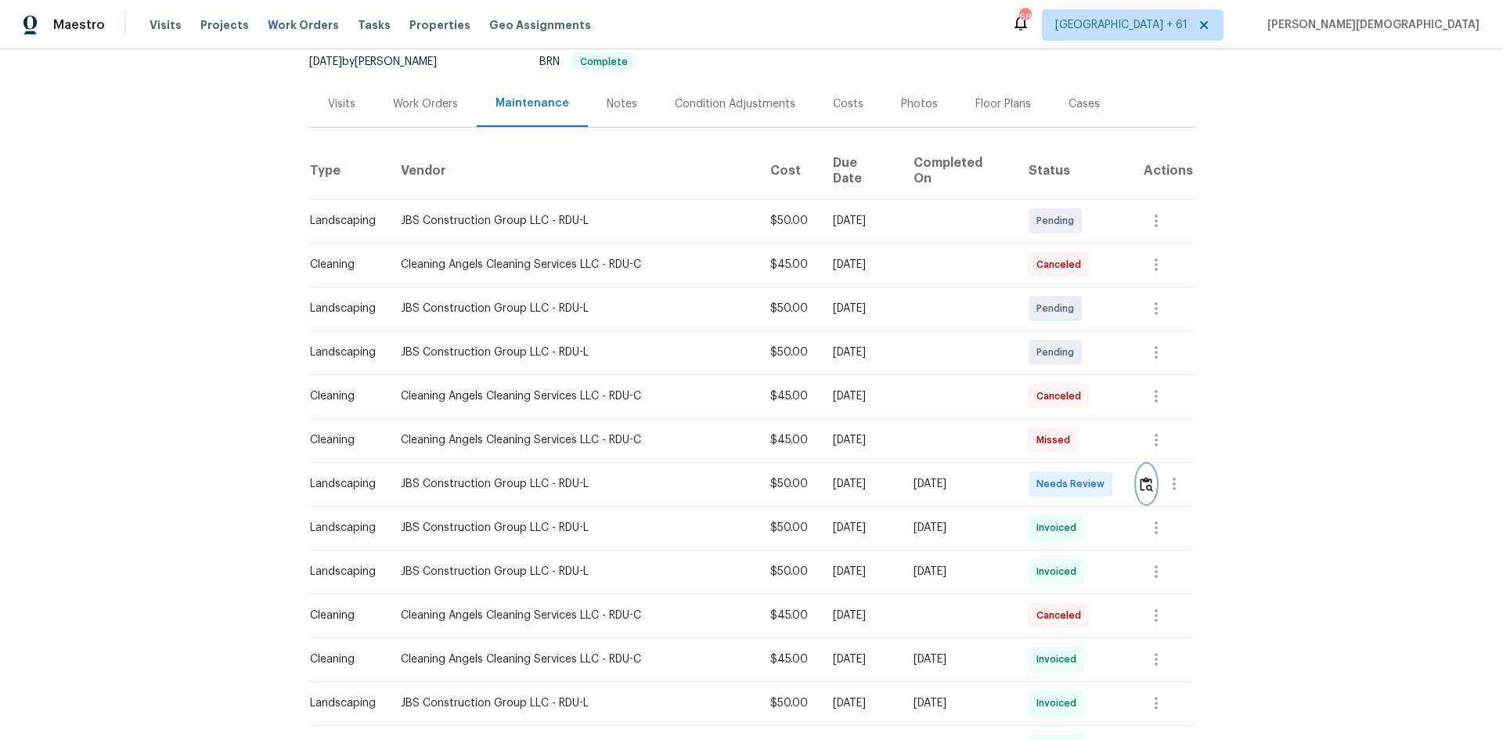
click at [1069, 477] on img "button" at bounding box center [1146, 484] width 13 height 15
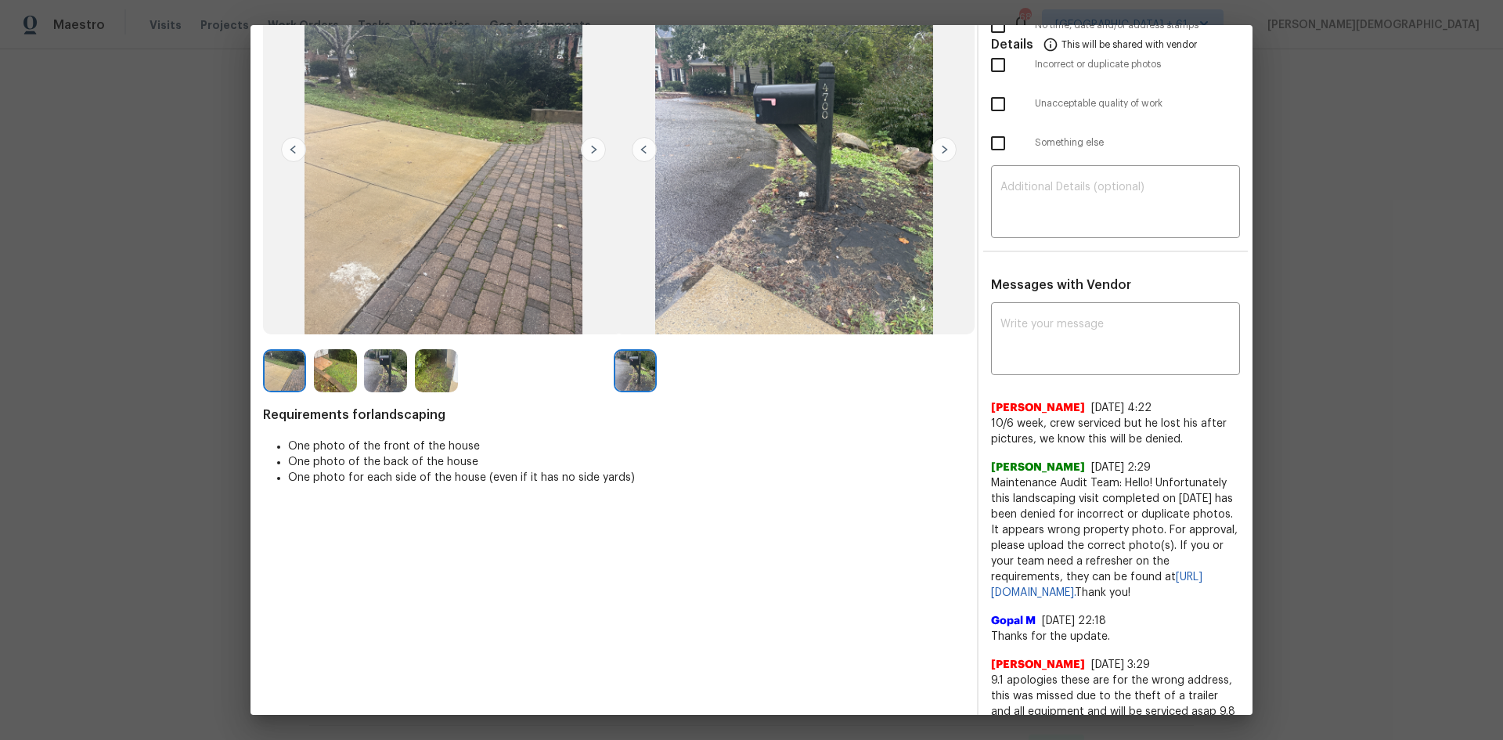
scroll to position [235, 0]
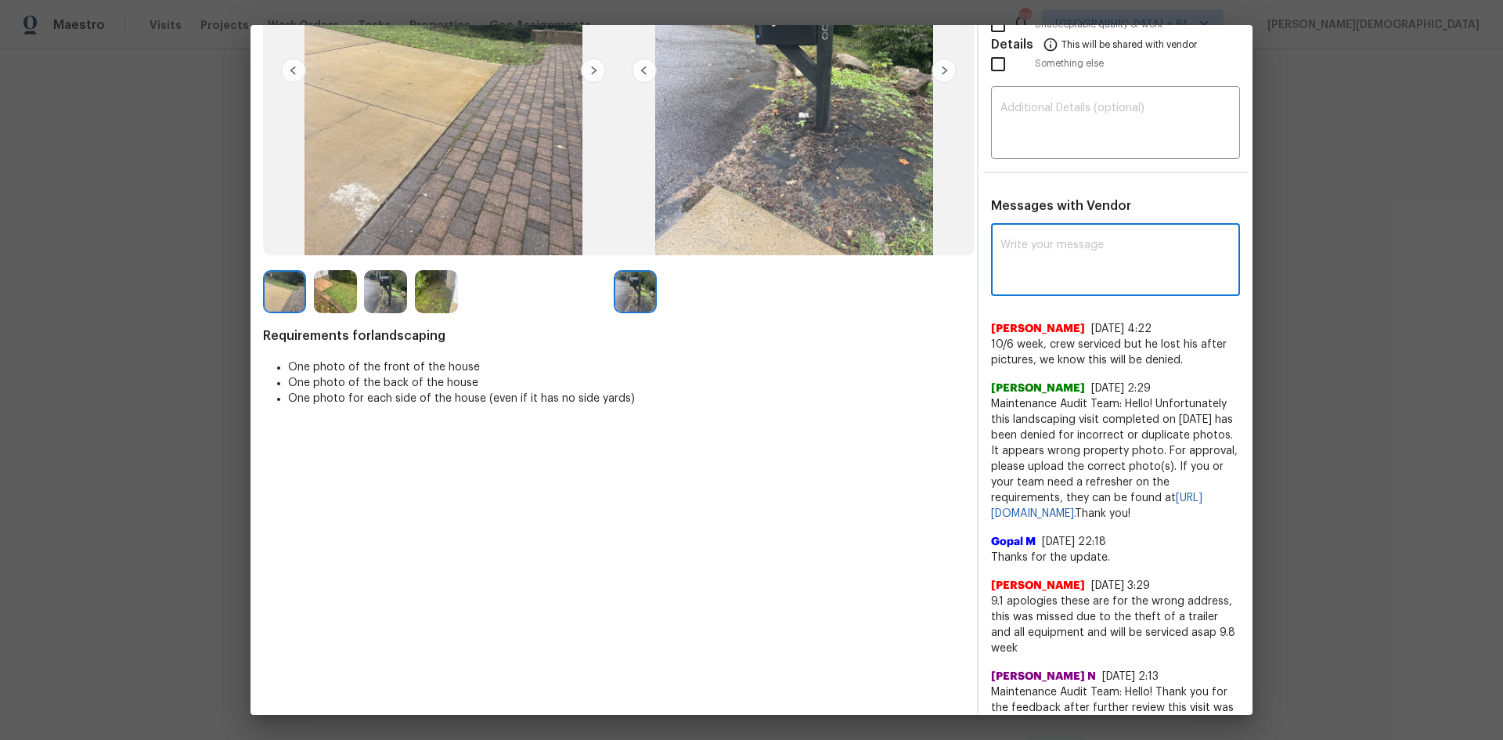
click at [1034, 265] on textarea at bounding box center [1116, 262] width 230 height 44
paste textarea "Maintenance Audit Team: Hello! Unfortunately, this landscaping visit completed …"
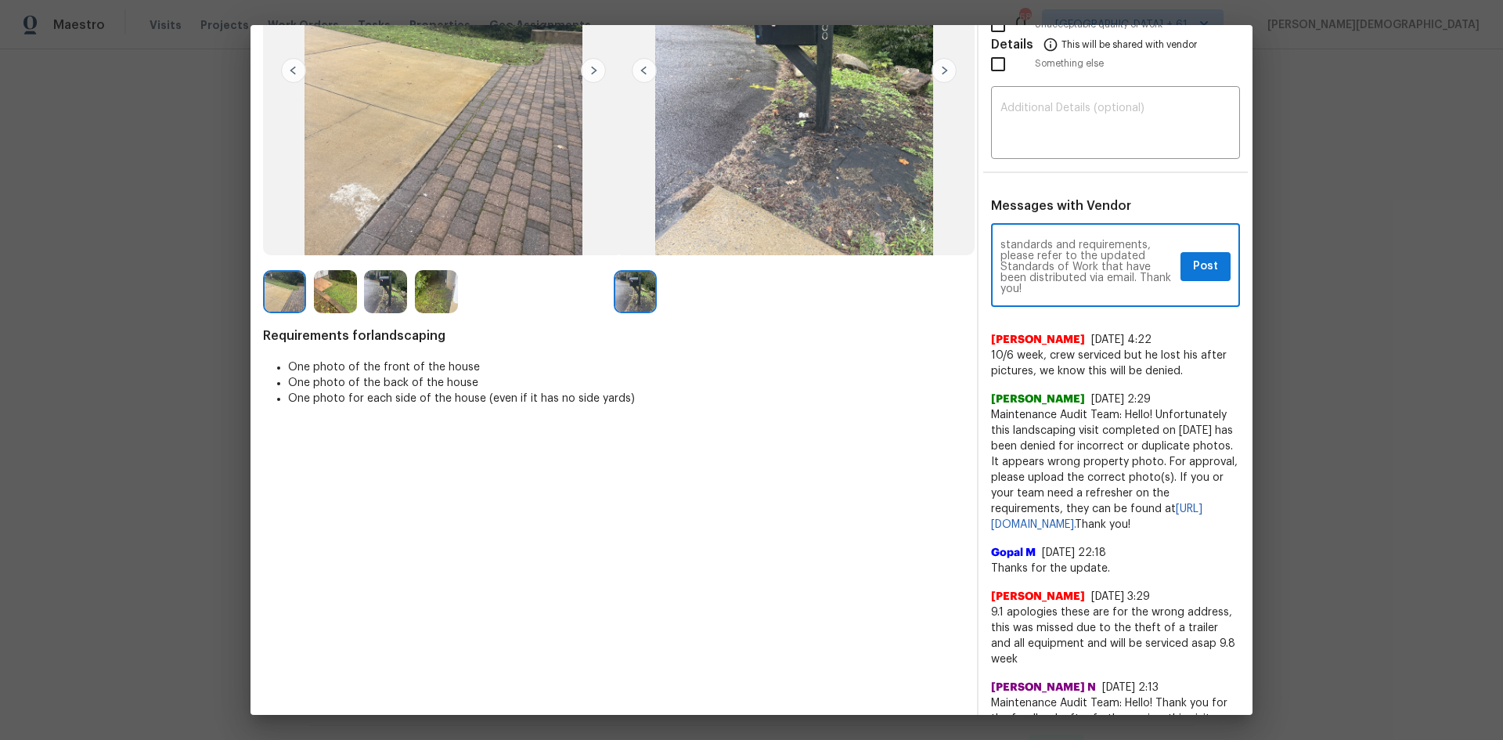
scroll to position [8, 0]
type textarea "Maintenance Audit Team: Hello! Unfortunately, this landscaping visit completed …"
click at [1001, 125] on textarea at bounding box center [1116, 125] width 230 height 44
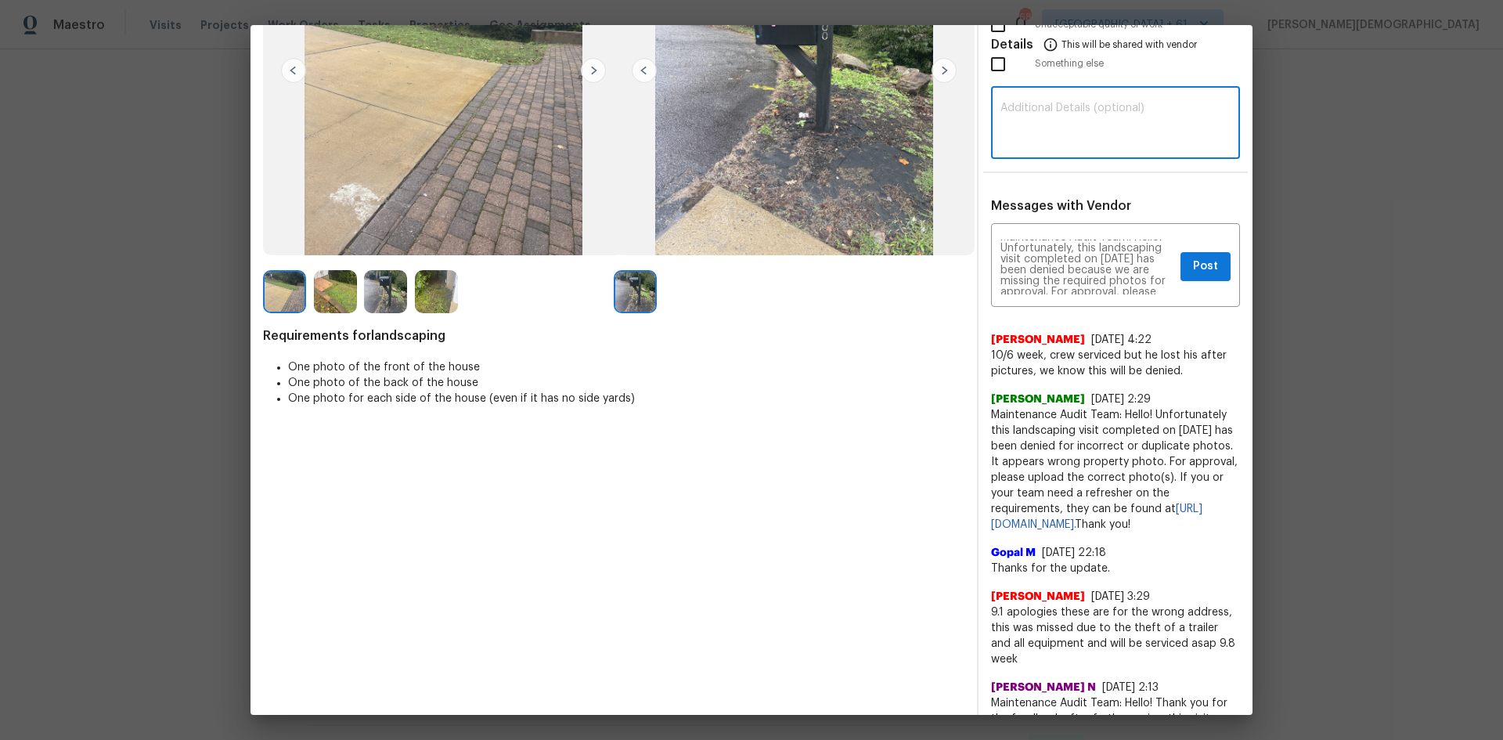
paste textarea "Maintenance Audit Team: Hello! Unfortunately, this landscaping visit completed …"
type textarea "Maintenance Audit Team: Hello! Unfortunately, this landscaping visit completed …"
click at [1069, 268] on div "Maintenance Audit Team: Hello! Unfortunately, this landscaping visit completed …" at bounding box center [1115, 267] width 249 height 80
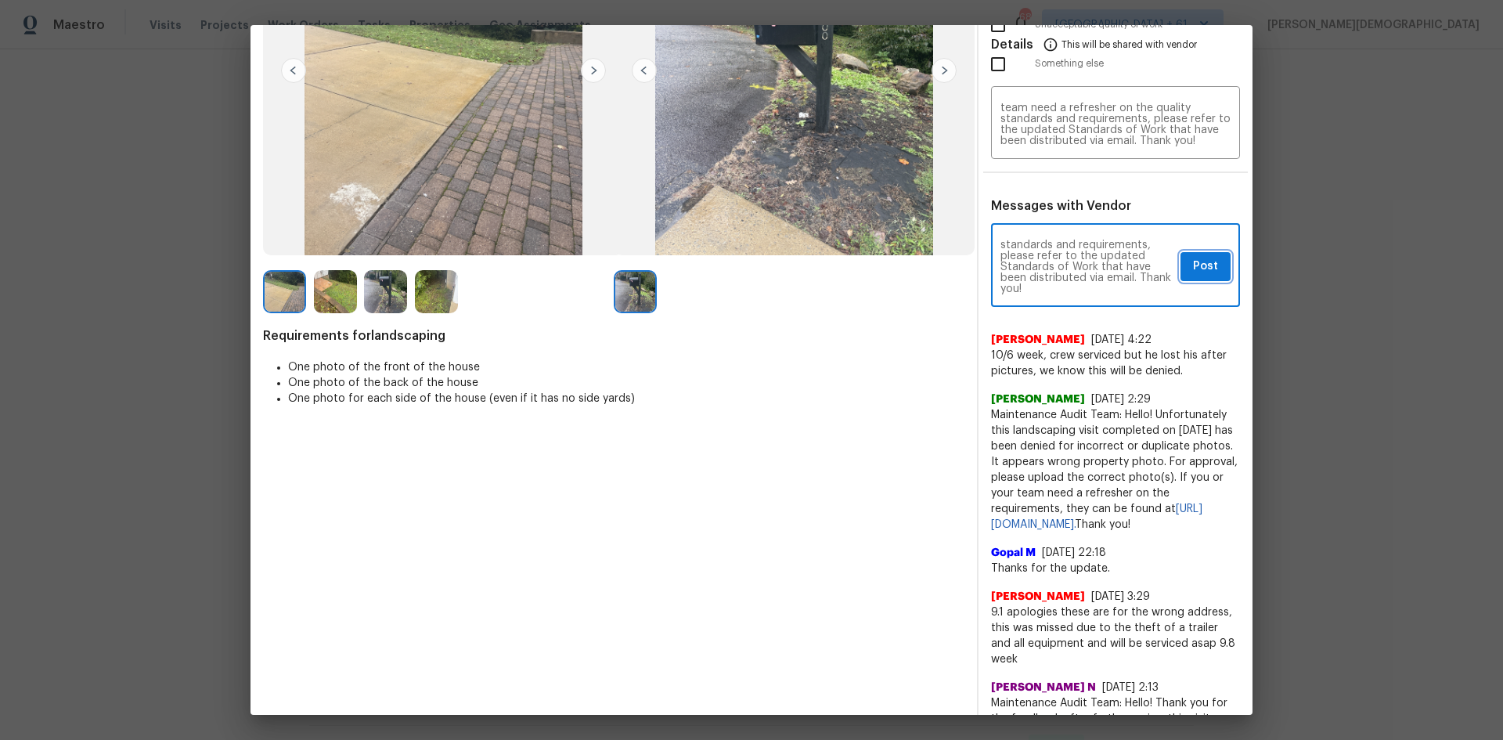
click at [1069, 252] on button "Post" at bounding box center [1206, 266] width 50 height 29
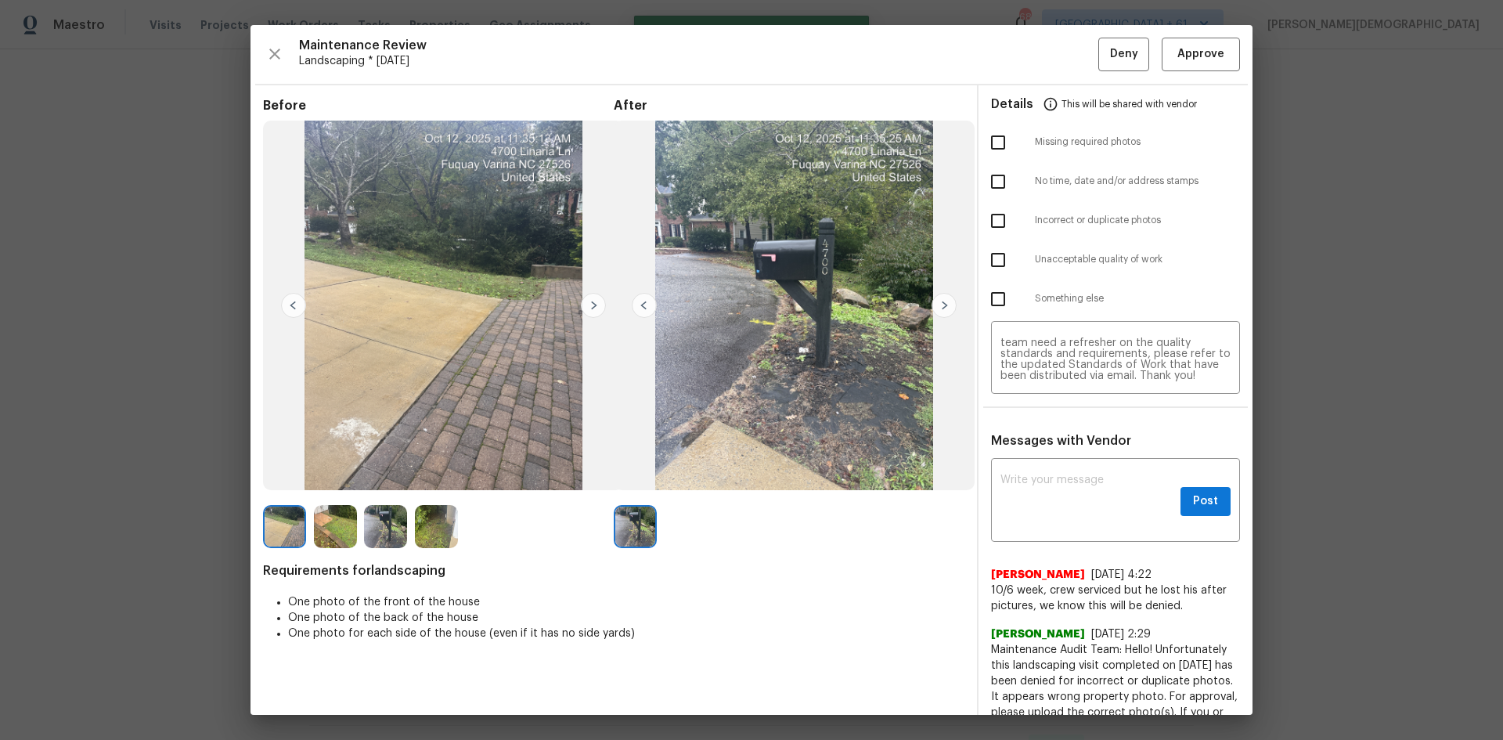
scroll to position [0, 0]
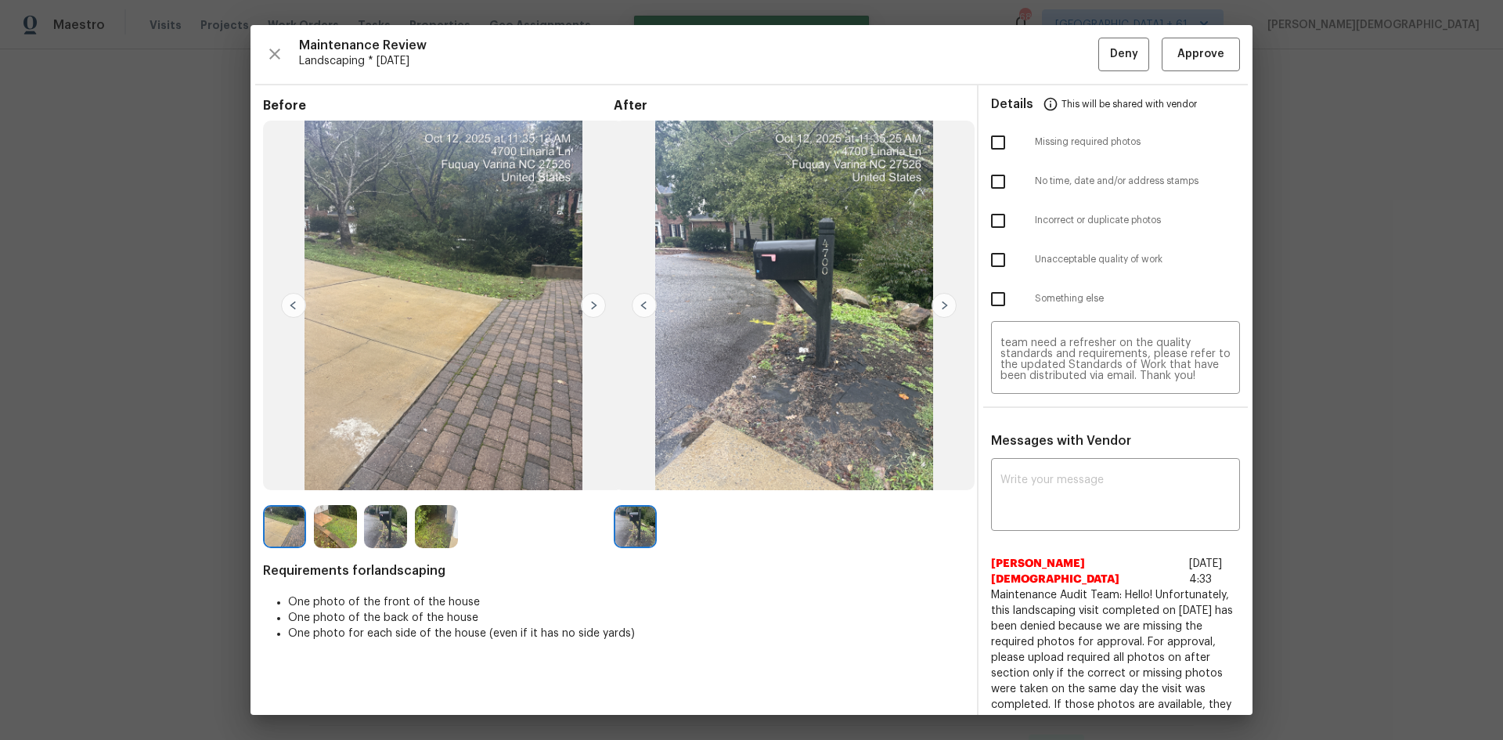
click at [1001, 150] on input "checkbox" at bounding box center [998, 142] width 33 height 33
checkbox input "true"
click at [1069, 51] on span "Deny" at bounding box center [1124, 55] width 28 height 20
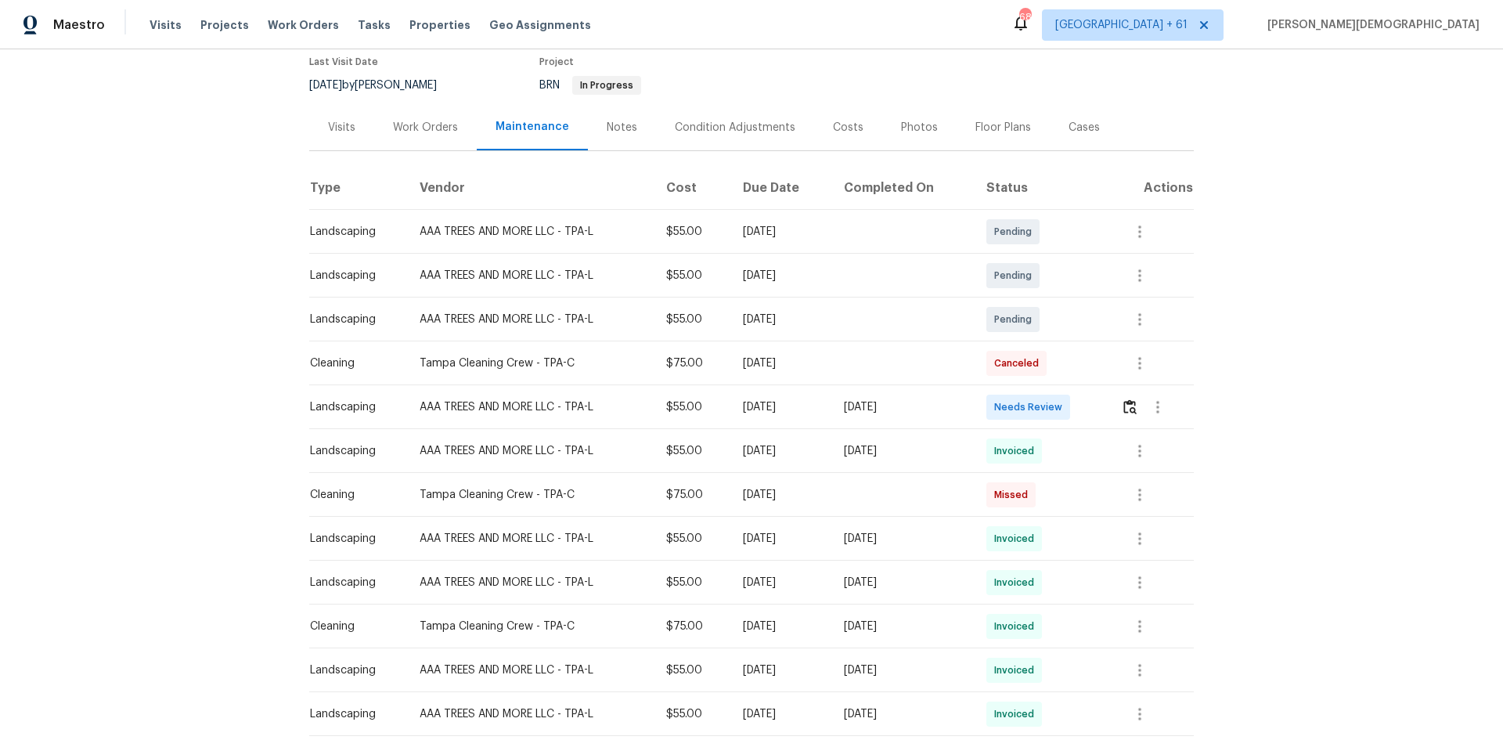
scroll to position [235, 0]
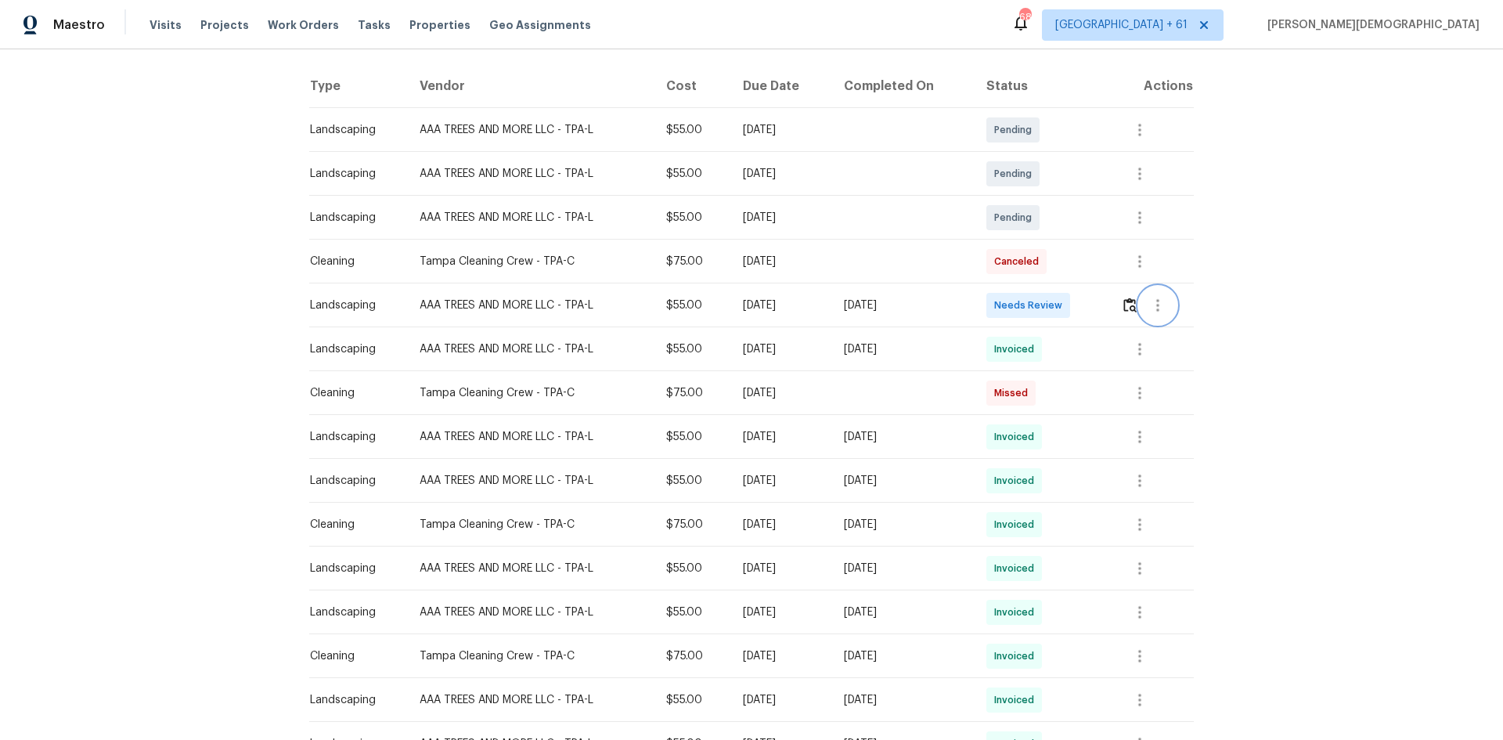
click at [1069, 300] on button "button" at bounding box center [1158, 306] width 38 height 38
click at [1069, 495] on div at bounding box center [751, 370] width 1503 height 740
click at [1069, 307] on button "button" at bounding box center [1130, 306] width 18 height 38
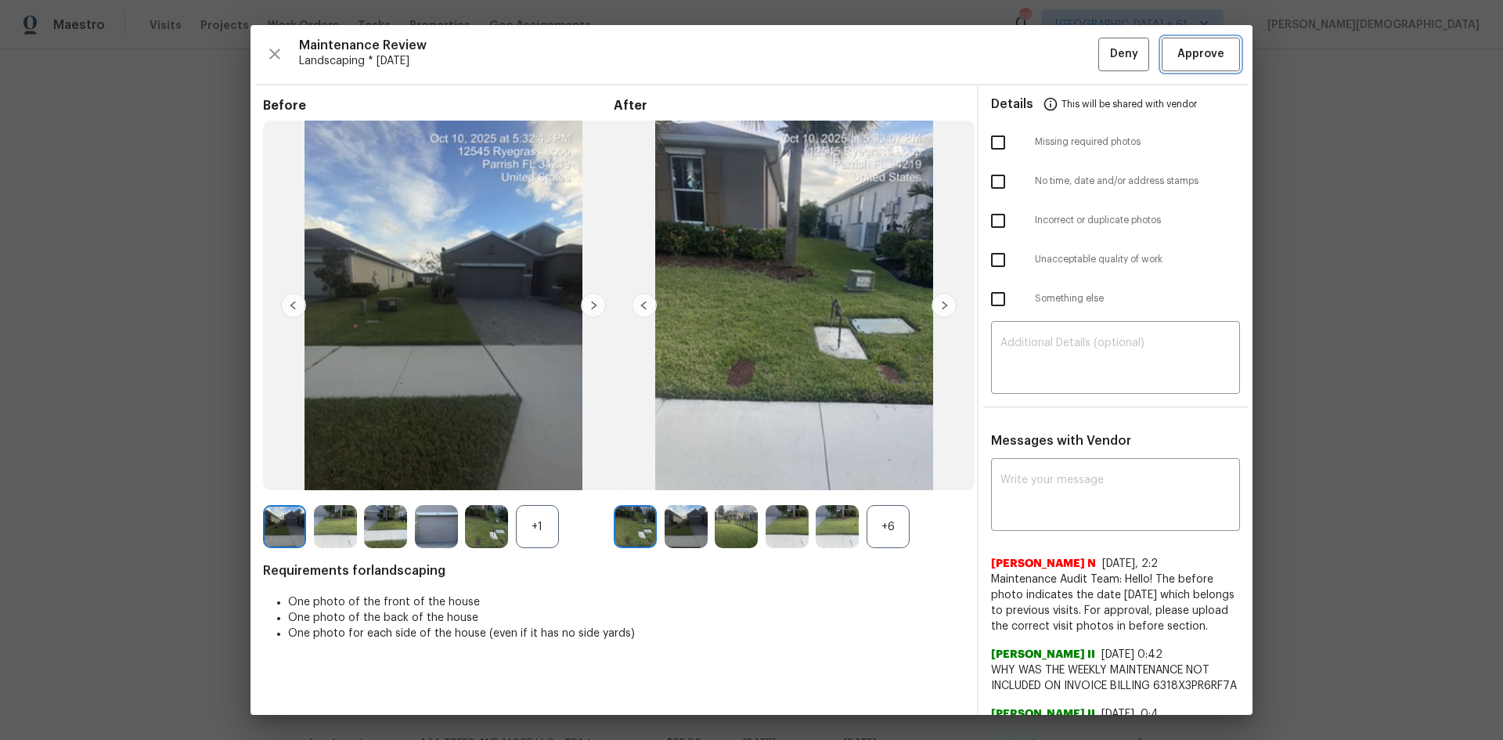
click at [1069, 64] on button "Approve" at bounding box center [1201, 55] width 78 height 34
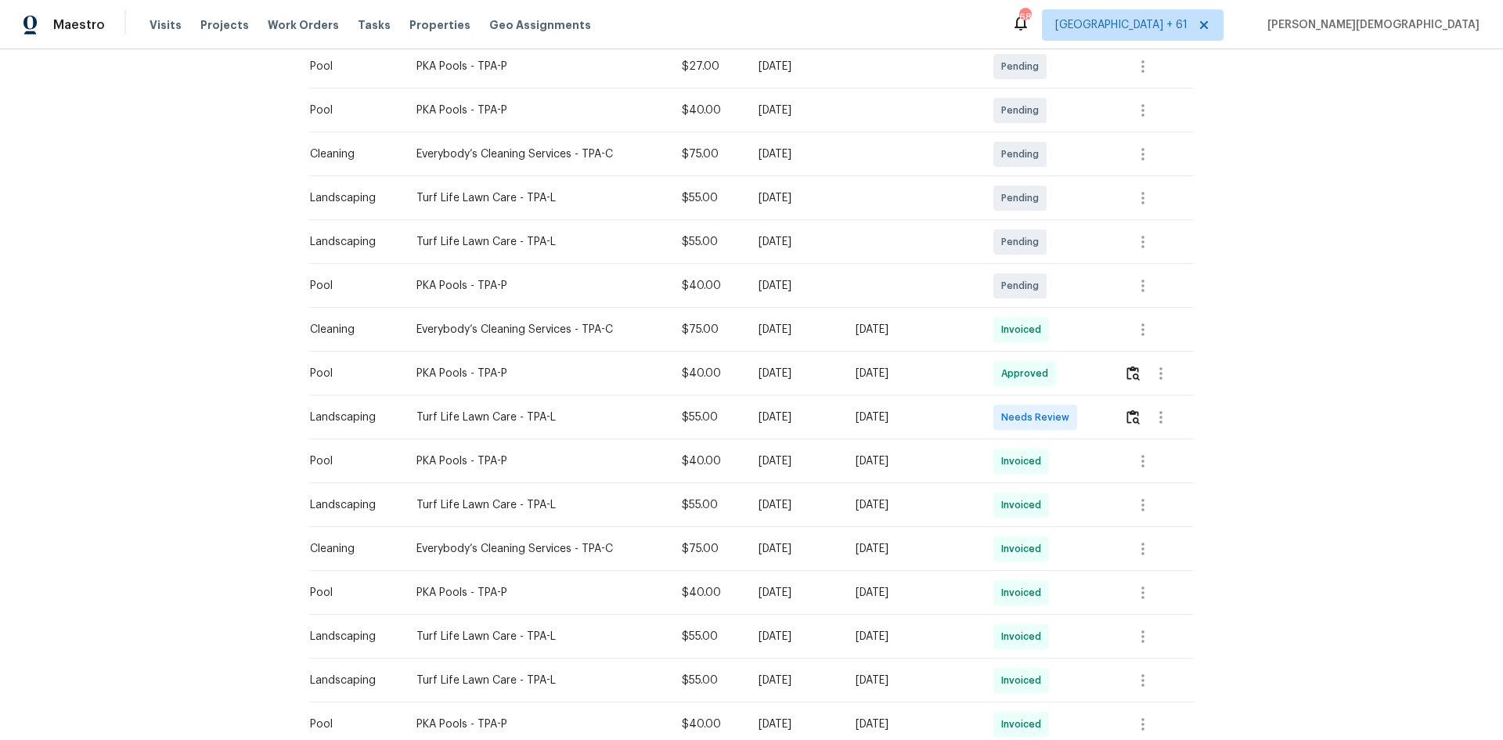
scroll to position [392, 0]
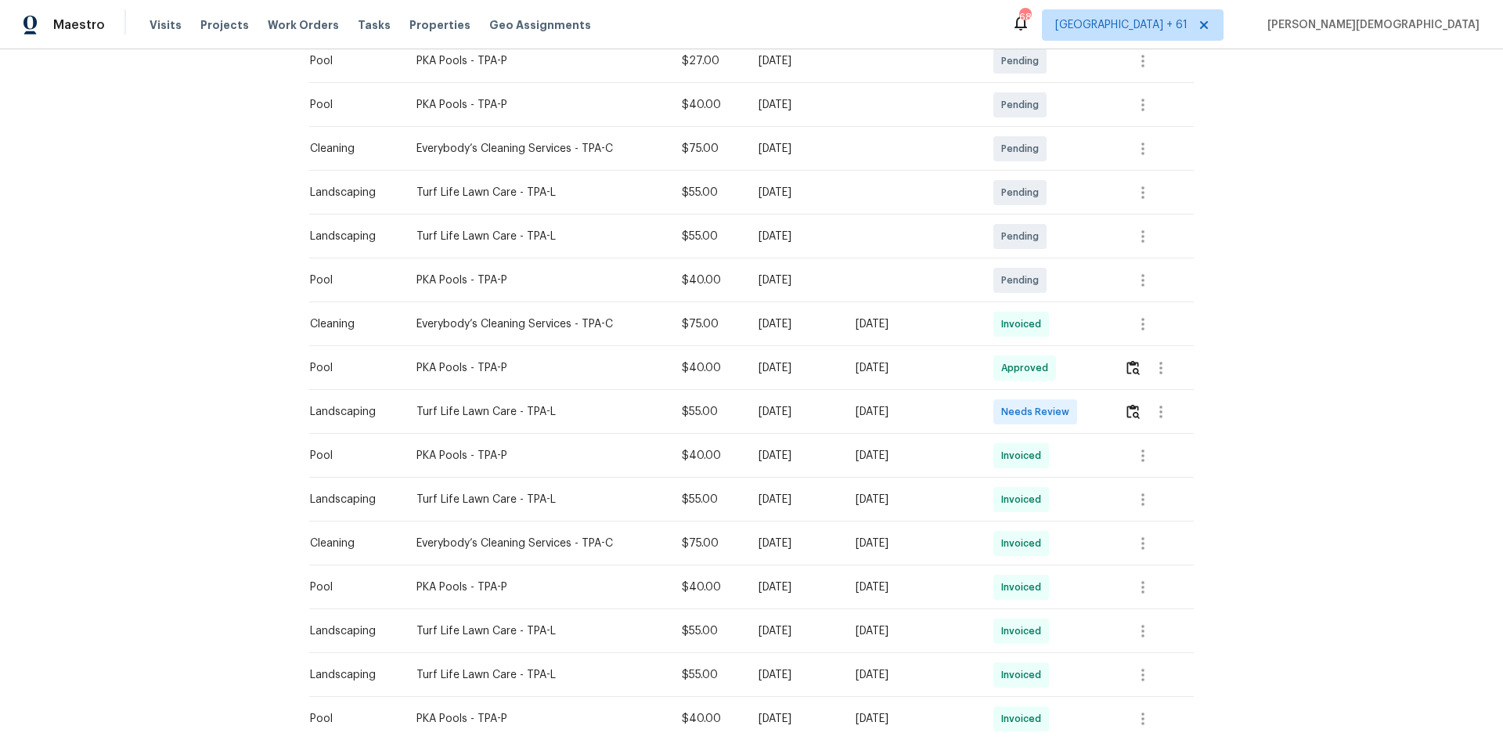
click at [809, 409] on td at bounding box center [1153, 412] width 82 height 44
click at [809, 402] on td at bounding box center [1153, 412] width 82 height 44
click at [809, 404] on img "button" at bounding box center [1133, 411] width 13 height 15
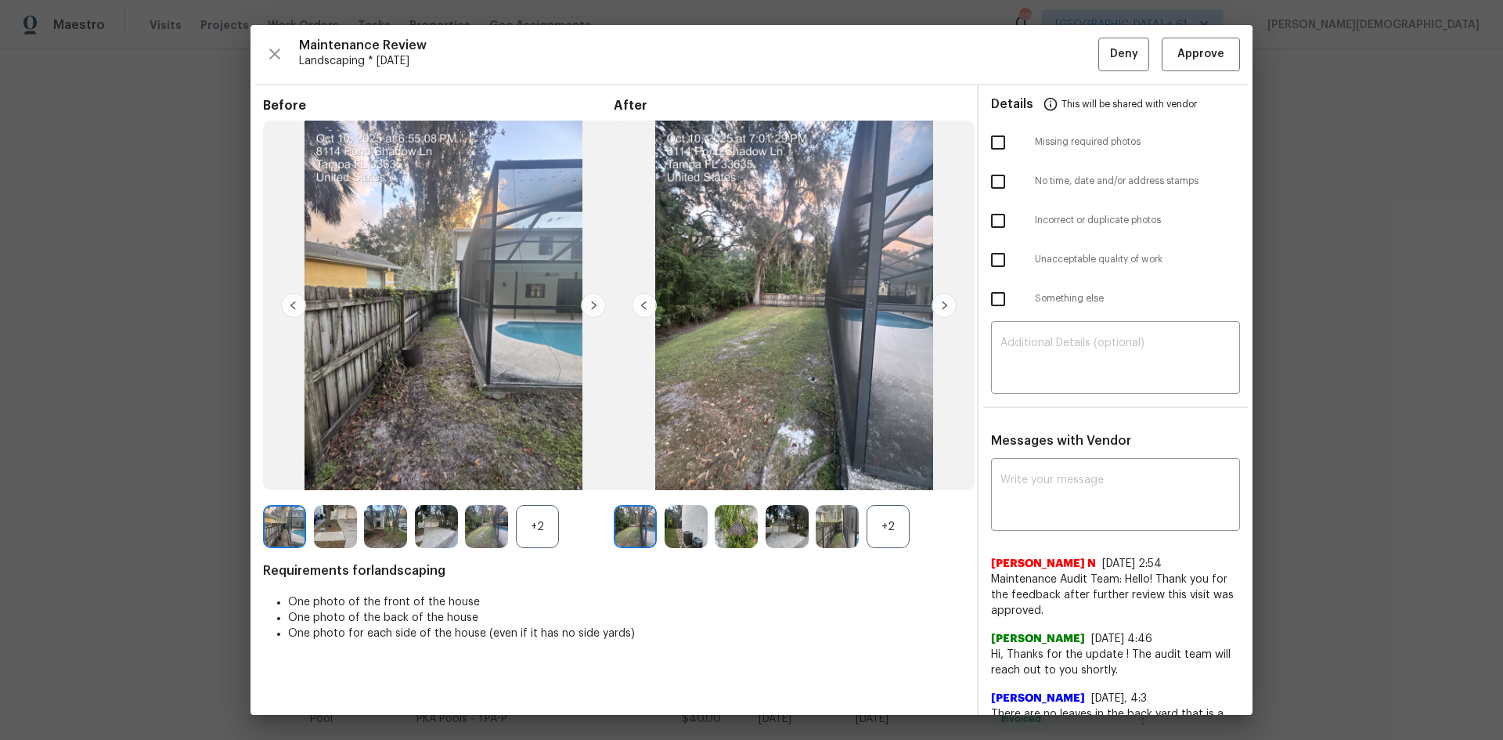
click at [809, 36] on div "Maintenance Review Landscaping * [DATE] Deny Approve Before +2 After +2 Require…" at bounding box center [752, 370] width 1002 height 690
click at [809, 32] on div "Maintenance Review Landscaping * [DATE] Deny Approve Before +2 After +2 Require…" at bounding box center [752, 370] width 1002 height 690
click at [809, 60] on span "Approve" at bounding box center [1201, 55] width 47 height 20
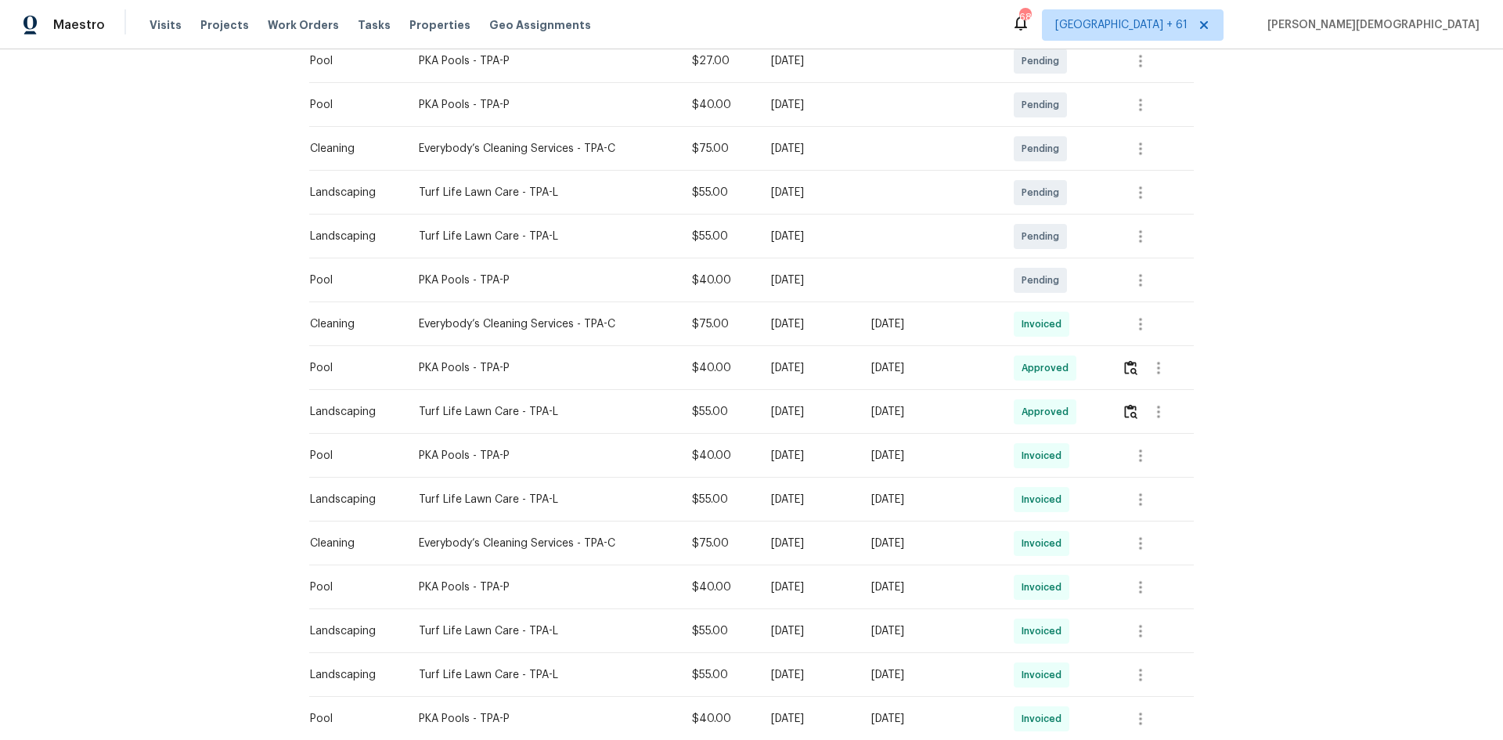
click at [809, 421] on div "Back to all projects [STREET_ADDRESS] 4 Beds | 2 1/2 Baths | Total: 2952 ft² | …" at bounding box center [751, 394] width 1503 height 691
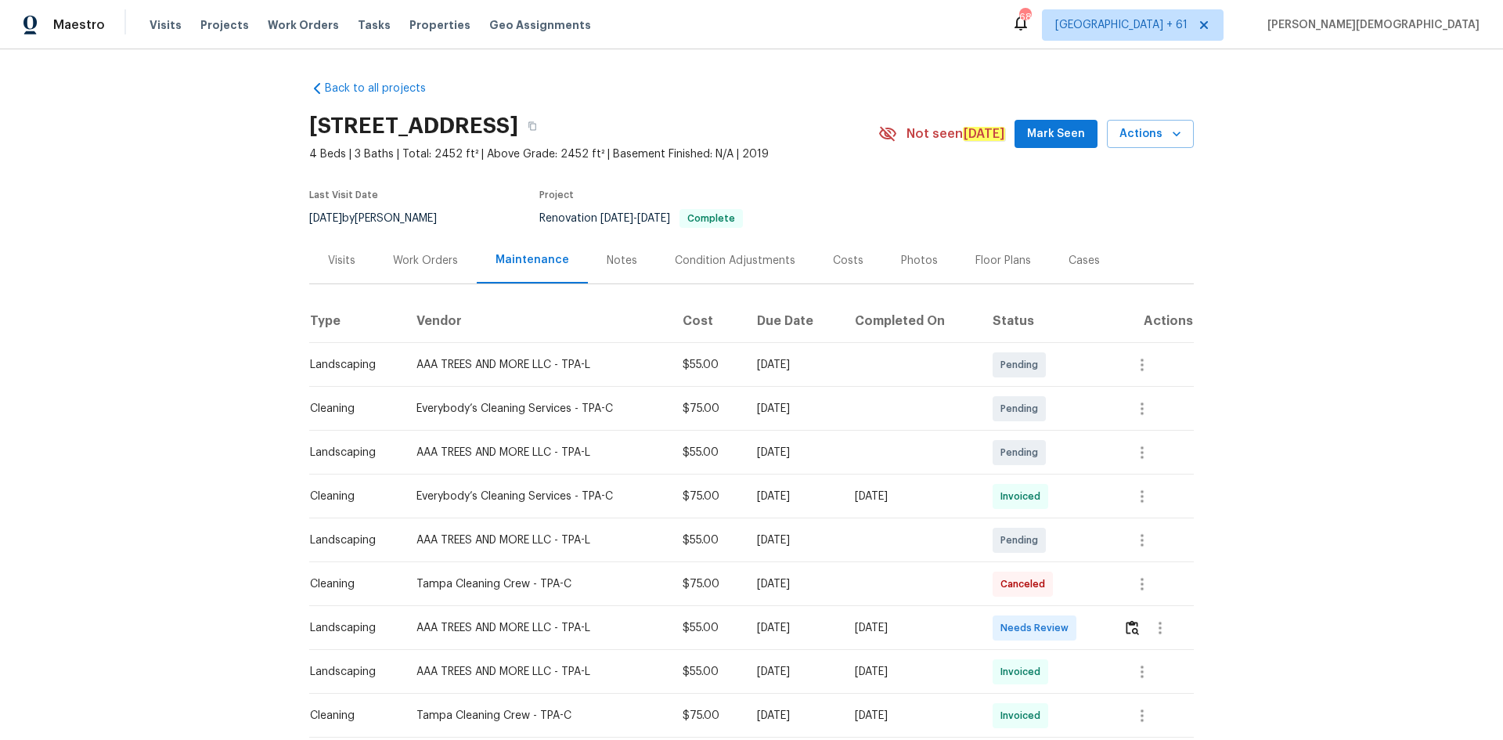
click at [1069, 495] on div at bounding box center [1161, 628] width 38 height 38
click at [1069, 495] on button "button" at bounding box center [1161, 628] width 38 height 38
click at [1069, 495] on div at bounding box center [751, 370] width 1503 height 740
click at [1069, 495] on img "button" at bounding box center [1132, 627] width 13 height 15
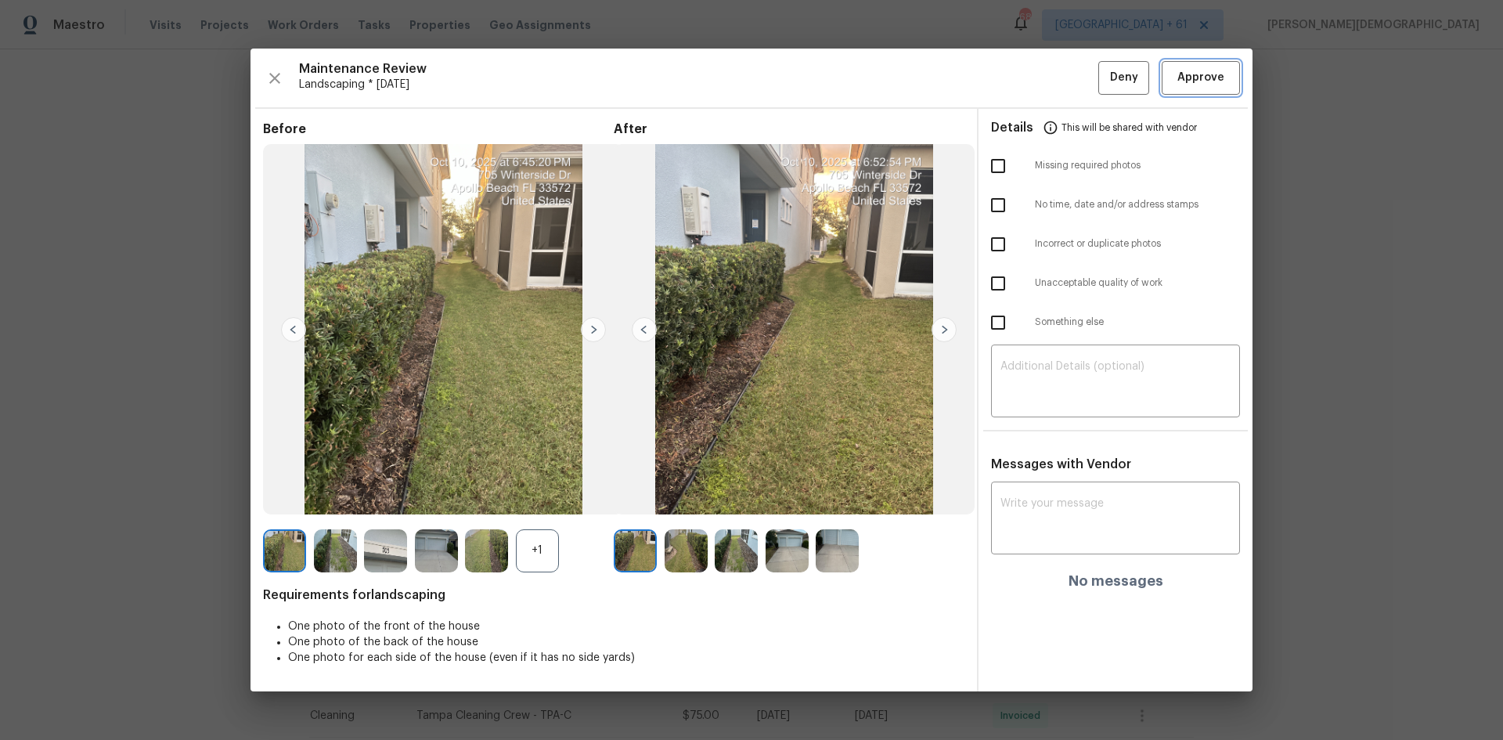
click at [1069, 88] on button "Approve" at bounding box center [1201, 78] width 78 height 34
